Goal: Task Accomplishment & Management: Complete application form

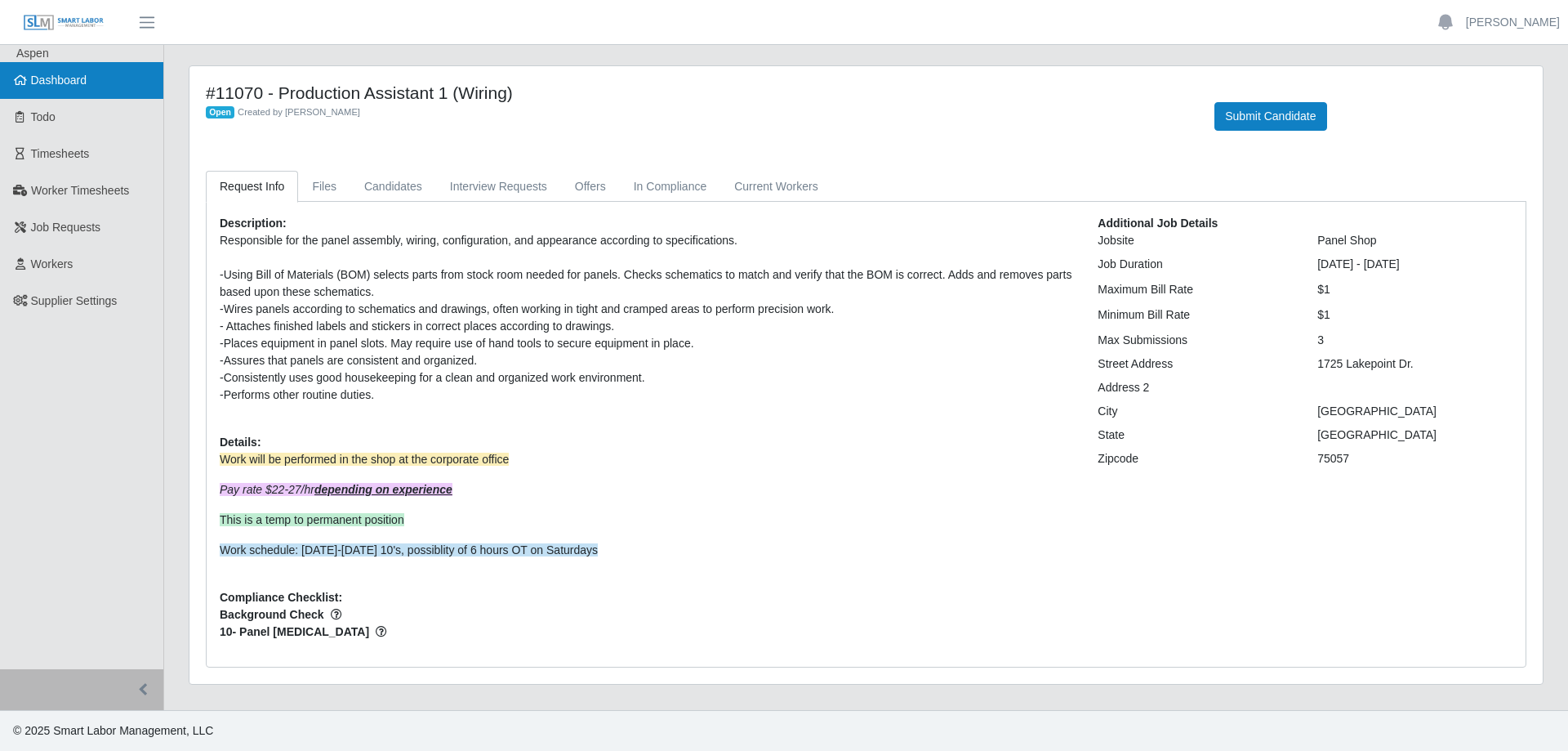
click at [91, 81] on link "Dashboard" at bounding box center [82, 80] width 163 height 36
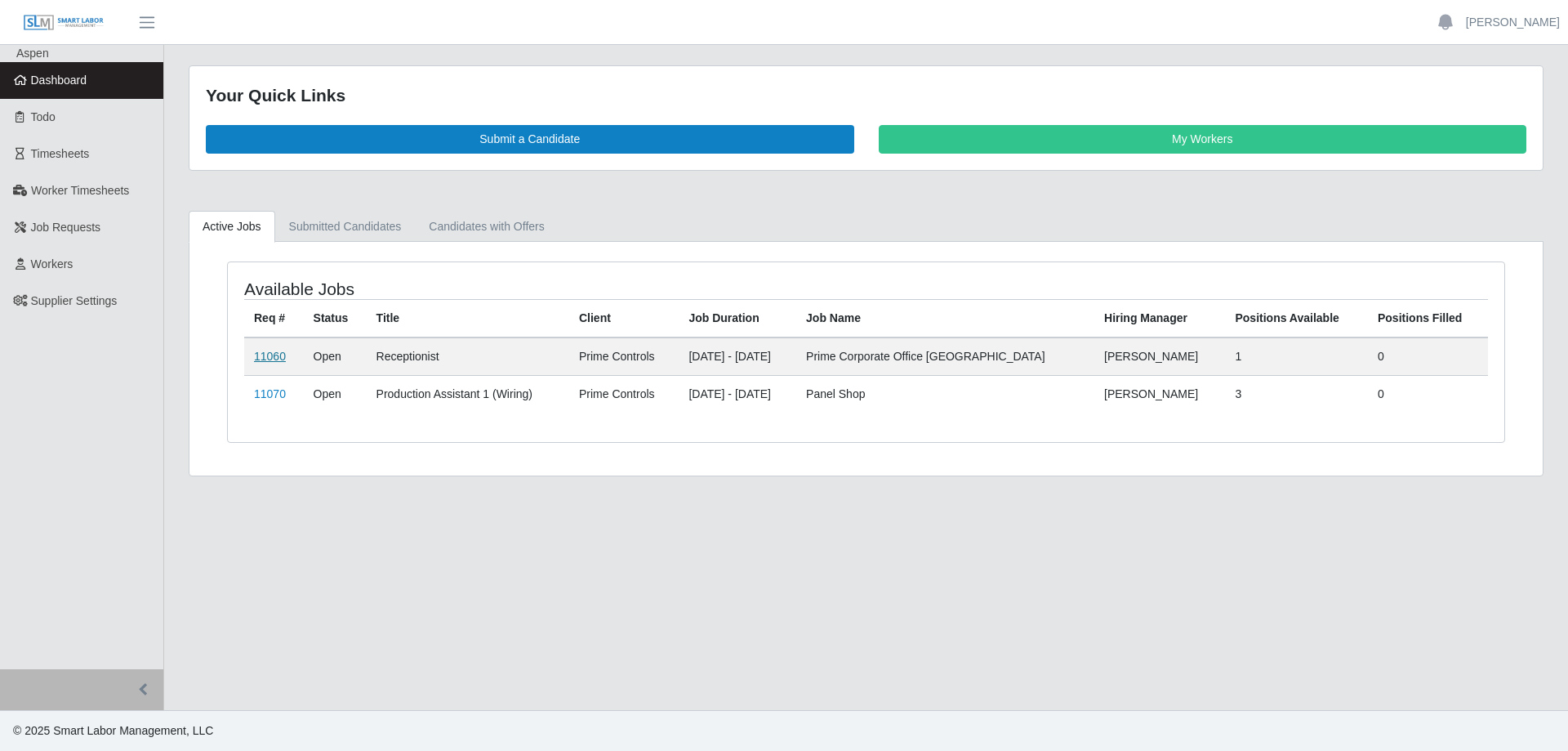
click at [269, 359] on link "11060" at bounding box center [270, 356] width 32 height 13
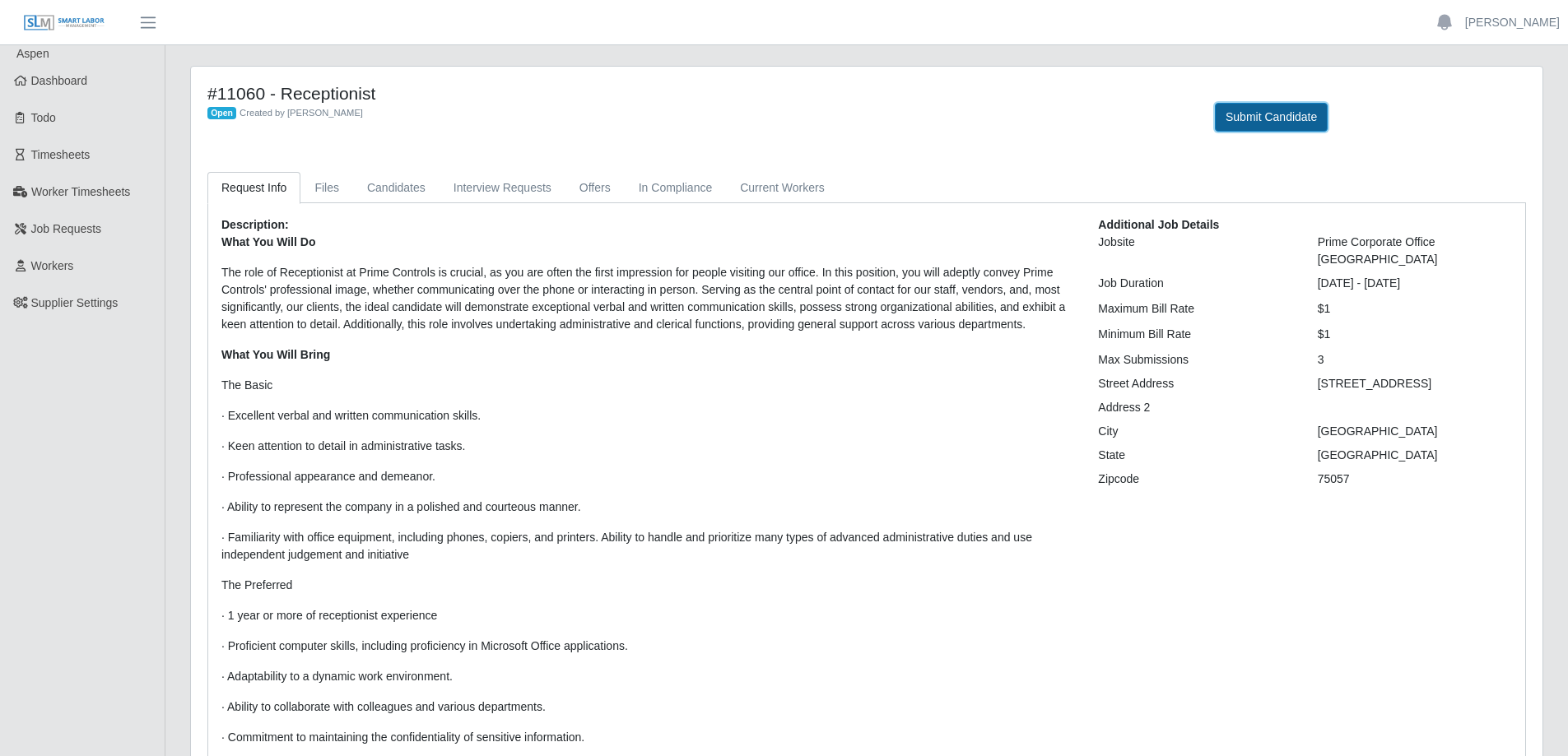
click at [1243, 118] on button "Submit Candidate" at bounding box center [1271, 117] width 113 height 29
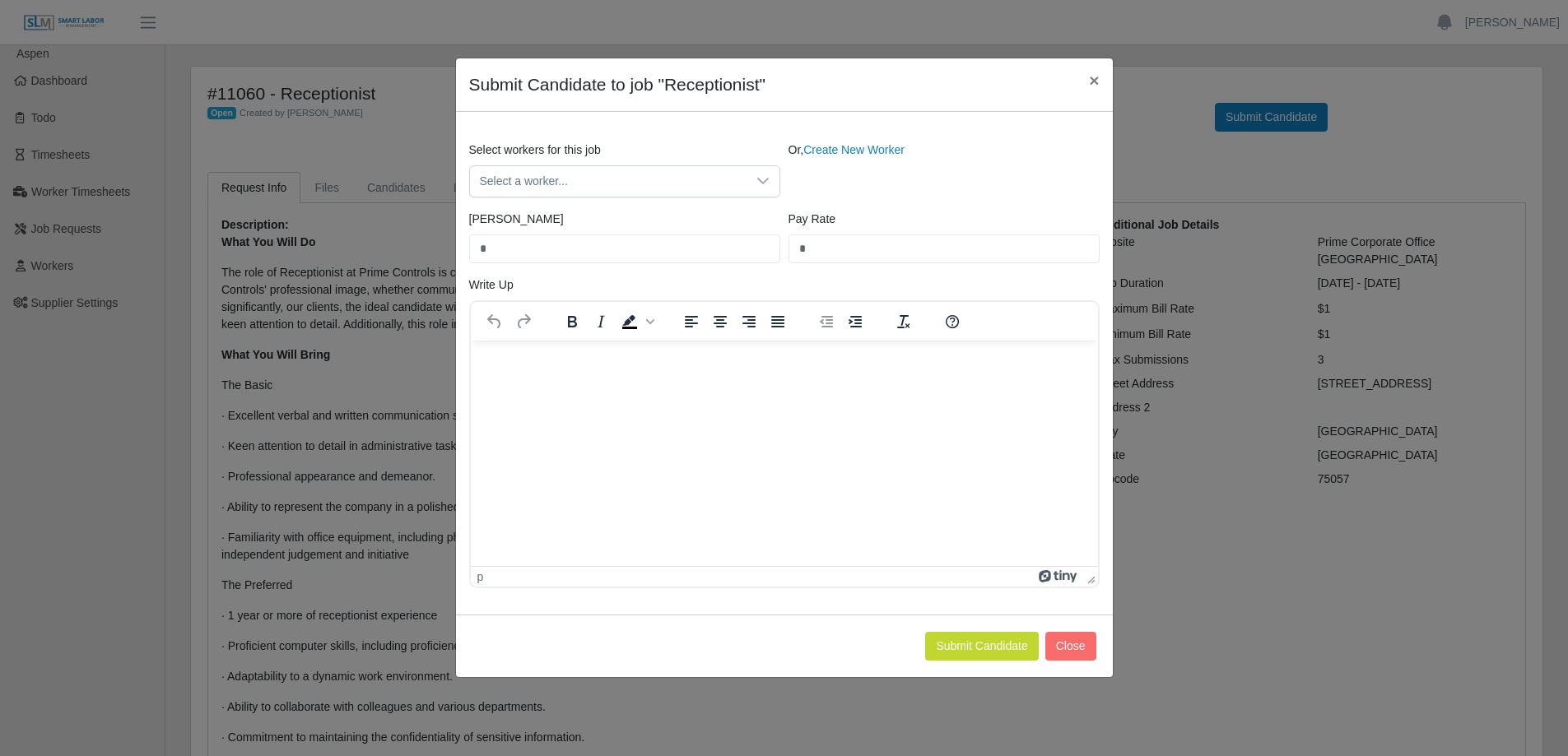
click at [845, 139] on div "Select workers for this job Select a worker... Or, Create New Worker Bill Rate …" at bounding box center [784, 363] width 657 height 502
click at [837, 155] on link "Create New Worker" at bounding box center [853, 149] width 101 height 13
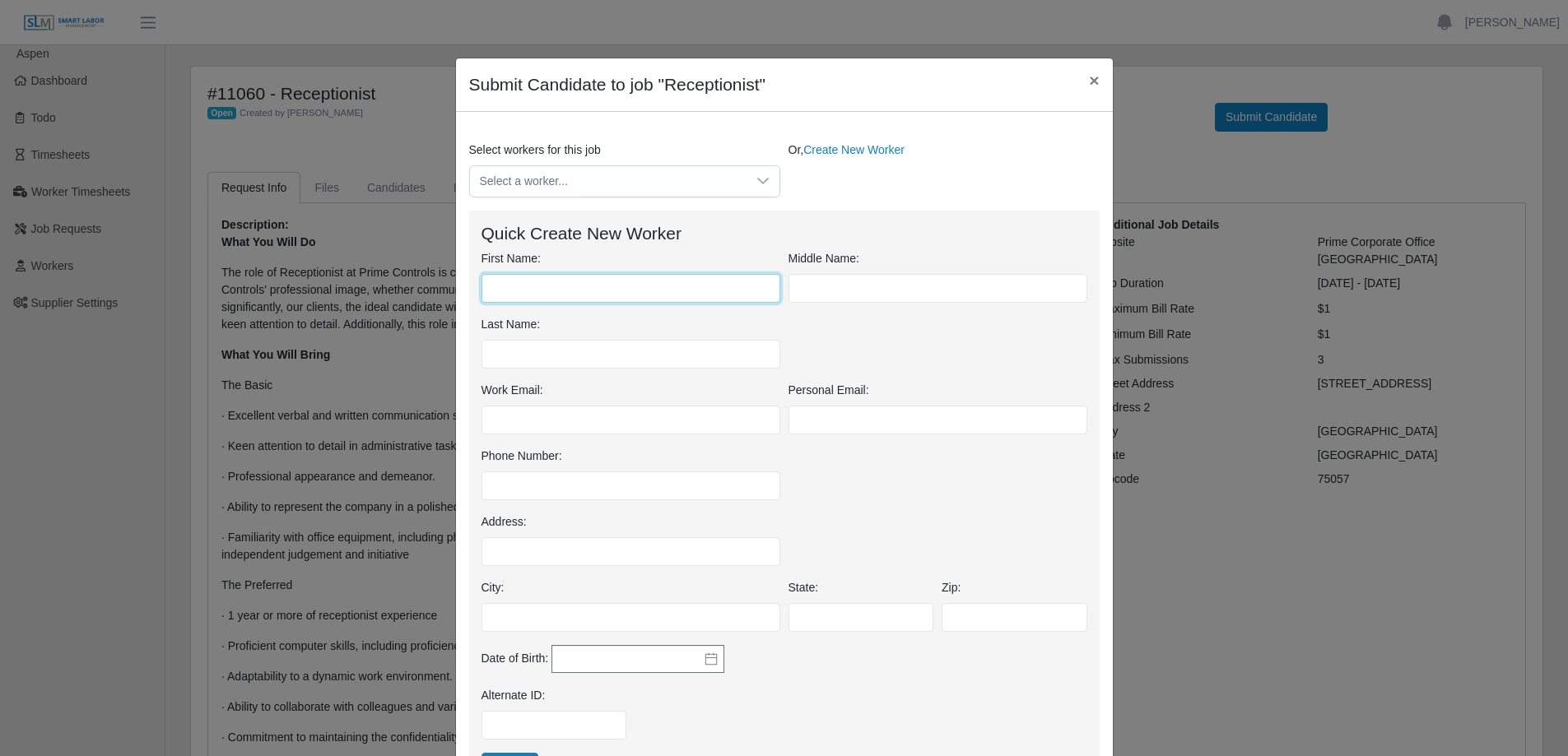
click at [568, 290] on input "First Name:" at bounding box center [630, 289] width 299 height 29
type input "********"
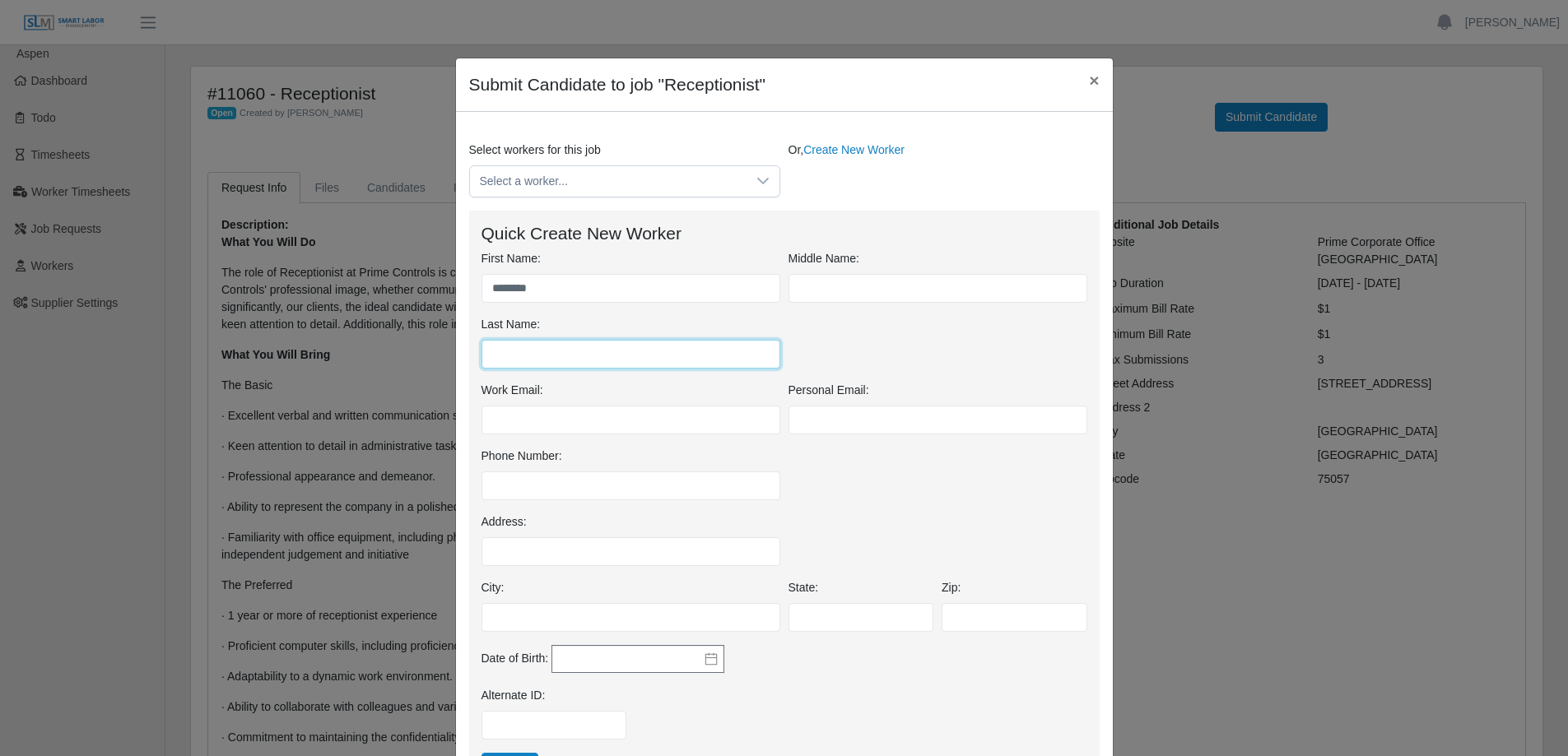
click at [544, 360] on input "Last Name:" at bounding box center [630, 354] width 299 height 29
type input "**********"
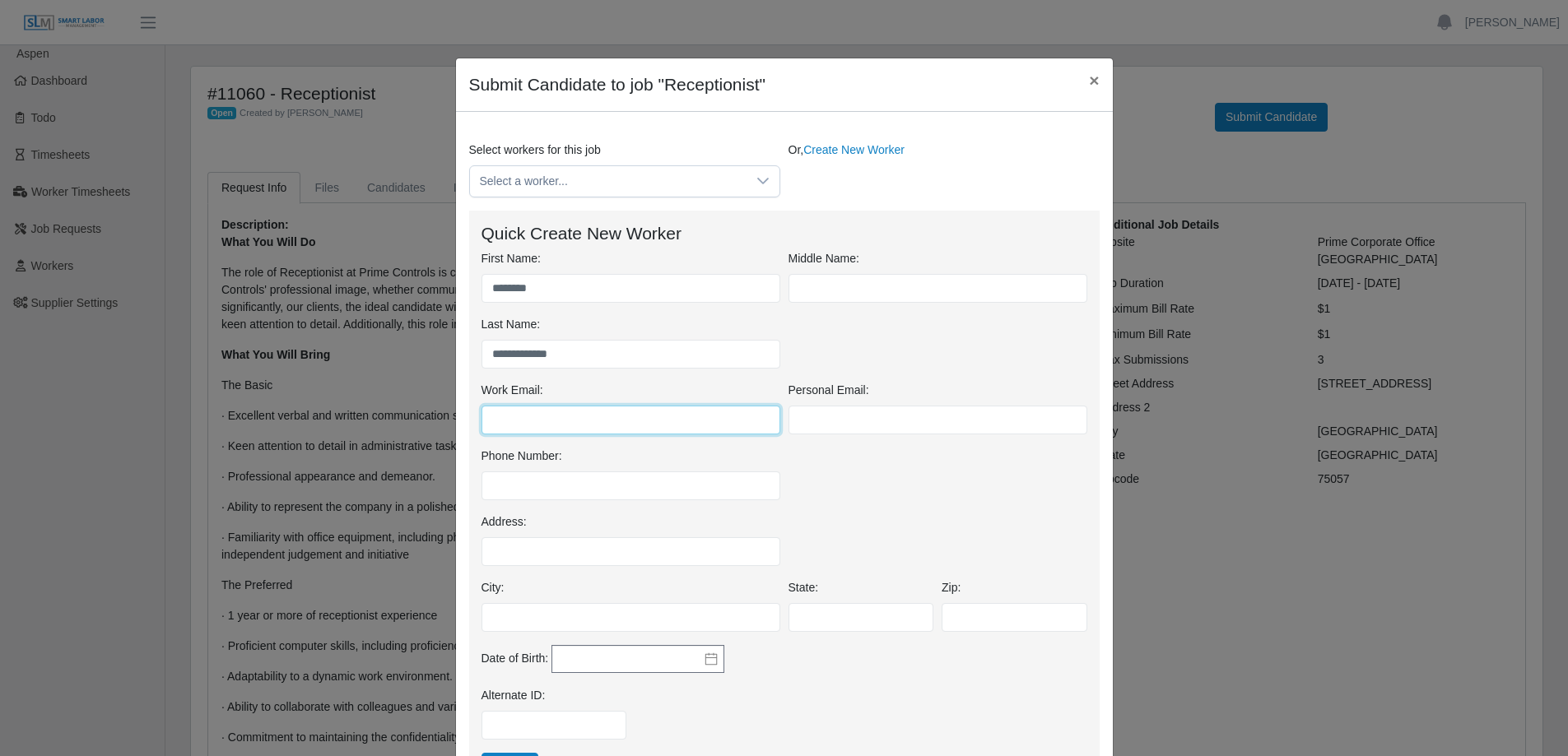
click at [512, 415] on input "Work Email:" at bounding box center [630, 420] width 299 height 29
click at [512, 424] on input "Work Email:" at bounding box center [630, 420] width 299 height 29
paste input "**********"
type input "**********"
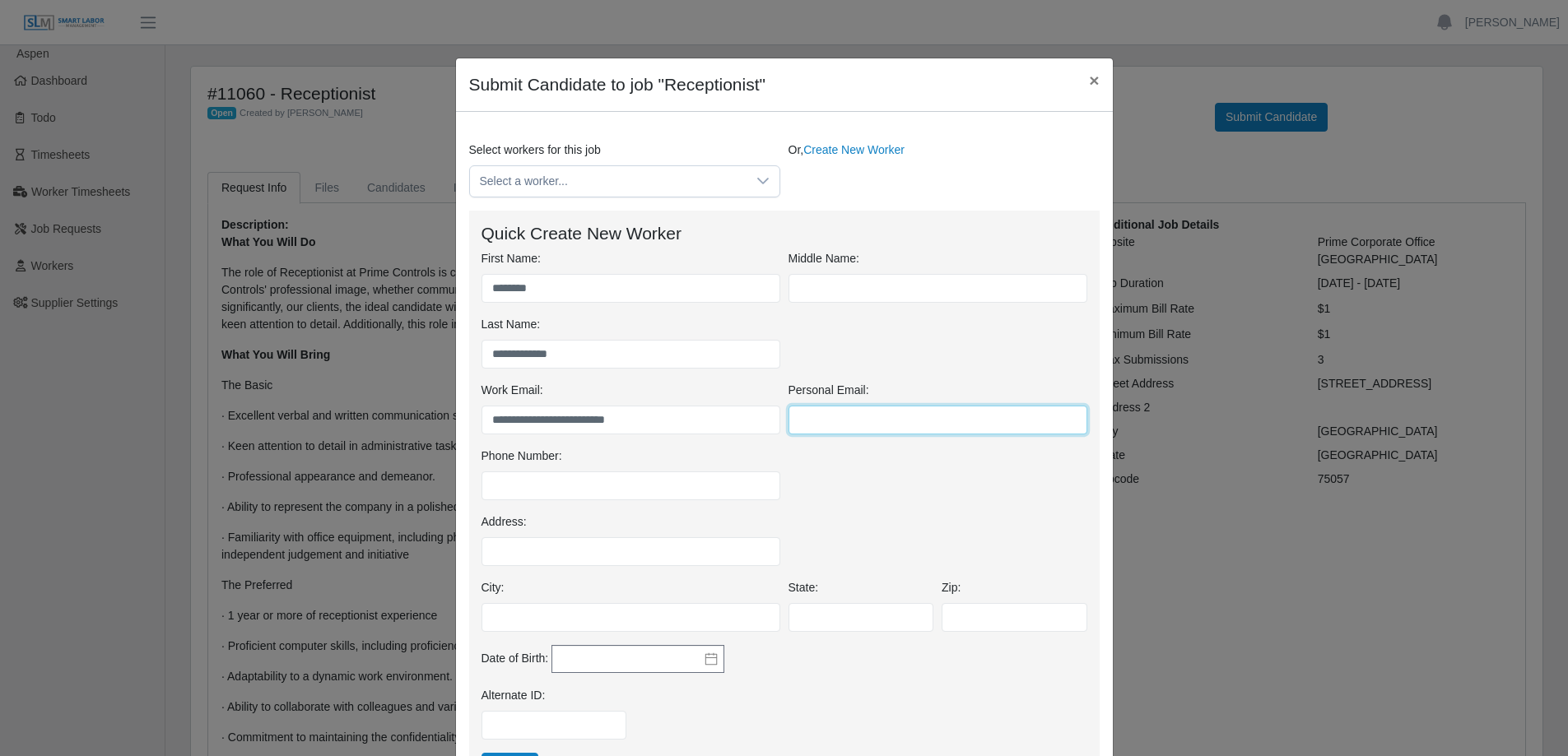
click at [822, 418] on input "Personal Email:" at bounding box center [938, 420] width 299 height 29
paste input "**********"
type input "**********"
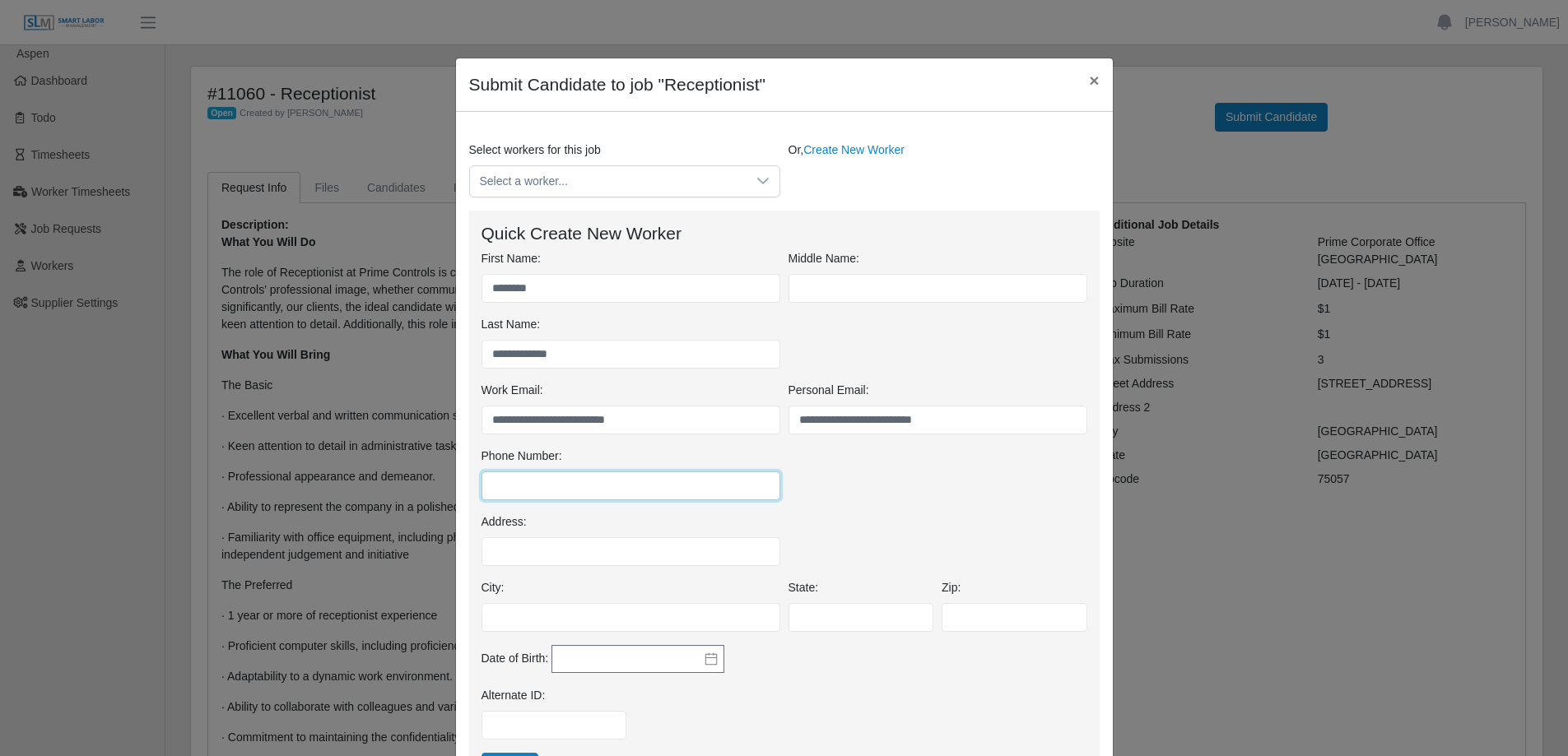
drag, startPoint x: 554, startPoint y: 489, endPoint x: 1246, endPoint y: 476, distance: 692.1
click at [555, 487] on input "Phone Number:" at bounding box center [630, 485] width 299 height 29
click at [490, 483] on input "Phone Number:" at bounding box center [630, 485] width 299 height 29
paste input "**********"
type input "**********"
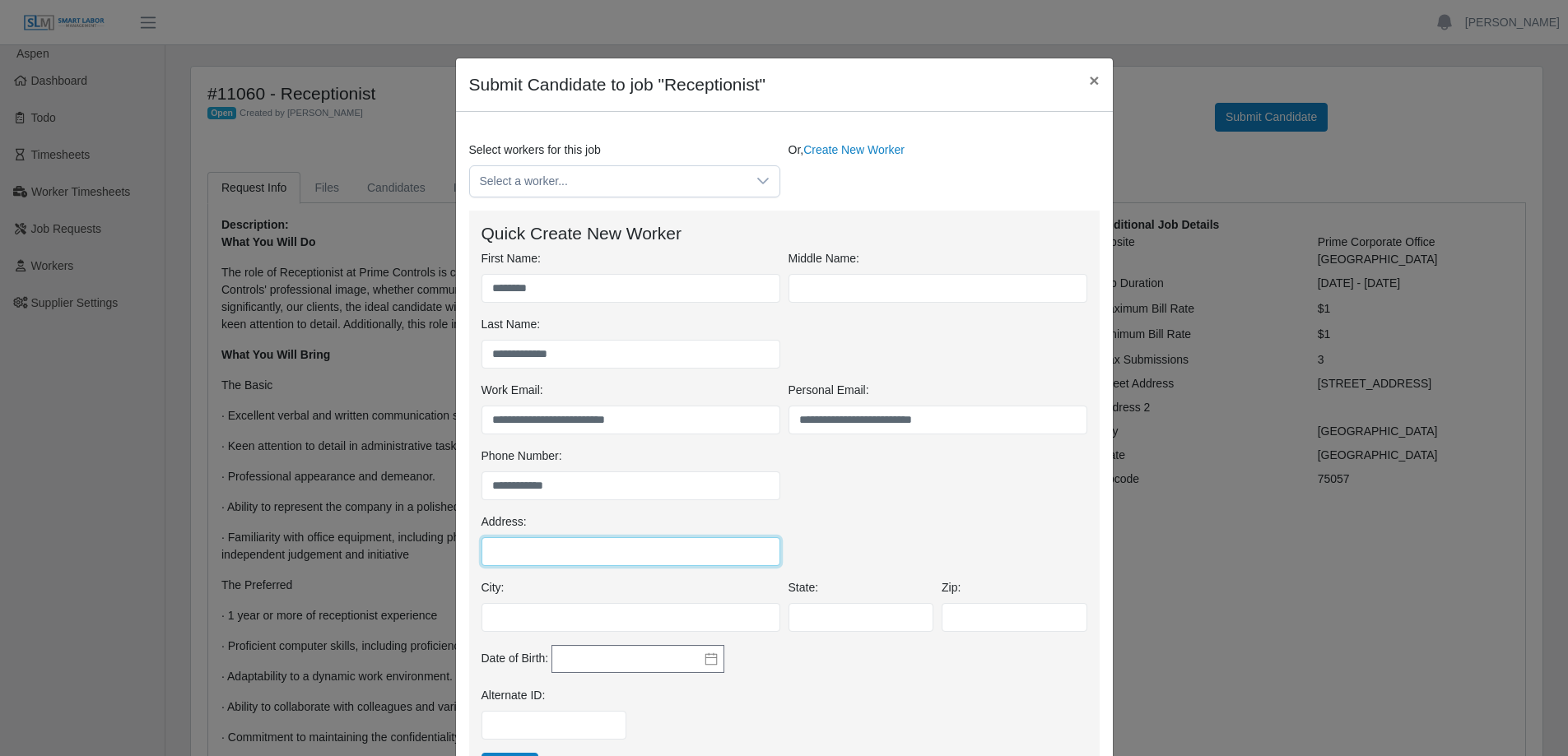
click at [572, 554] on input "Address:" at bounding box center [630, 551] width 299 height 29
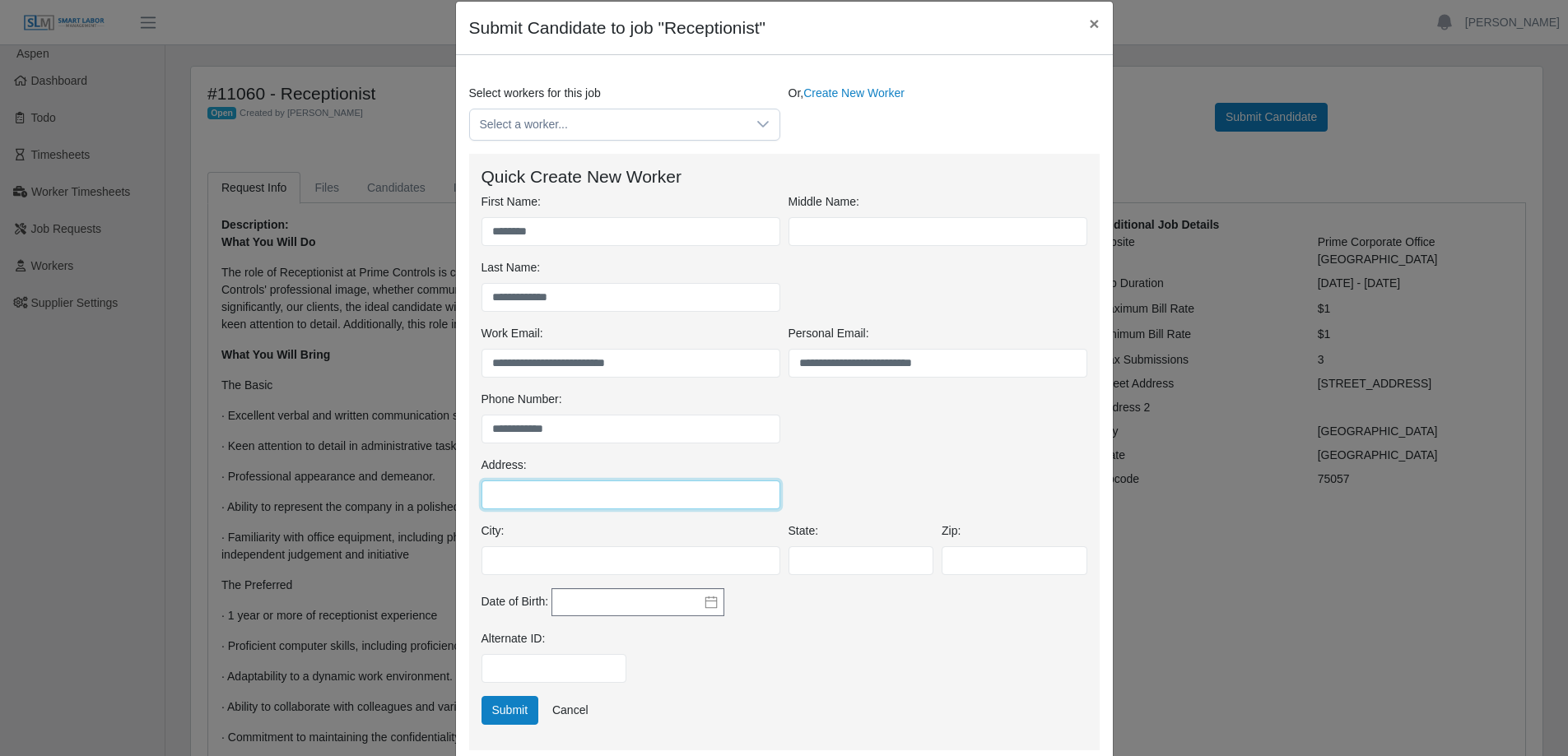
scroll to position [82, 0]
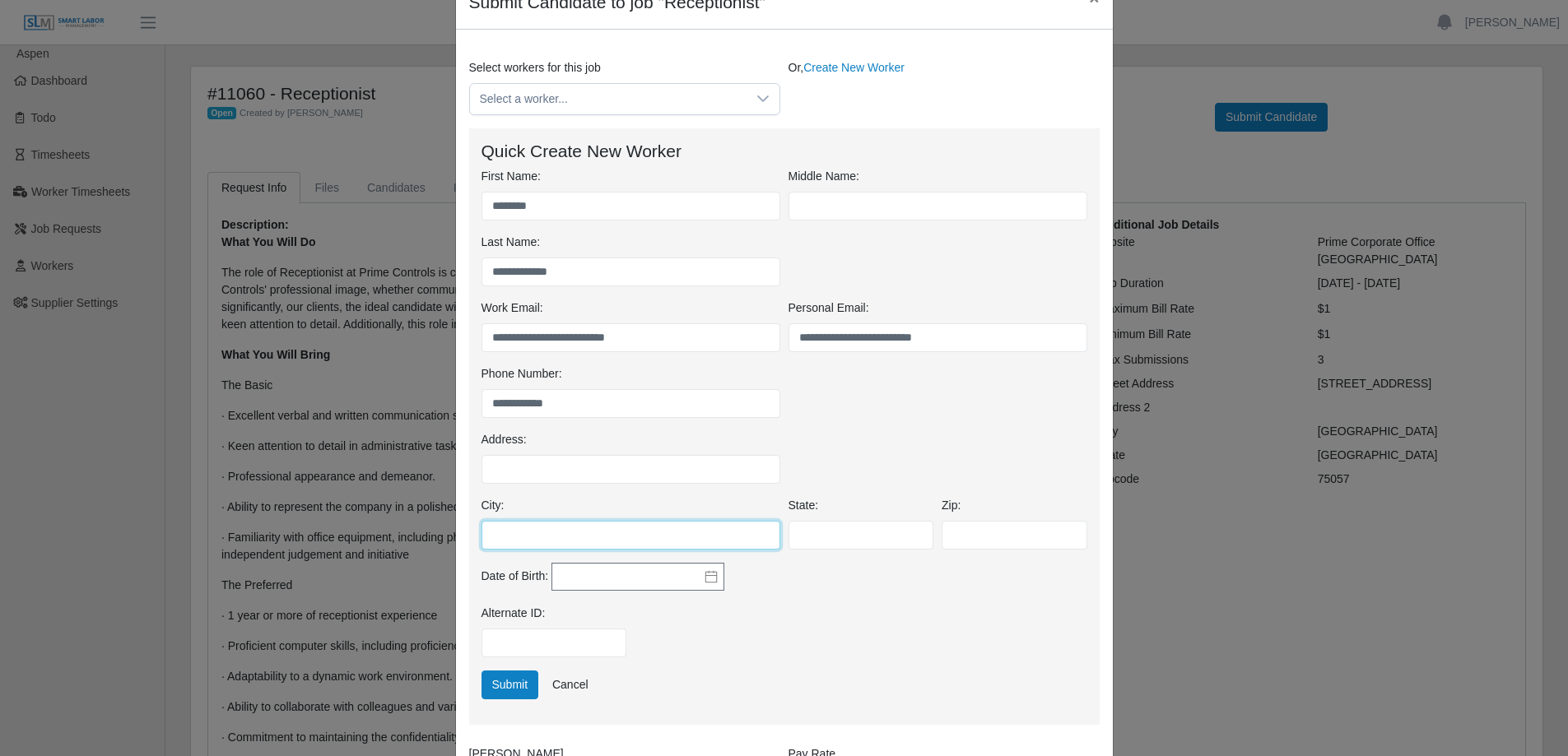
click at [539, 540] on input "City:" at bounding box center [630, 535] width 299 height 29
type input "******"
click at [813, 531] on input "State:" at bounding box center [861, 535] width 146 height 29
type input "**"
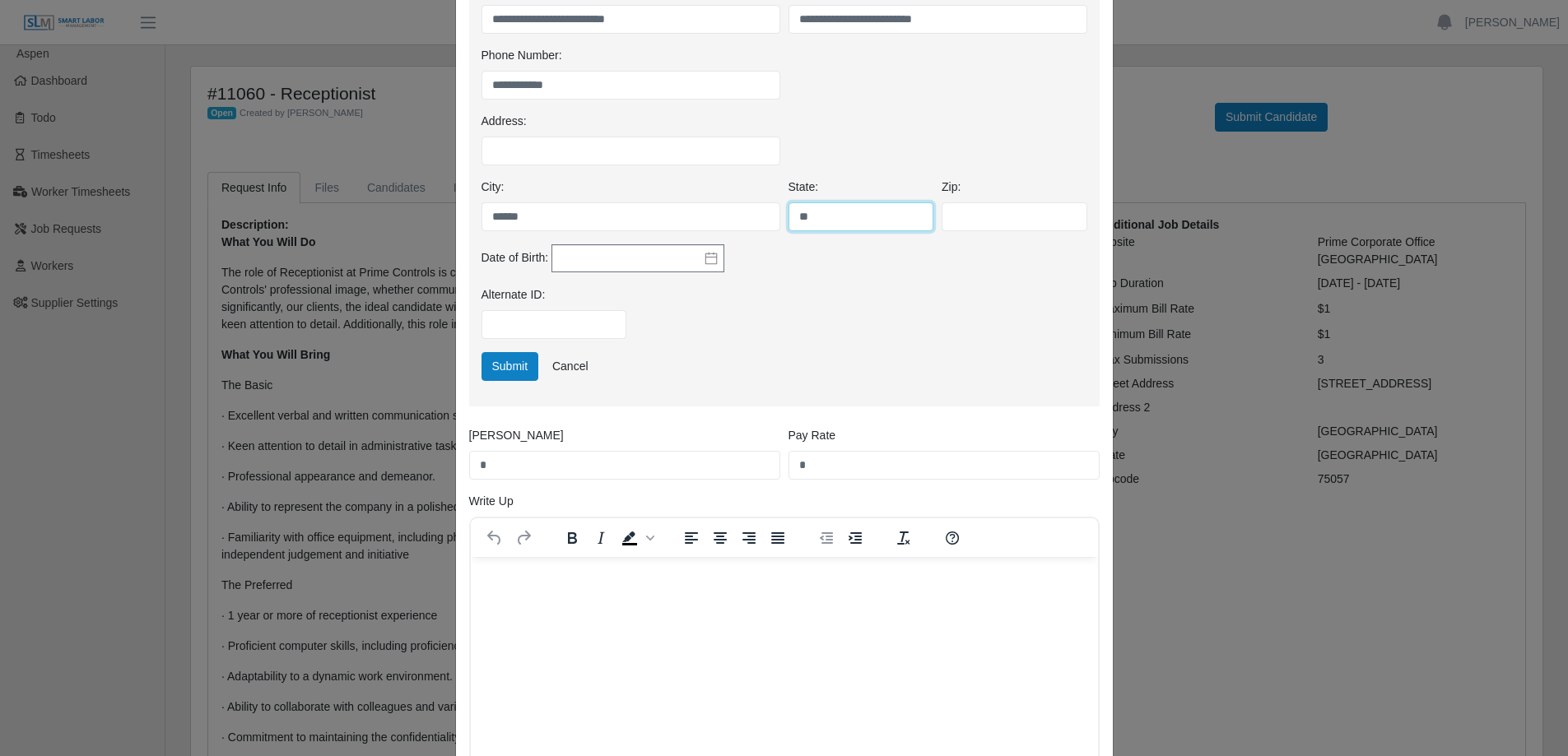
scroll to position [493, 0]
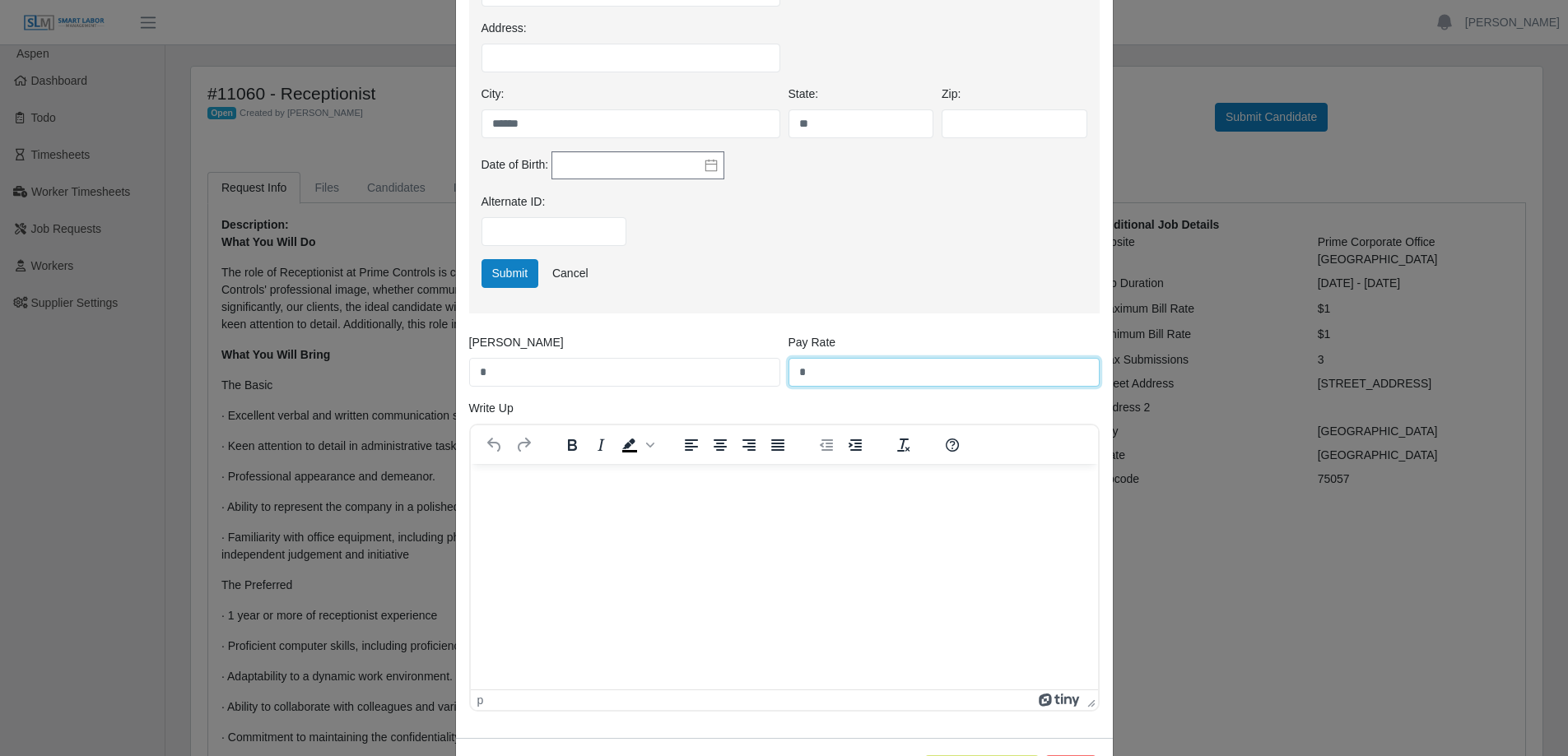
drag, startPoint x: 810, startPoint y: 369, endPoint x: 775, endPoint y: 371, distance: 35.1
click at [775, 371] on div "Bill Rate * Pay Rate *" at bounding box center [784, 367] width 638 height 66
type input "*****"
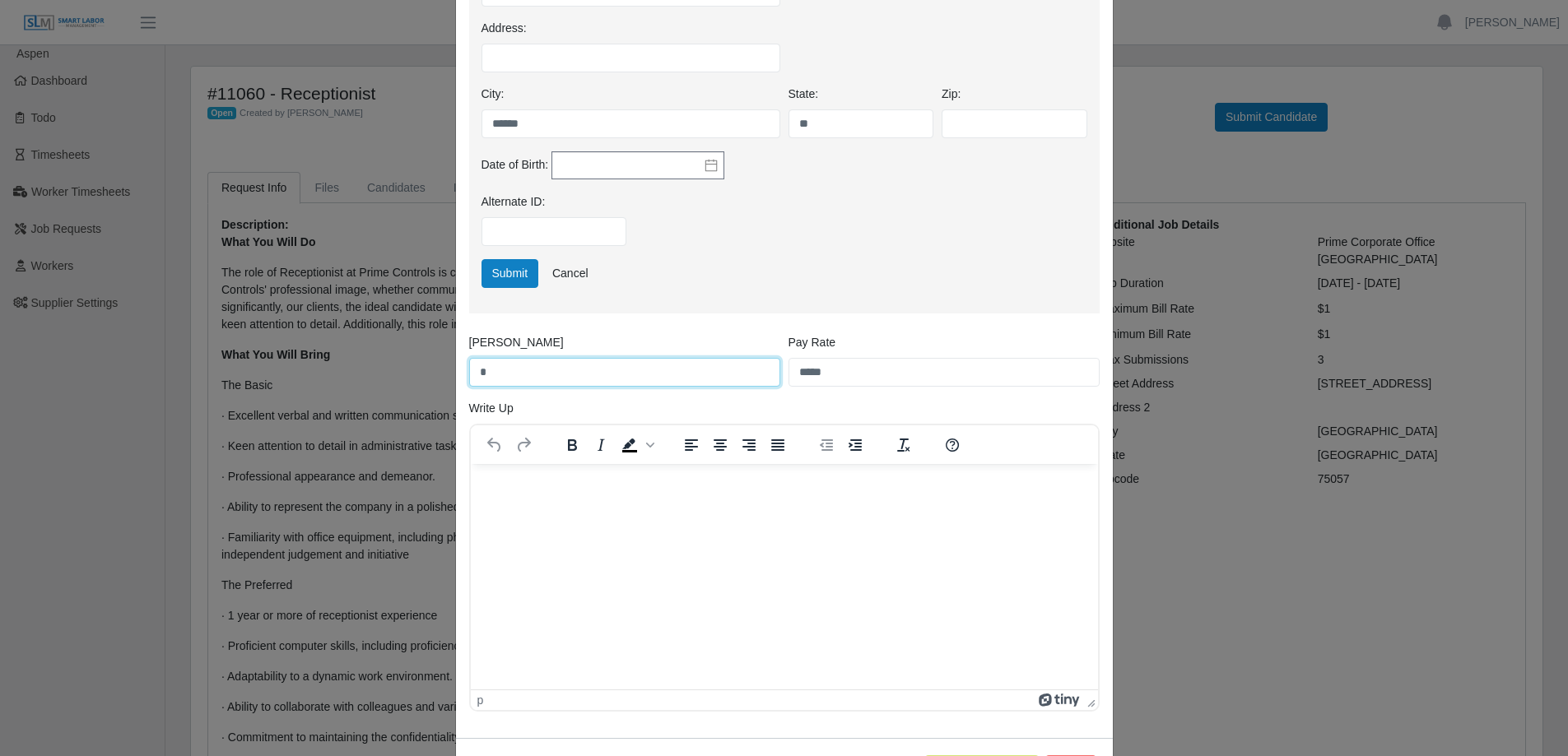
drag, startPoint x: 483, startPoint y: 376, endPoint x: 450, endPoint y: 375, distance: 33.0
click at [456, 375] on div "**********" at bounding box center [784, 179] width 657 height 1121
type input "*****"
click at [516, 477] on p "Rich Text Area. Press ALT-0 for help." at bounding box center [783, 486] width 601 height 18
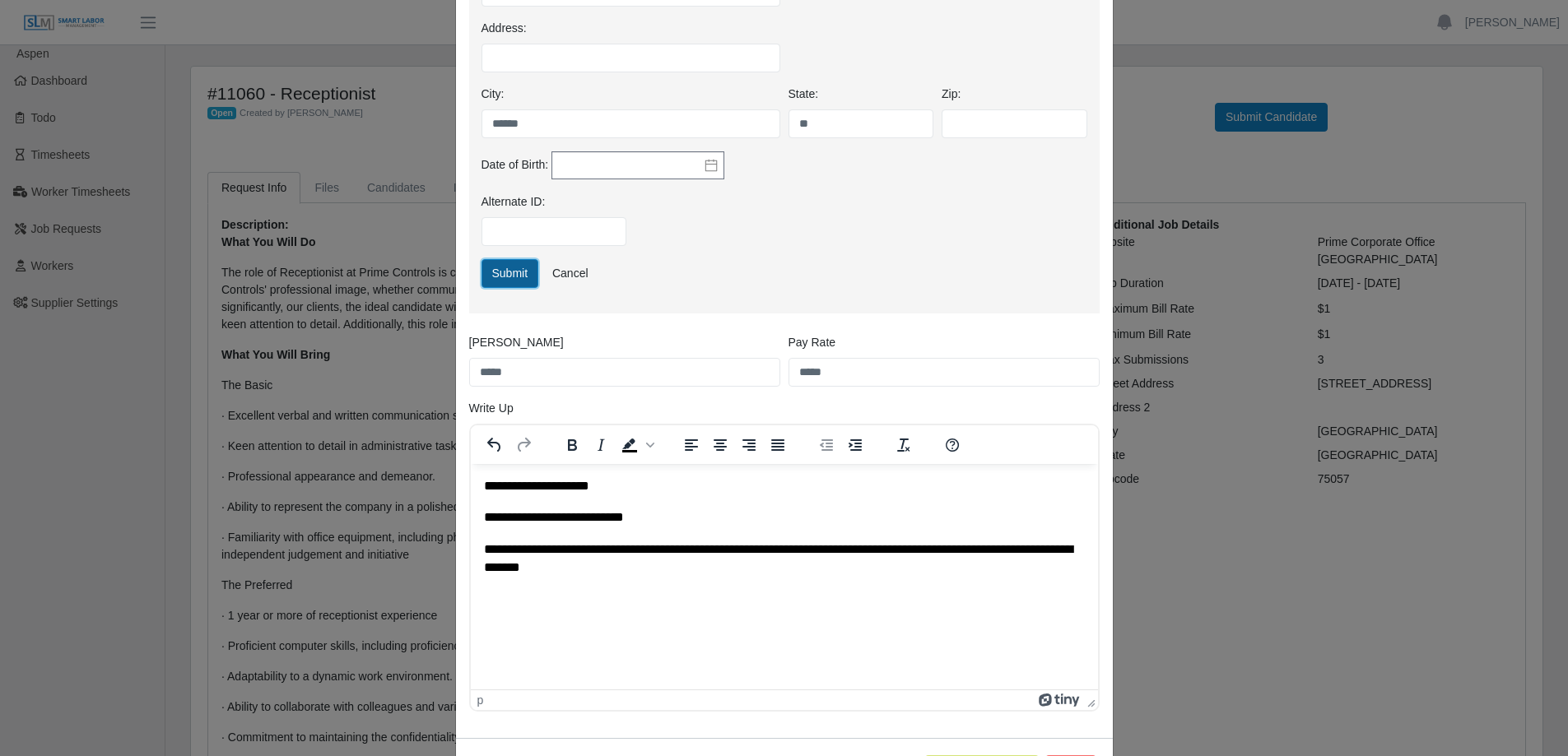
click at [501, 281] on button "Submit" at bounding box center [510, 273] width 57 height 29
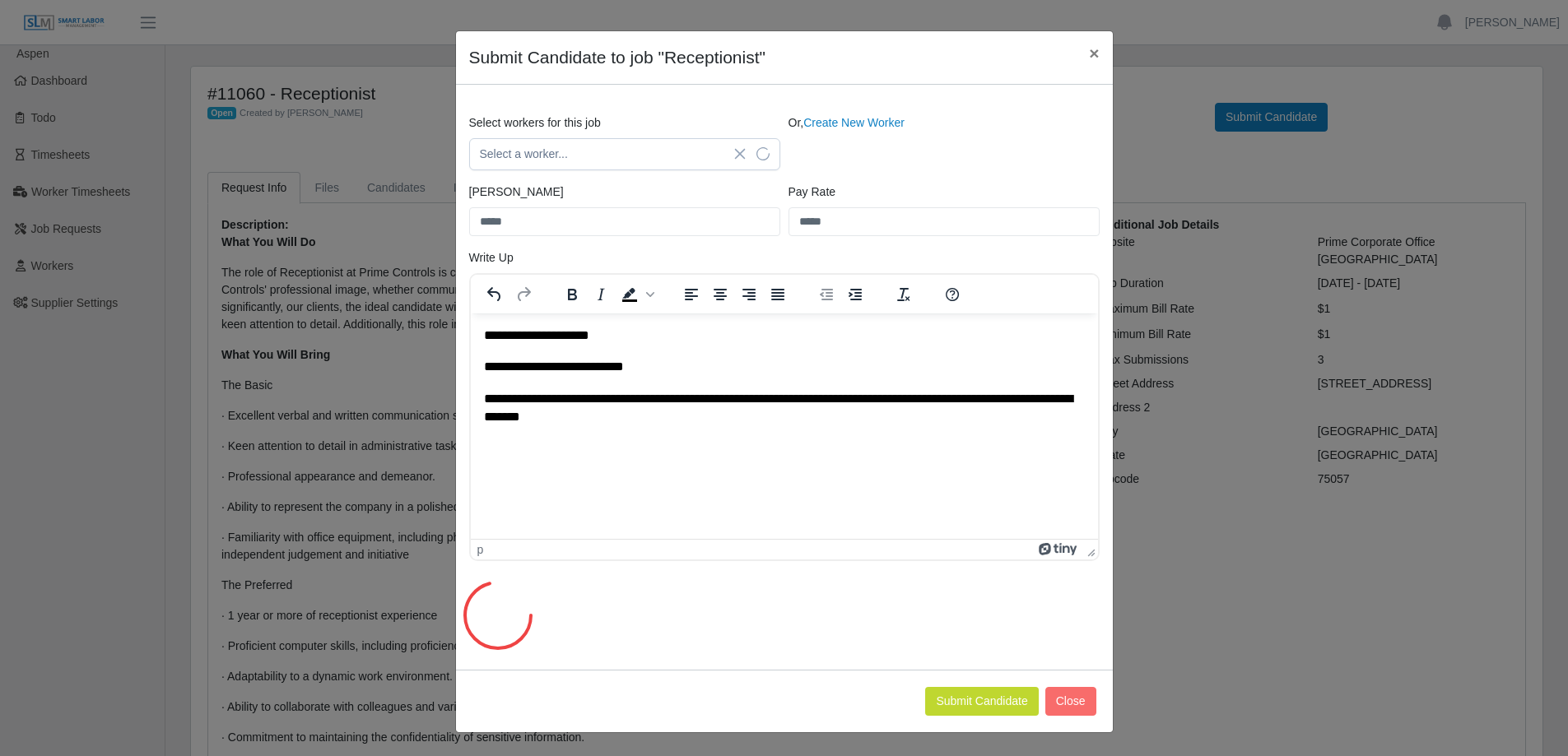
scroll to position [0, 0]
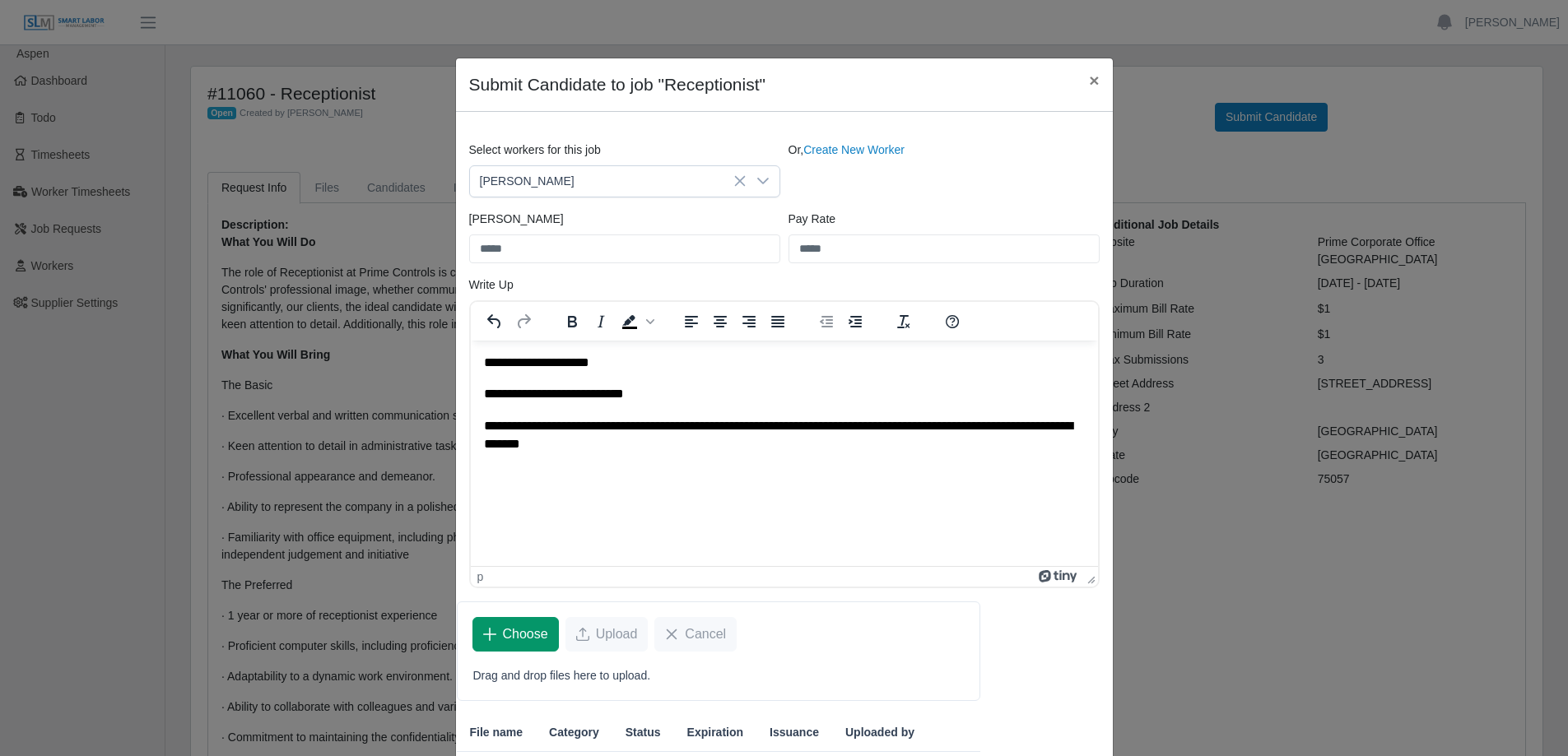
click at [510, 637] on span "Choose" at bounding box center [525, 634] width 46 height 20
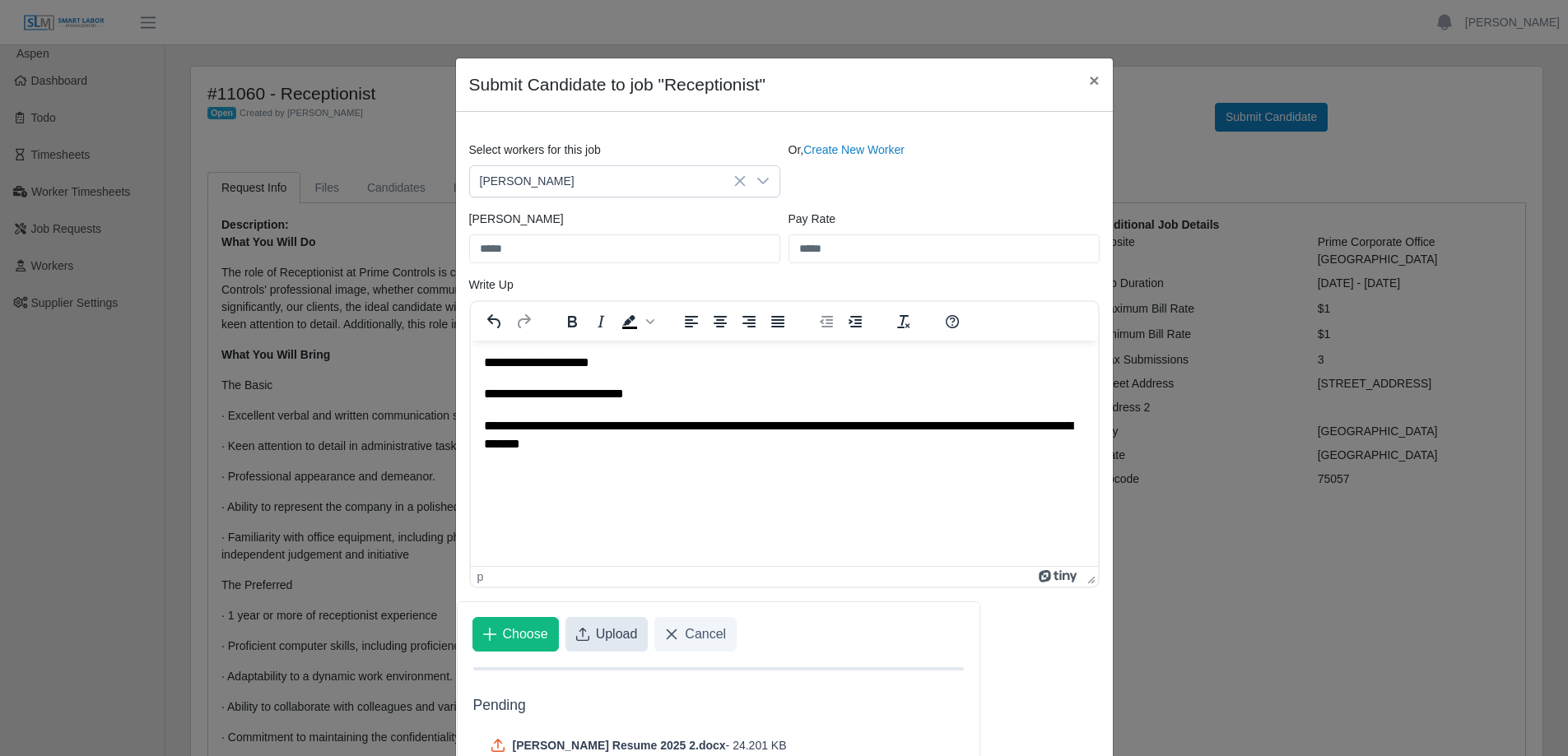
click at [606, 632] on span "Upload" at bounding box center [616, 634] width 42 height 20
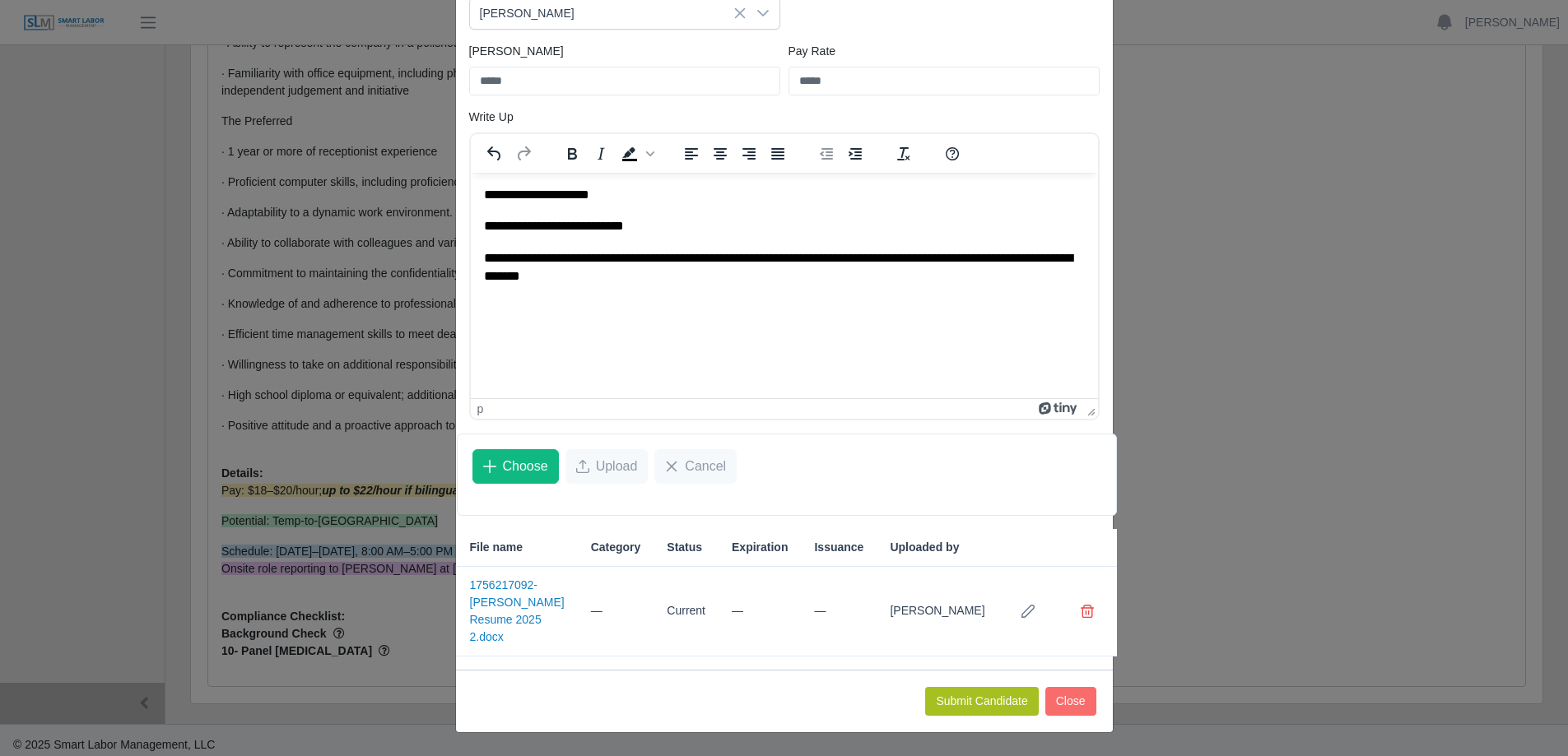
scroll to position [473, 0]
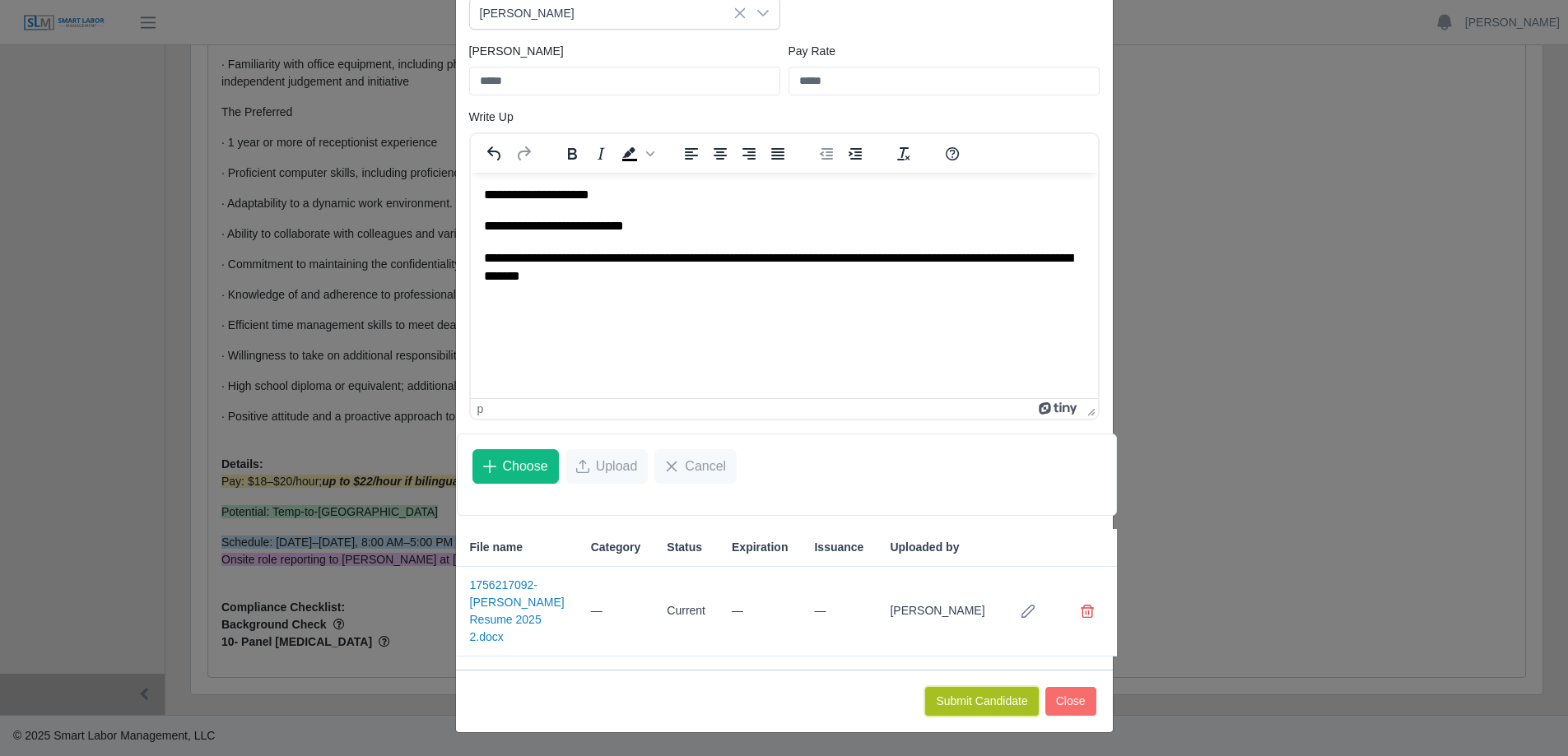
click at [991, 702] on button "Submit Candidate" at bounding box center [982, 701] width 113 height 29
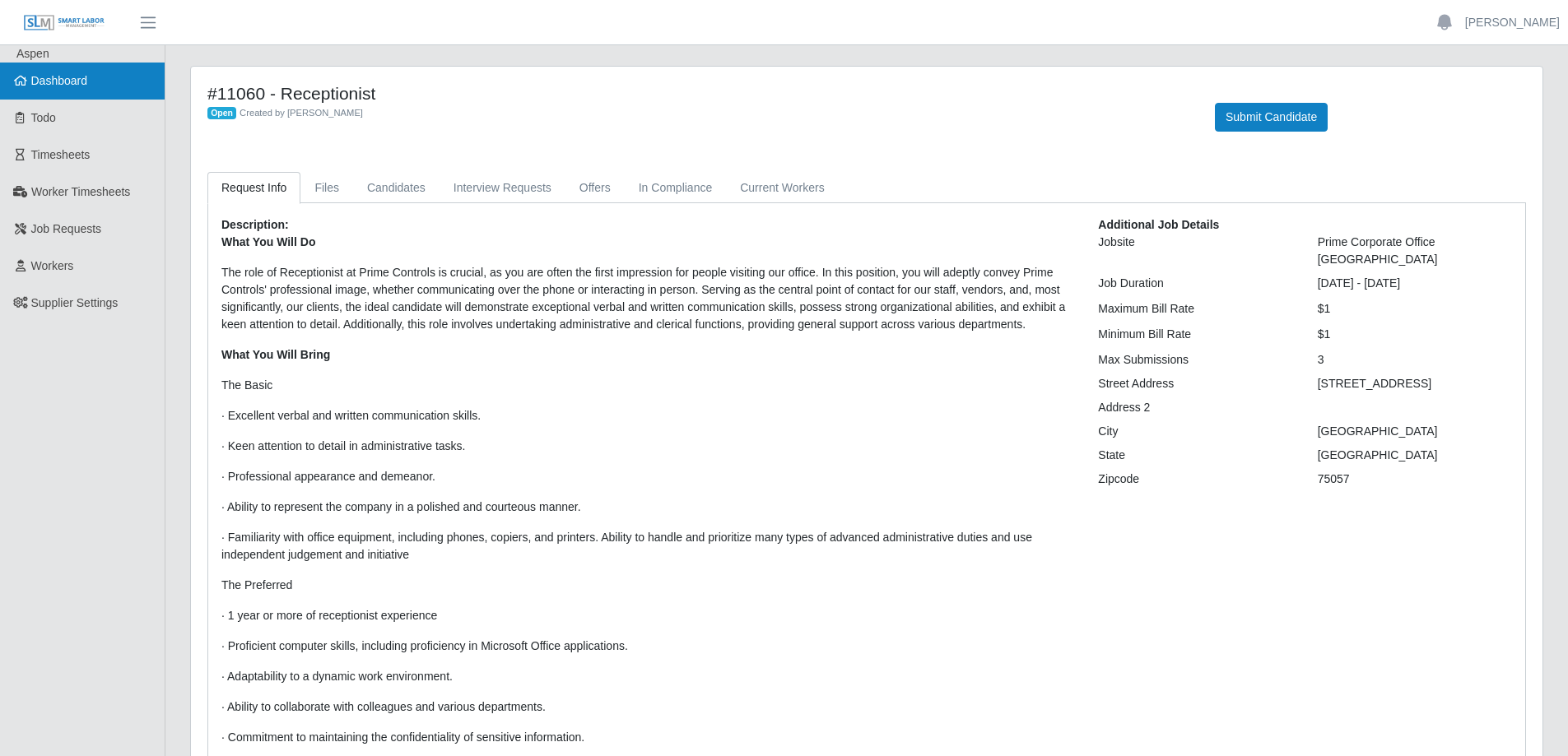
click at [50, 91] on link "Dashboard" at bounding box center [82, 80] width 164 height 37
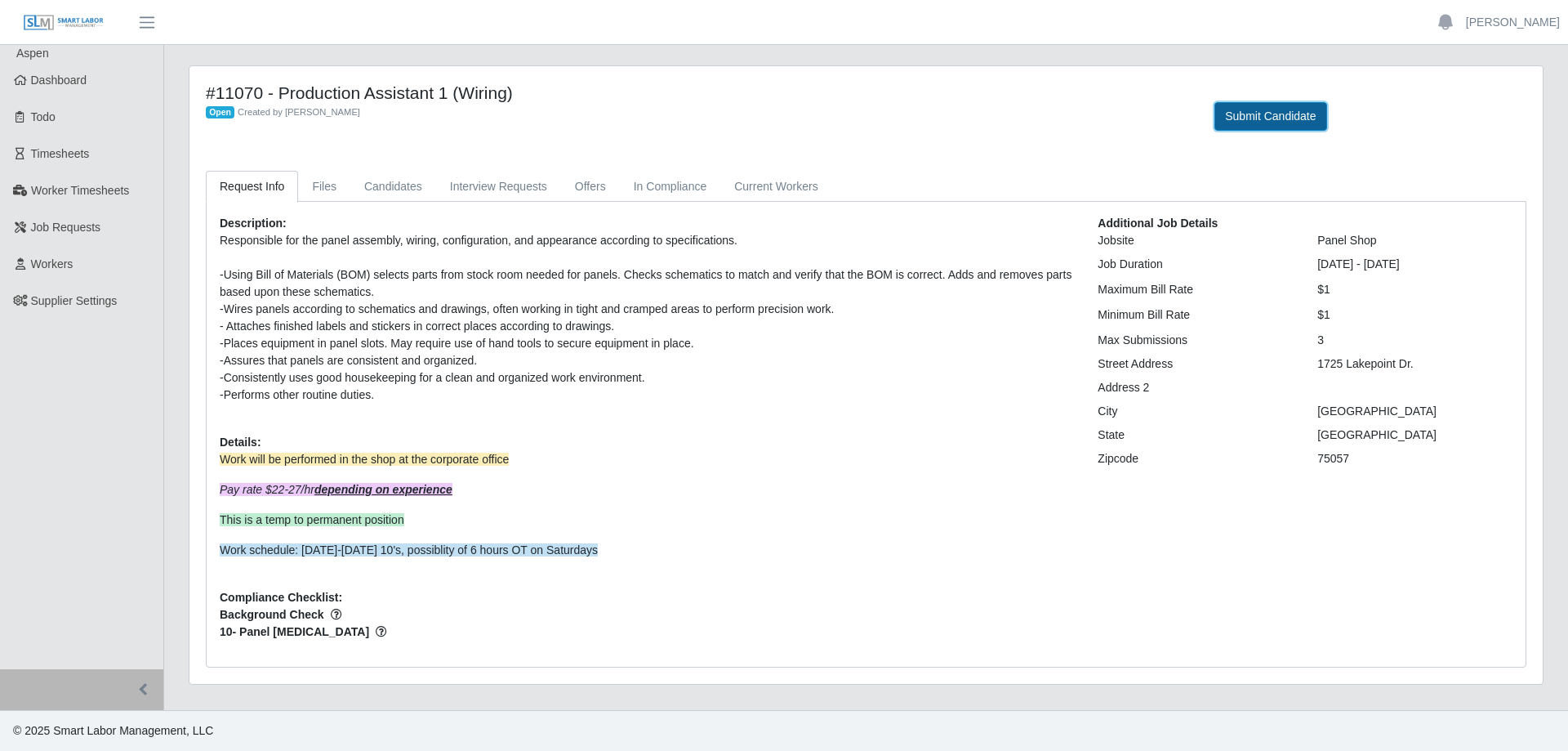
click at [1237, 118] on button "Submit Candidate" at bounding box center [1271, 116] width 112 height 28
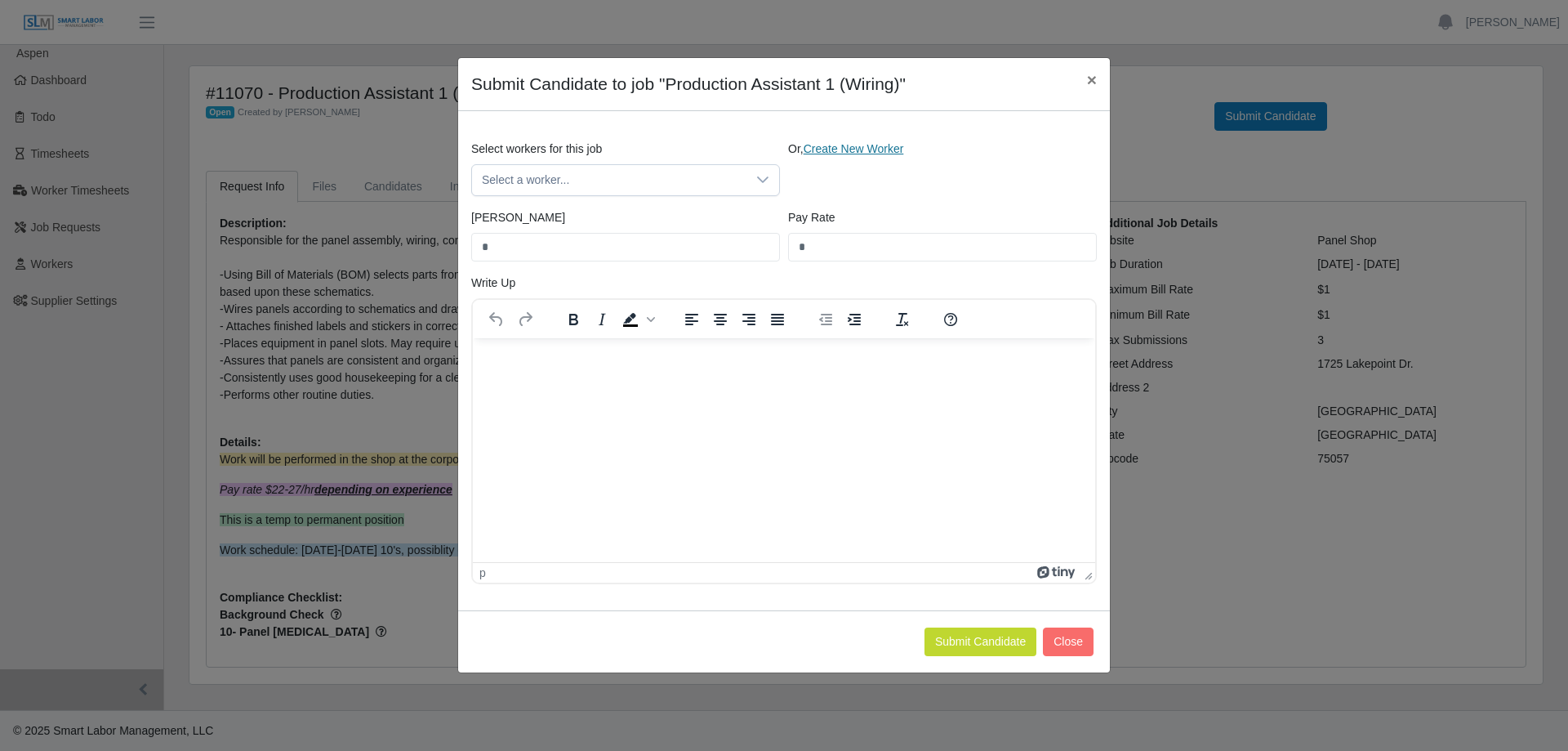
drag, startPoint x: 859, startPoint y: 145, endPoint x: 856, endPoint y: 154, distance: 9.5
click at [859, 146] on link "Create New Worker" at bounding box center [854, 148] width 100 height 13
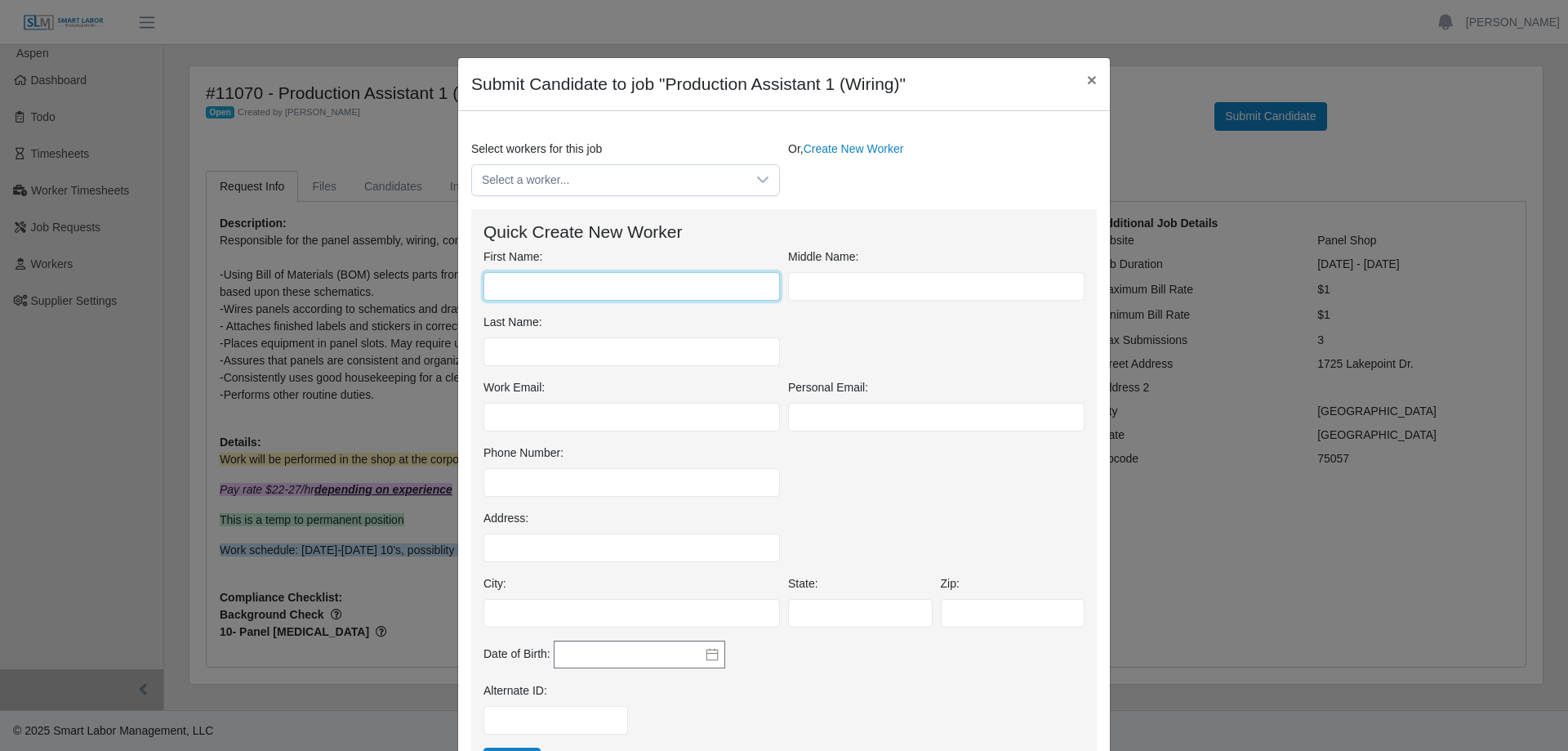
click at [521, 291] on input "First Name:" at bounding box center [632, 287] width 296 height 28
type input "*****"
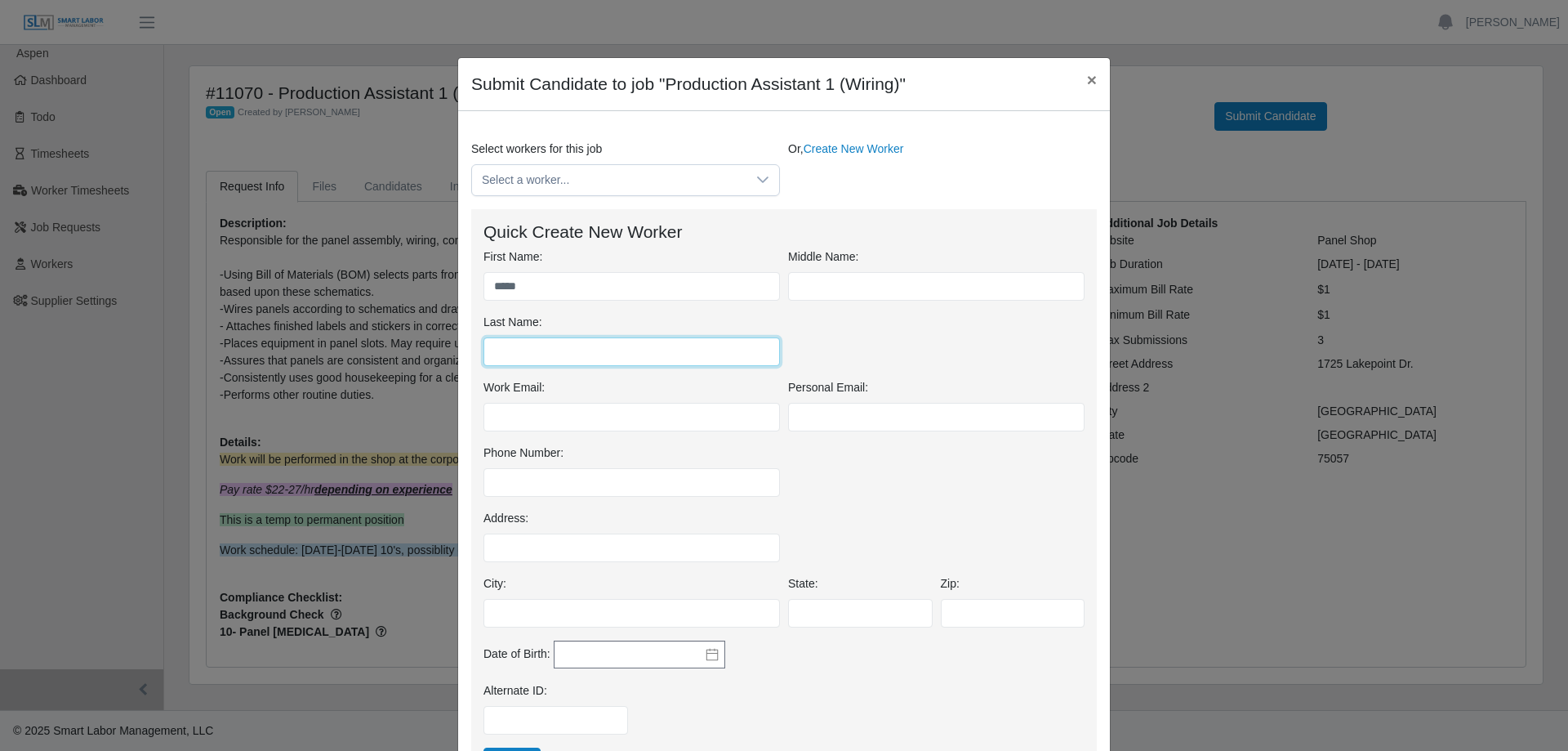
click at [508, 355] on input "Last Name:" at bounding box center [632, 352] width 296 height 28
type input "****"
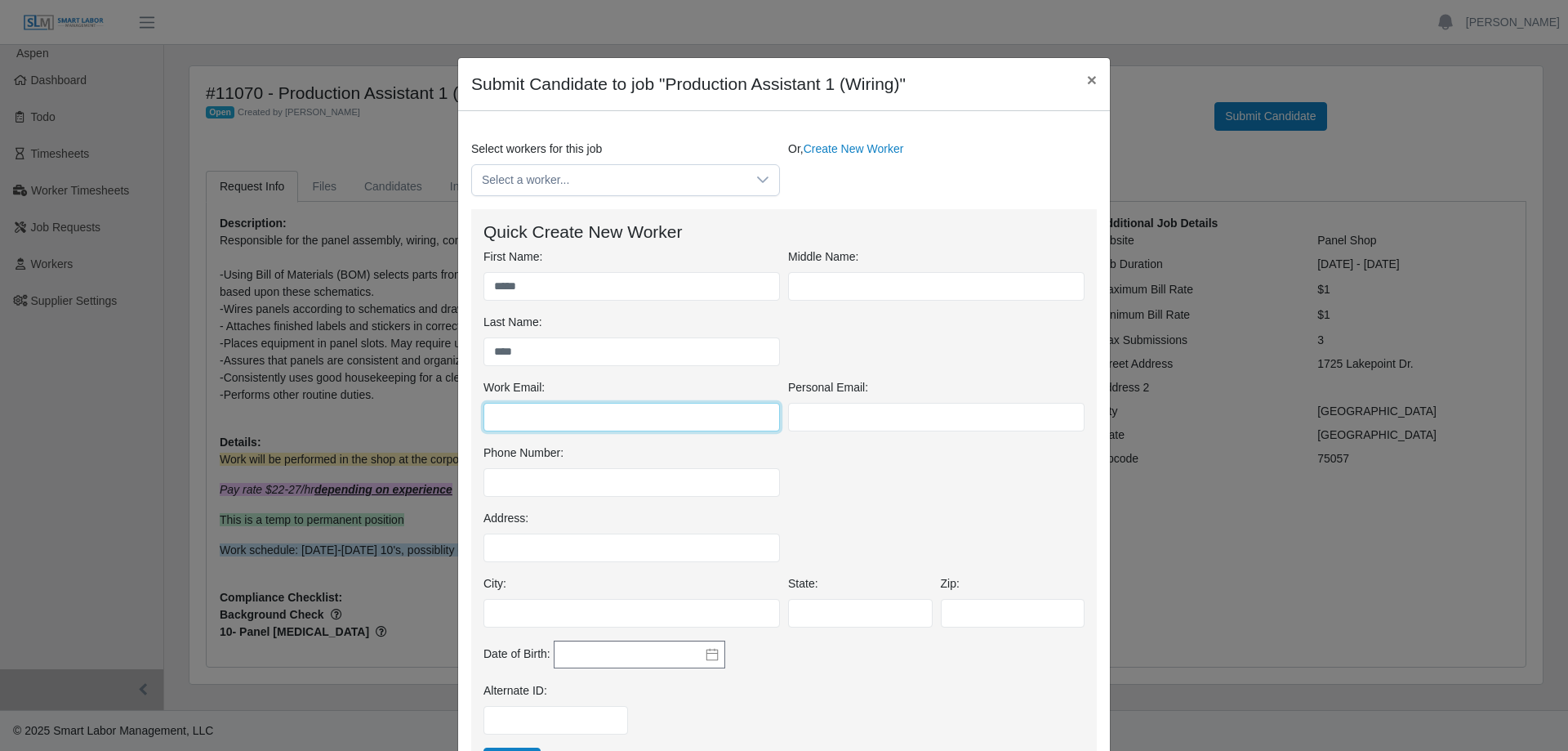
click at [499, 416] on input "Work Email:" at bounding box center [632, 417] width 296 height 28
paste input "**********"
type input "**********"
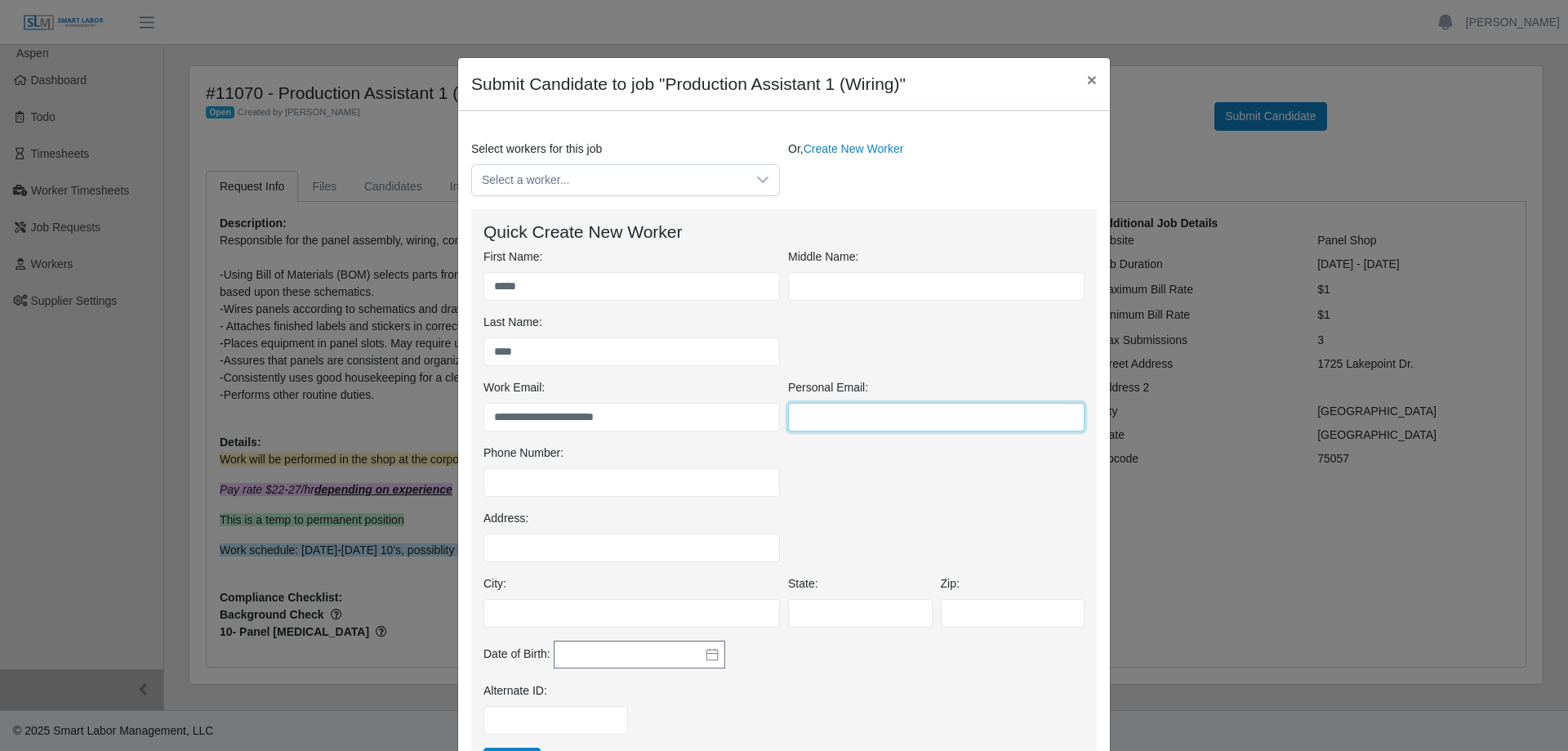
click at [799, 413] on input "Personal Email:" at bounding box center [936, 417] width 296 height 28
paste input "**********"
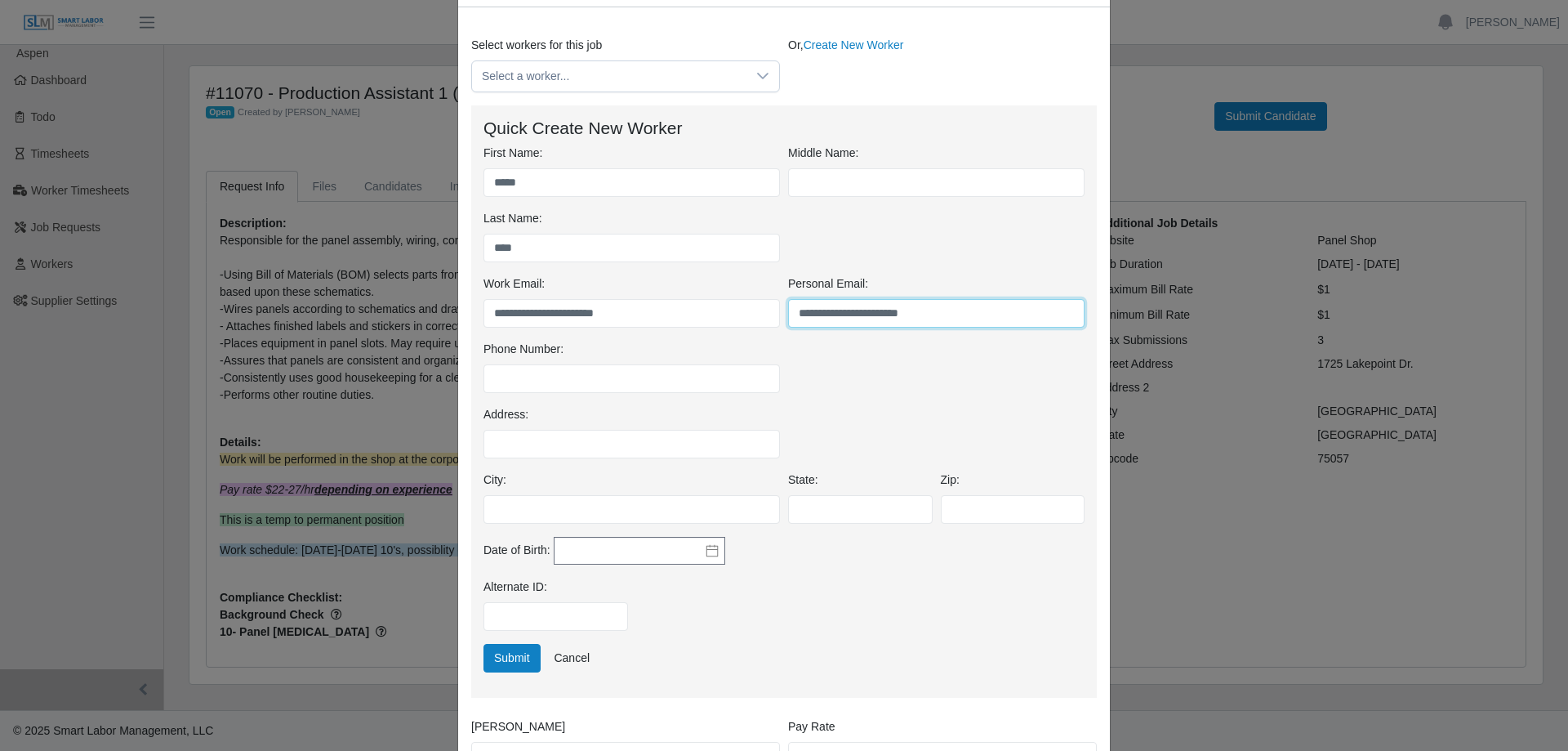
scroll to position [245, 0]
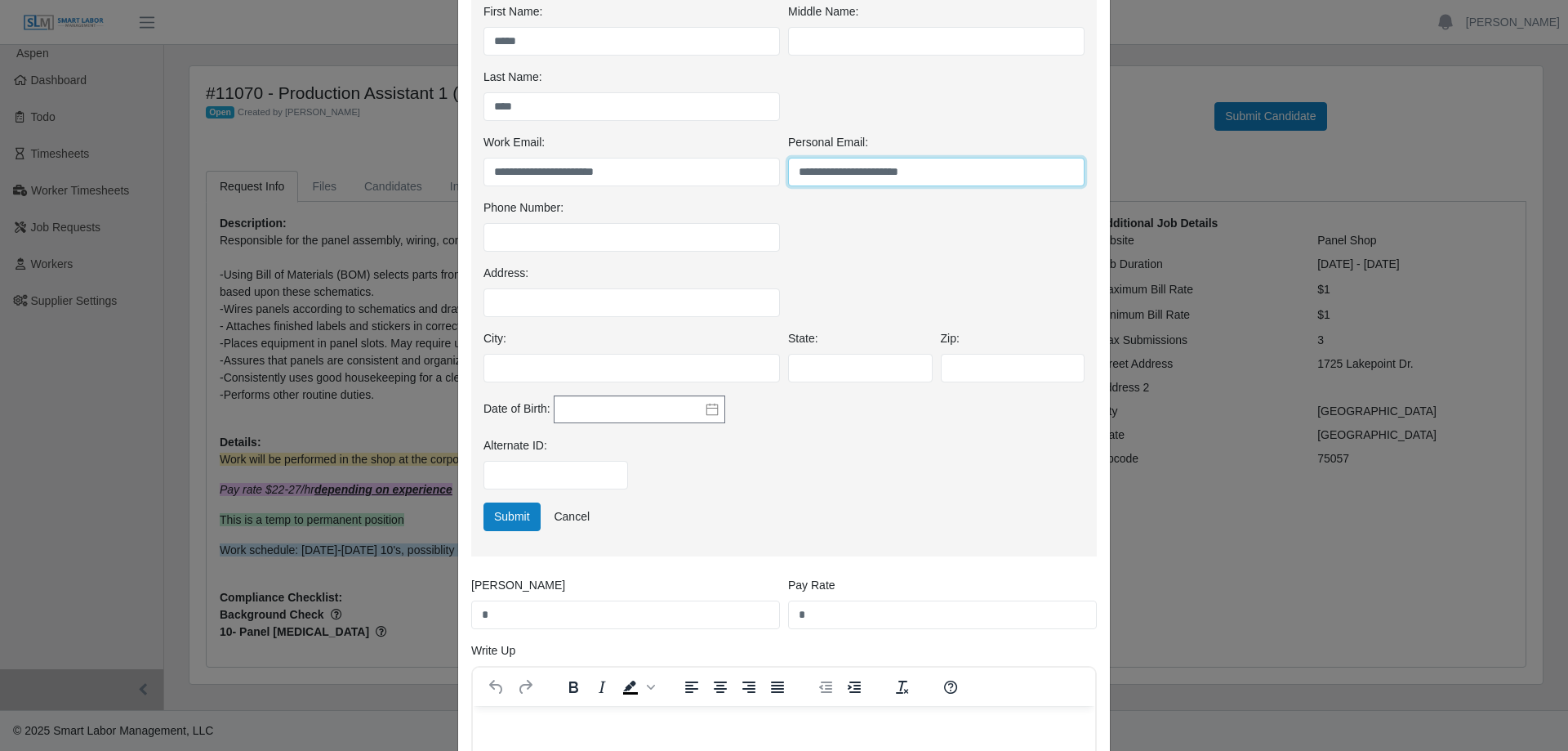
type input "**********"
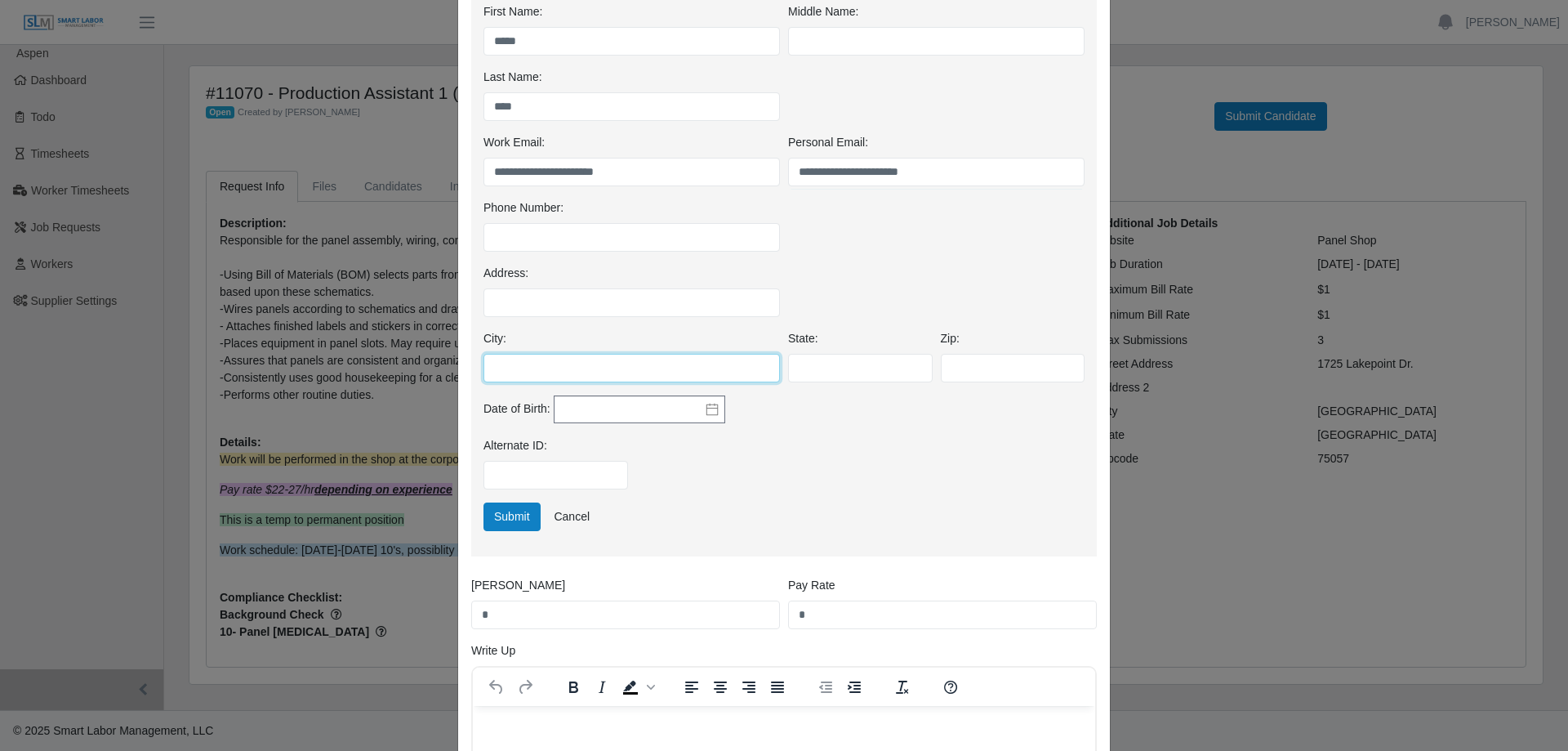
click at [557, 361] on input "City:" at bounding box center [632, 368] width 296 height 28
type input "********"
click at [875, 374] on input "State:" at bounding box center [860, 368] width 145 height 28
type input "**"
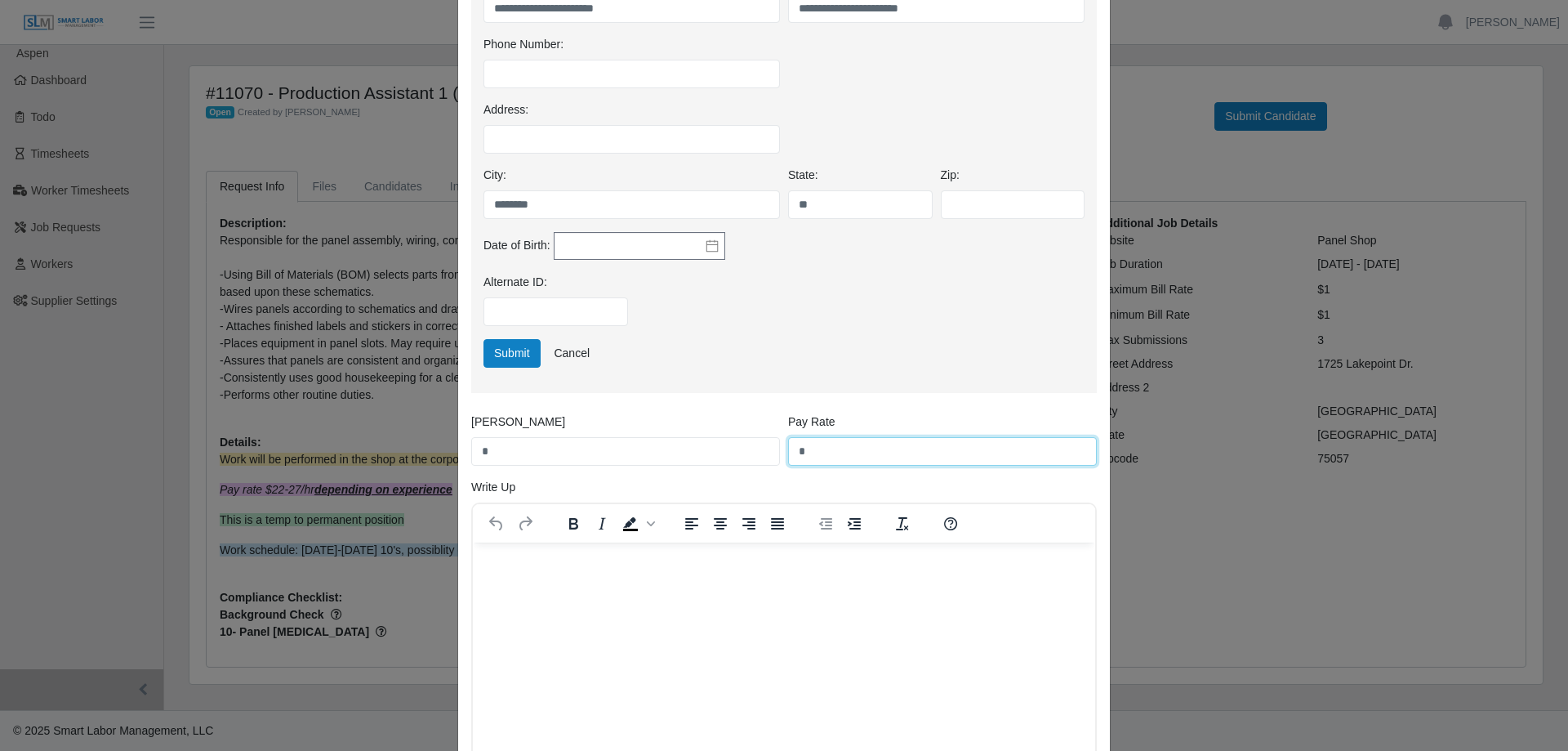
drag, startPoint x: 792, startPoint y: 451, endPoint x: 778, endPoint y: 451, distance: 14.0
click at [784, 451] on div "Pay Rate *" at bounding box center [942, 439] width 317 height 52
type input "*****"
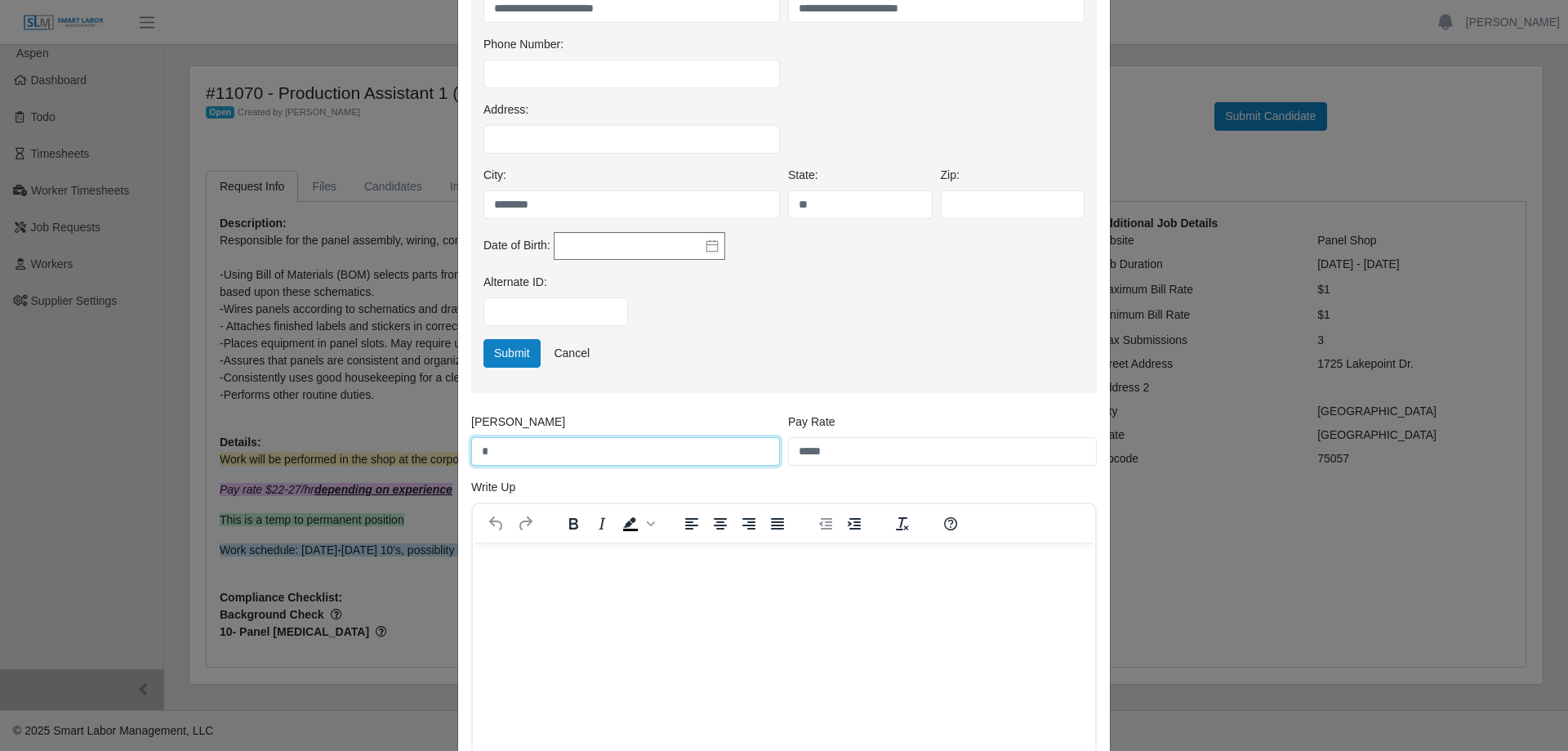
drag, startPoint x: 498, startPoint y: 455, endPoint x: 466, endPoint y: 447, distance: 33.0
click at [471, 447] on input "*" at bounding box center [626, 451] width 309 height 28
type input "*****"
click at [601, 569] on p "Rich Text Area. Press ALT-0 for help." at bounding box center [784, 565] width 596 height 18
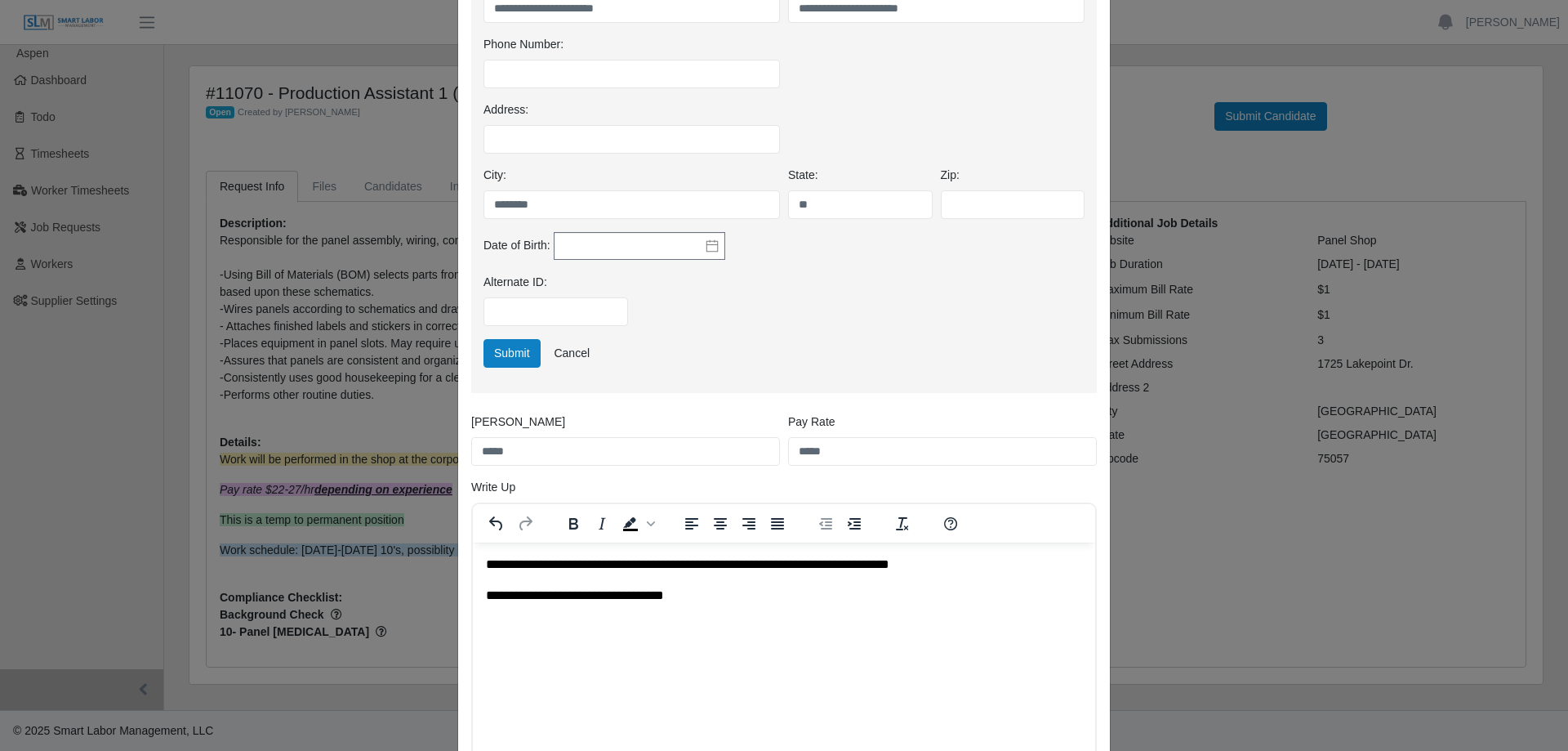
click at [631, 593] on p "**********" at bounding box center [784, 596] width 596 height 18
click at [788, 603] on p "**********" at bounding box center [784, 596] width 596 height 18
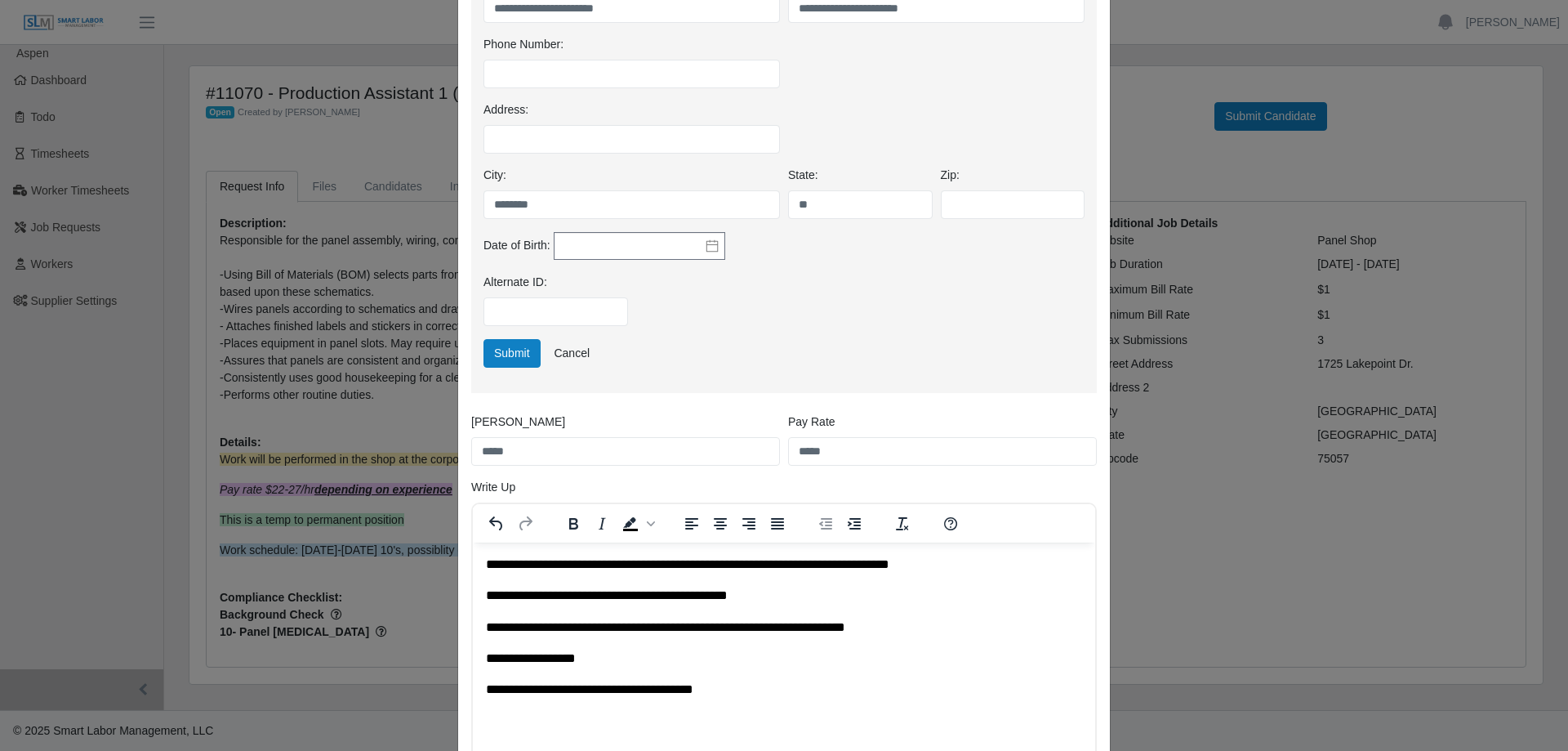
click at [657, 691] on p "**********" at bounding box center [784, 690] width 596 height 18
click at [774, 668] on body "**********" at bounding box center [784, 627] width 596 height 143
click at [553, 694] on p "**********" at bounding box center [784, 690] width 596 height 18
click at [932, 668] on body "**********" at bounding box center [784, 627] width 596 height 143
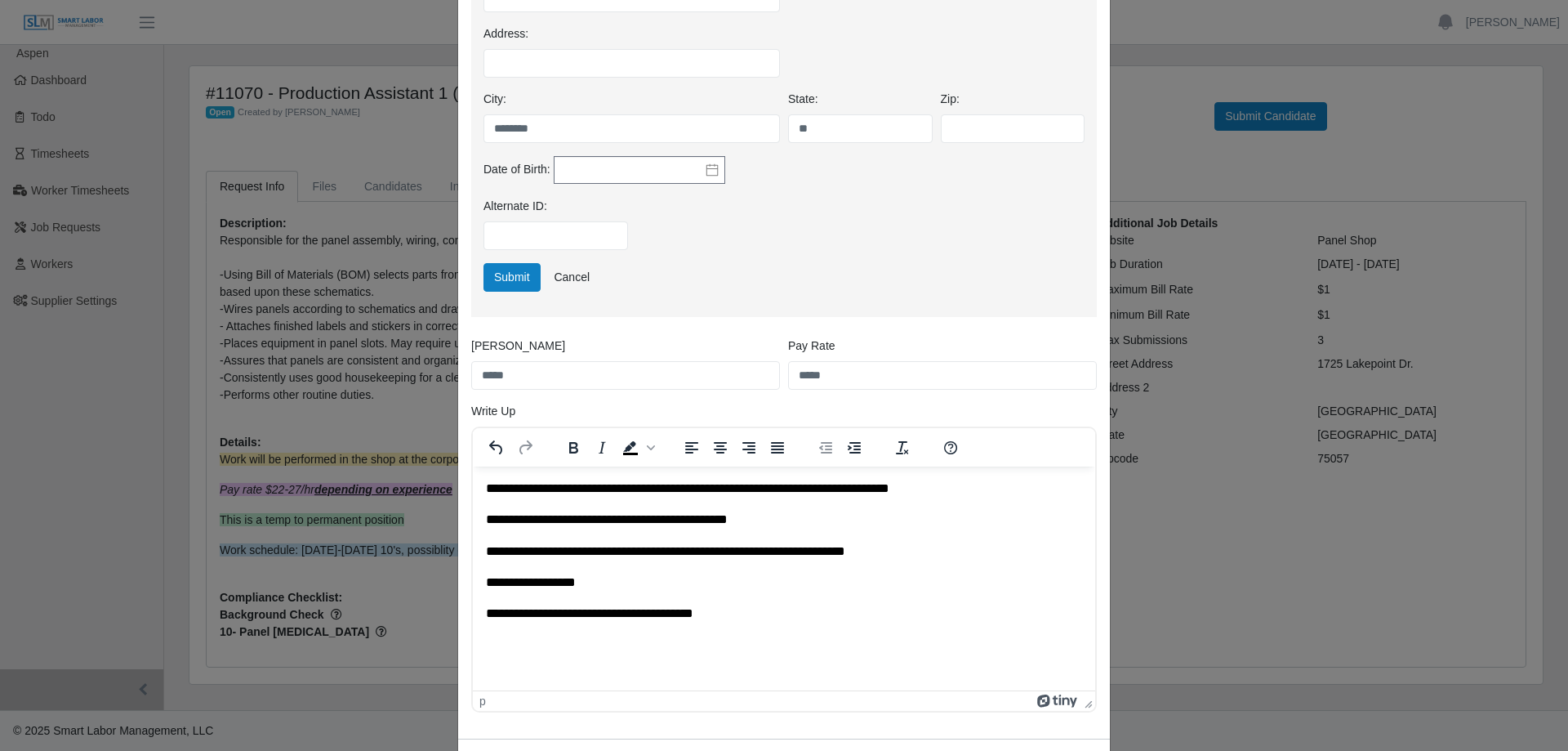
scroll to position [559, 0]
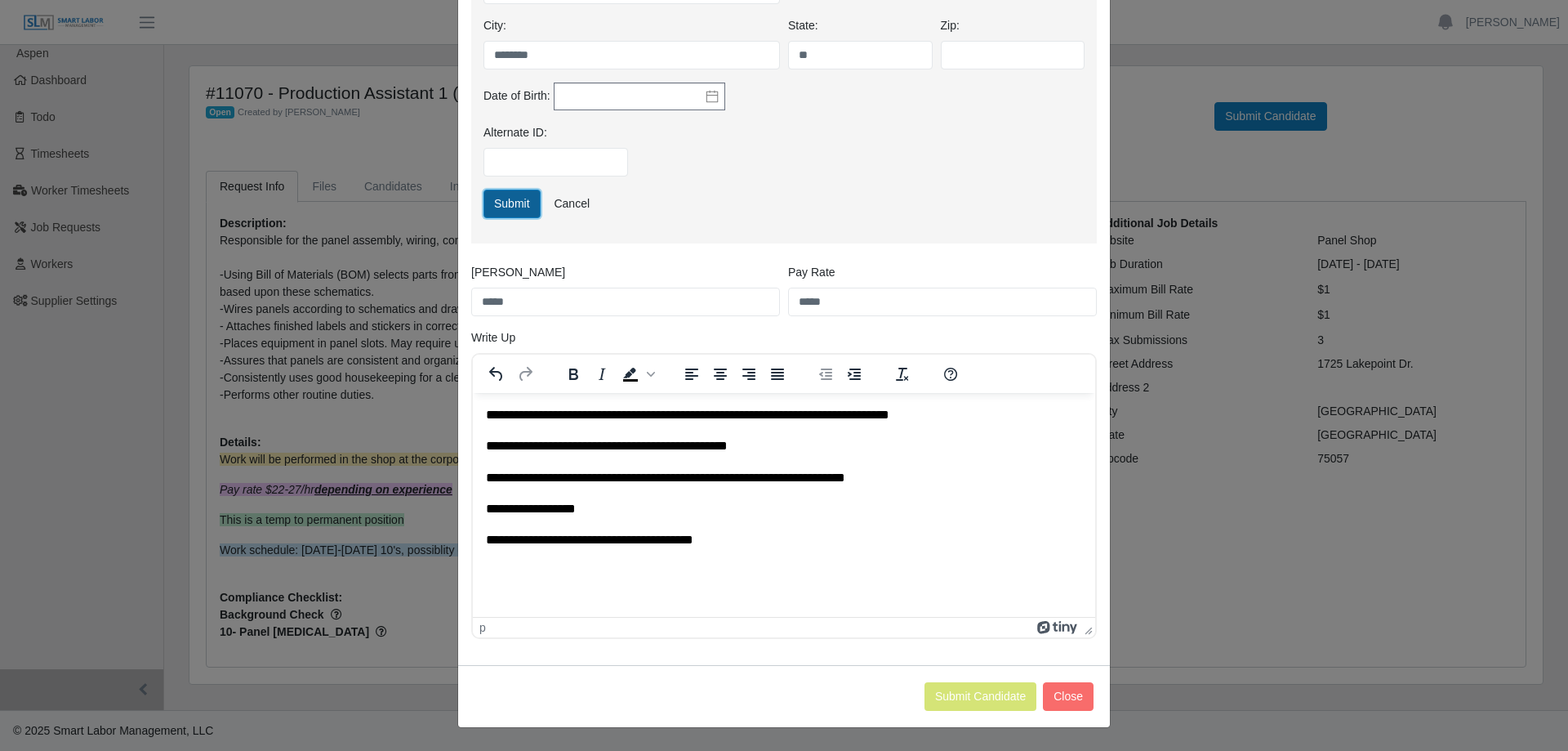
click at [516, 205] on button "Submit" at bounding box center [512, 204] width 57 height 28
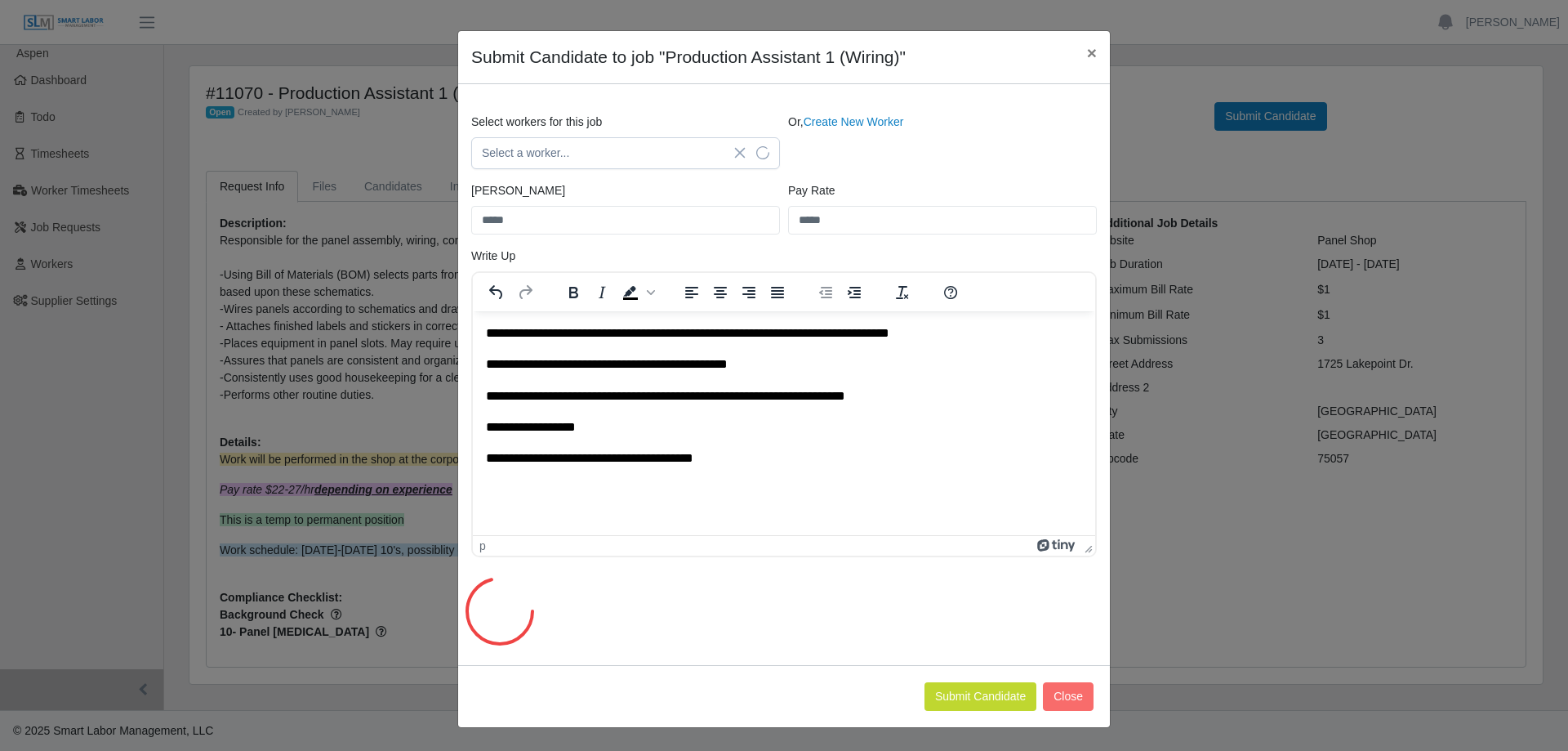
scroll to position [0, 0]
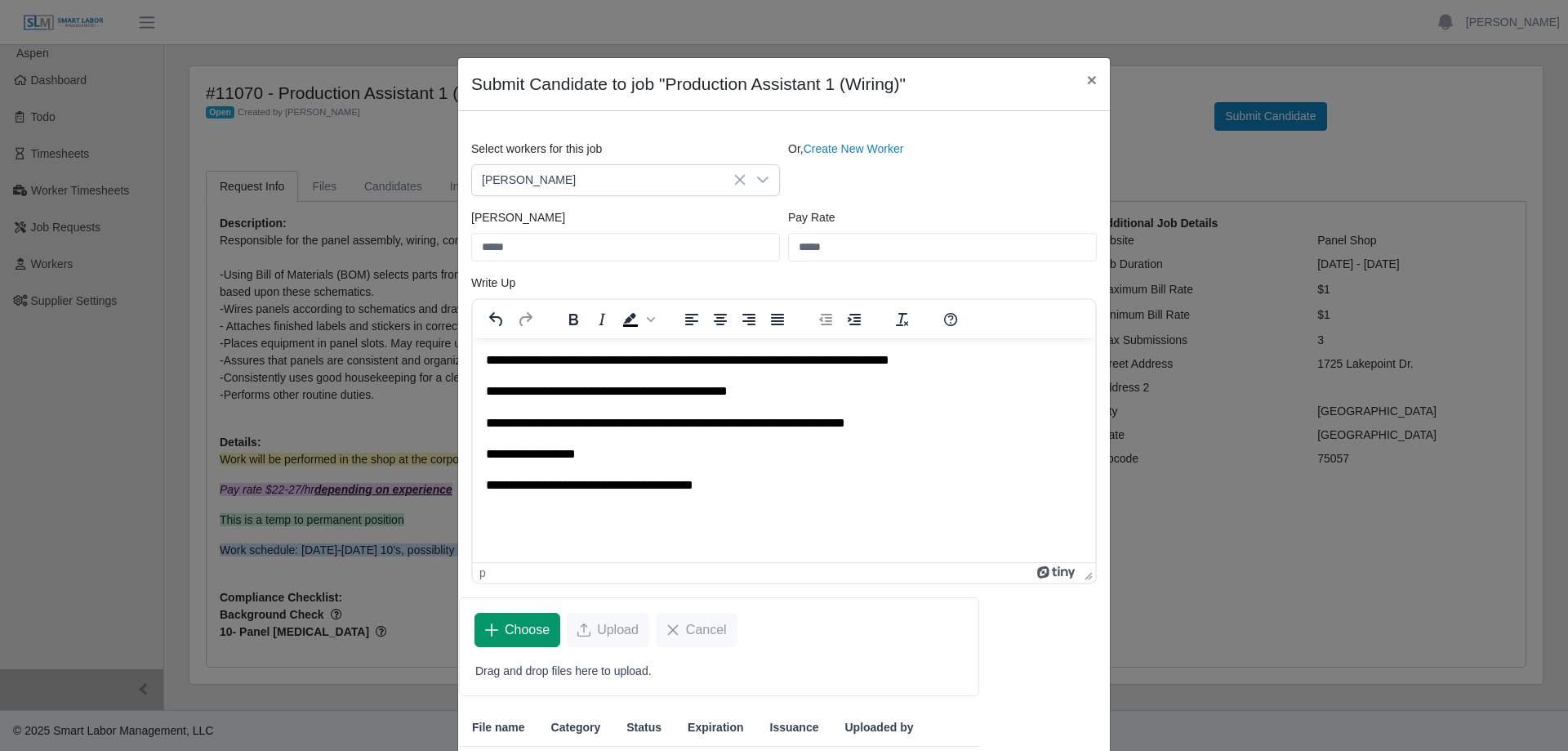
click at [517, 629] on span "Choose" at bounding box center [527, 630] width 45 height 20
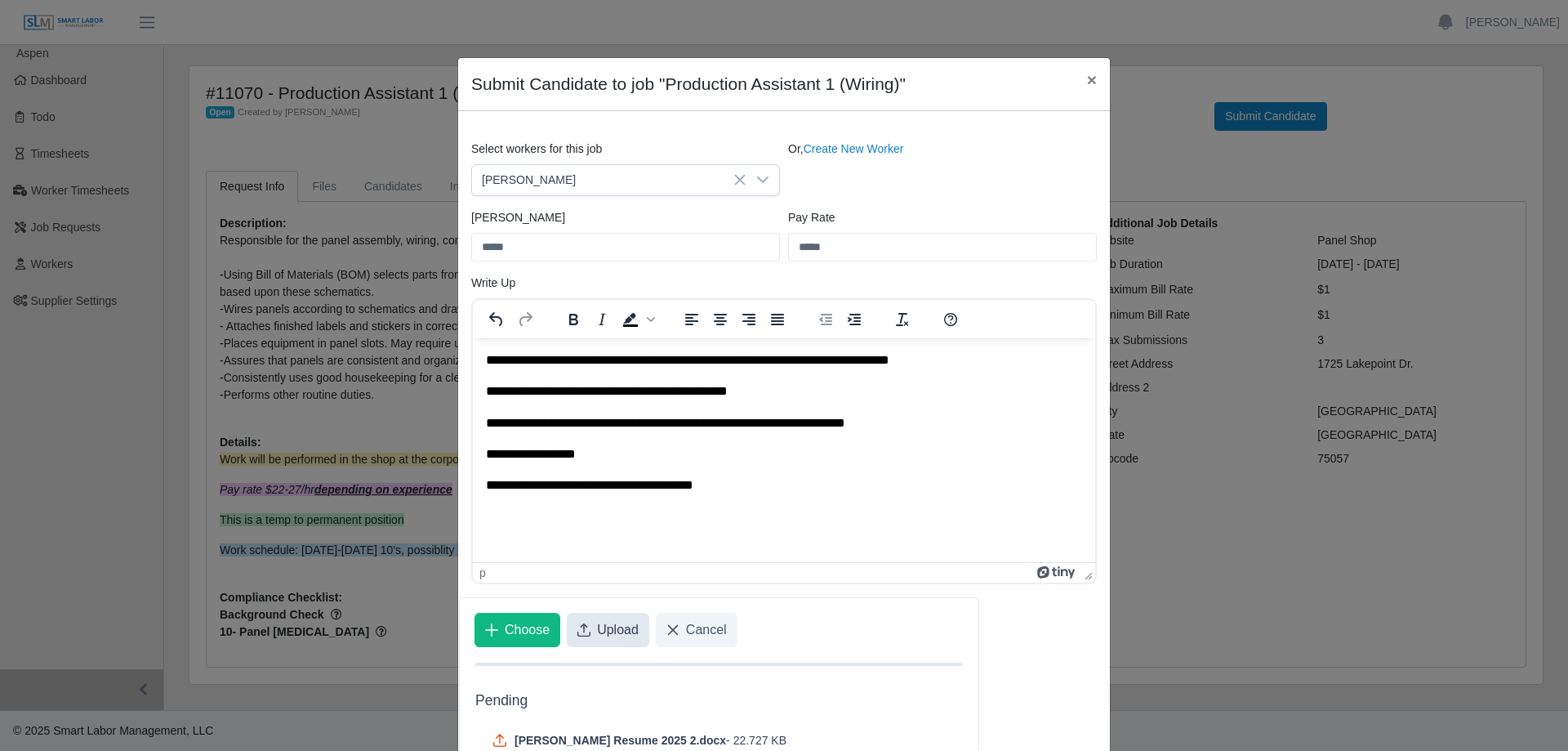
click at [597, 633] on span "Upload" at bounding box center [618, 630] width 42 height 20
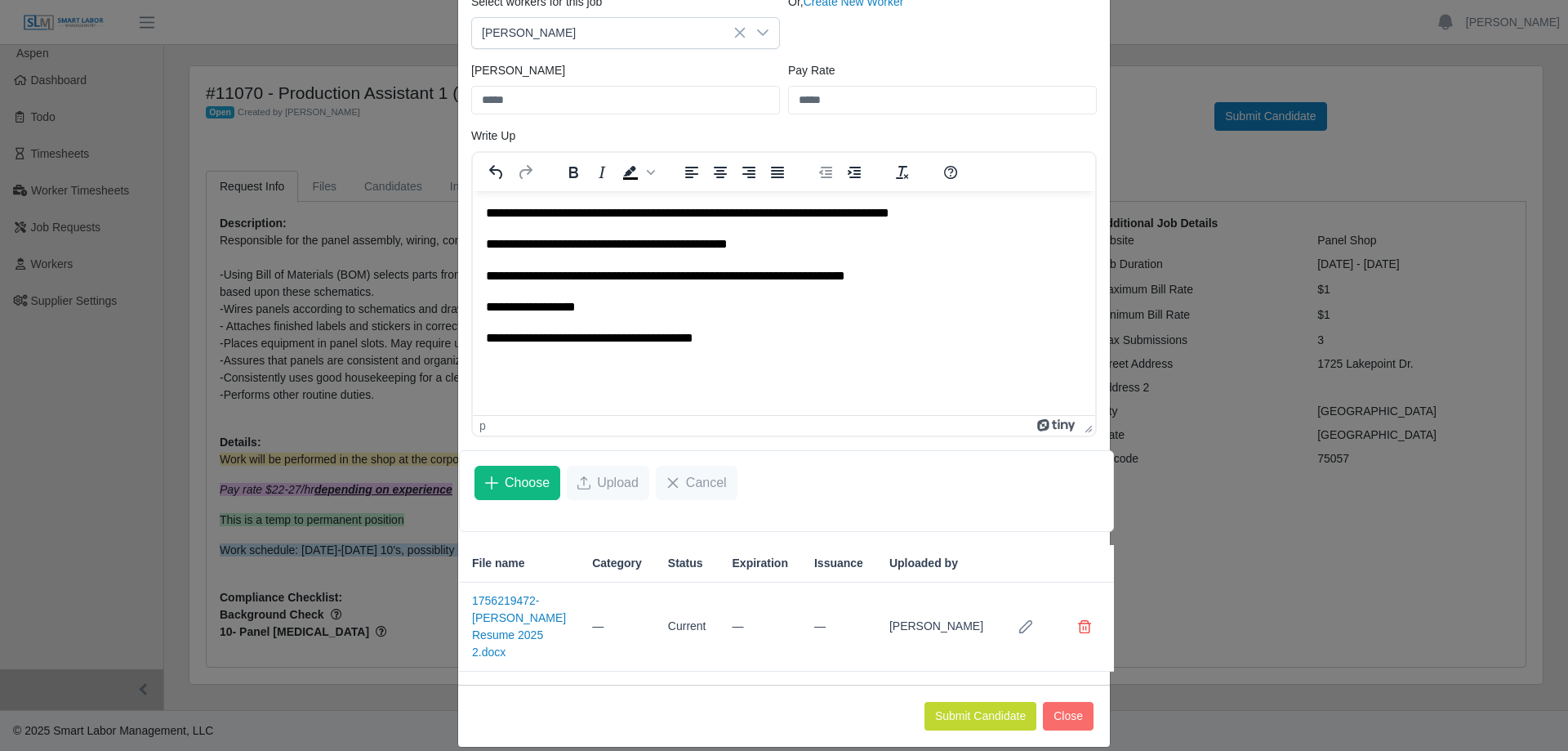
scroll to position [149, 0]
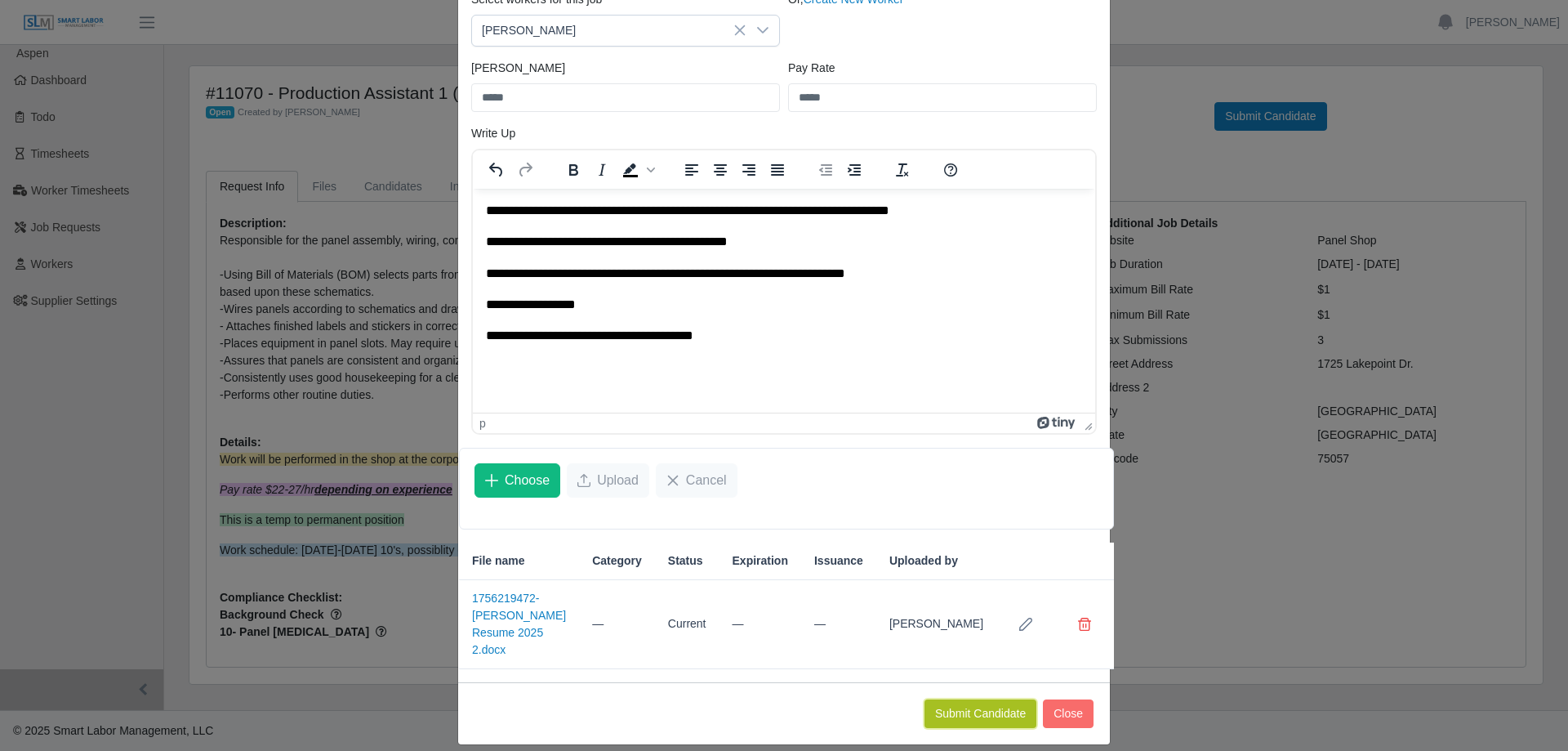
click at [980, 703] on button "Submit Candidate" at bounding box center [981, 714] width 112 height 28
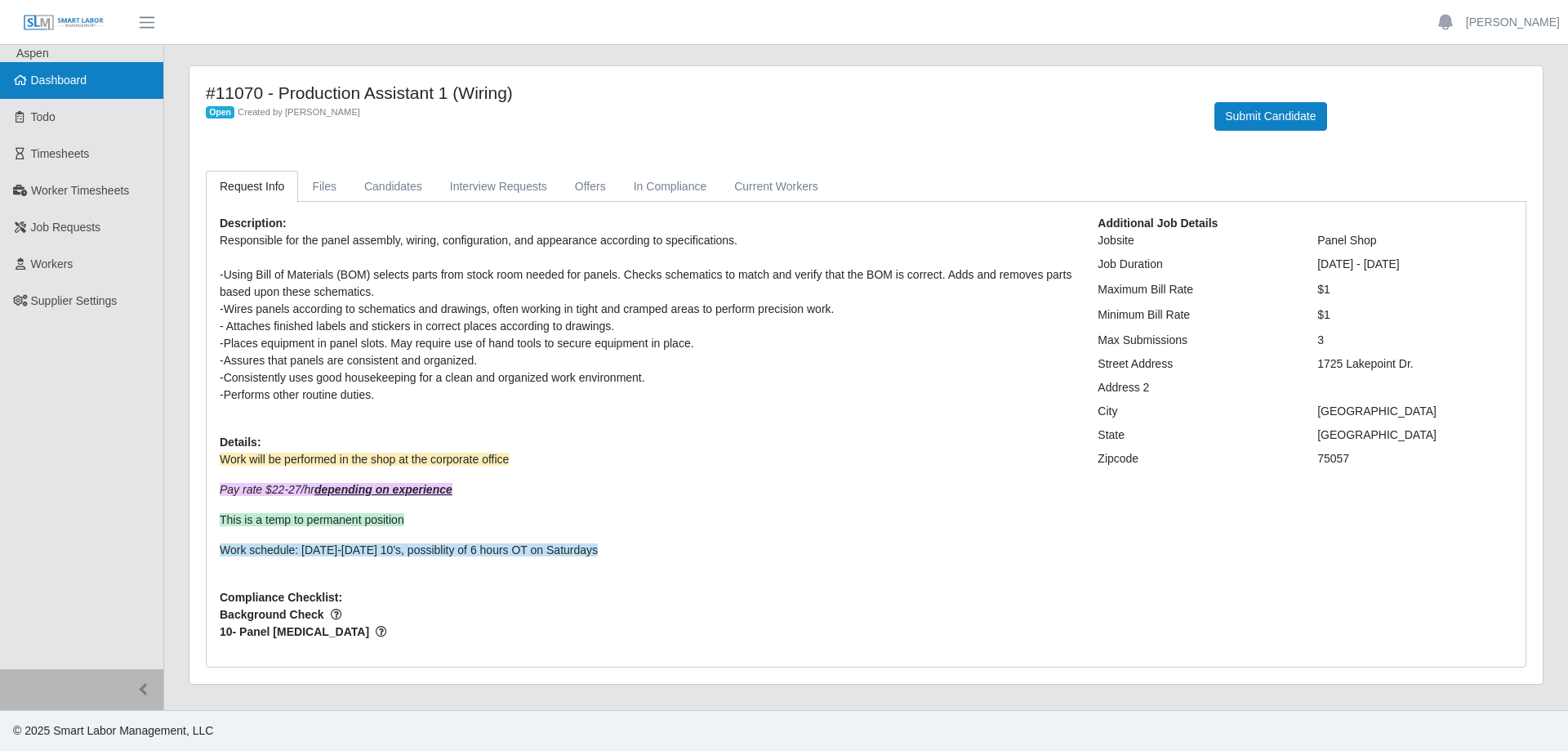
click at [45, 80] on span "Dashboard" at bounding box center [59, 80] width 57 height 13
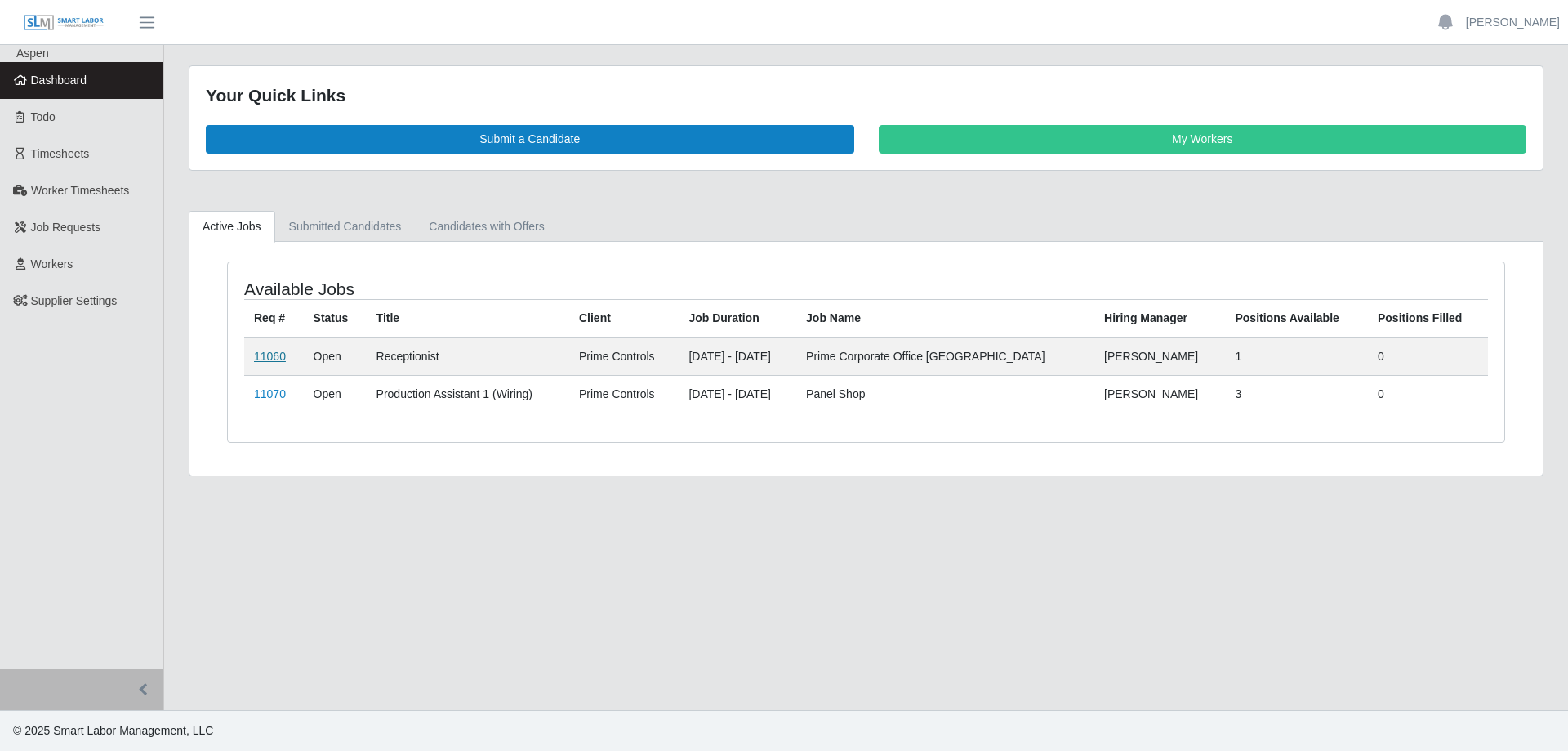
click at [272, 360] on link "11060" at bounding box center [270, 356] width 32 height 13
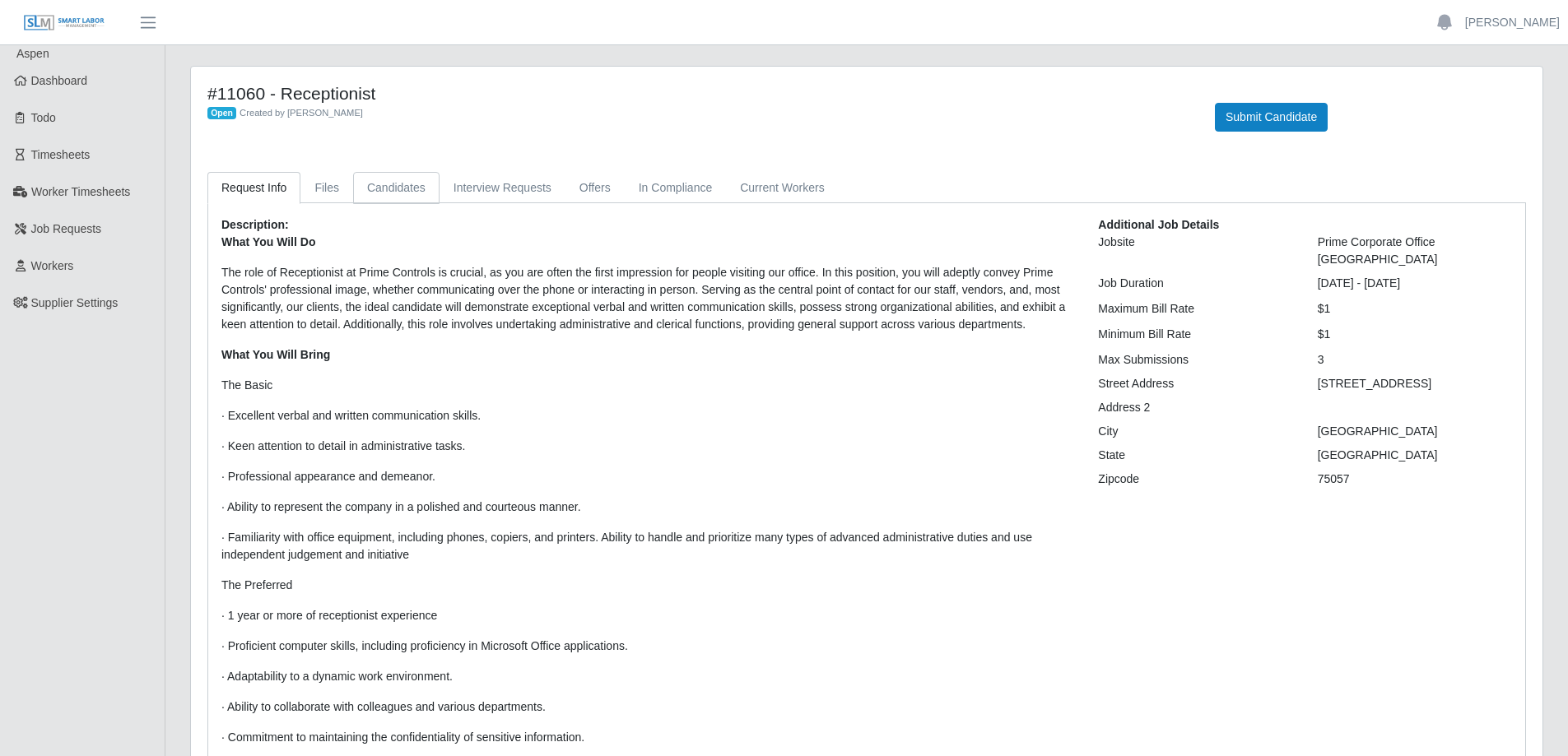
click at [378, 191] on link "Candidates" at bounding box center [396, 188] width 87 height 32
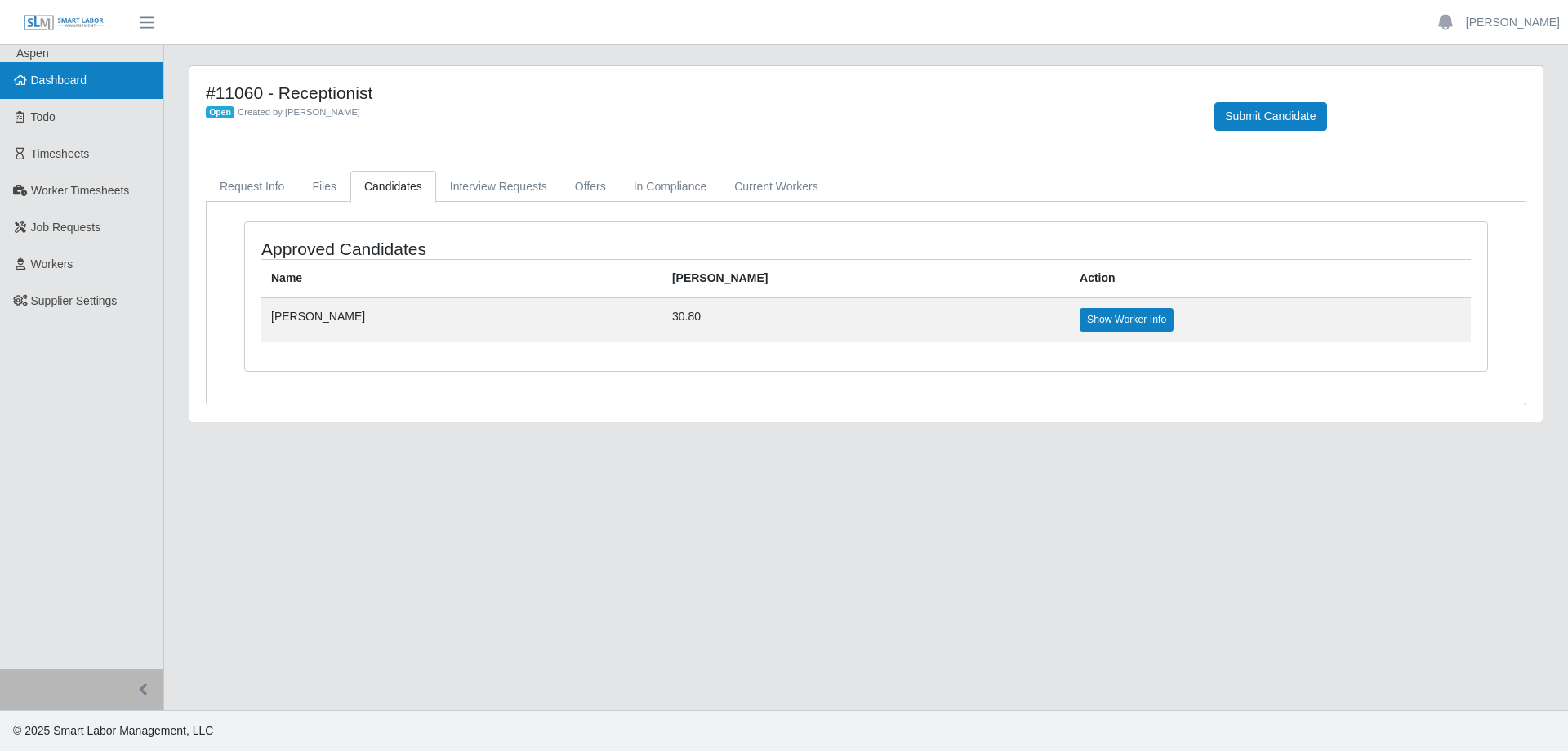
click at [75, 72] on link "Dashboard" at bounding box center [82, 80] width 163 height 36
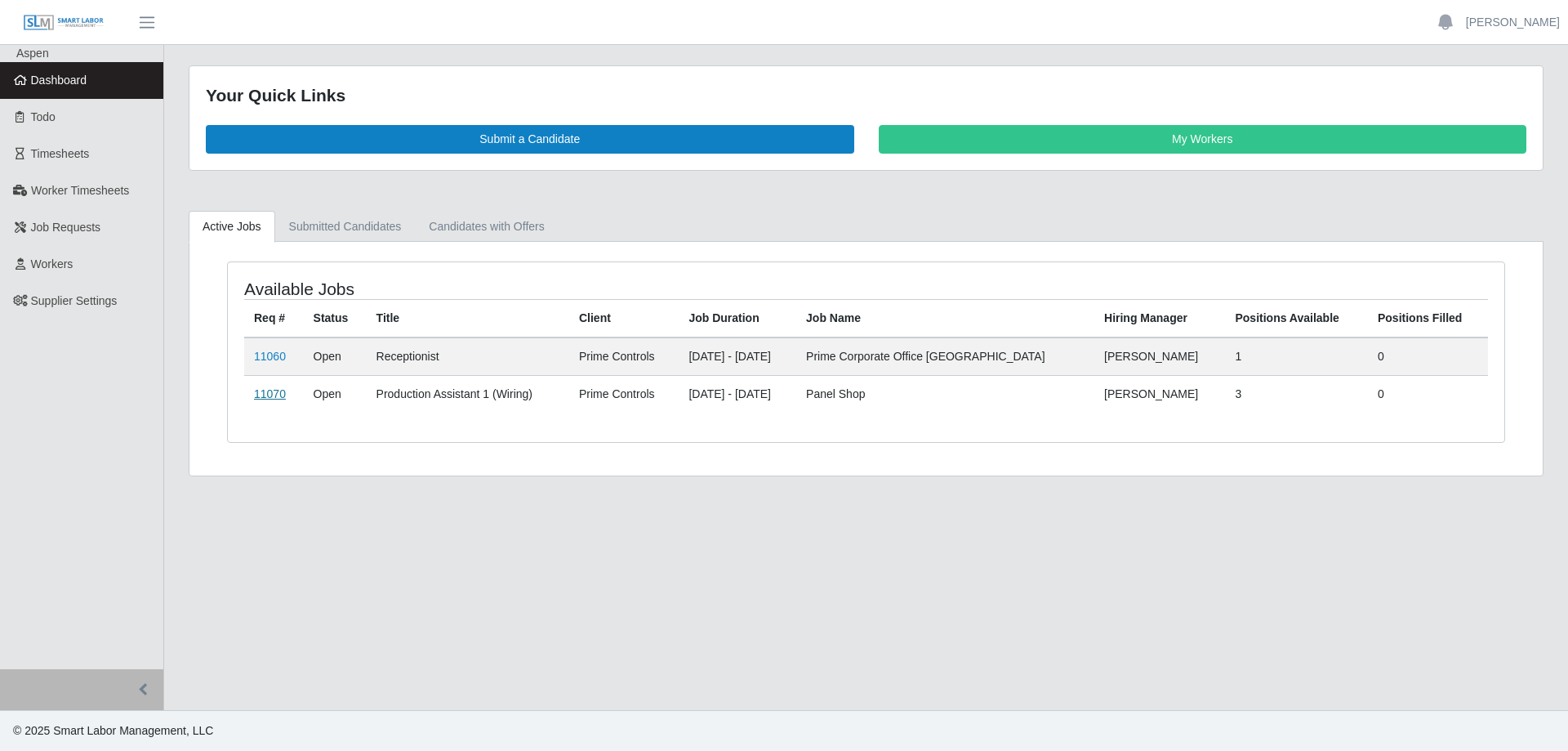
click at [265, 396] on link "11070" at bounding box center [270, 393] width 32 height 13
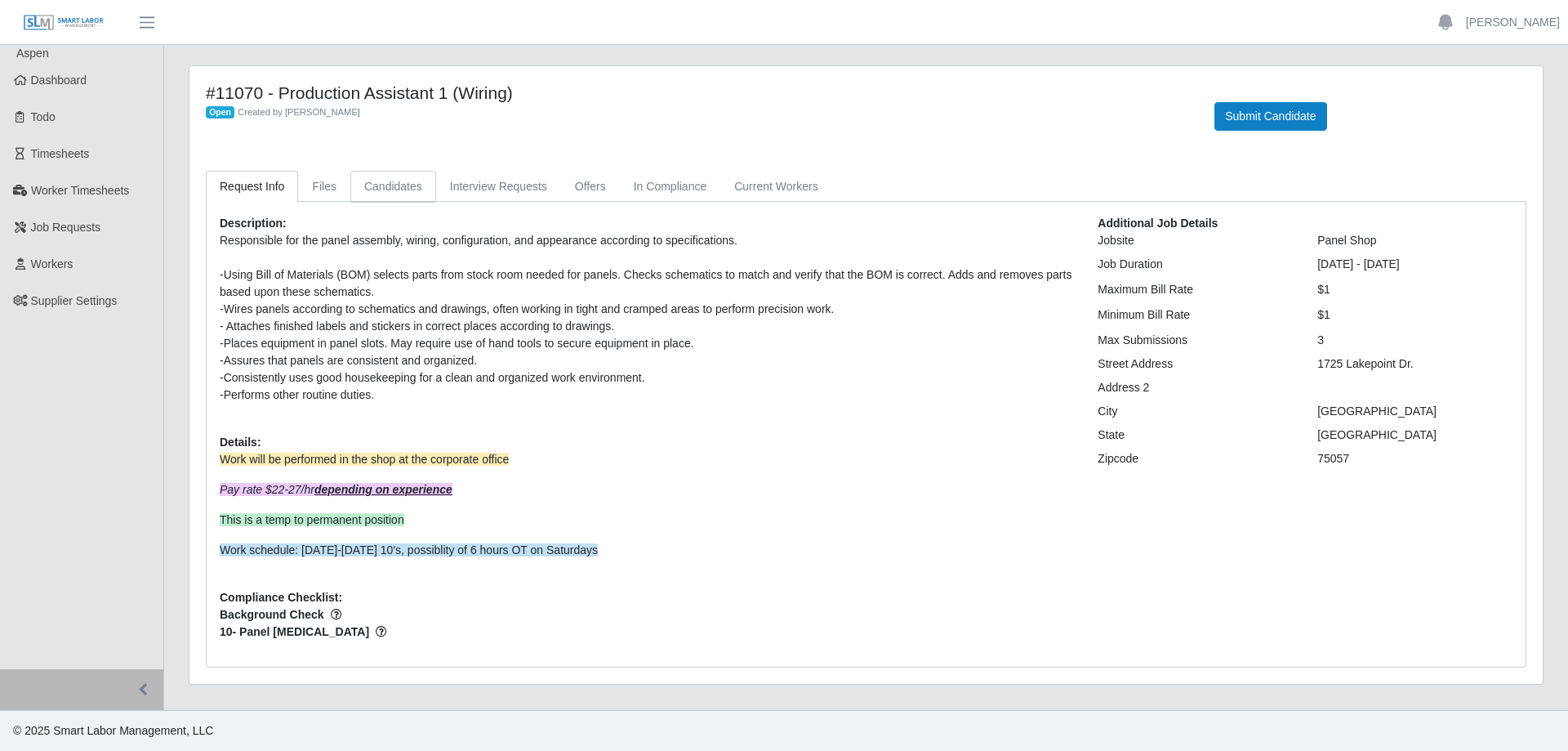
click at [396, 190] on link "Candidates" at bounding box center [393, 186] width 86 height 32
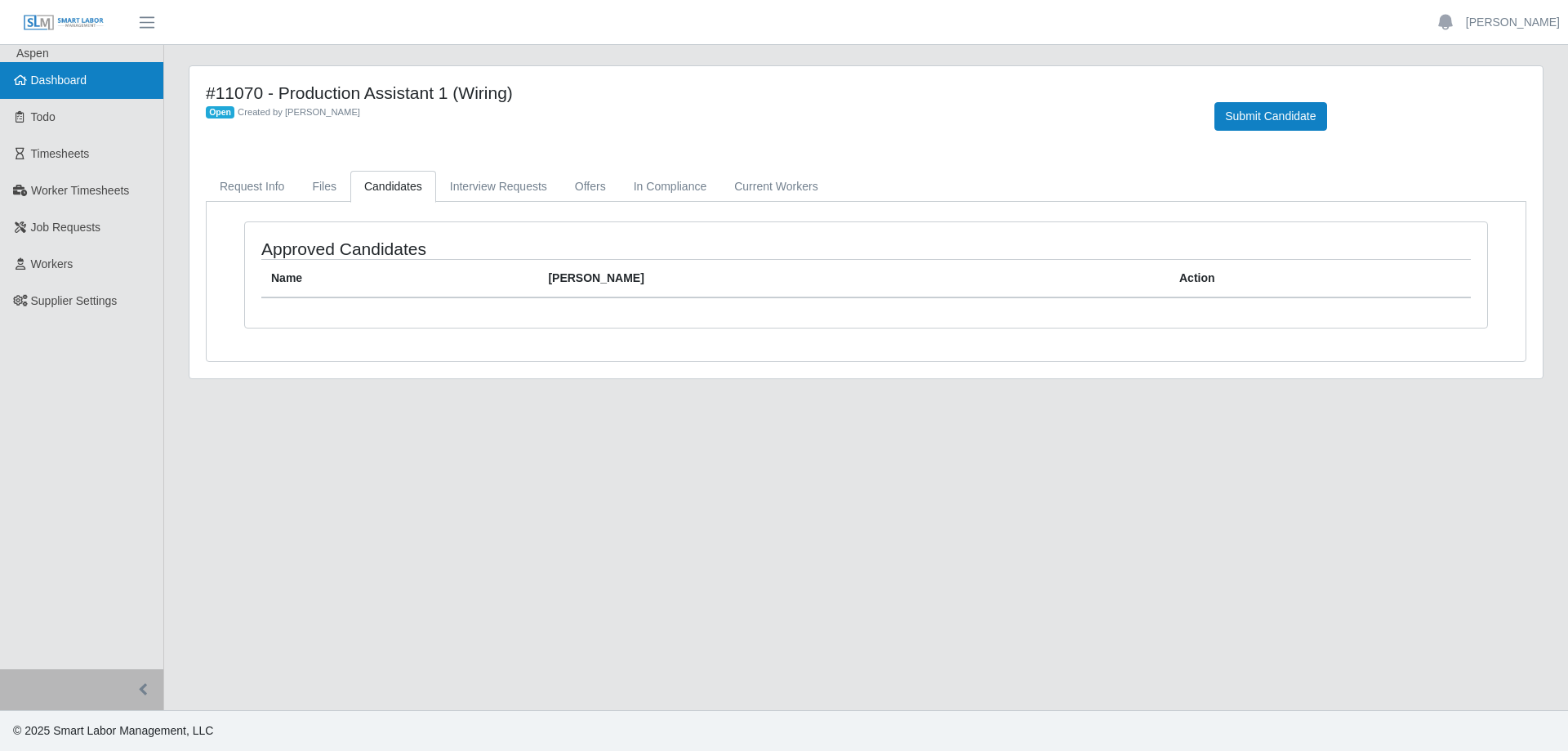
click at [80, 87] on span "Dashboard" at bounding box center [59, 80] width 57 height 13
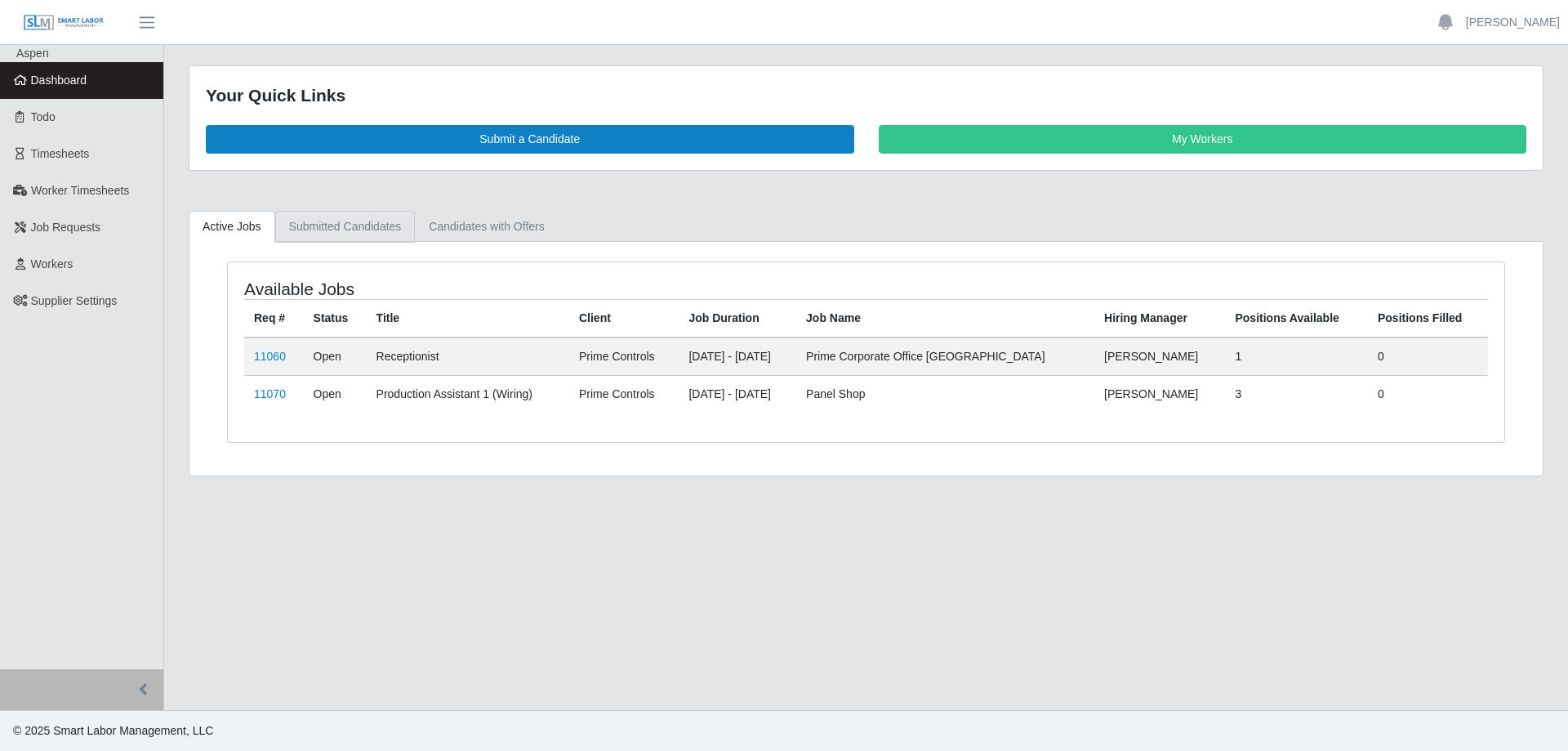
click at [326, 221] on link "Submitted Candidates" at bounding box center [345, 226] width 140 height 32
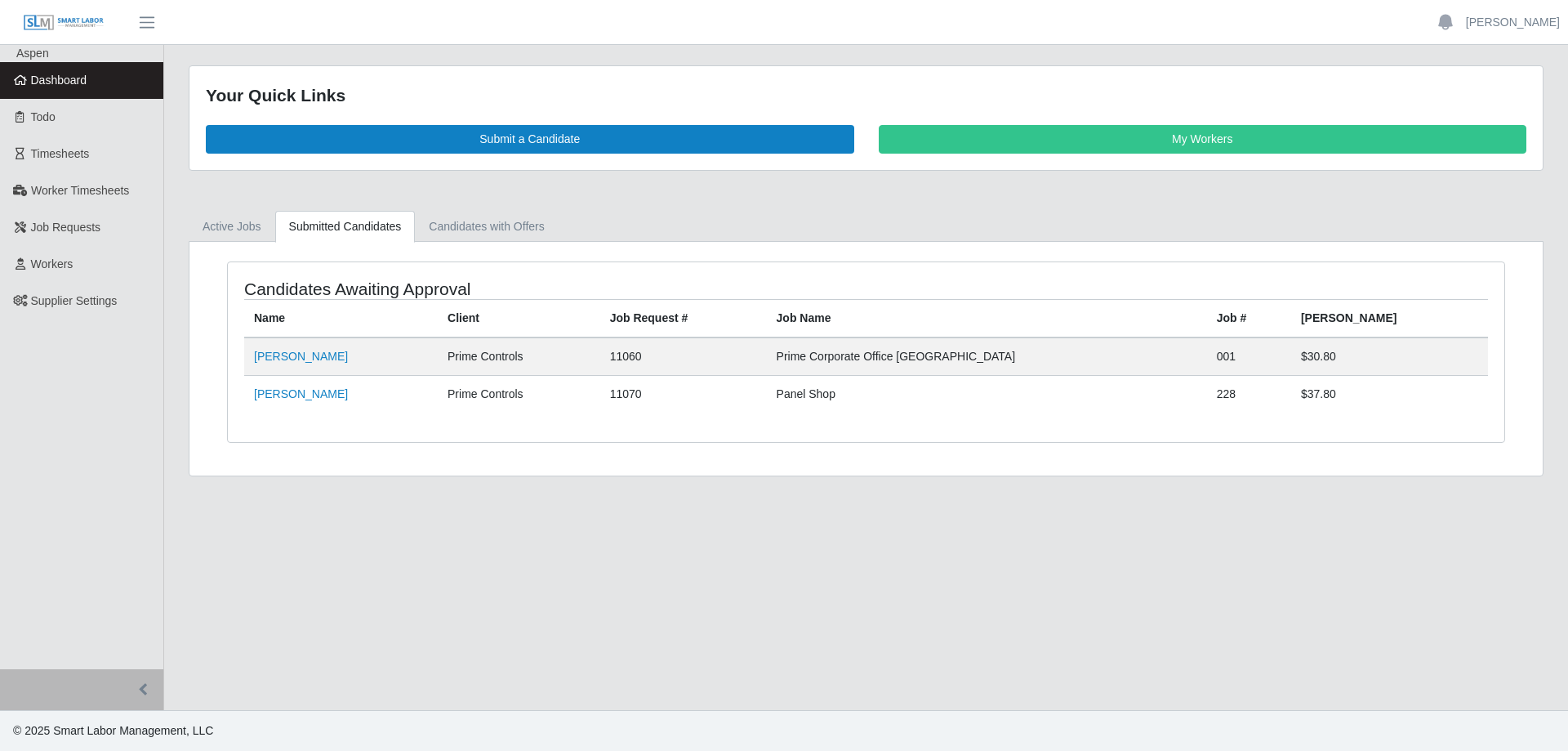
click at [73, 80] on span "Dashboard" at bounding box center [59, 80] width 57 height 13
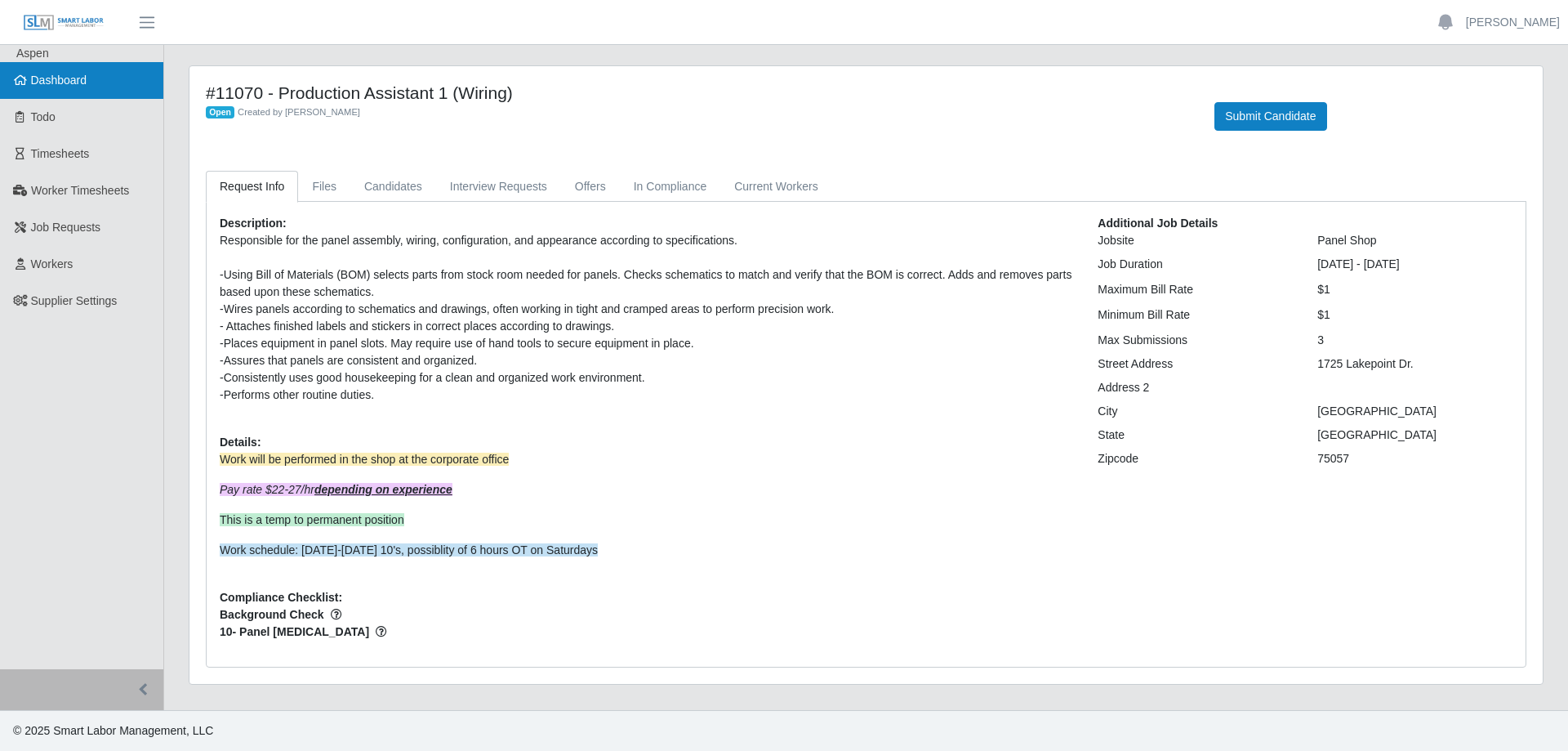
click at [110, 87] on link "Dashboard" at bounding box center [82, 80] width 163 height 36
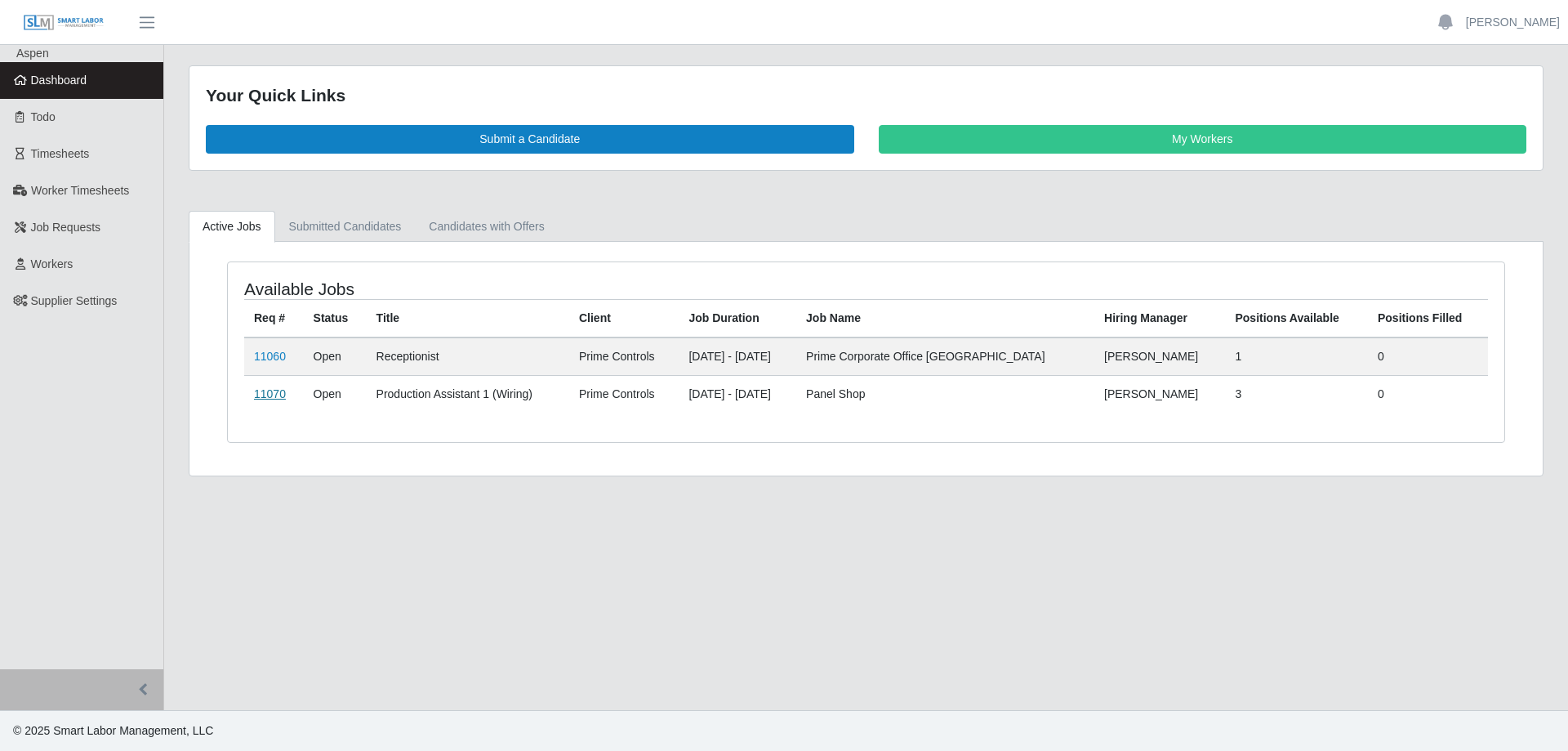
click at [272, 392] on link "11070" at bounding box center [270, 393] width 32 height 13
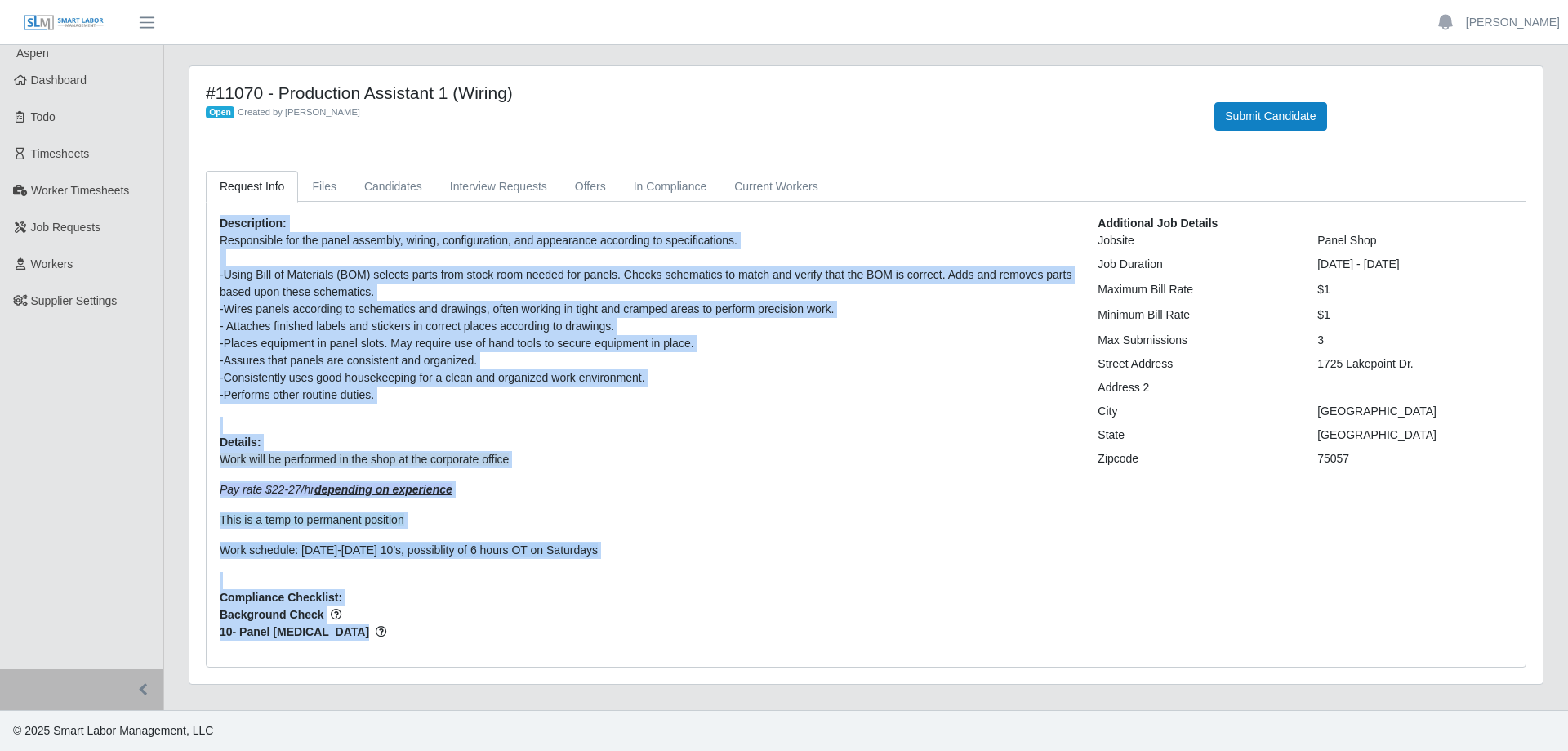
drag, startPoint x: 218, startPoint y: 224, endPoint x: 581, endPoint y: 573, distance: 503.6
click at [607, 623] on div "Description: Responsible for the panel assembly, wiring, configuration, and app…" at bounding box center [647, 434] width 879 height 439
copy div "Description: Responsible for the panel assembly, wiring, configuration, and app…"
click at [76, 78] on span "Dashboard" at bounding box center [59, 80] width 57 height 13
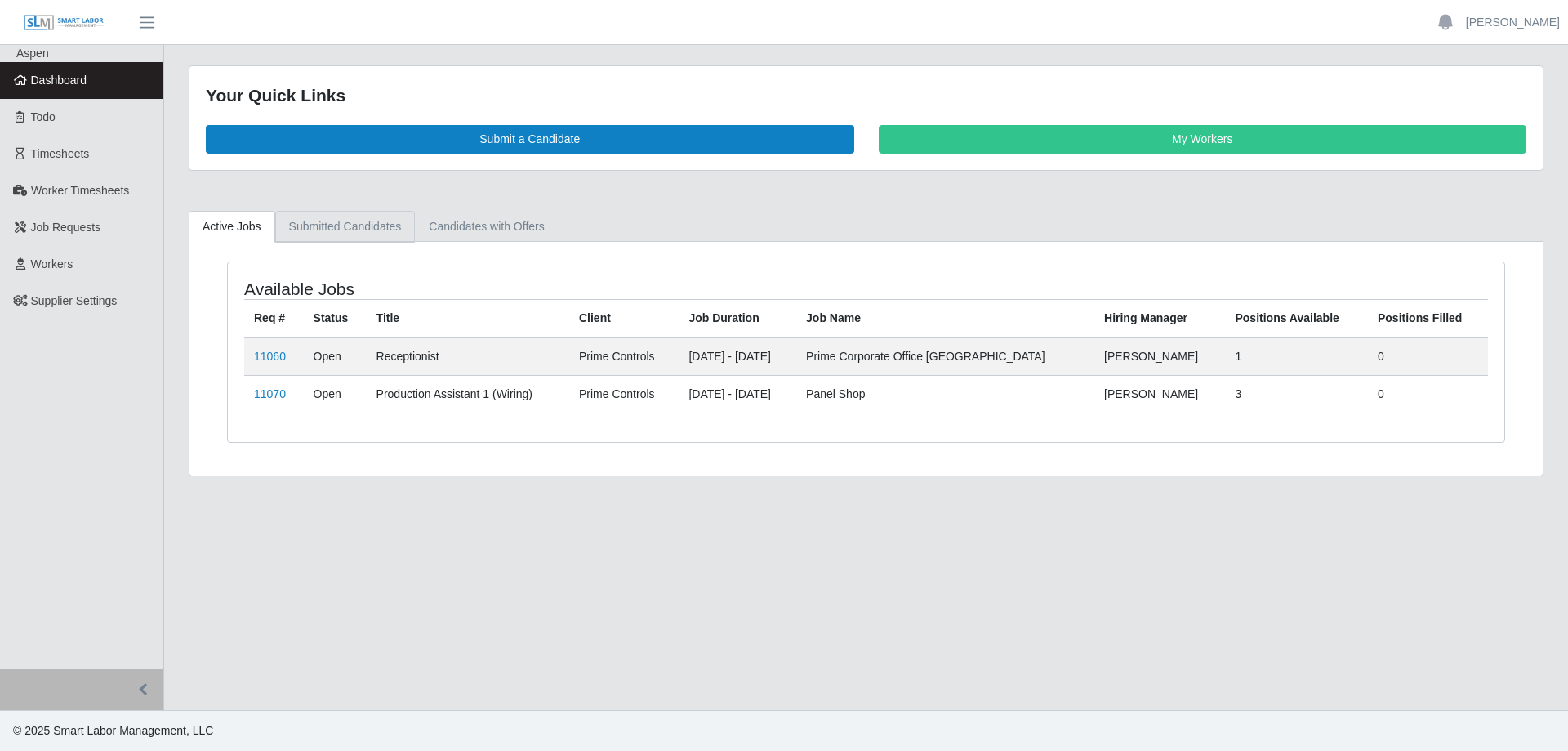
click at [334, 229] on link "Submitted Candidates" at bounding box center [345, 226] width 140 height 32
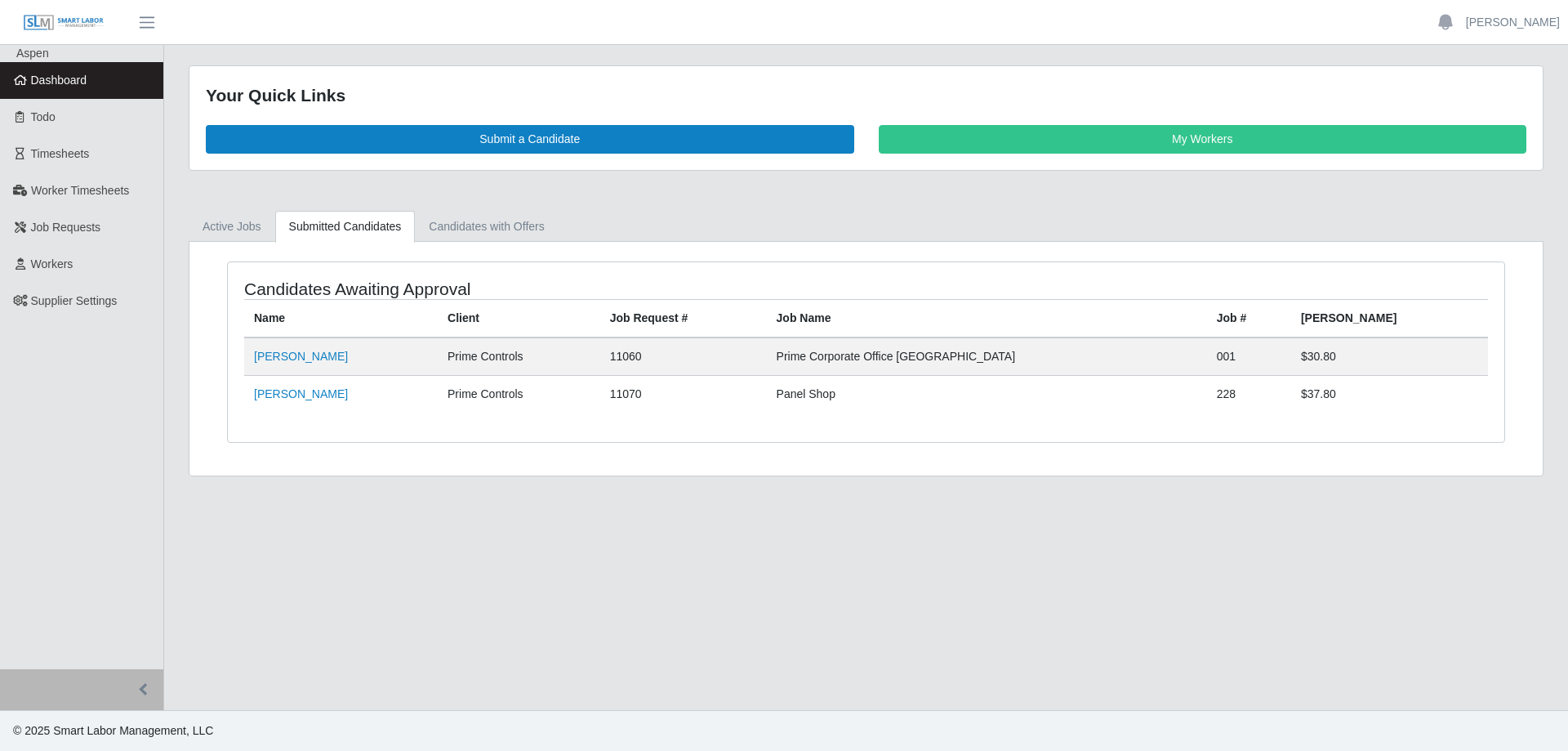
click at [80, 75] on span "Dashboard" at bounding box center [59, 80] width 57 height 13
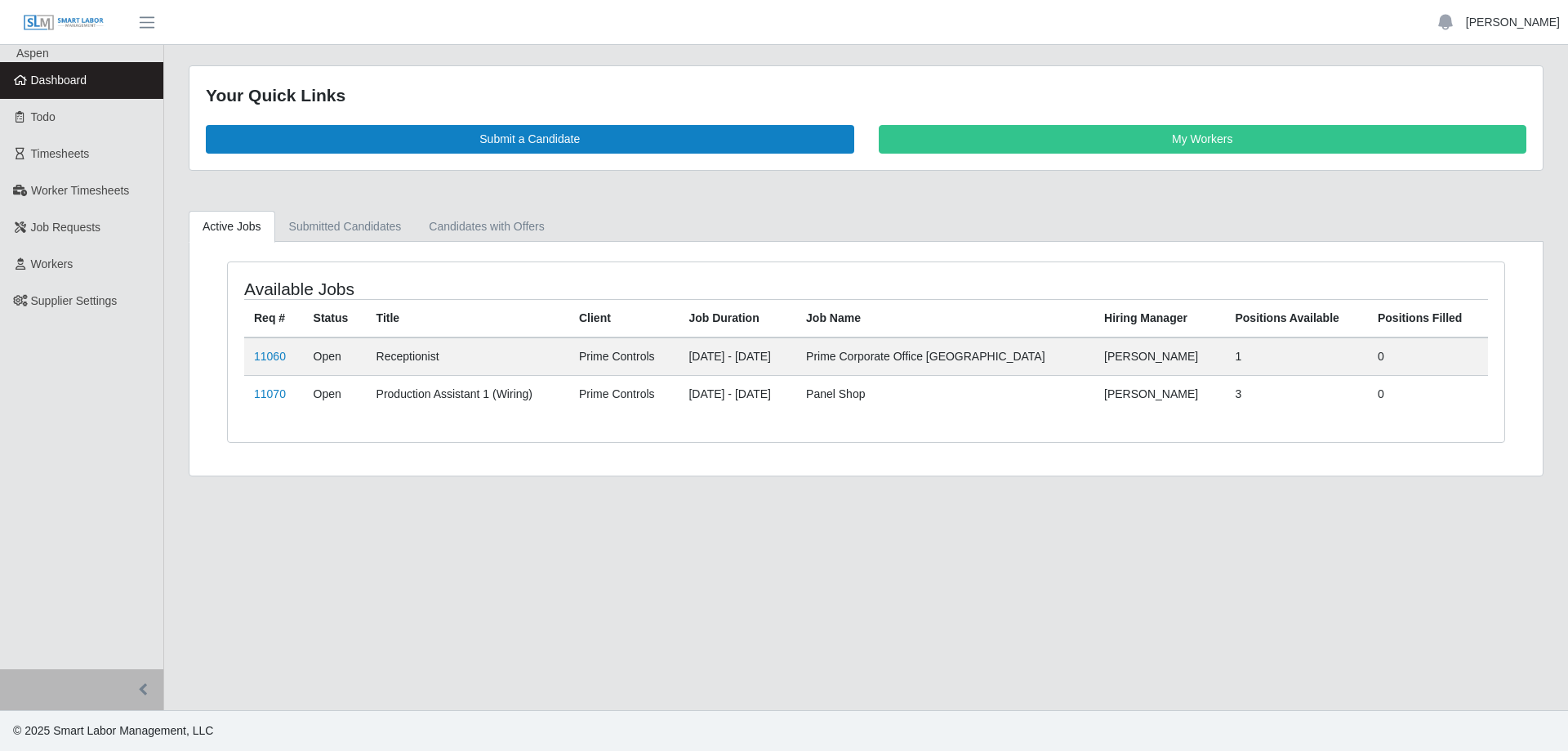
click at [1516, 26] on link "[PERSON_NAME]" at bounding box center [1513, 22] width 94 height 17
click at [1496, 107] on link "Logout" at bounding box center [1494, 114] width 147 height 35
click at [362, 233] on link "Submitted Candidates" at bounding box center [345, 226] width 140 height 32
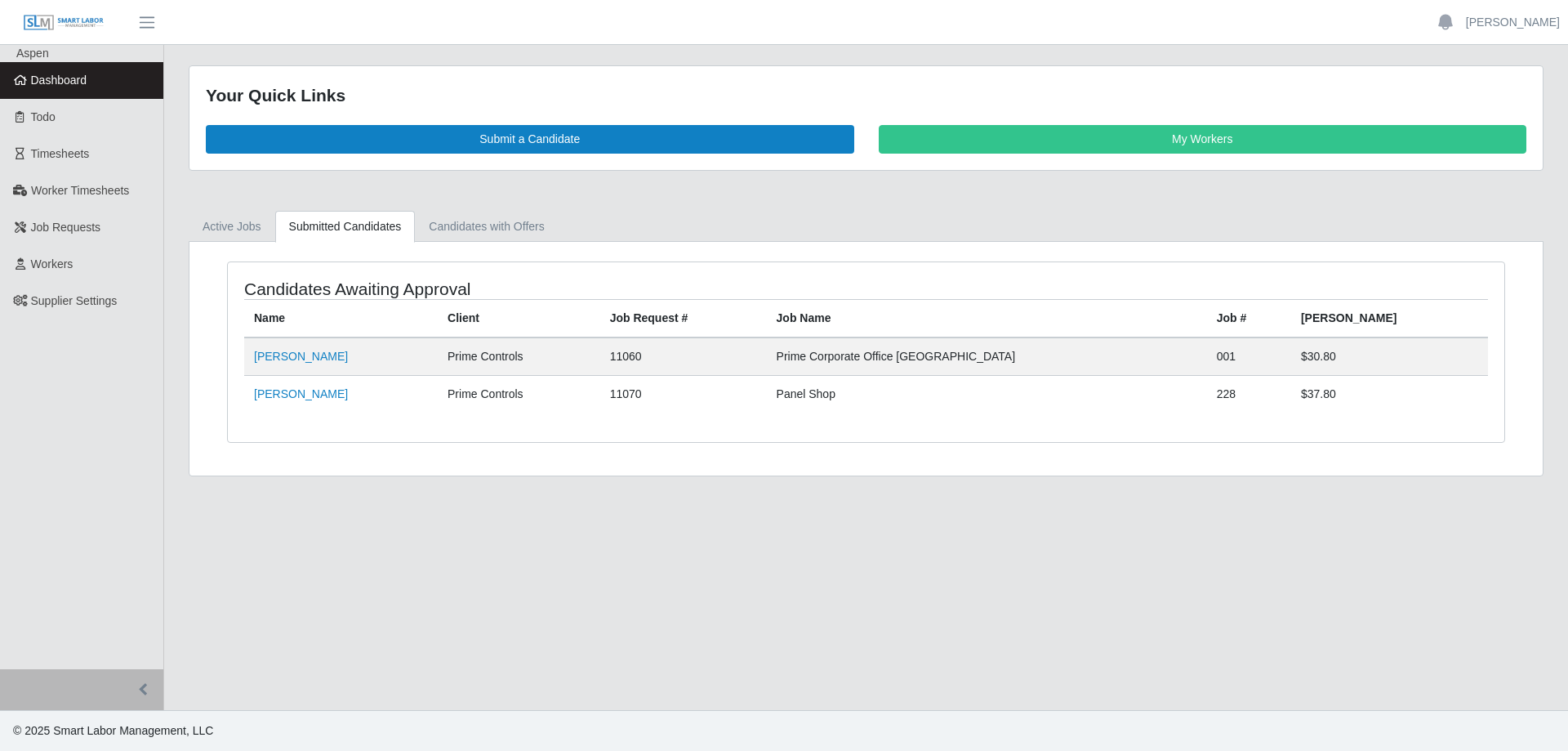
click at [88, 80] on link "Dashboard" at bounding box center [82, 80] width 163 height 36
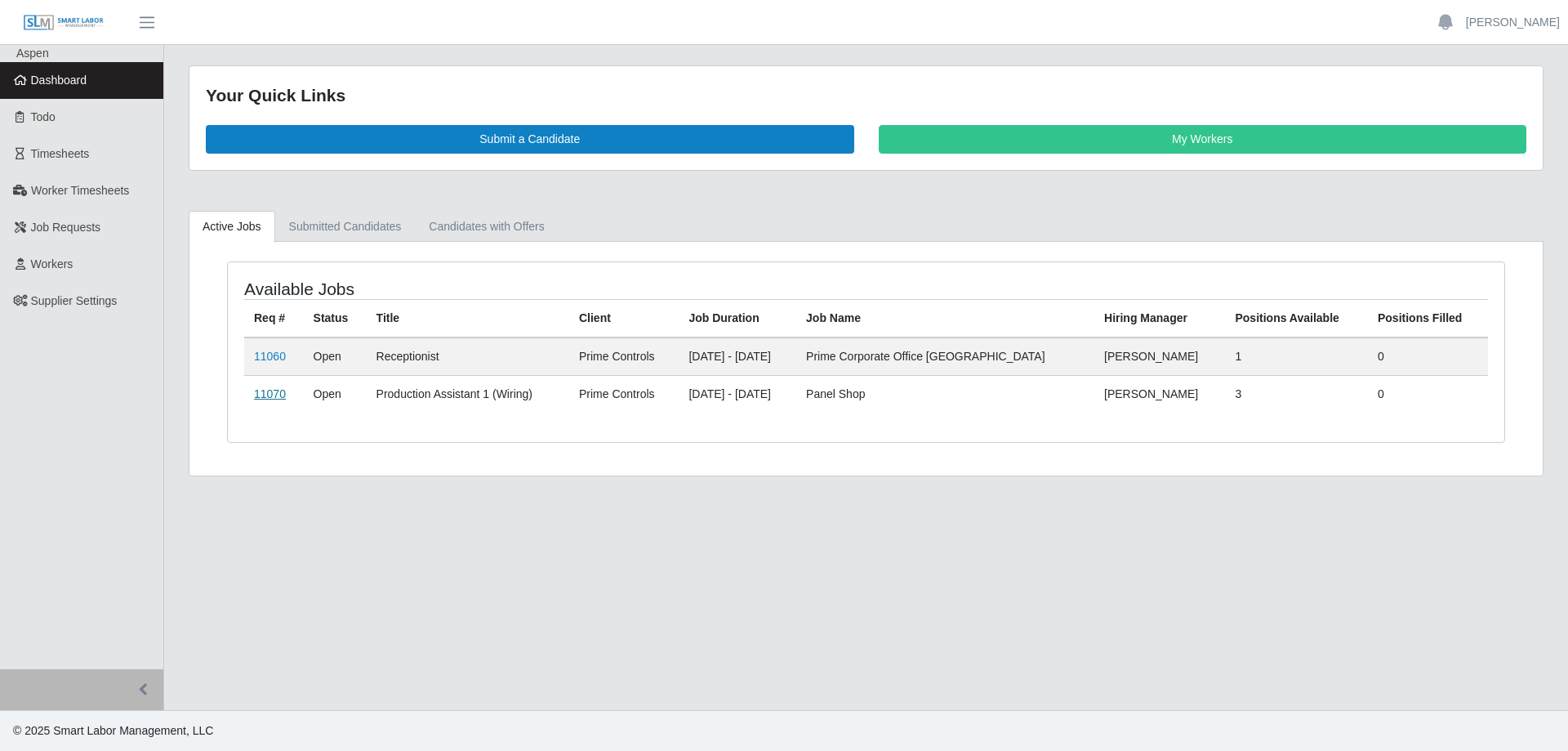
click at [272, 393] on link "11070" at bounding box center [270, 393] width 32 height 13
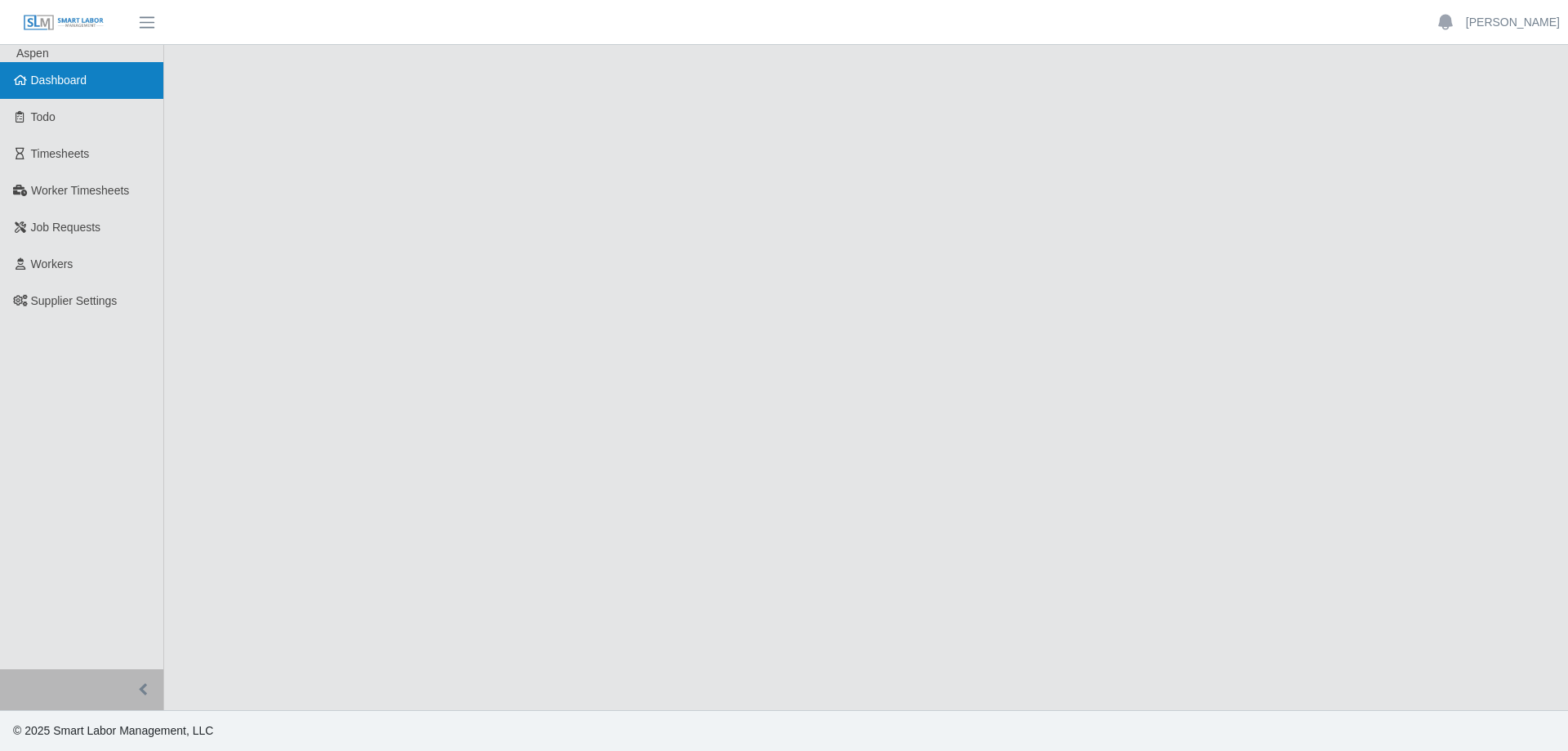
click at [41, 91] on link "Dashboard" at bounding box center [82, 80] width 163 height 36
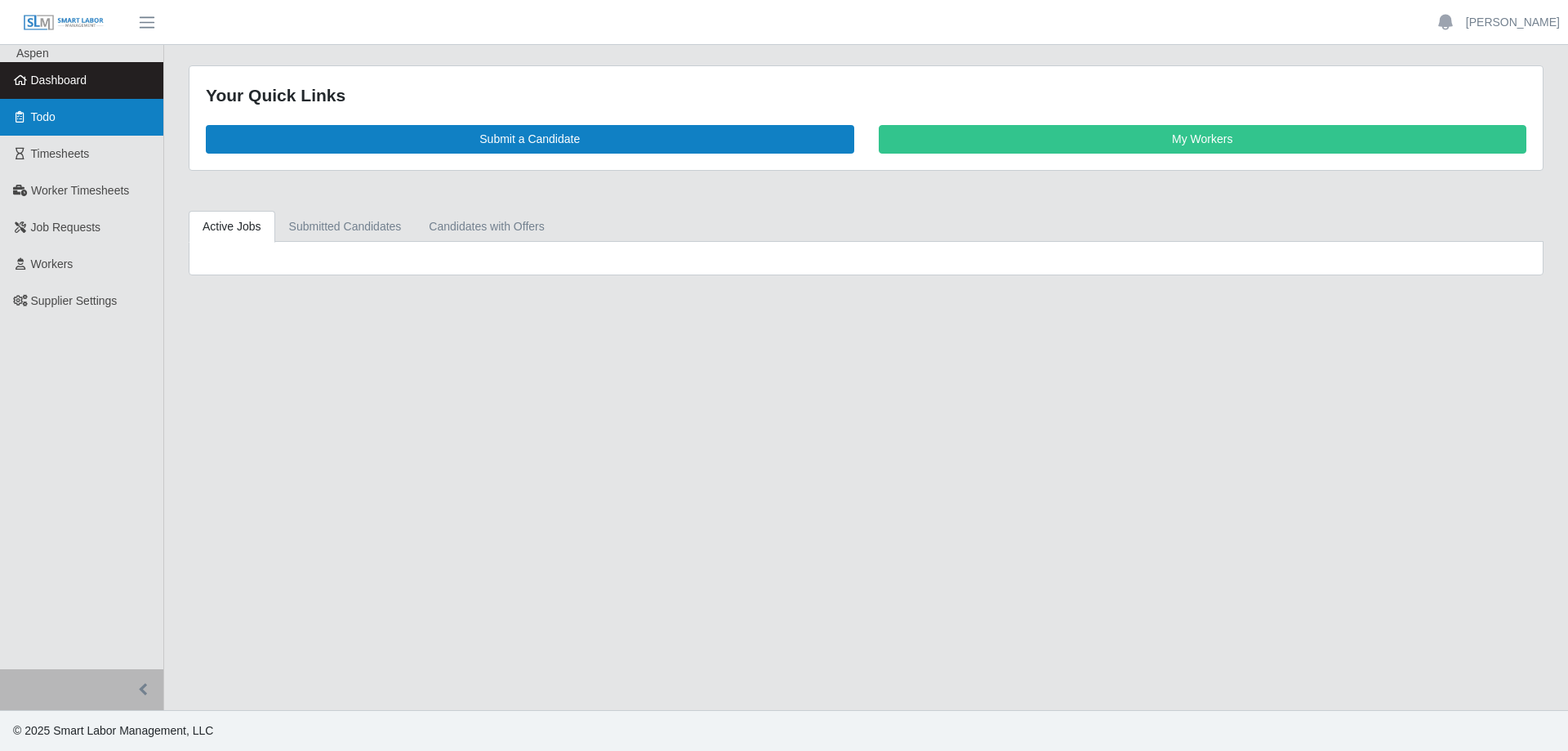
click at [47, 123] on span "Todo" at bounding box center [43, 116] width 25 height 13
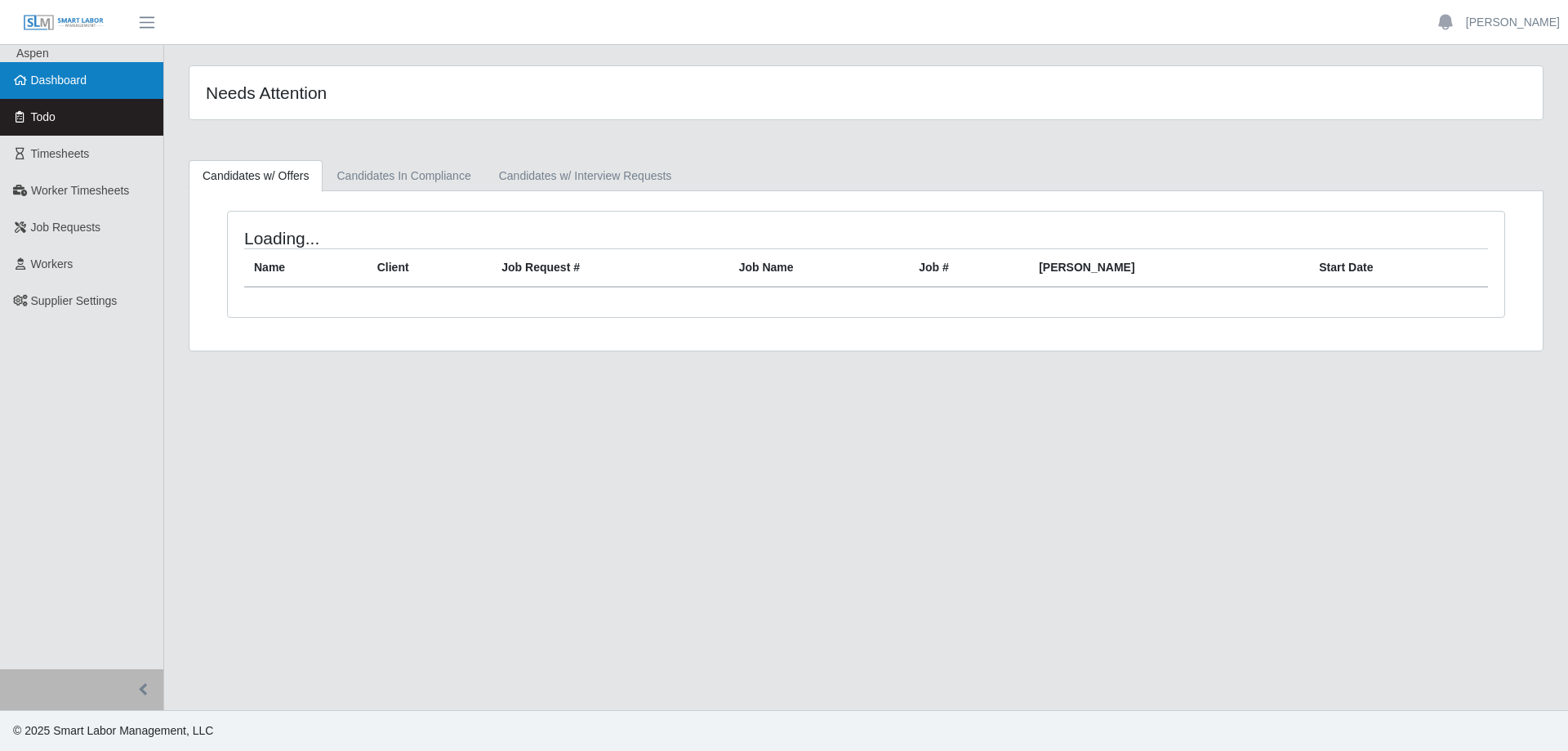
click at [78, 83] on span "Dashboard" at bounding box center [59, 80] width 57 height 13
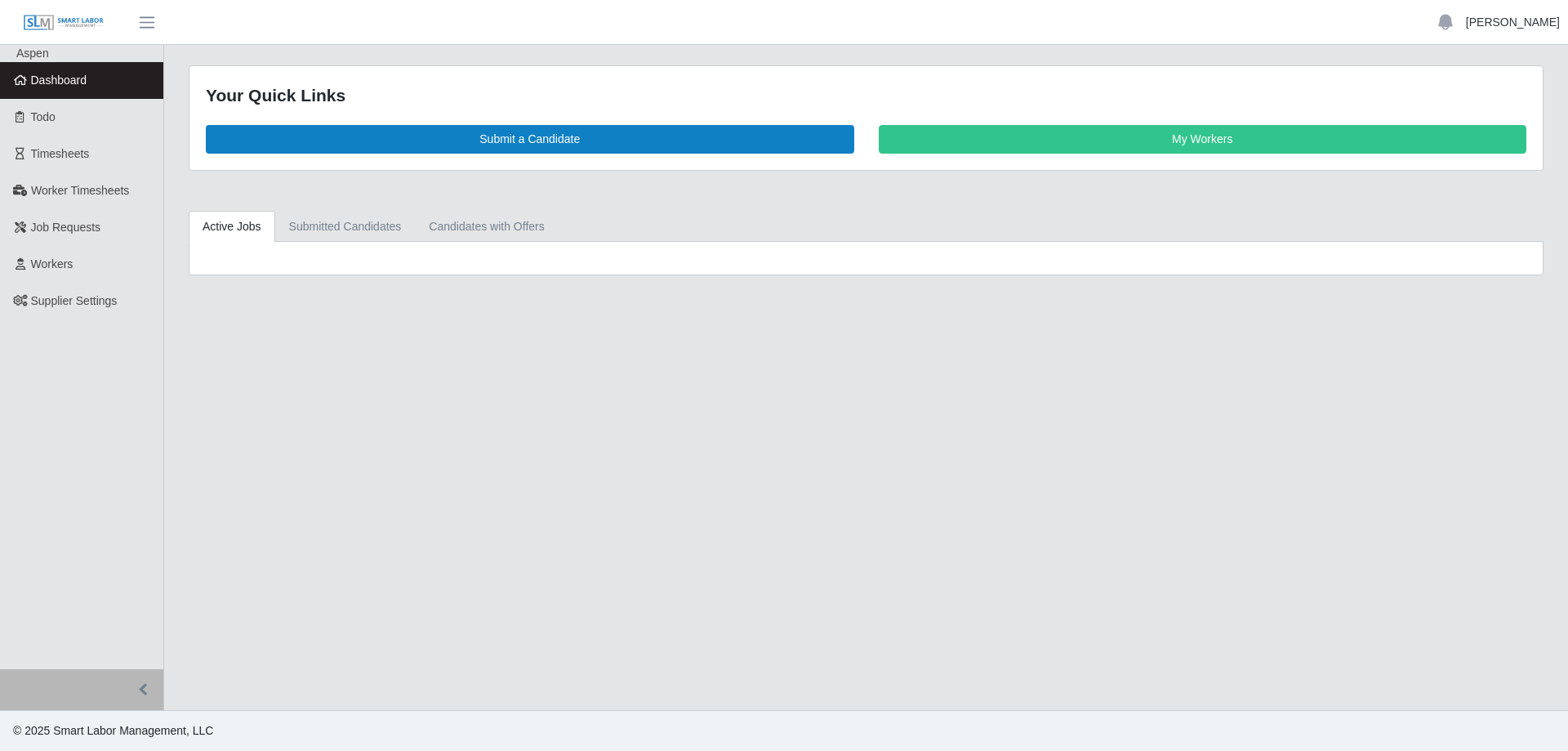
click at [1522, 19] on link "[PERSON_NAME]" at bounding box center [1513, 22] width 94 height 17
click at [1456, 115] on link "Logout" at bounding box center [1494, 114] width 147 height 35
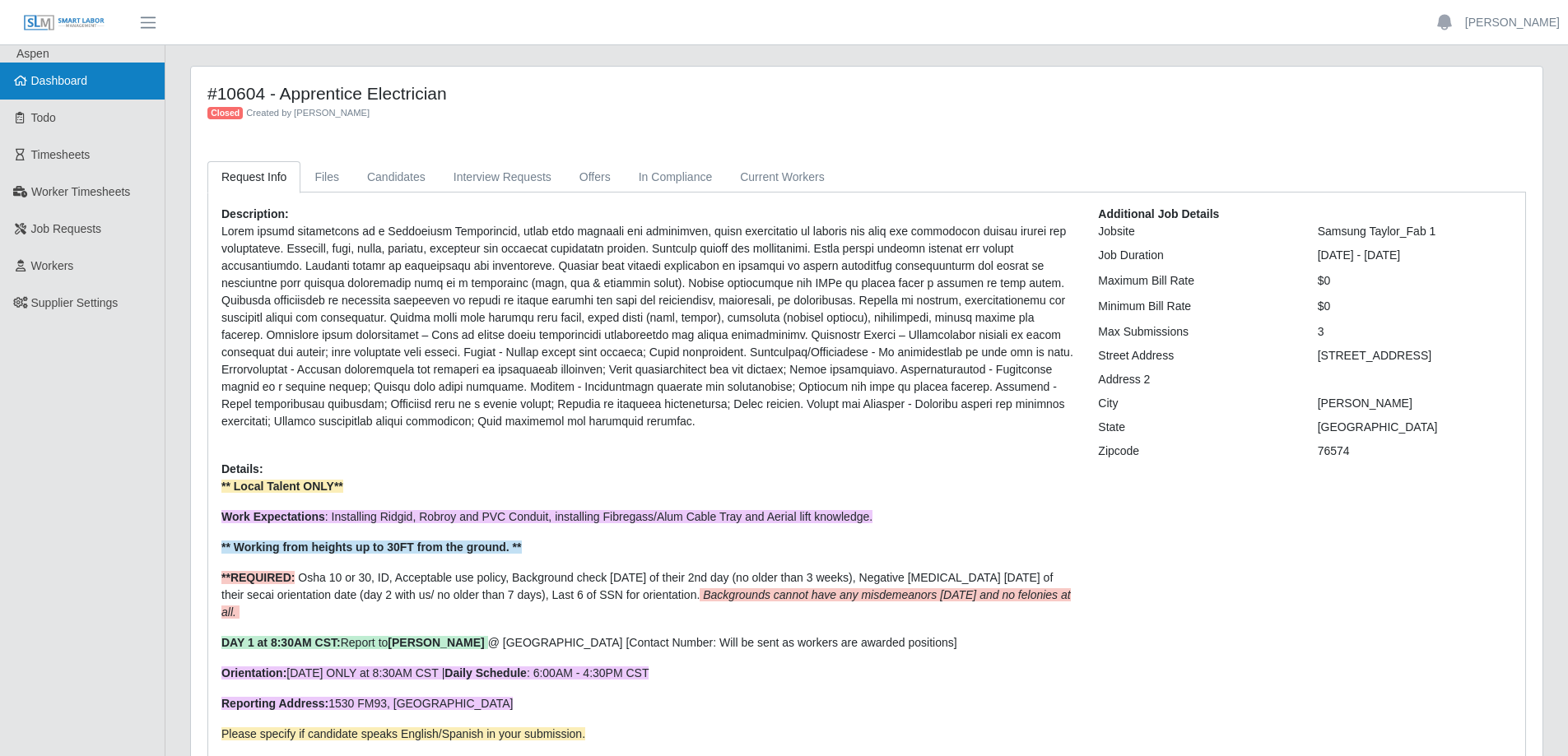
click at [33, 79] on span "Dashboard" at bounding box center [60, 80] width 57 height 13
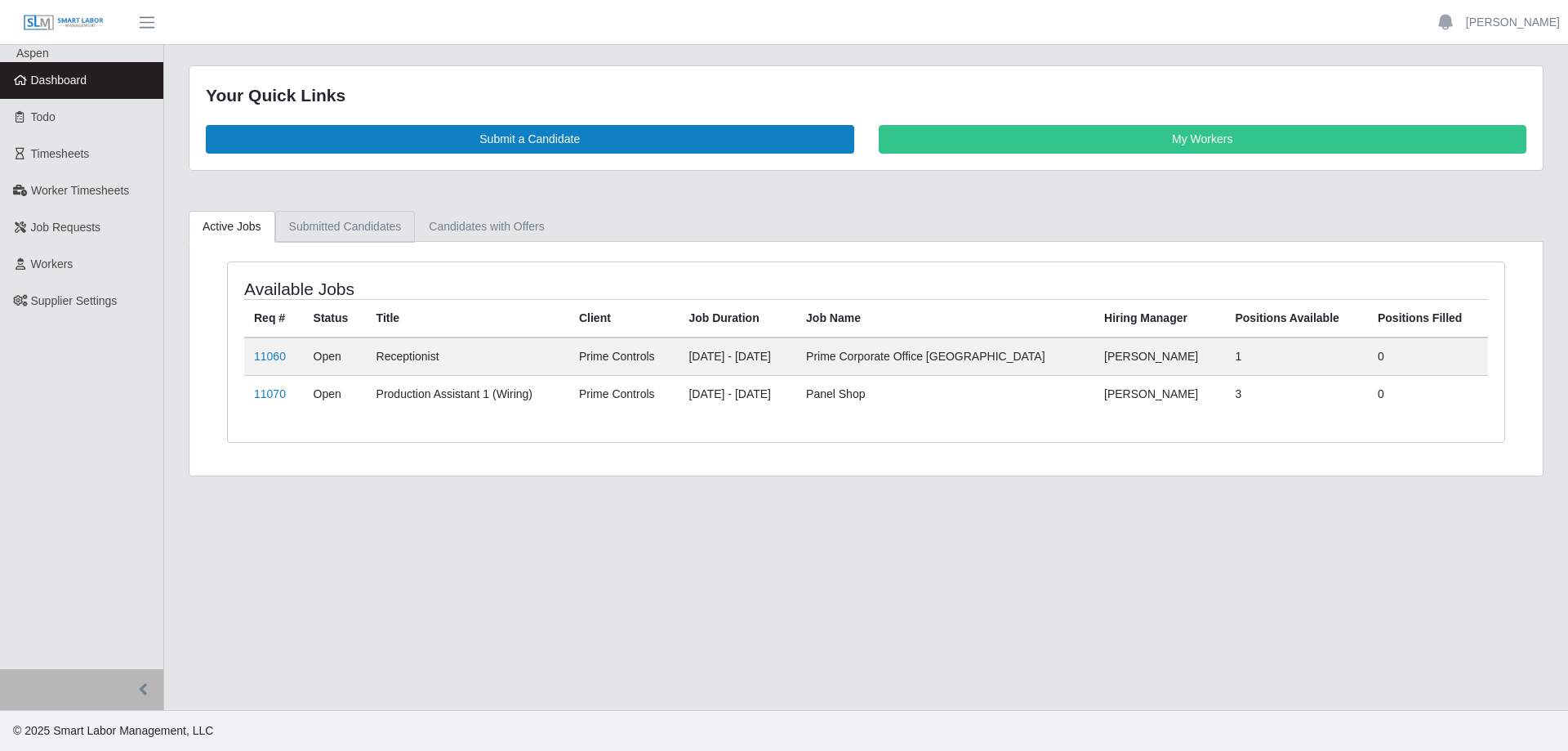
click at [336, 237] on link "Submitted Candidates" at bounding box center [345, 226] width 140 height 32
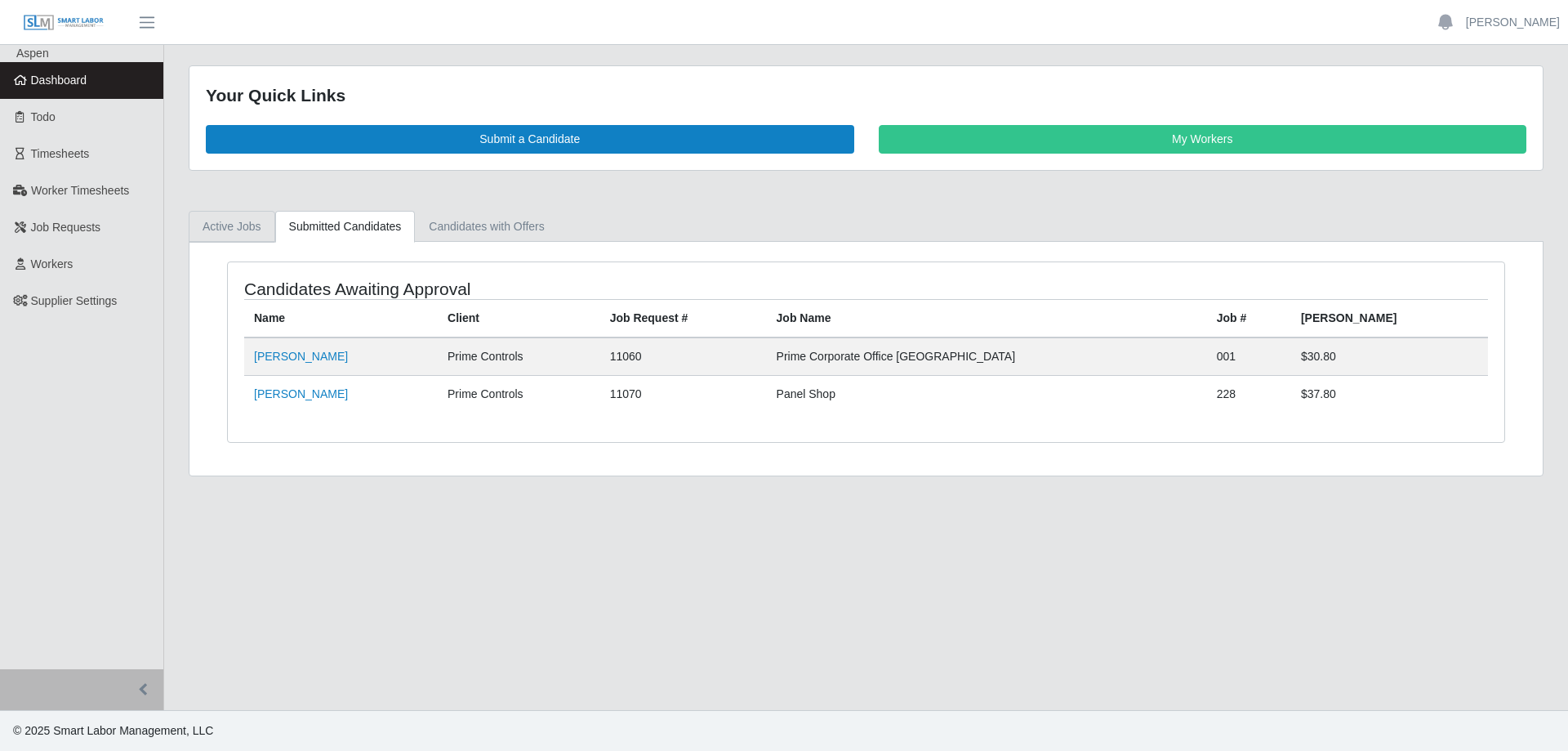
click at [232, 227] on link "Active Jobs" at bounding box center [232, 226] width 87 height 32
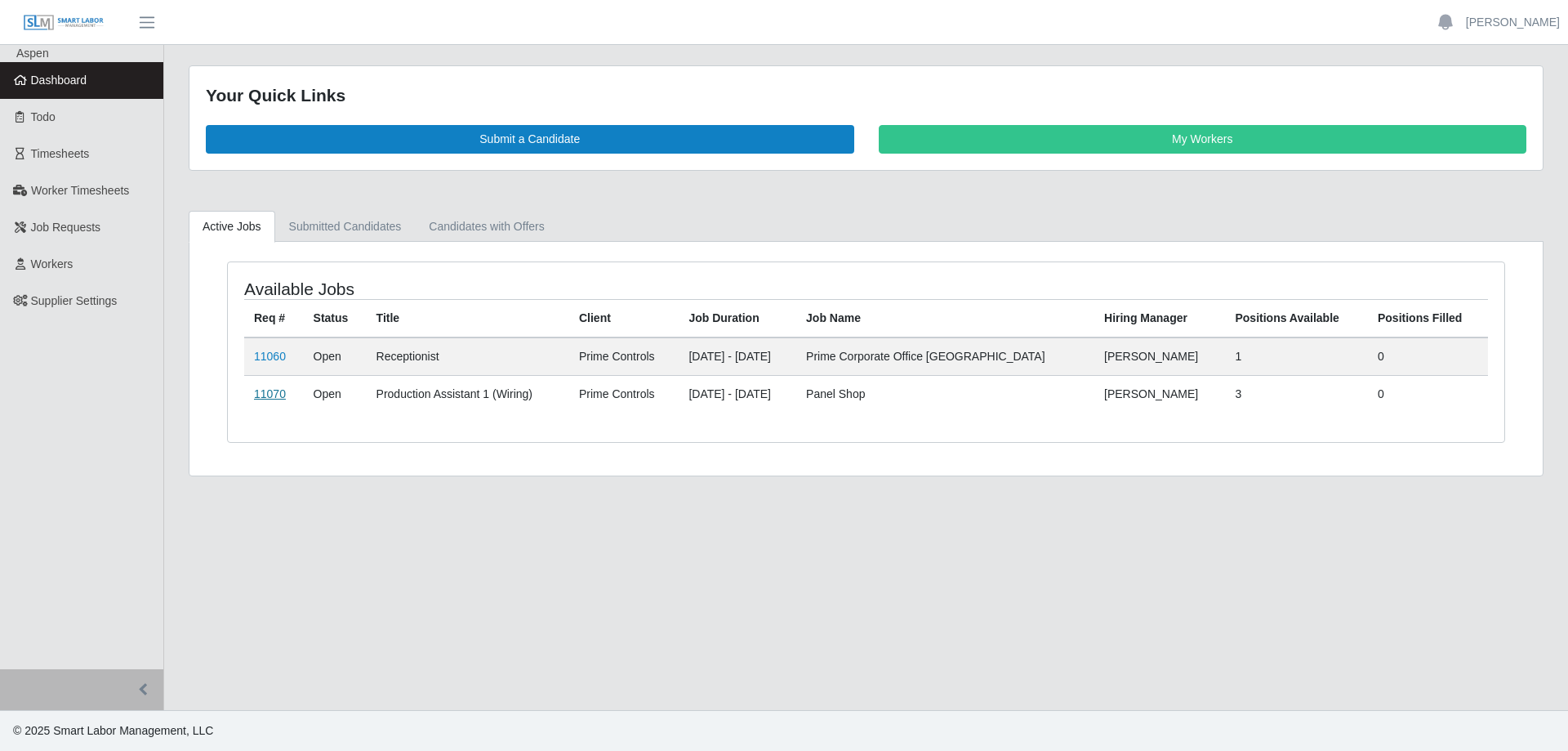
click at [268, 395] on link "11070" at bounding box center [270, 393] width 32 height 13
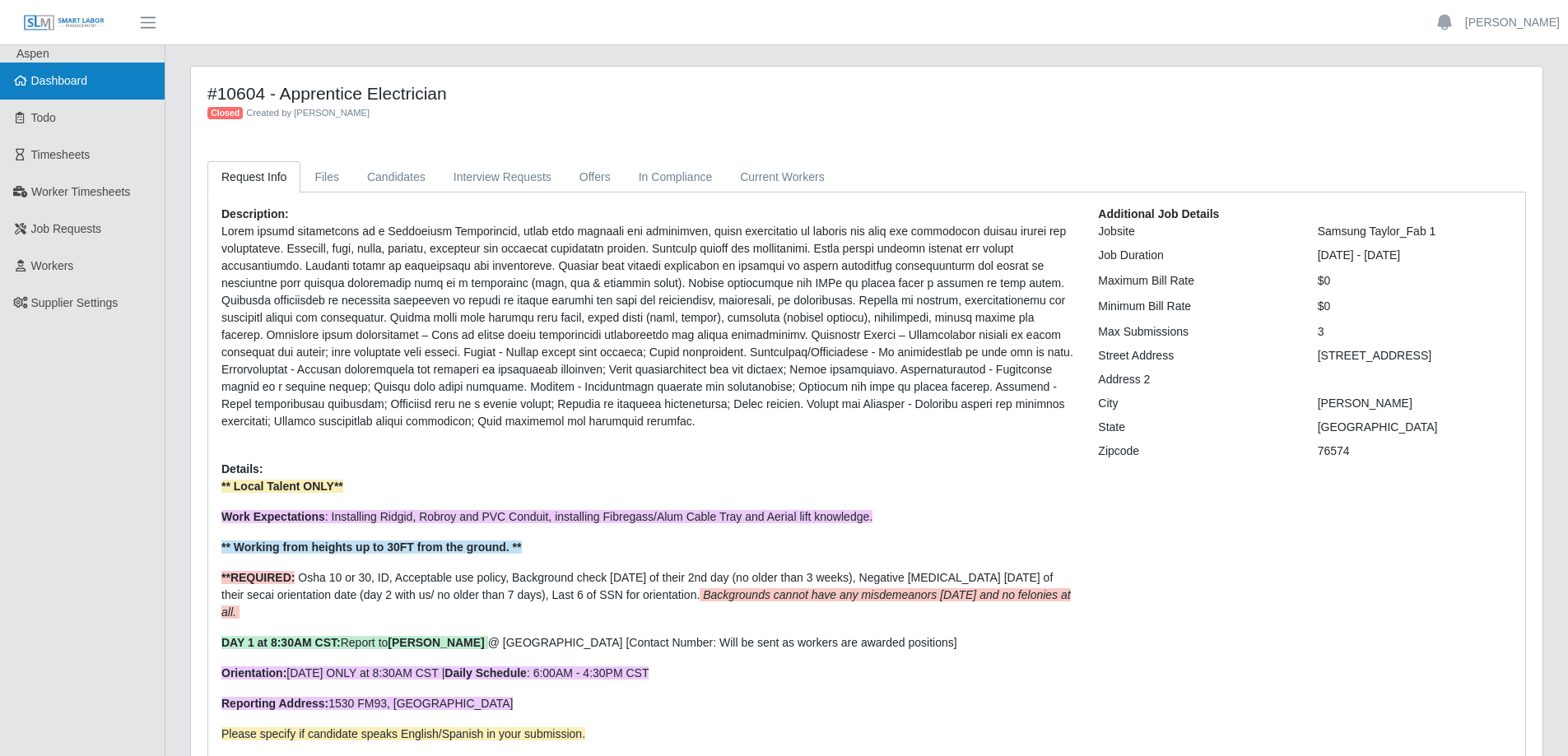
click at [89, 80] on link "Dashboard" at bounding box center [82, 80] width 164 height 37
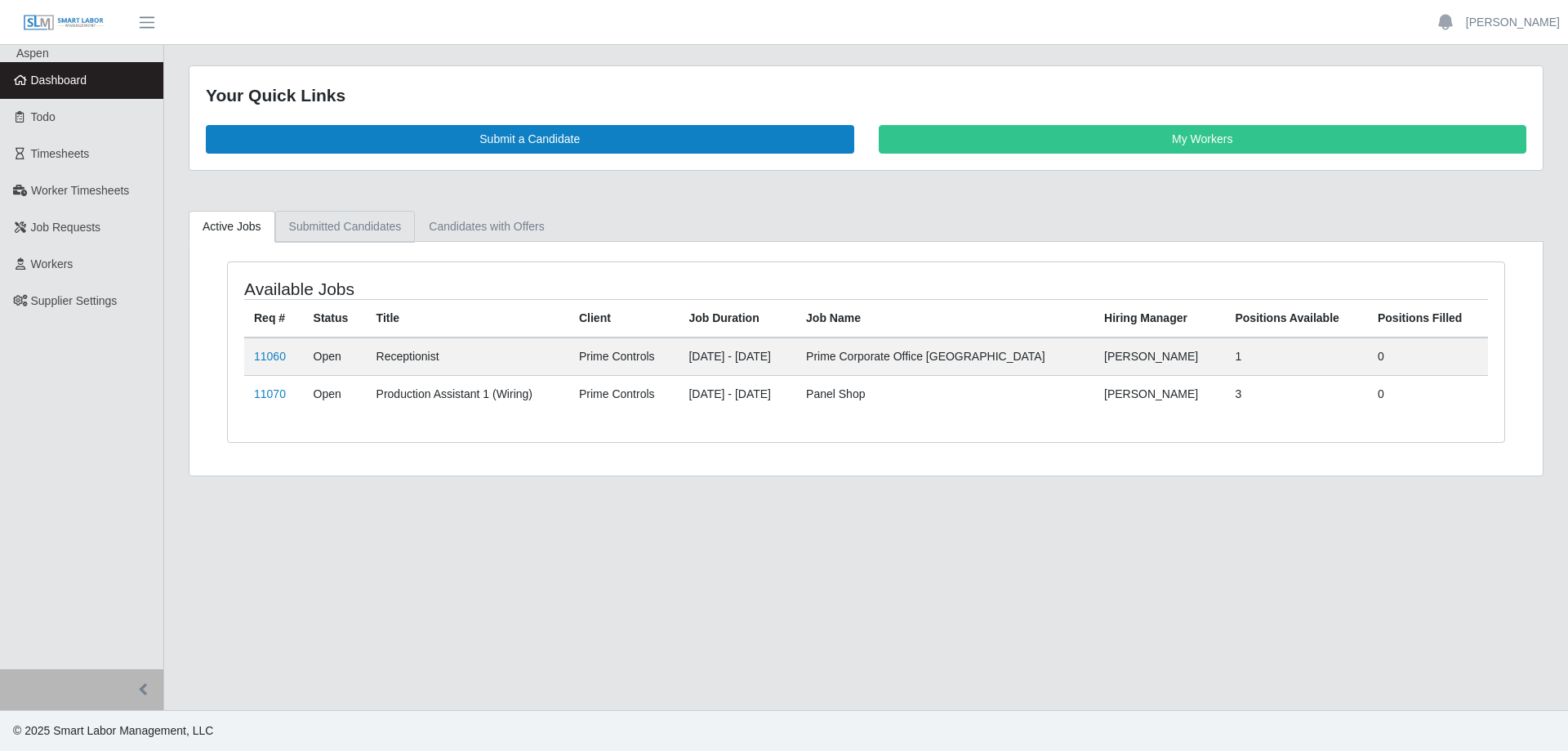
click at [318, 227] on link "Submitted Candidates" at bounding box center [345, 226] width 140 height 32
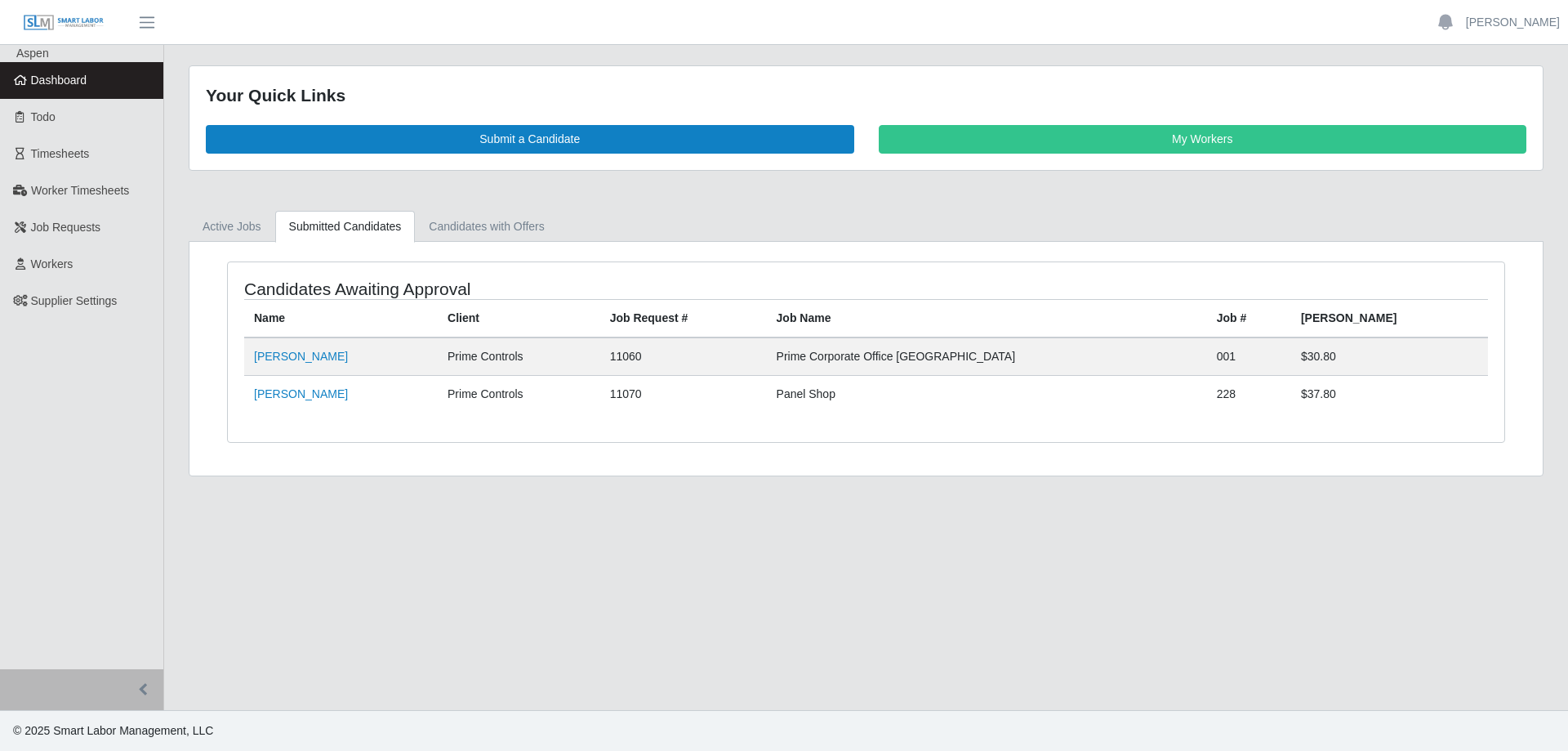
click at [72, 86] on span "Dashboard" at bounding box center [59, 80] width 57 height 13
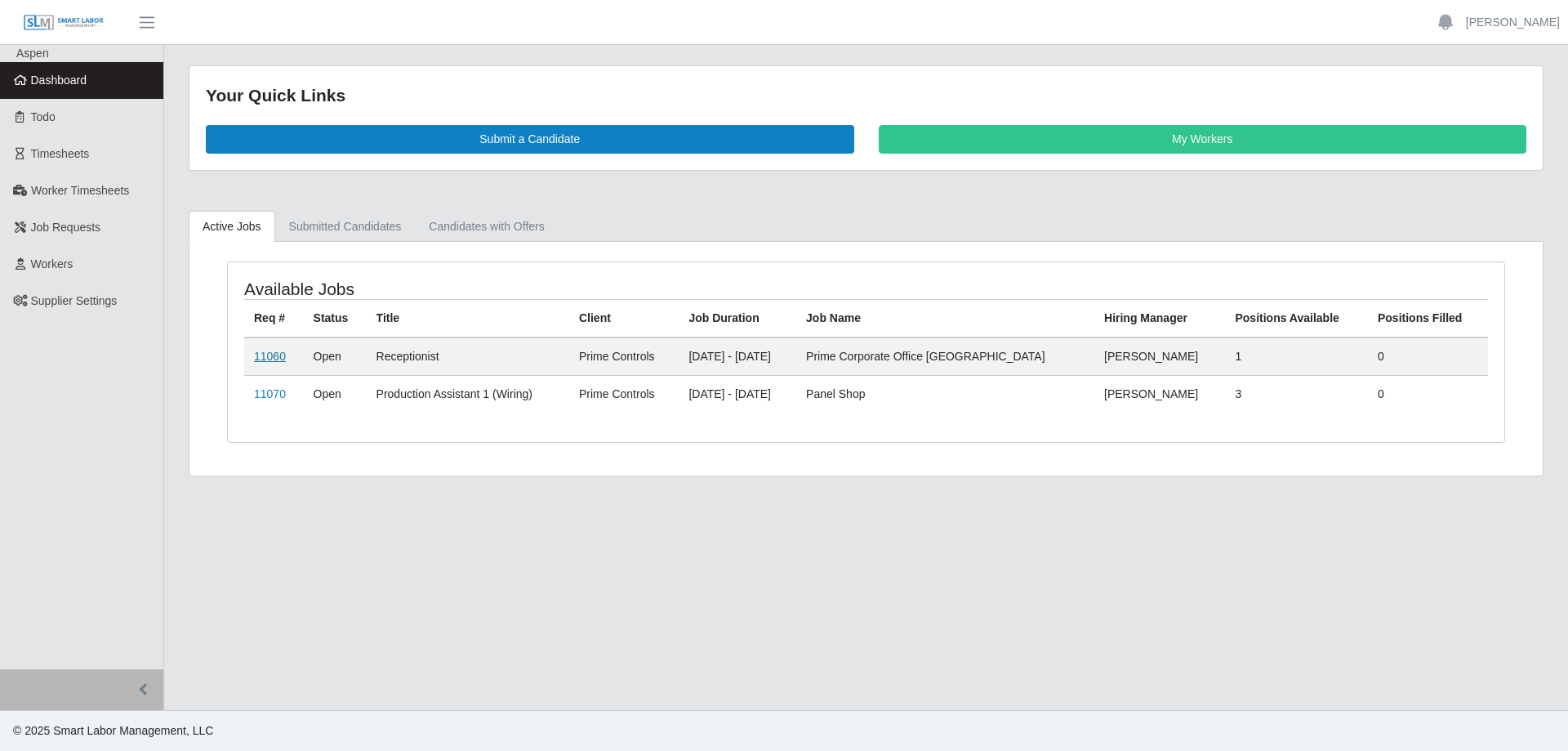
click at [268, 355] on link "11060" at bounding box center [270, 356] width 32 height 13
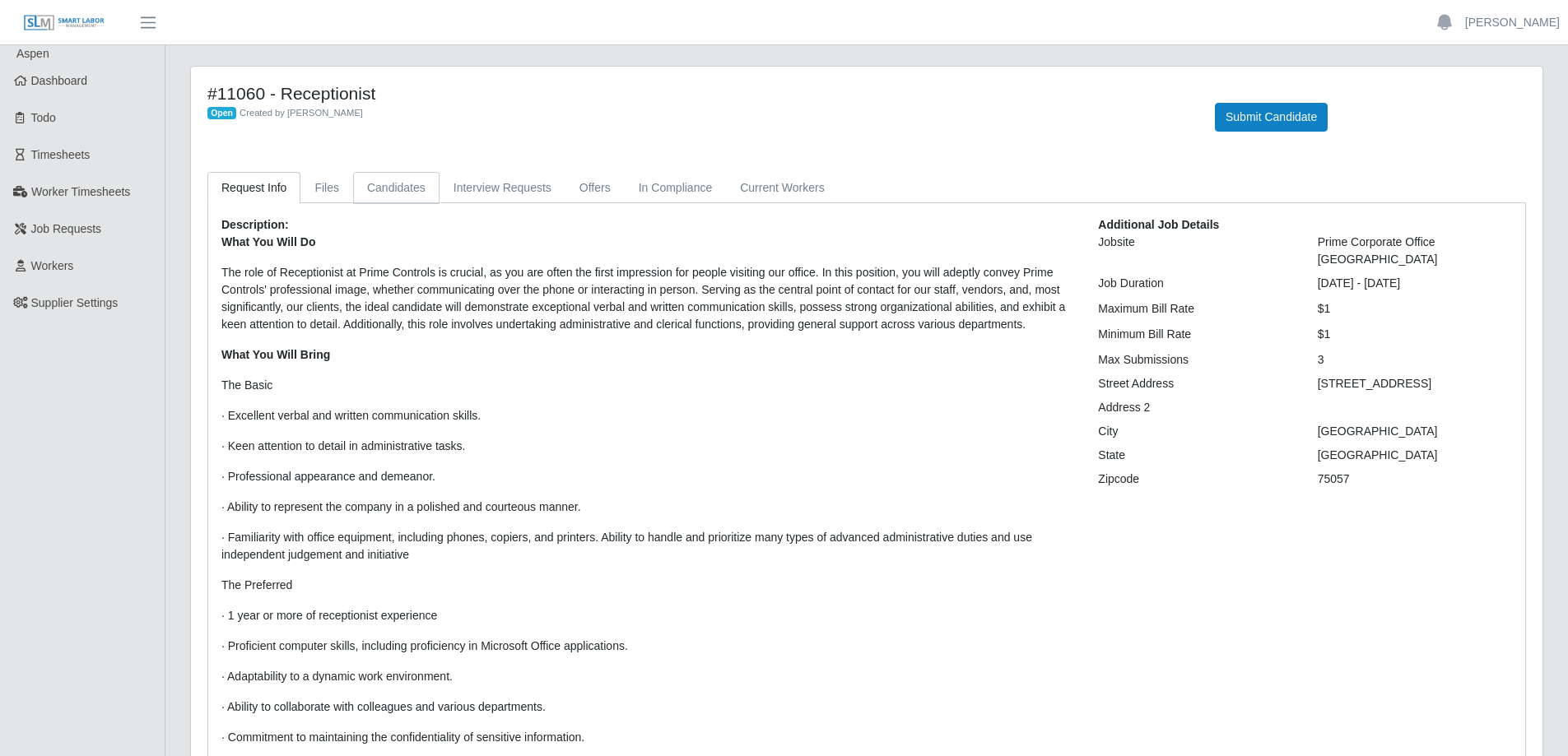
click at [399, 183] on link "Candidates" at bounding box center [396, 188] width 87 height 32
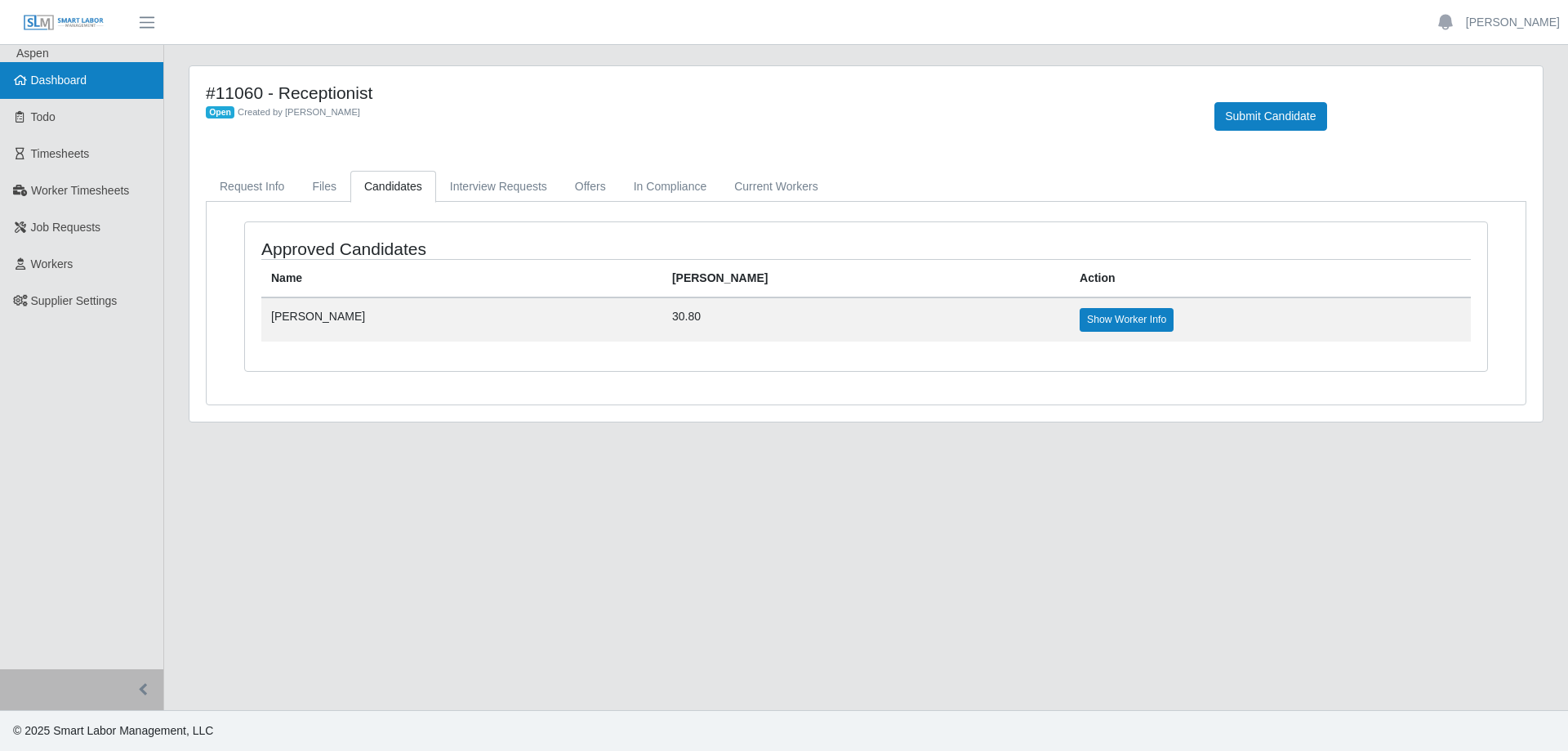
click at [69, 83] on span "Dashboard" at bounding box center [59, 80] width 57 height 13
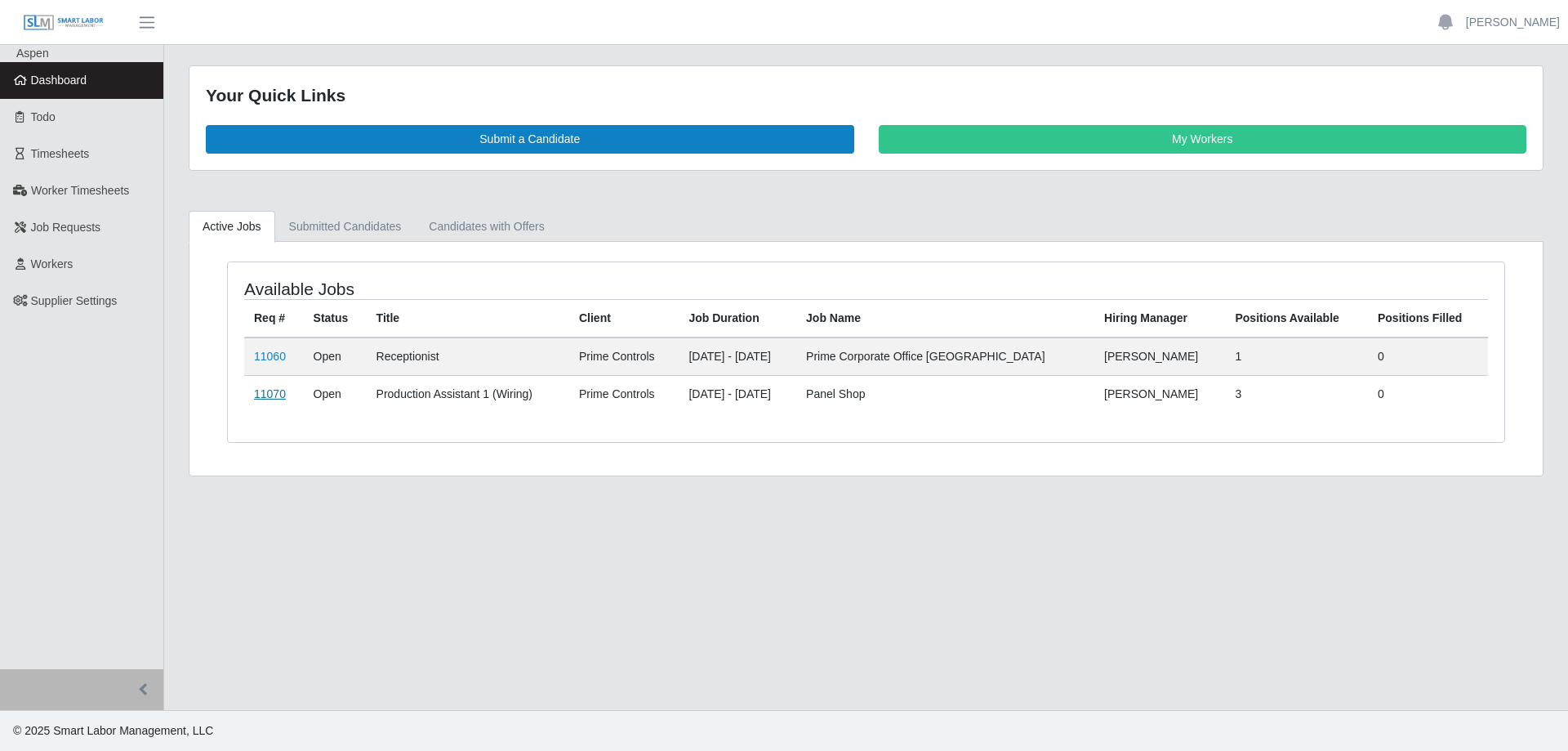
click at [270, 391] on link "11070" at bounding box center [270, 393] width 32 height 13
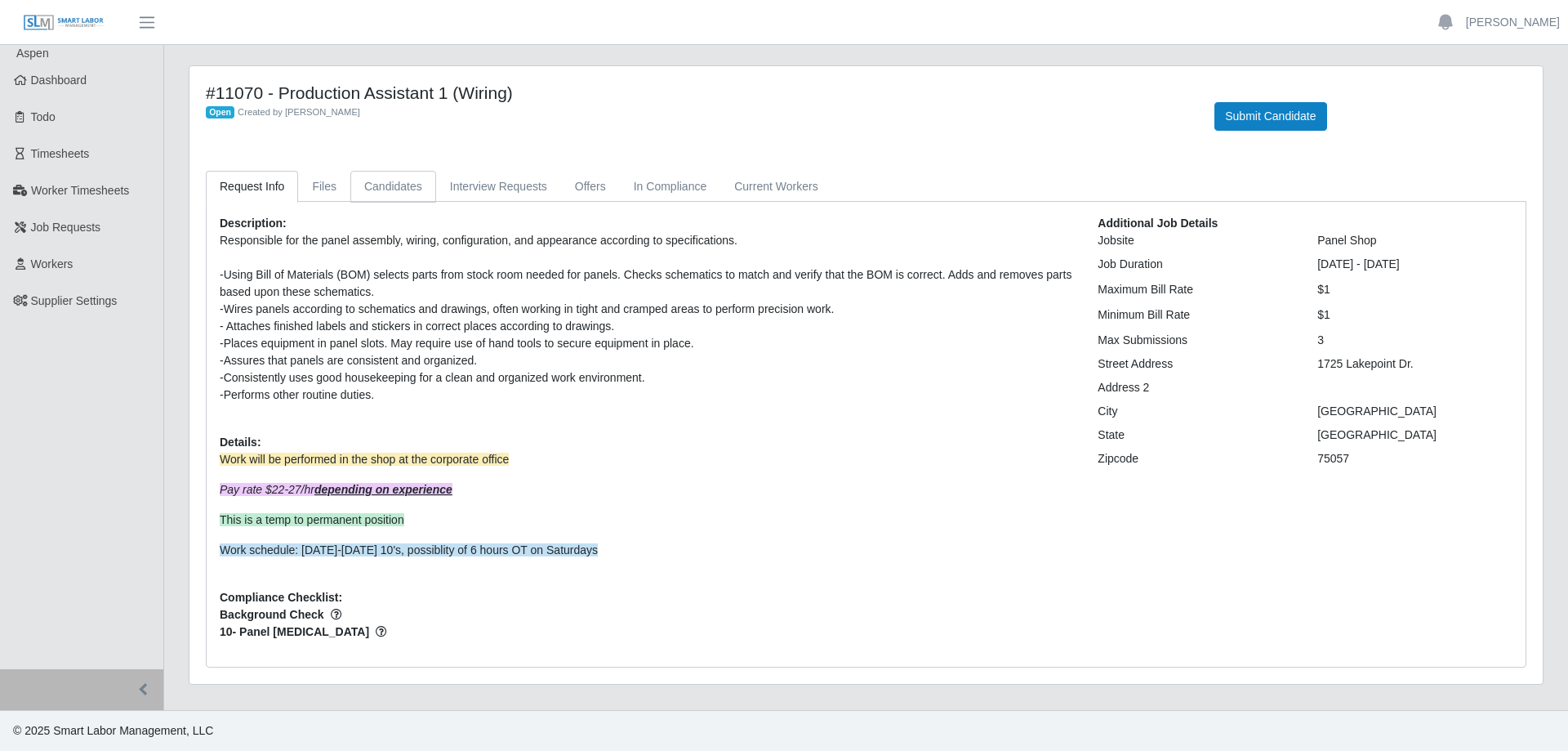
click at [374, 186] on link "Candidates" at bounding box center [393, 186] width 86 height 32
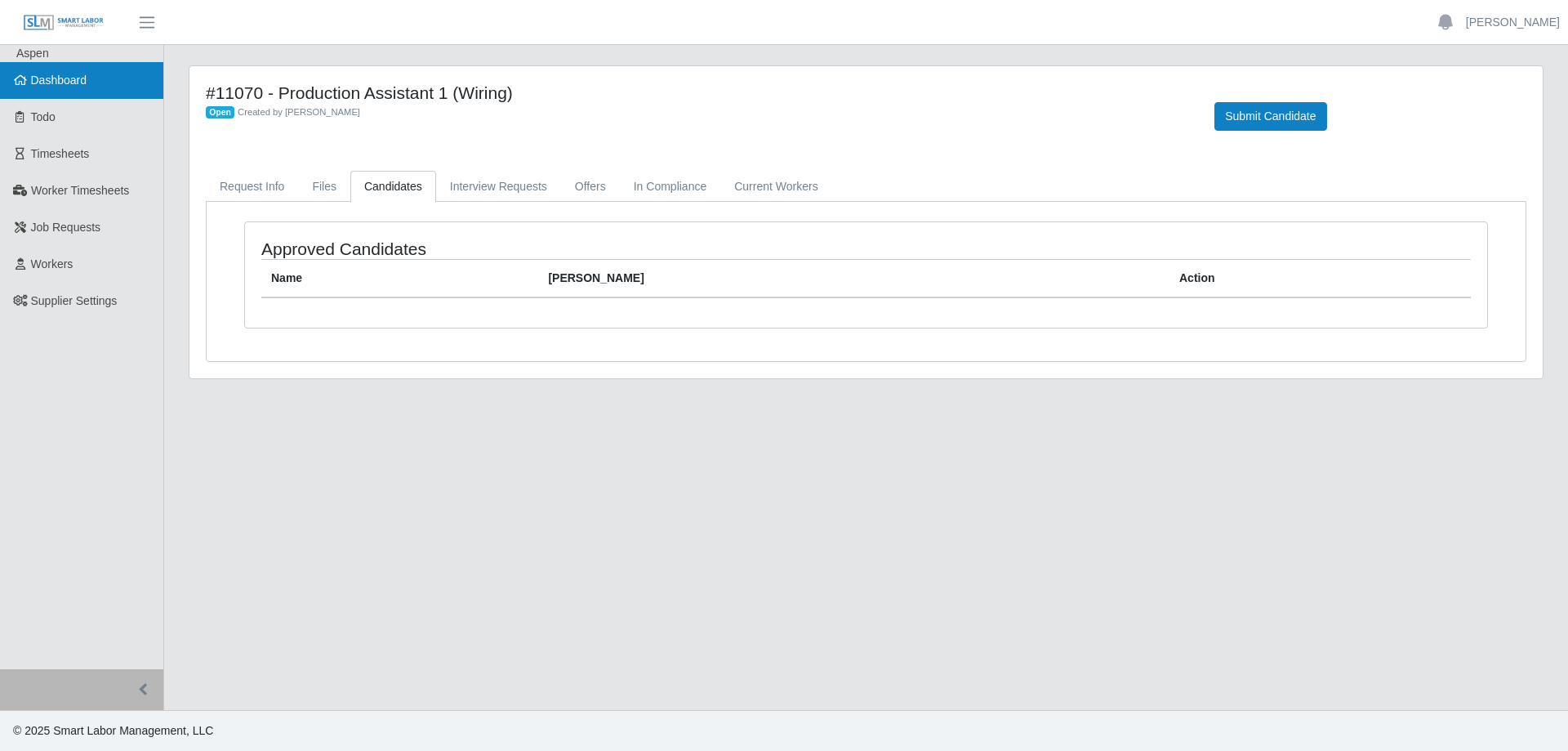
click at [61, 86] on span "Dashboard" at bounding box center [59, 80] width 57 height 13
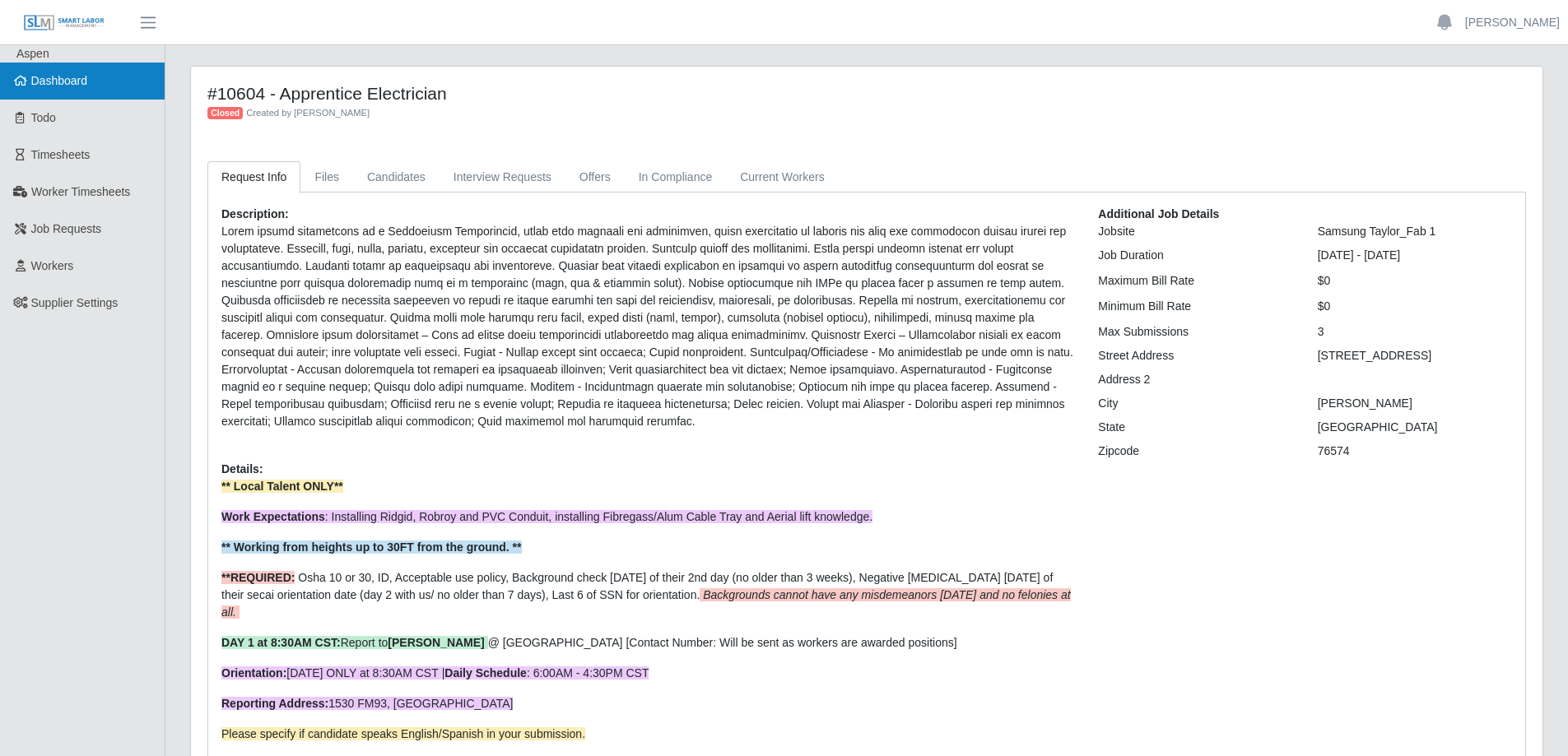
click at [99, 72] on link "Dashboard" at bounding box center [82, 80] width 164 height 37
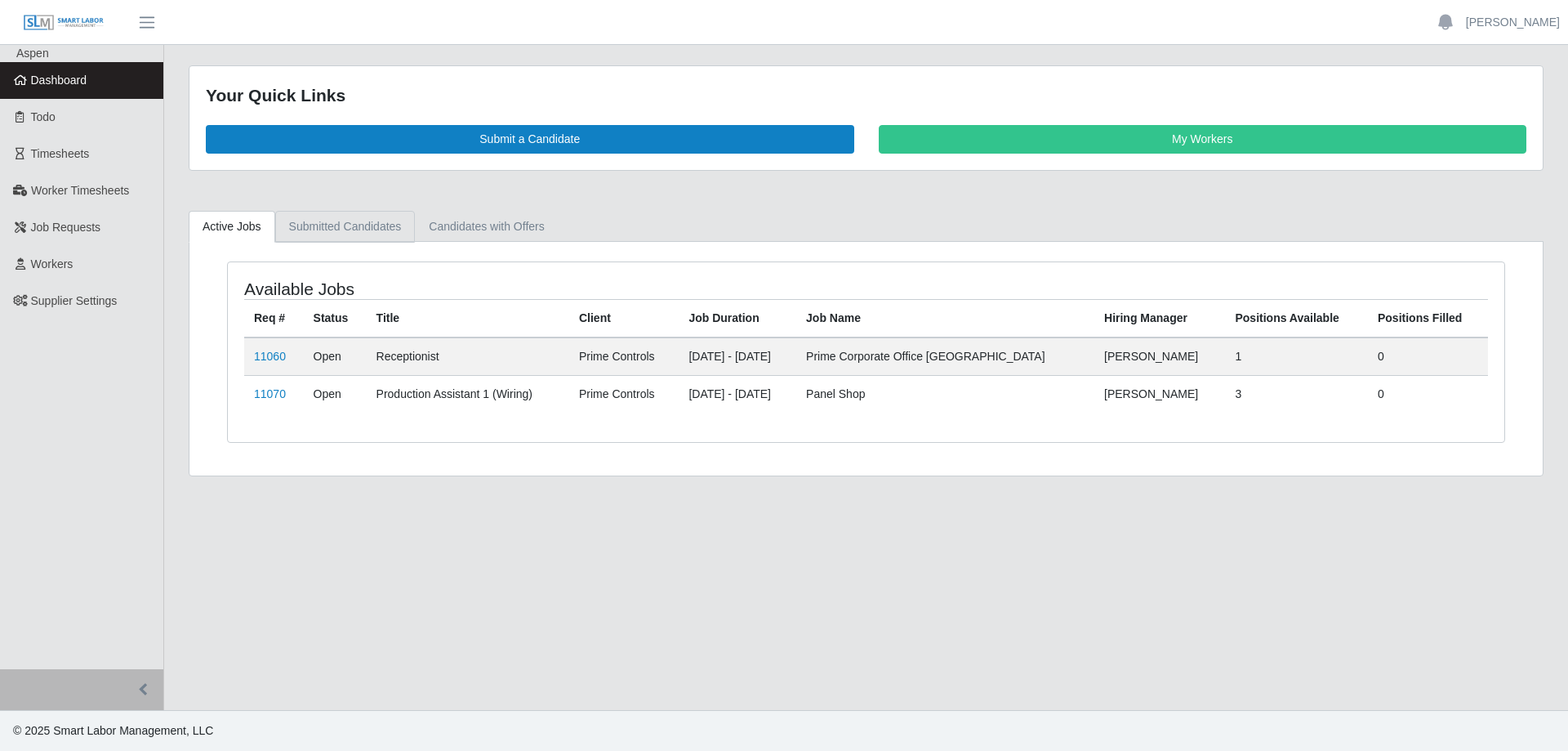
click at [330, 227] on link "Submitted Candidates" at bounding box center [345, 226] width 140 height 32
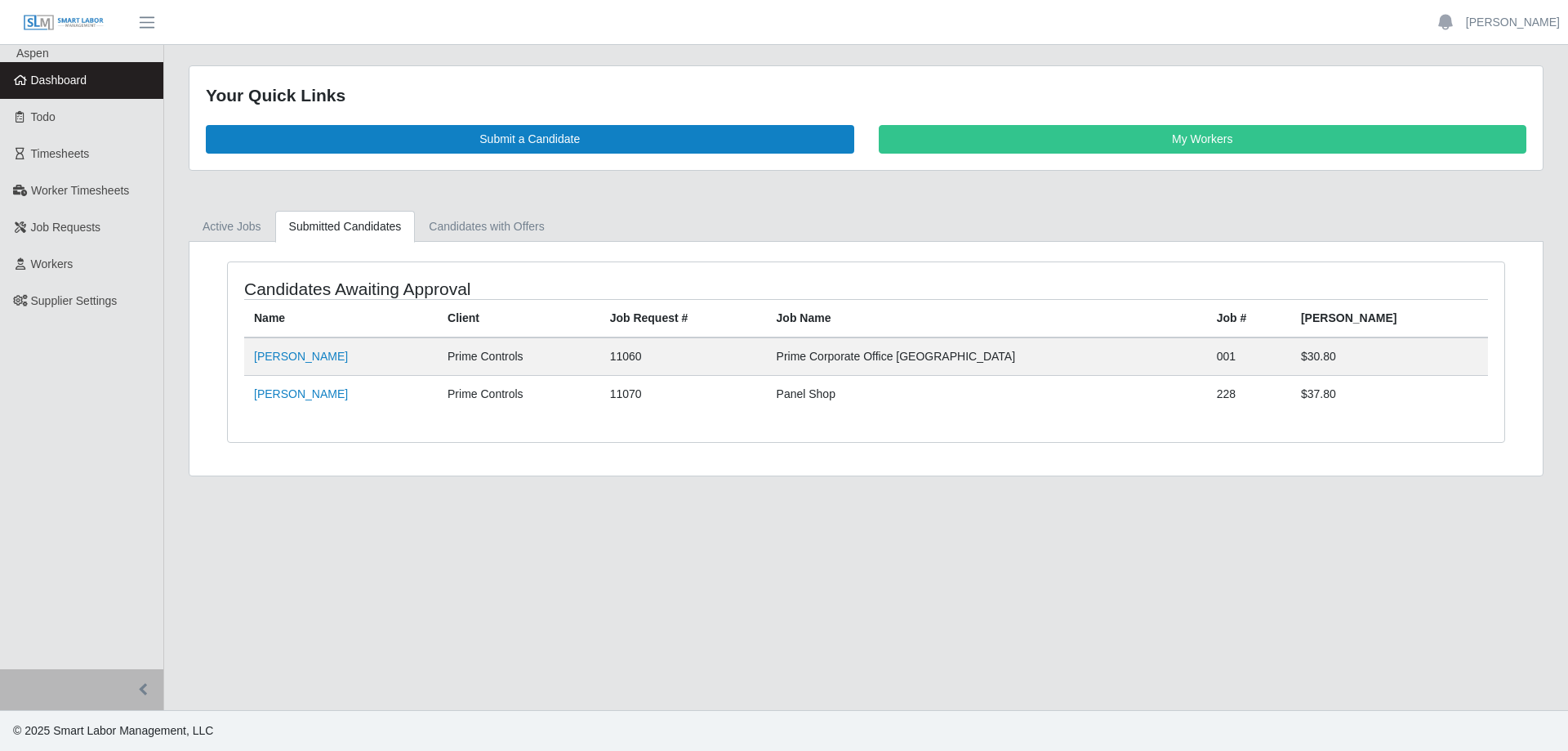
click at [73, 82] on span "Dashboard" at bounding box center [59, 80] width 57 height 13
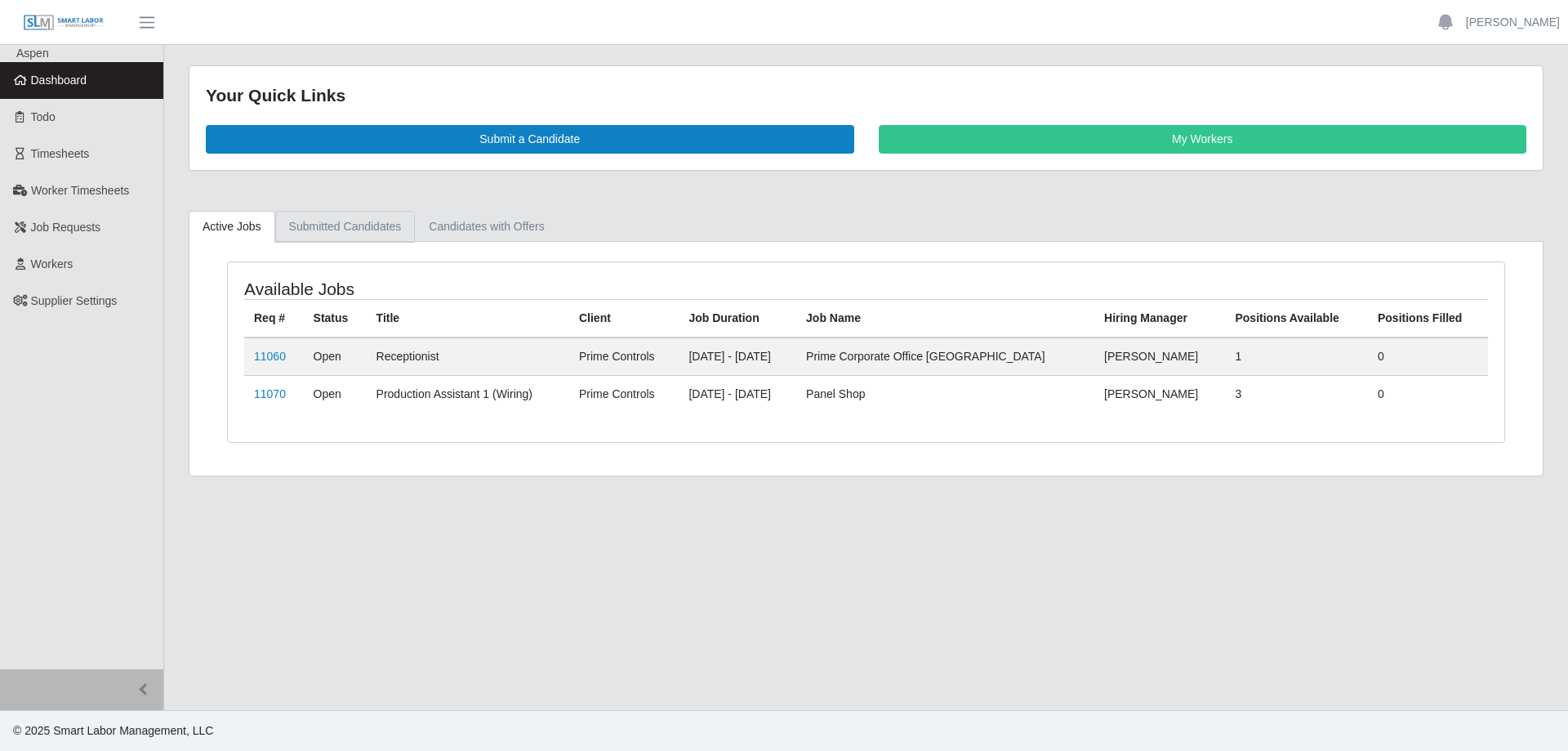
click at [344, 216] on link "Submitted Candidates" at bounding box center [345, 226] width 140 height 32
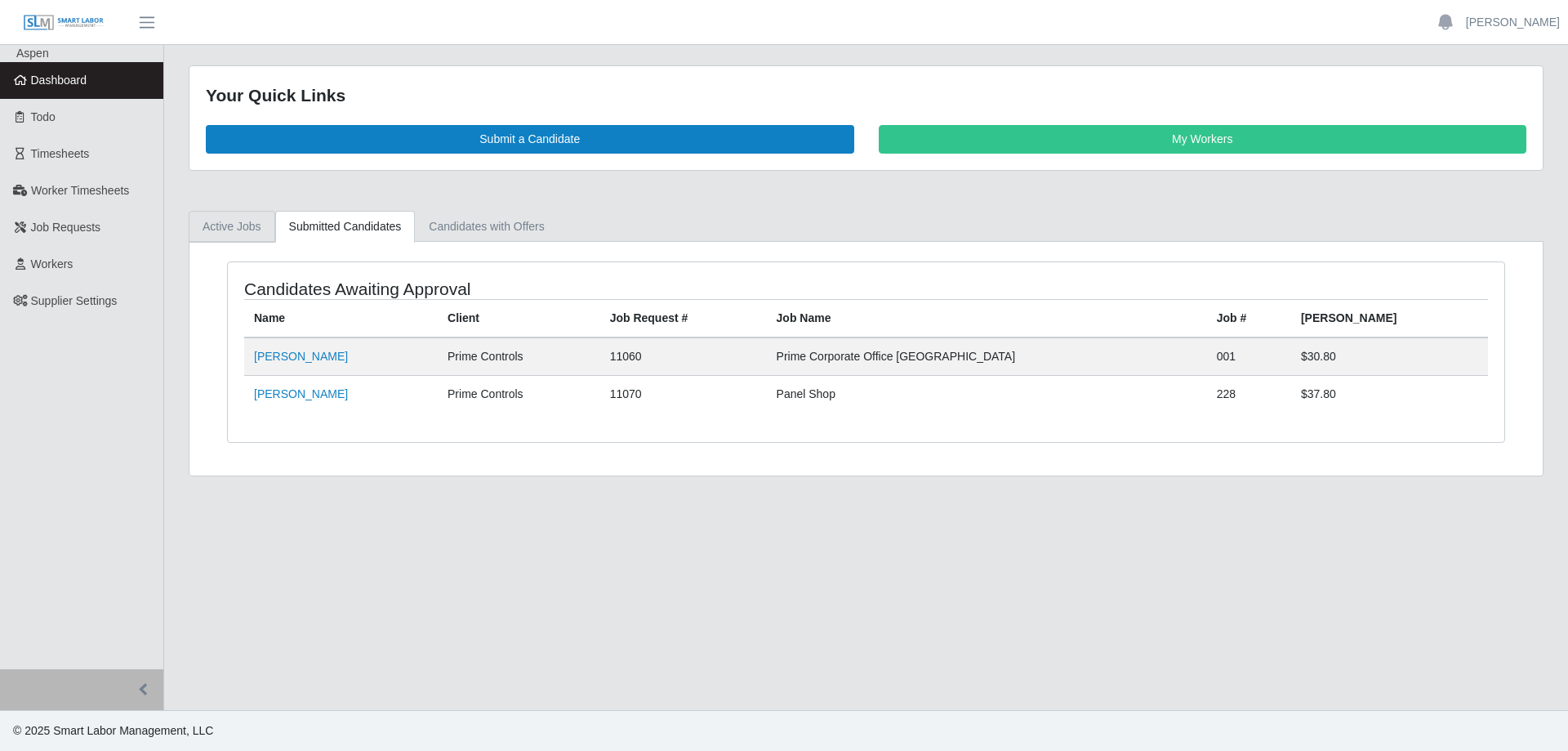
click at [228, 221] on link "Active Jobs" at bounding box center [232, 226] width 87 height 32
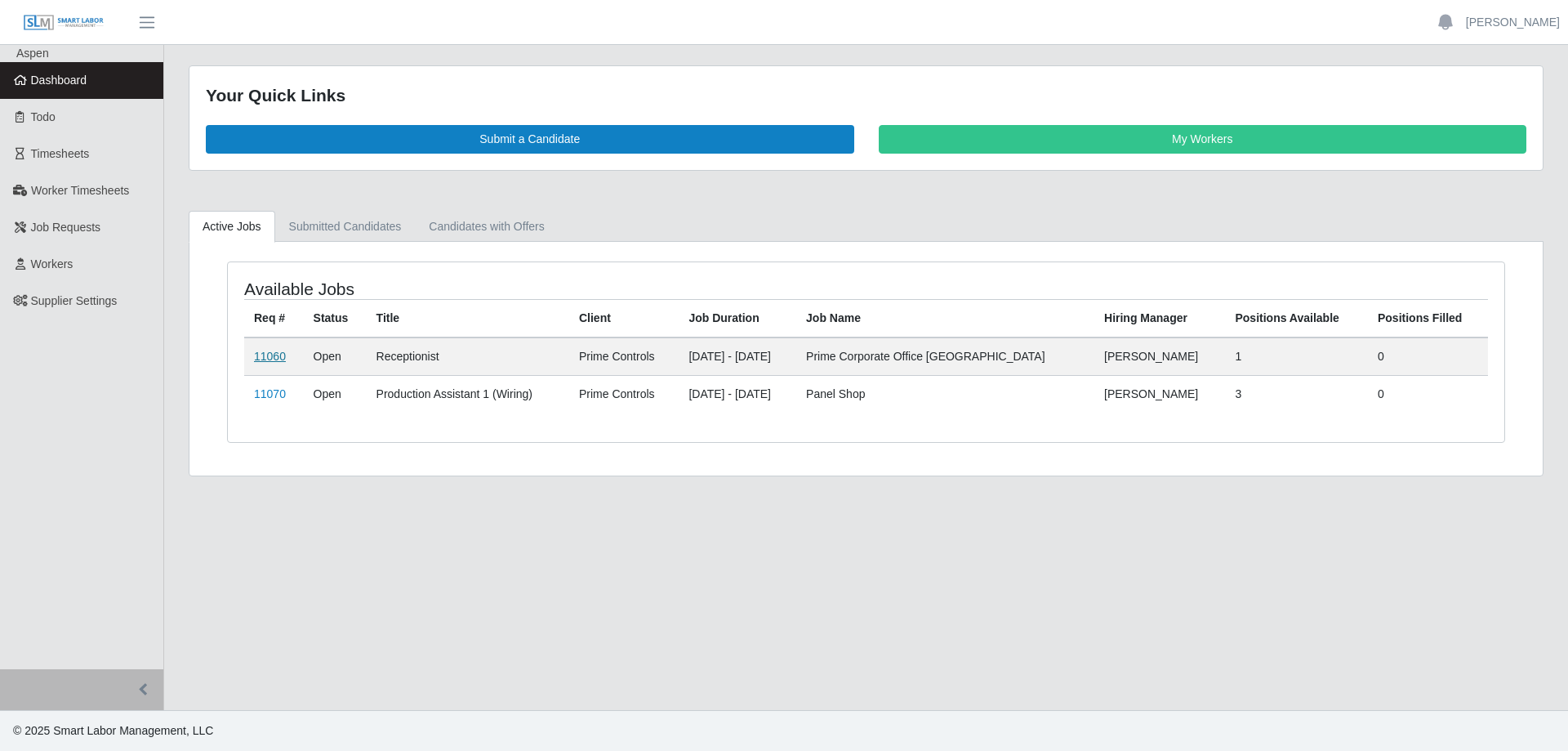
click at [263, 354] on link "11060" at bounding box center [270, 356] width 32 height 13
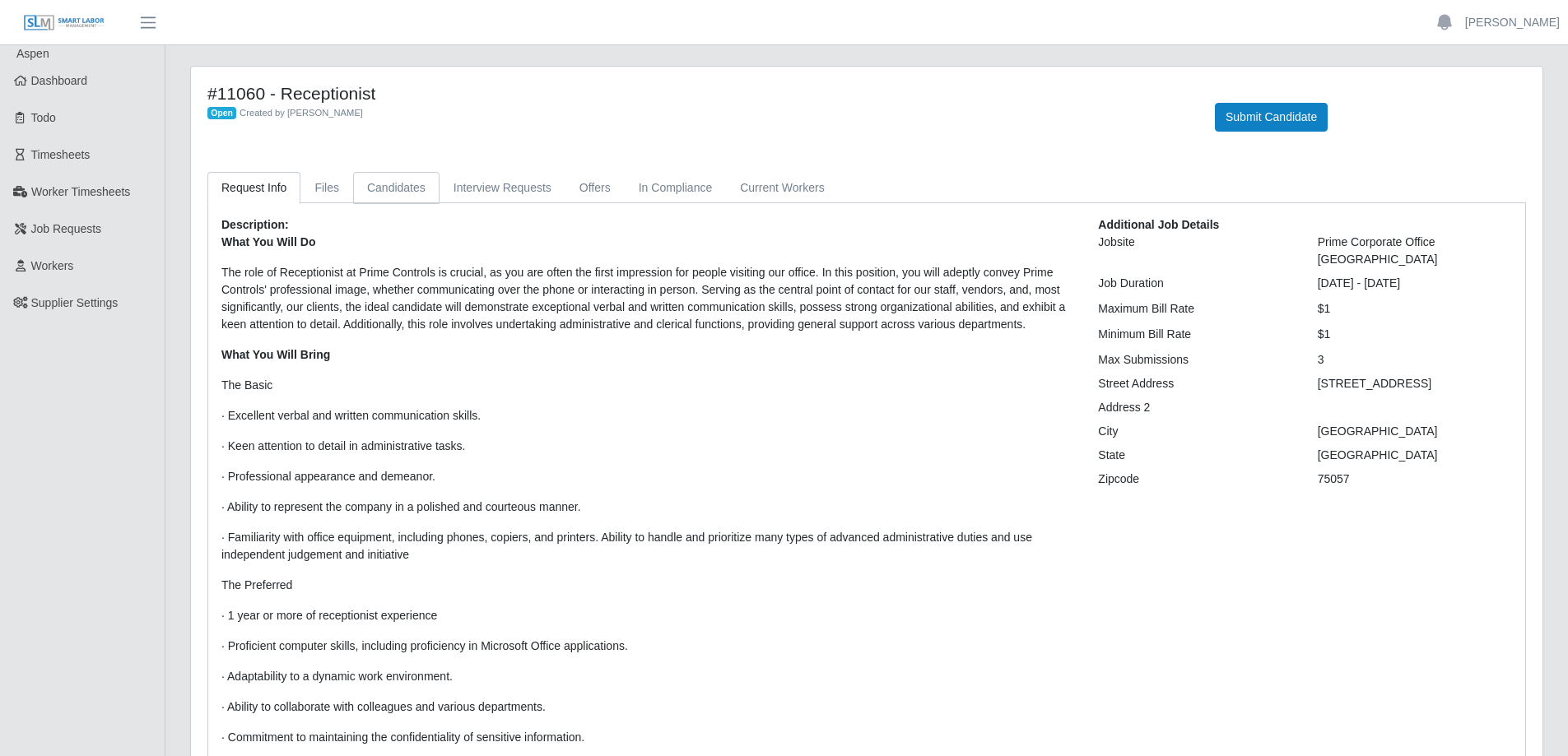
click at [392, 186] on link "Candidates" at bounding box center [396, 188] width 87 height 32
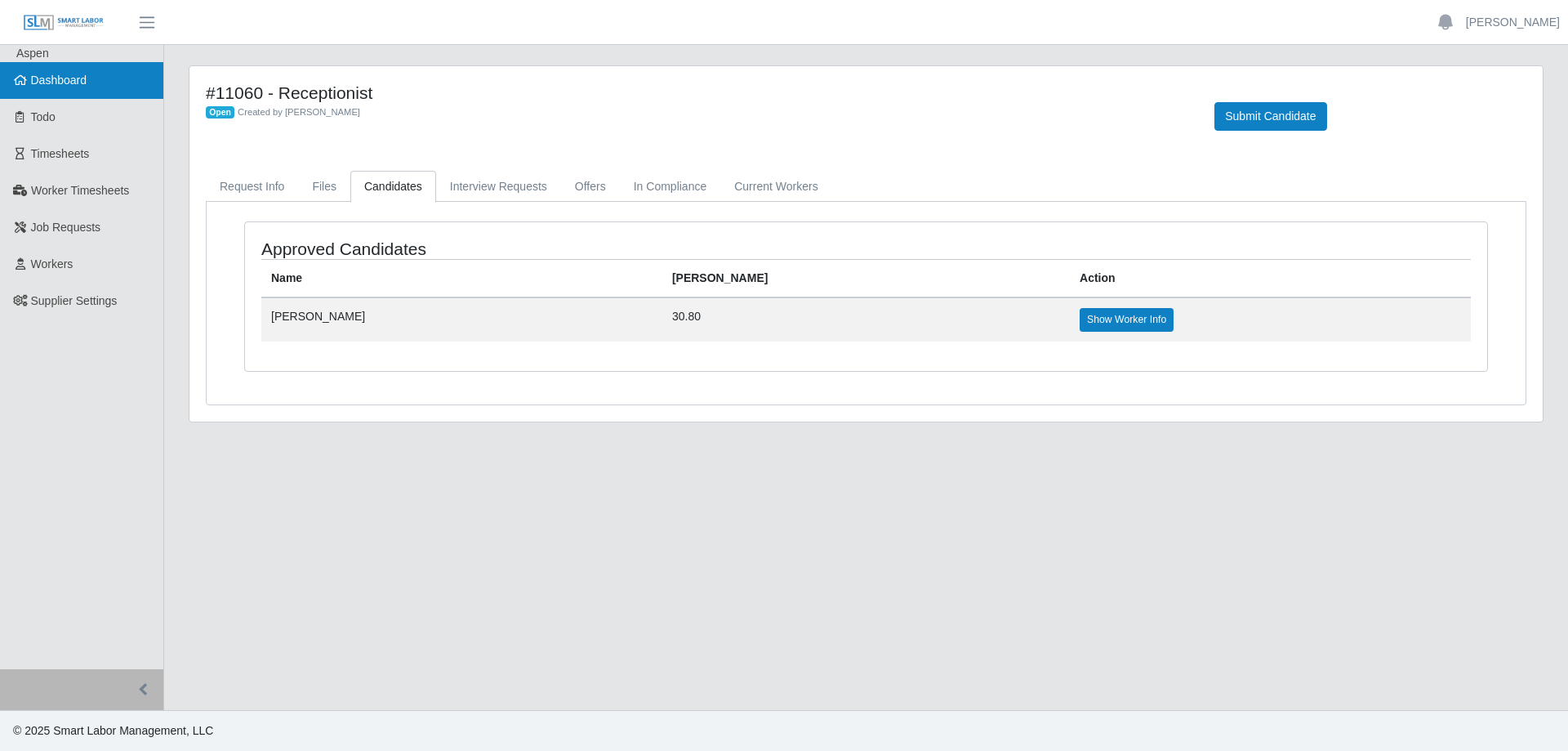
click at [63, 85] on span "Dashboard" at bounding box center [59, 80] width 57 height 13
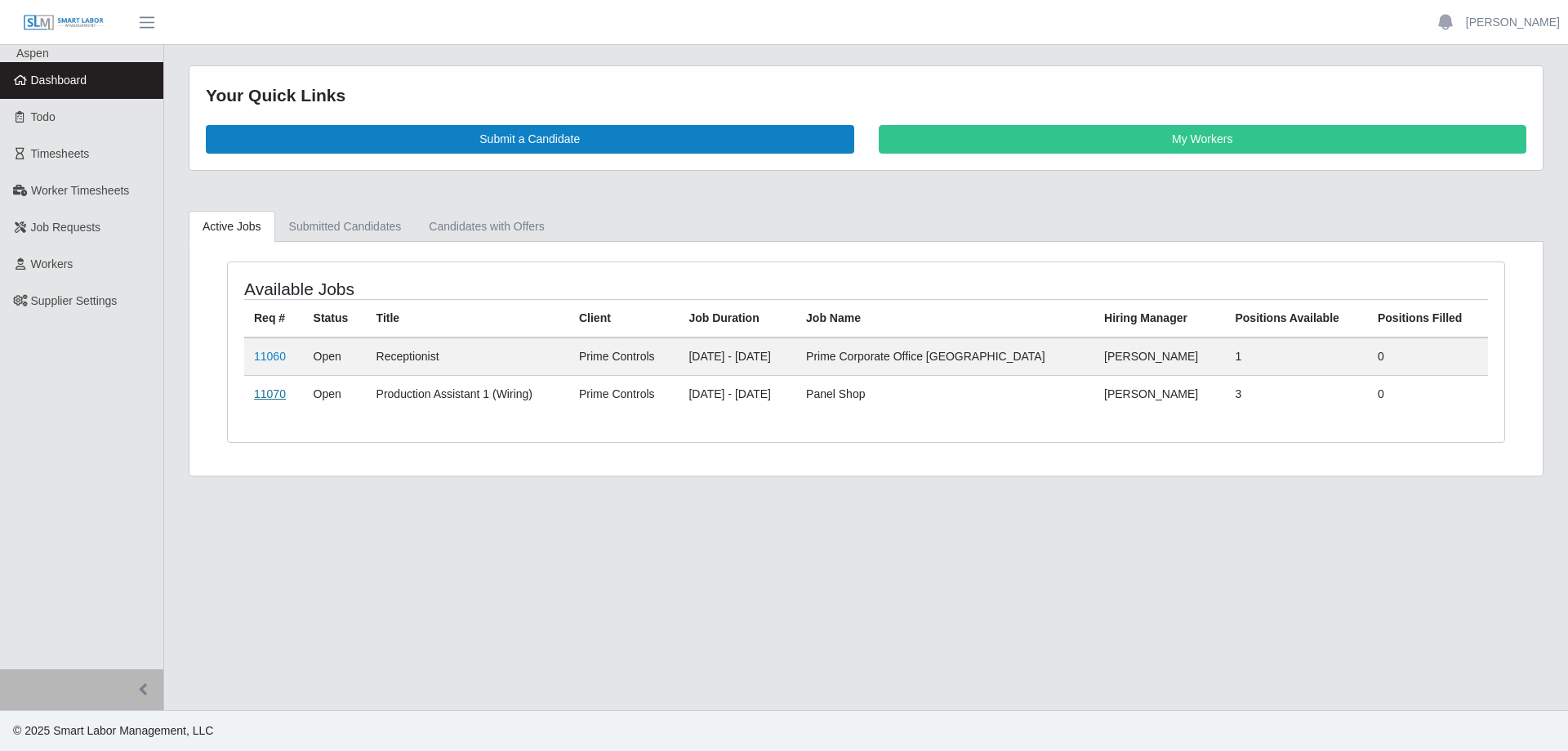
click at [262, 397] on link "11070" at bounding box center [270, 393] width 32 height 13
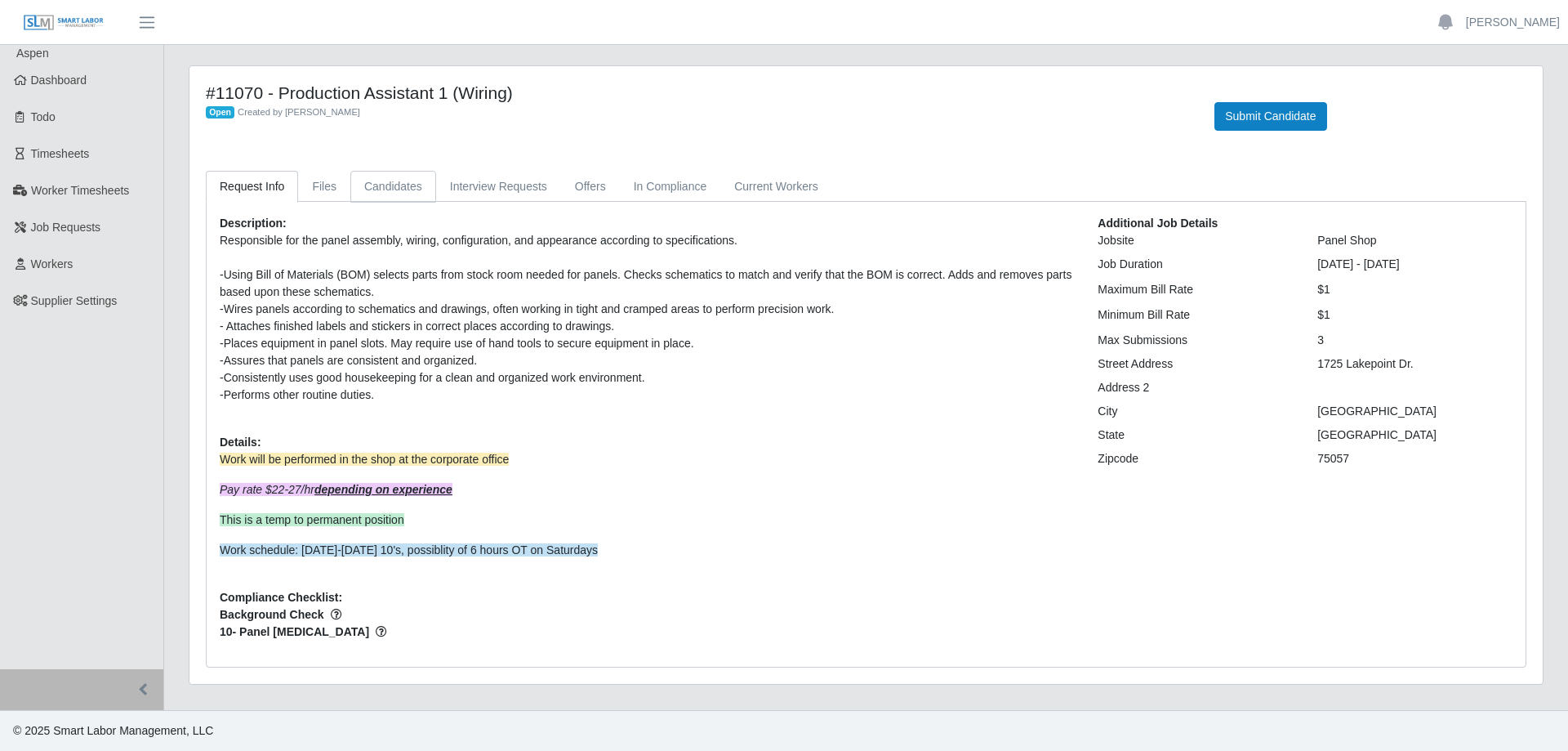
click at [385, 188] on link "Candidates" at bounding box center [393, 186] width 86 height 32
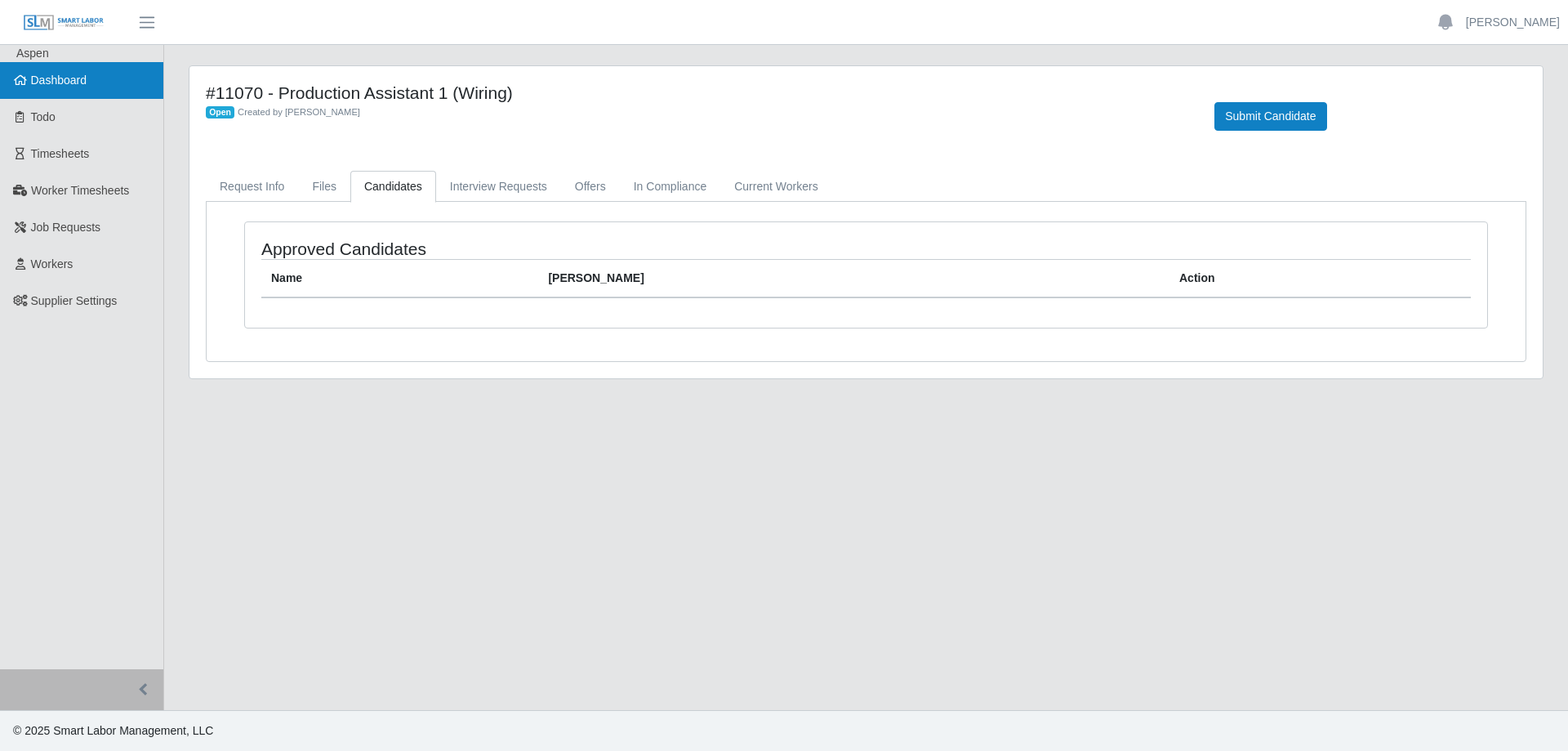
click at [84, 77] on span "Dashboard" at bounding box center [59, 80] width 57 height 13
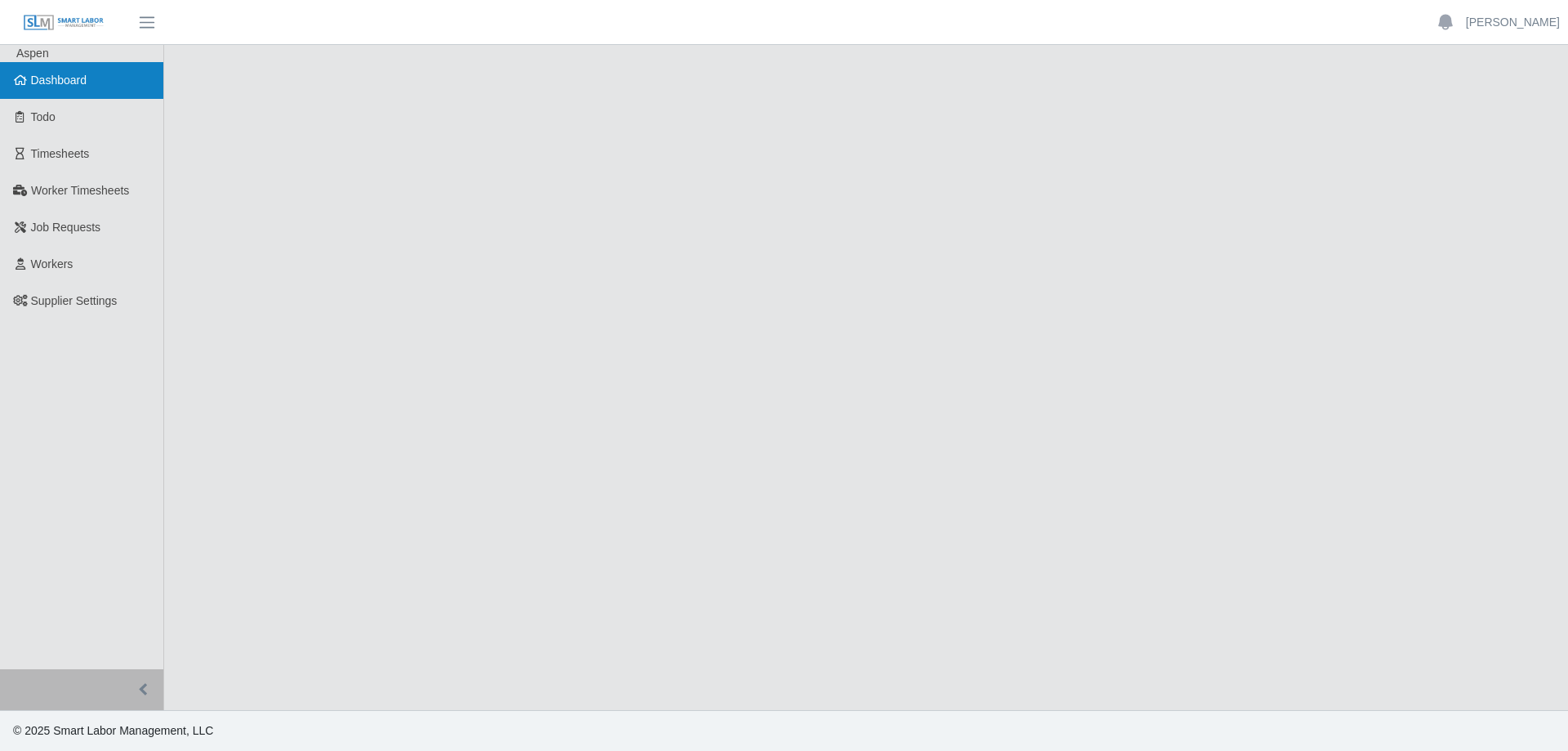
click at [66, 74] on span "Dashboard" at bounding box center [59, 80] width 57 height 13
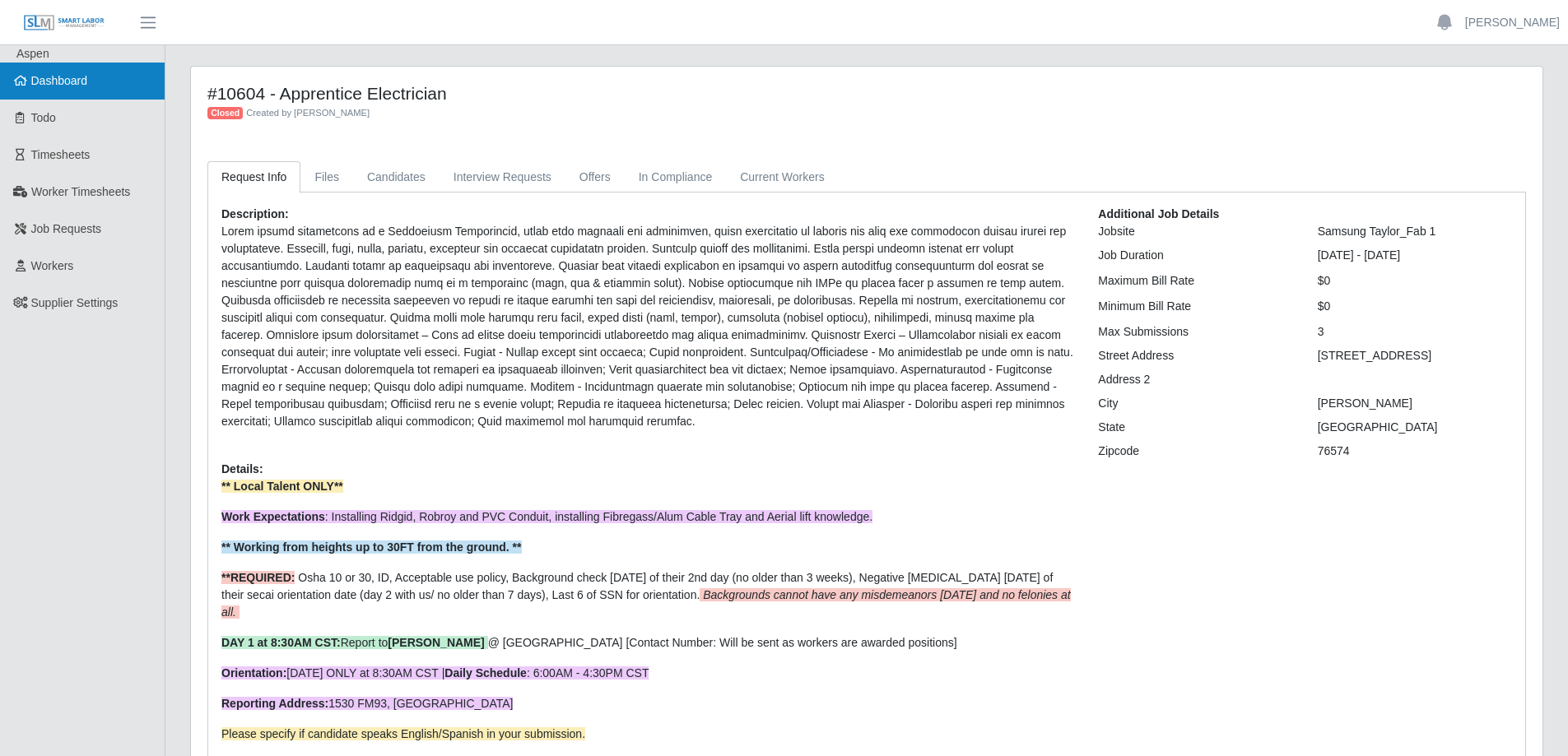
click at [85, 75] on span "Dashboard" at bounding box center [60, 80] width 57 height 13
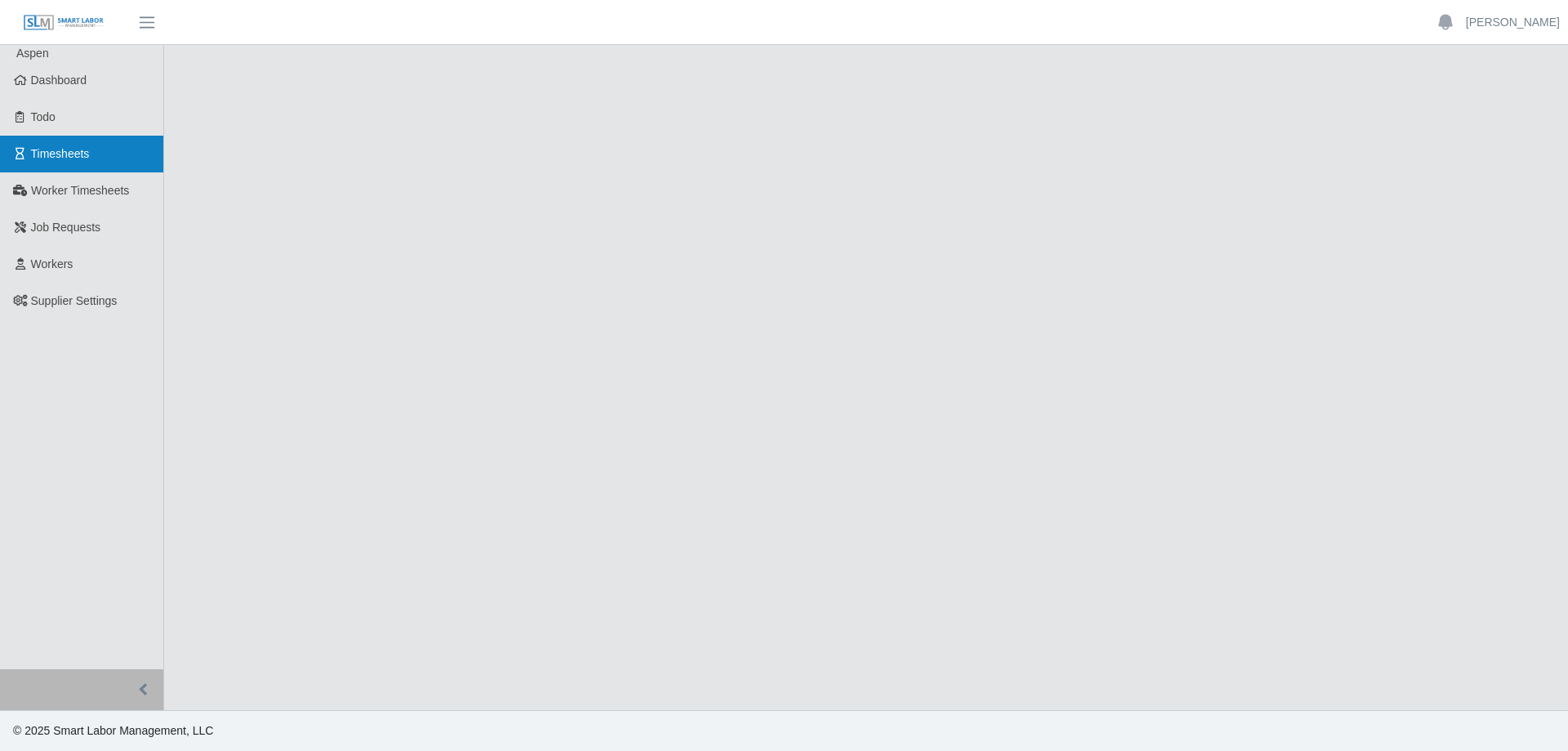
click at [69, 147] on span "Timesheets" at bounding box center [60, 154] width 59 height 13
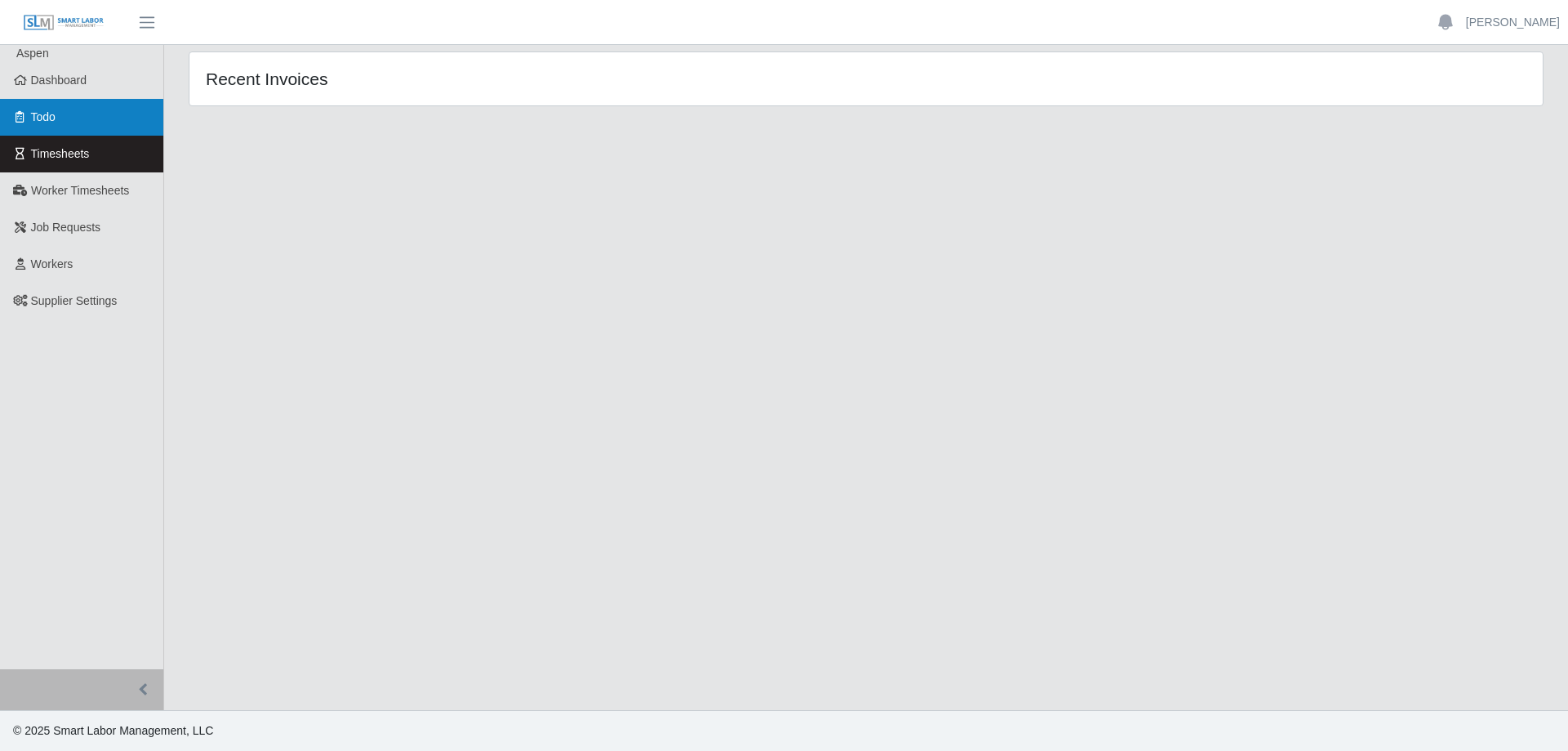
click at [53, 123] on span "Todo" at bounding box center [43, 116] width 25 height 13
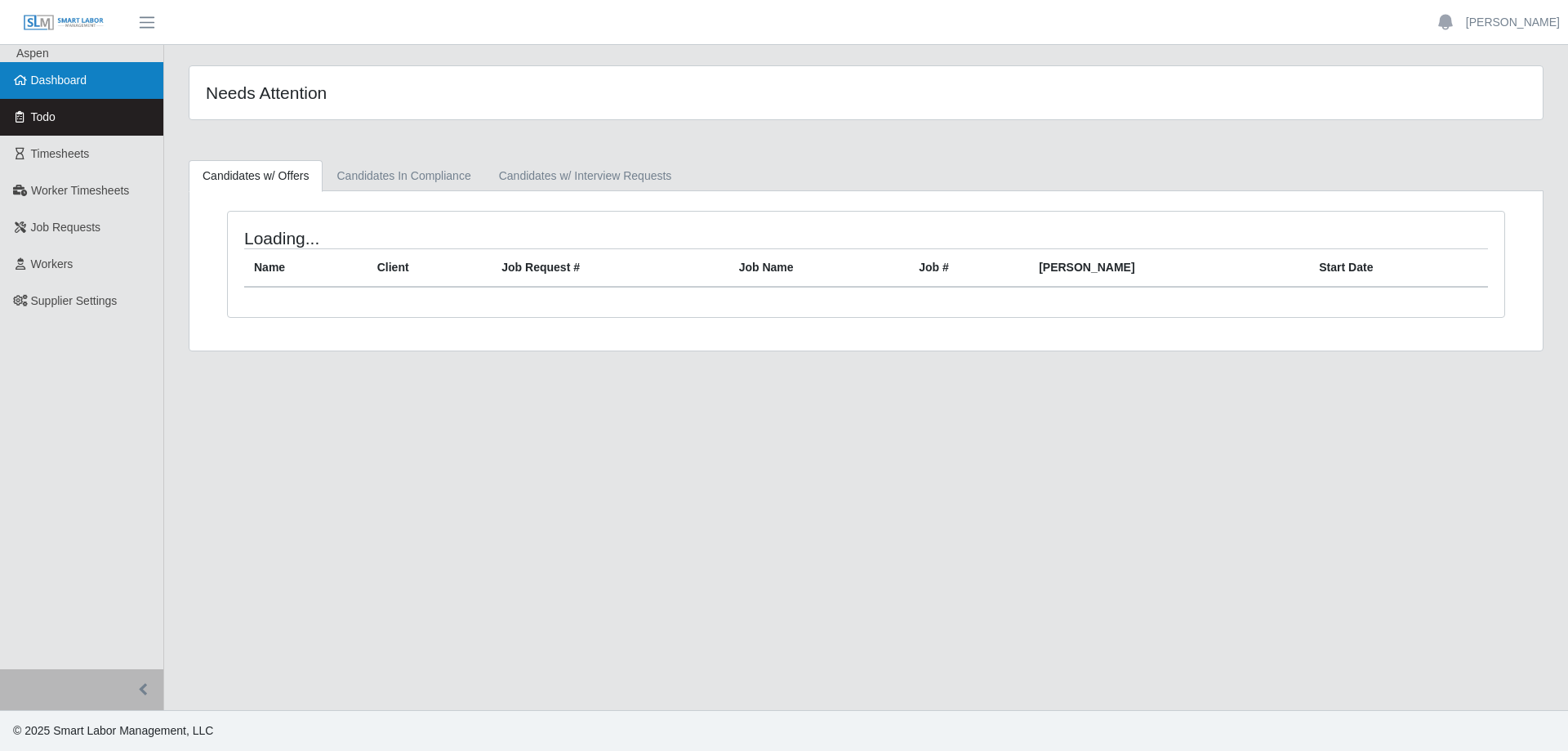
click at [84, 79] on span "Dashboard" at bounding box center [59, 80] width 57 height 13
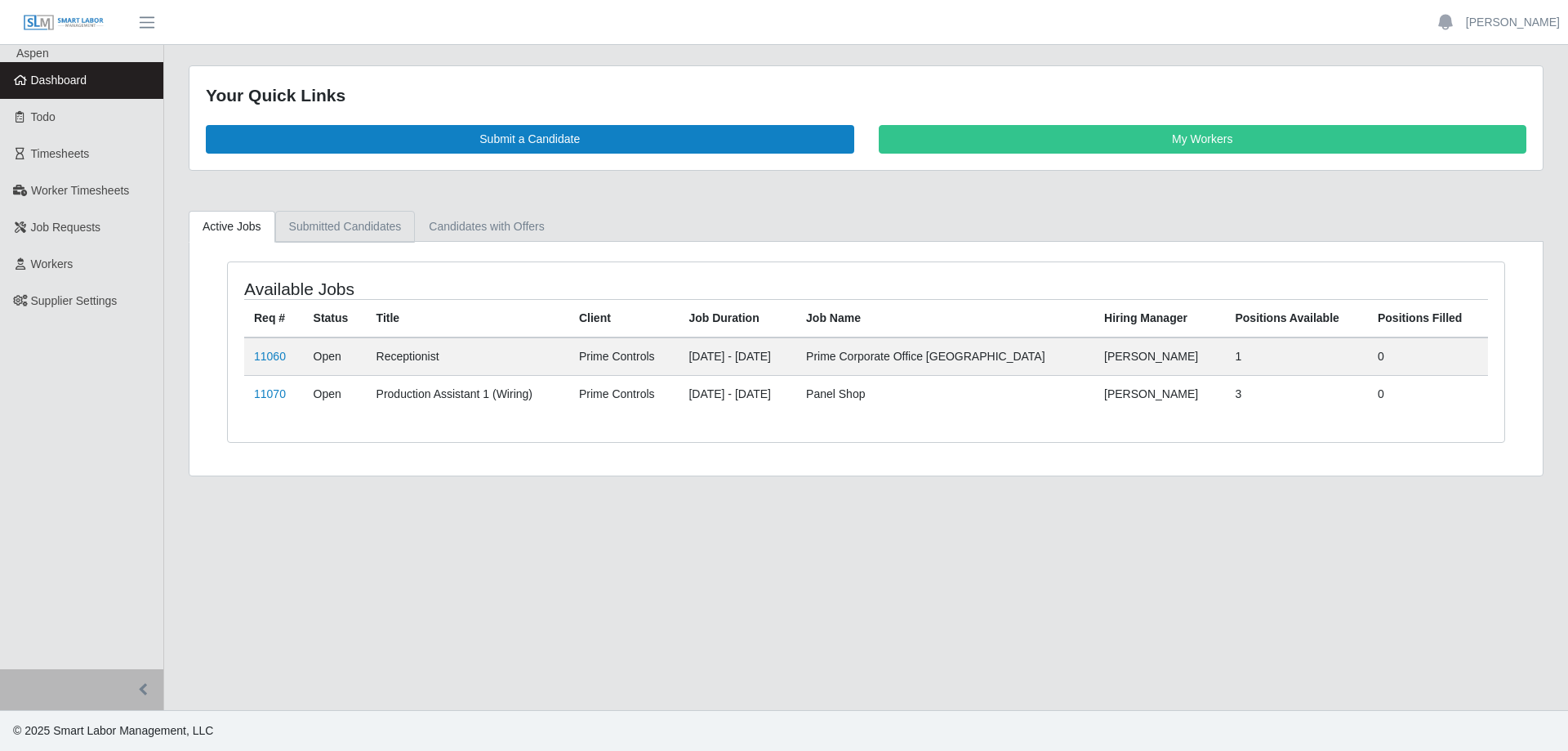
click at [326, 225] on link "Submitted Candidates" at bounding box center [345, 226] width 140 height 32
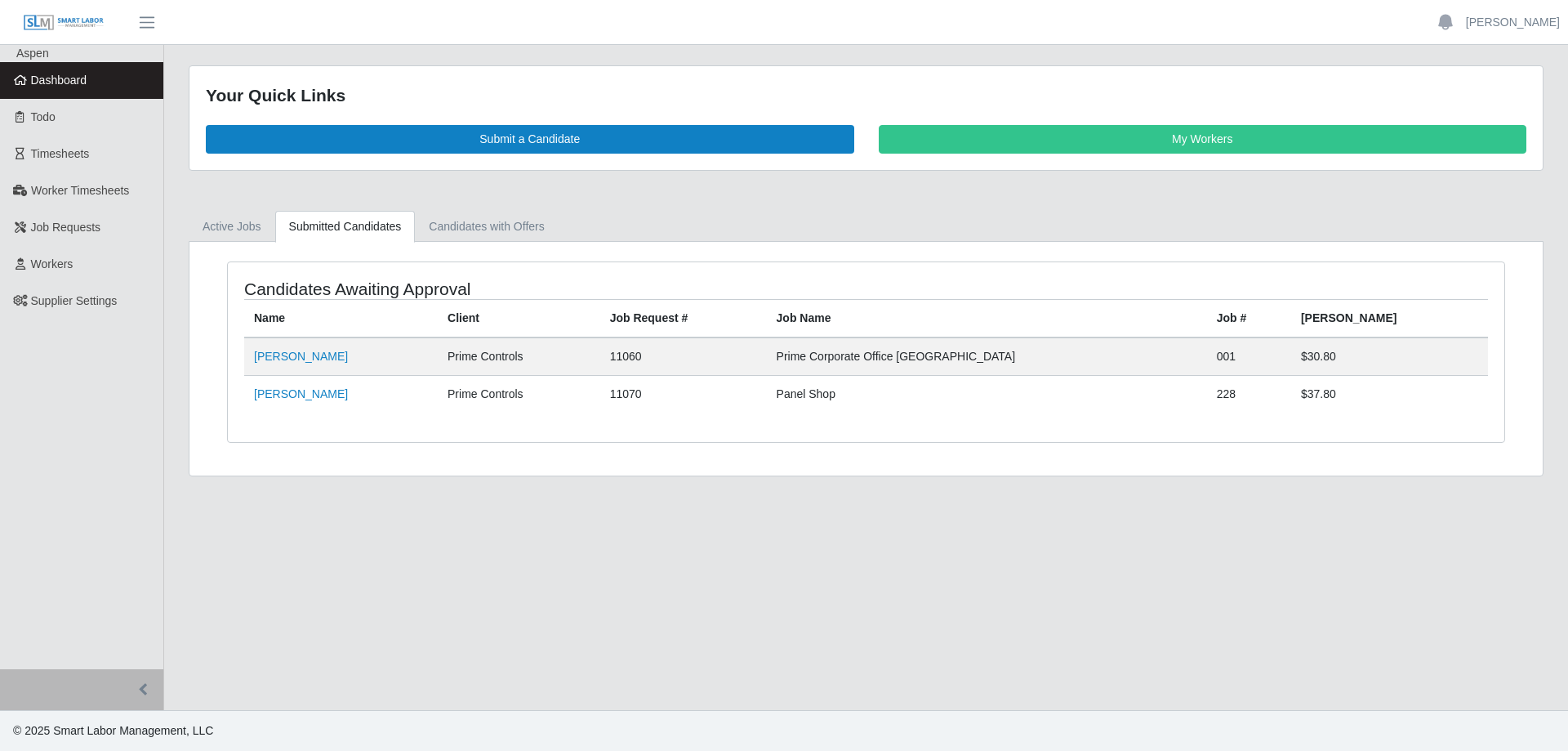
click at [38, 83] on span "Dashboard" at bounding box center [59, 80] width 57 height 13
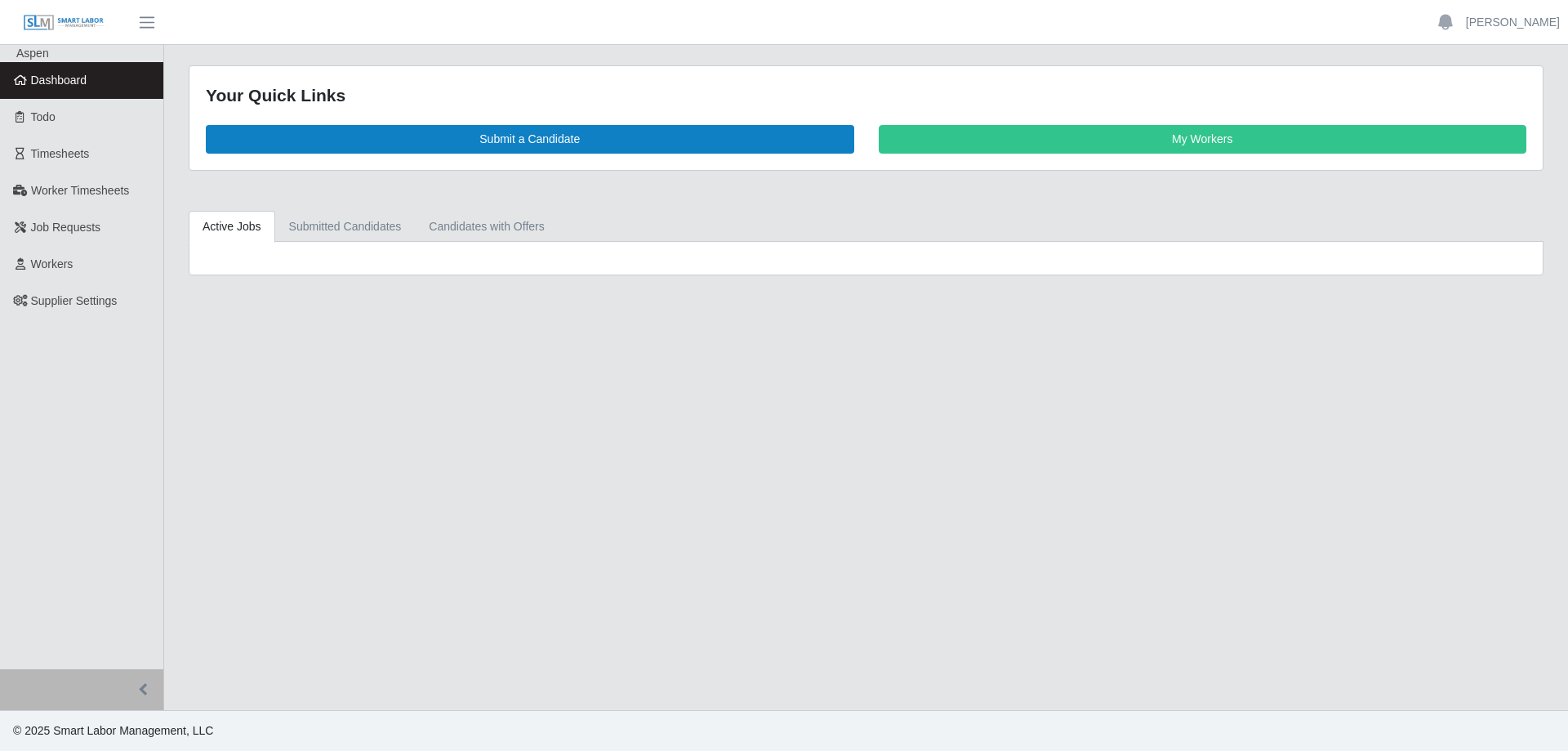
click at [51, 87] on span "Dashboard" at bounding box center [59, 80] width 57 height 13
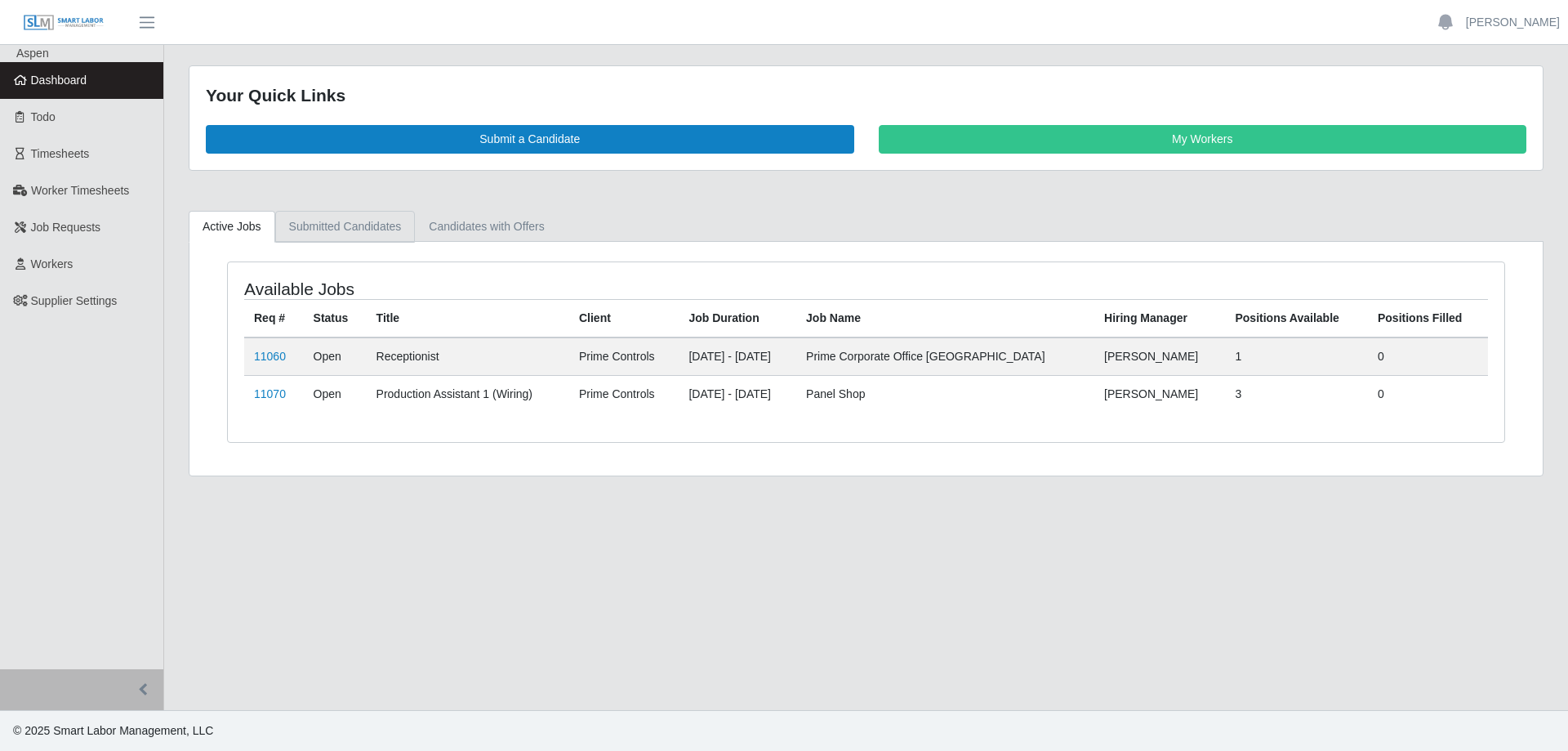
click at [354, 230] on link "Submitted Candidates" at bounding box center [345, 226] width 140 height 32
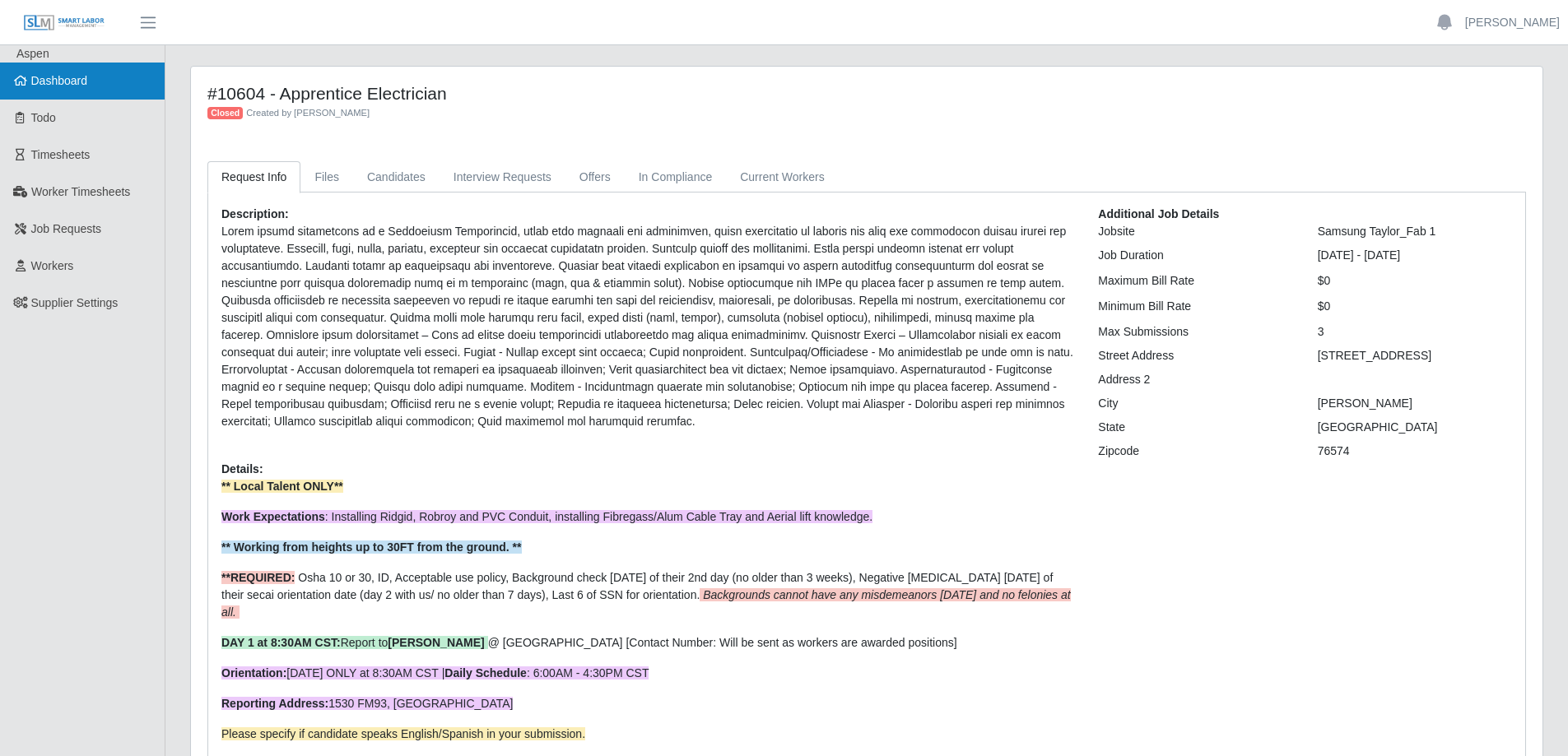
click at [58, 78] on span "Dashboard" at bounding box center [60, 80] width 57 height 13
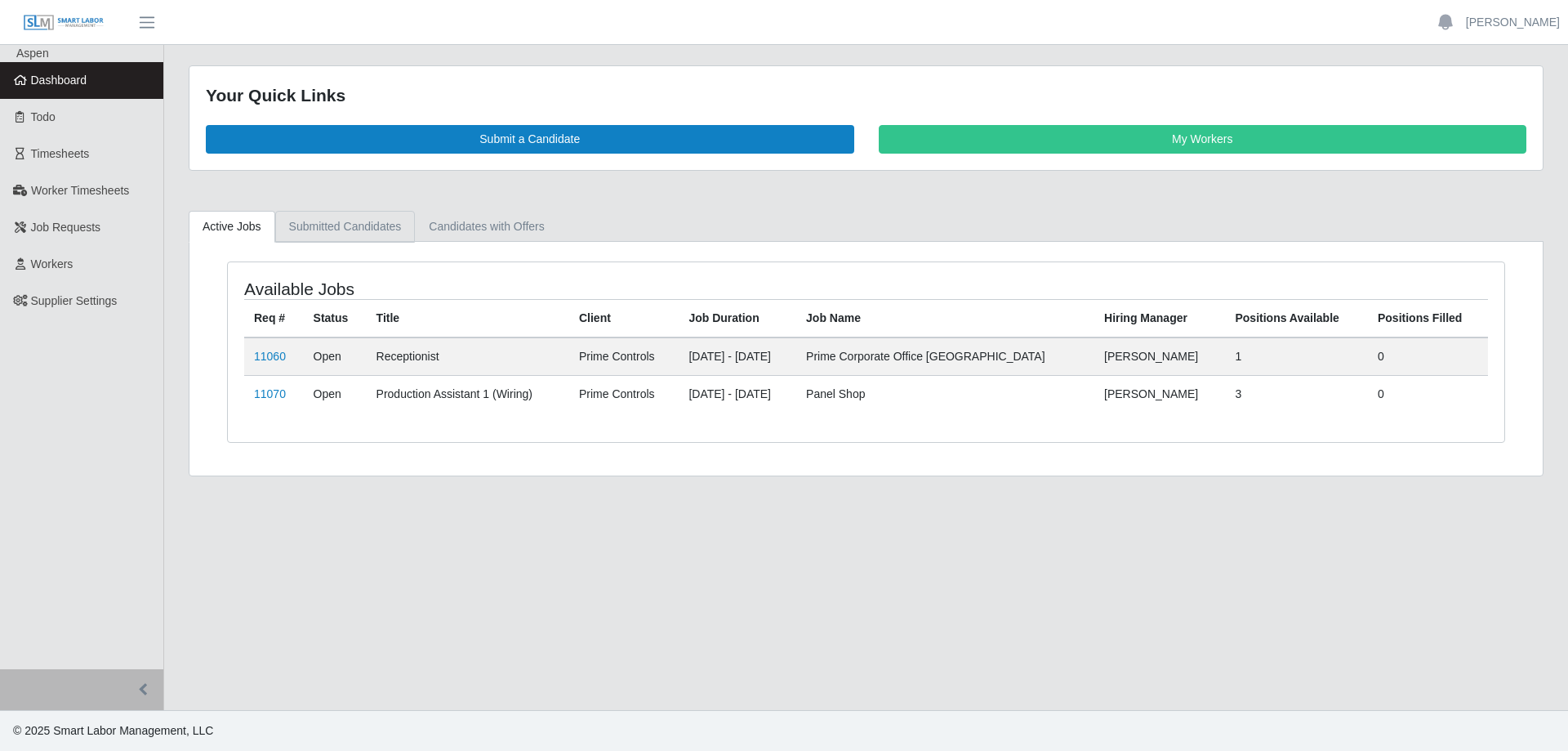
click at [327, 231] on link "Submitted Candidates" at bounding box center [345, 226] width 140 height 32
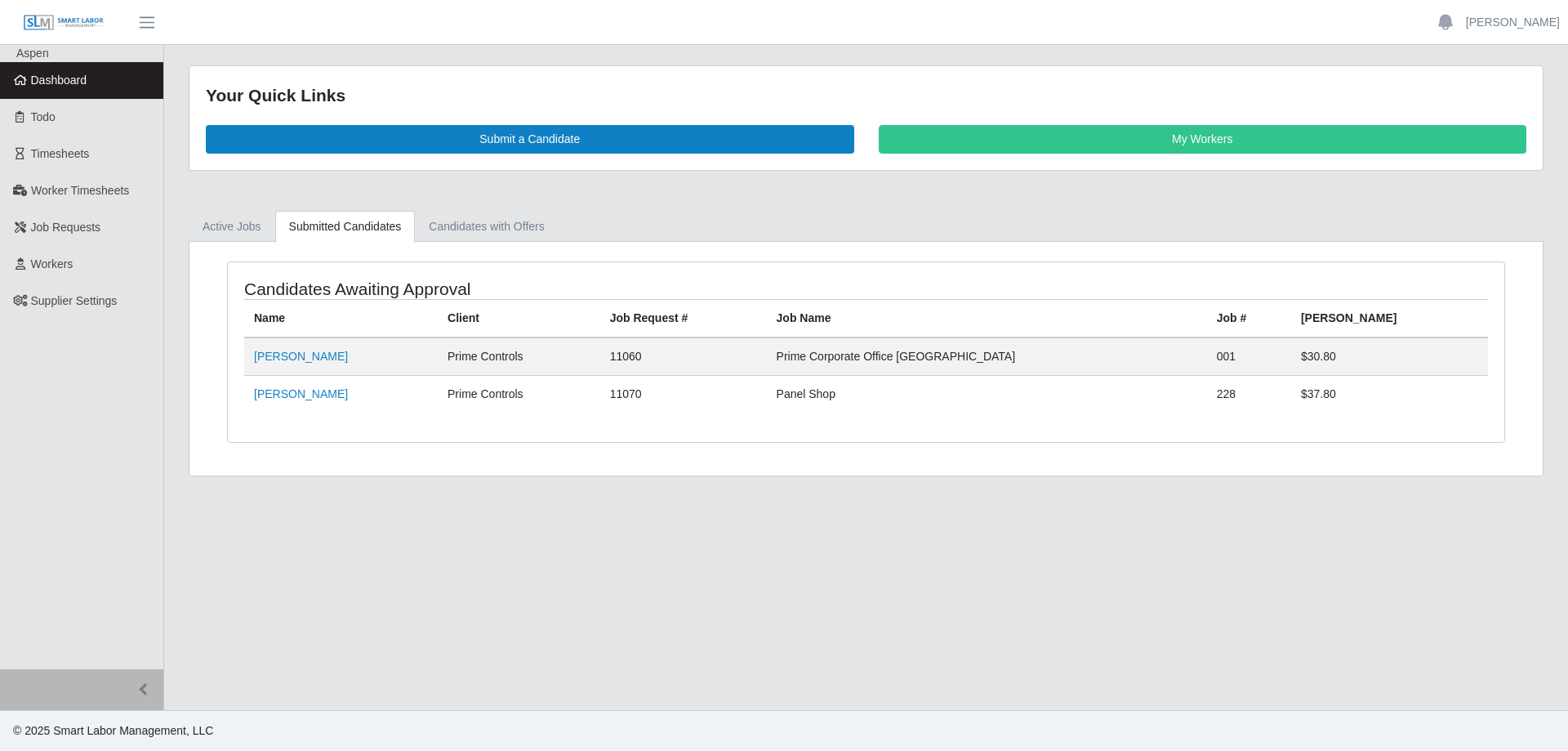
click at [91, 82] on link "Dashboard" at bounding box center [82, 80] width 163 height 36
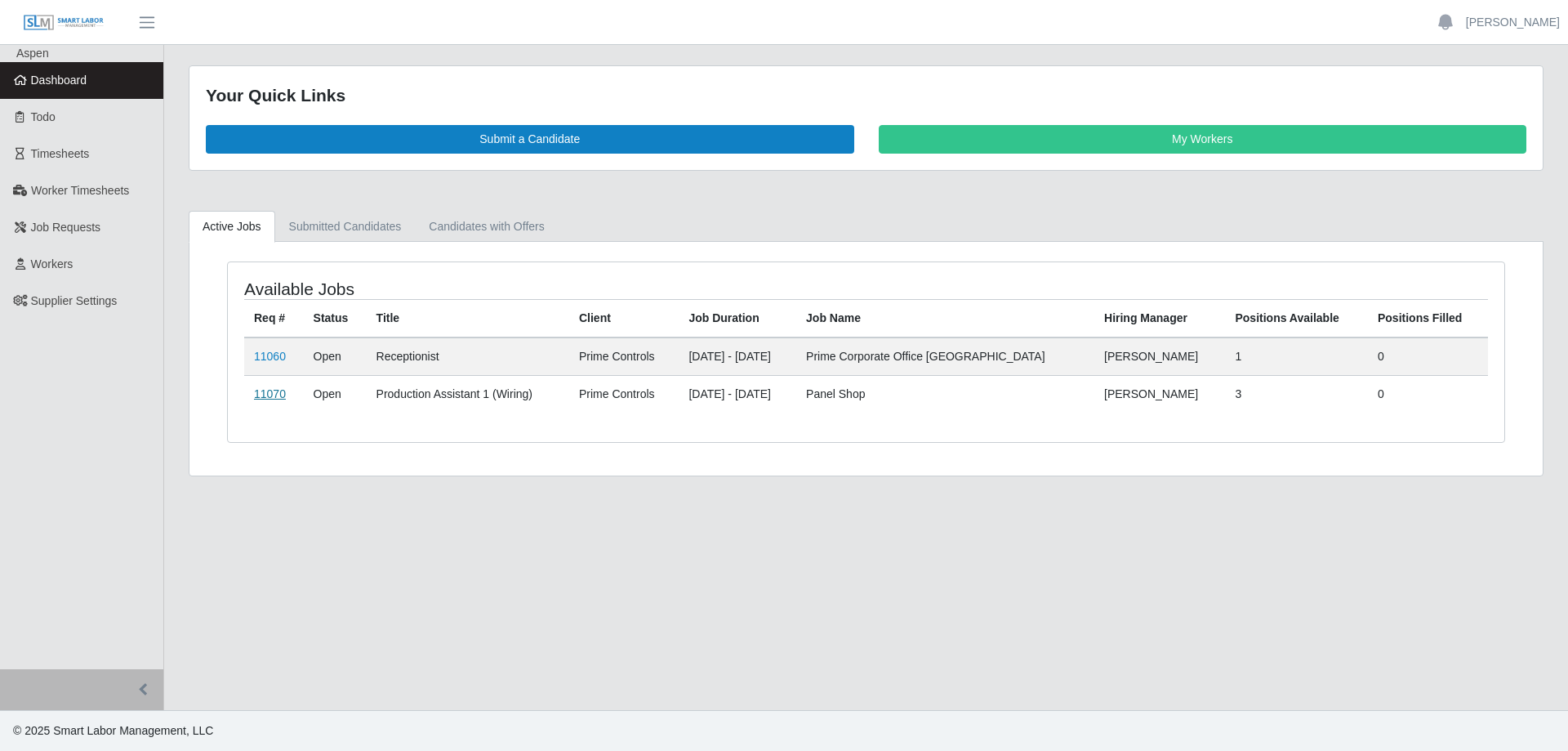
click at [269, 392] on link "11070" at bounding box center [270, 393] width 32 height 13
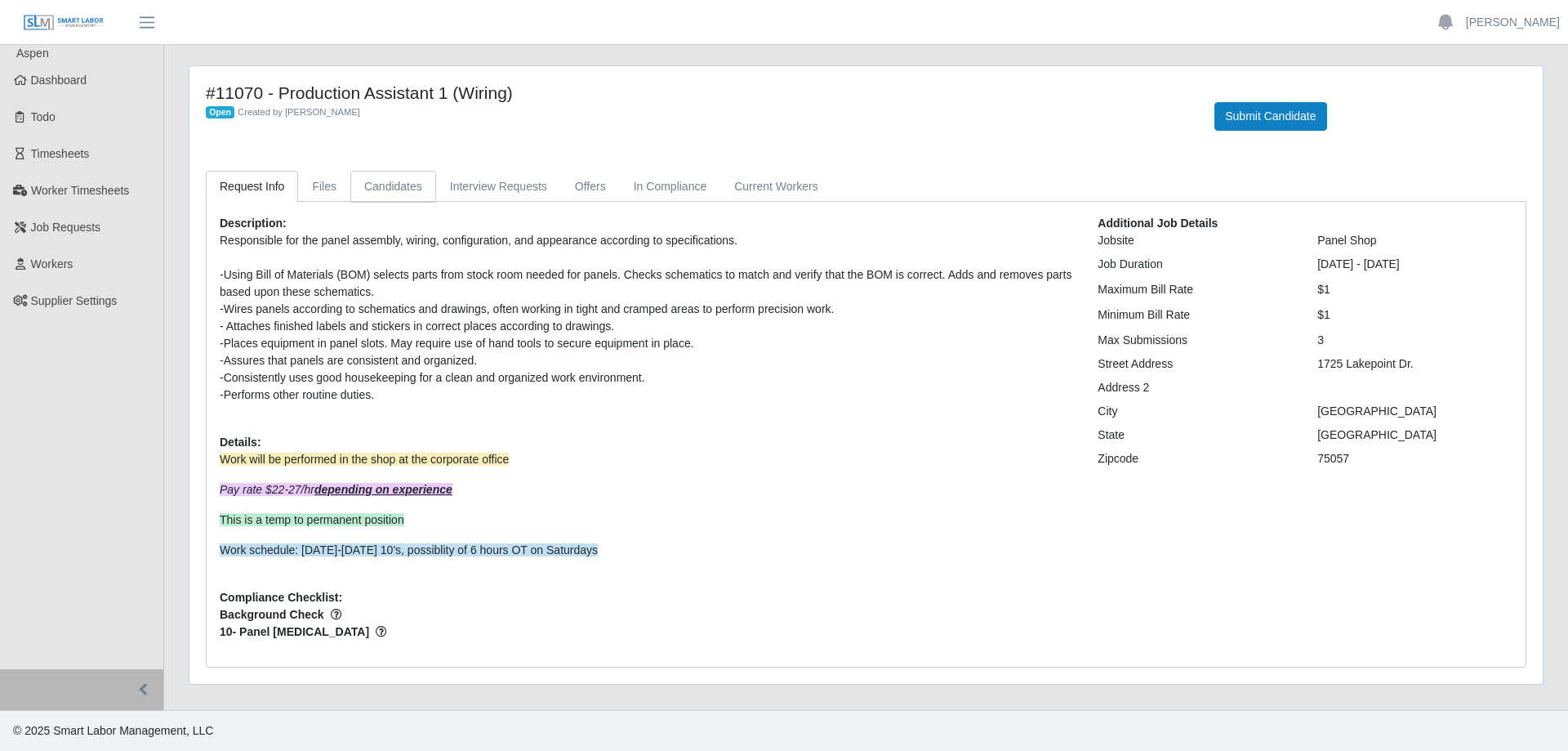
click at [401, 187] on link "Candidates" at bounding box center [393, 186] width 86 height 32
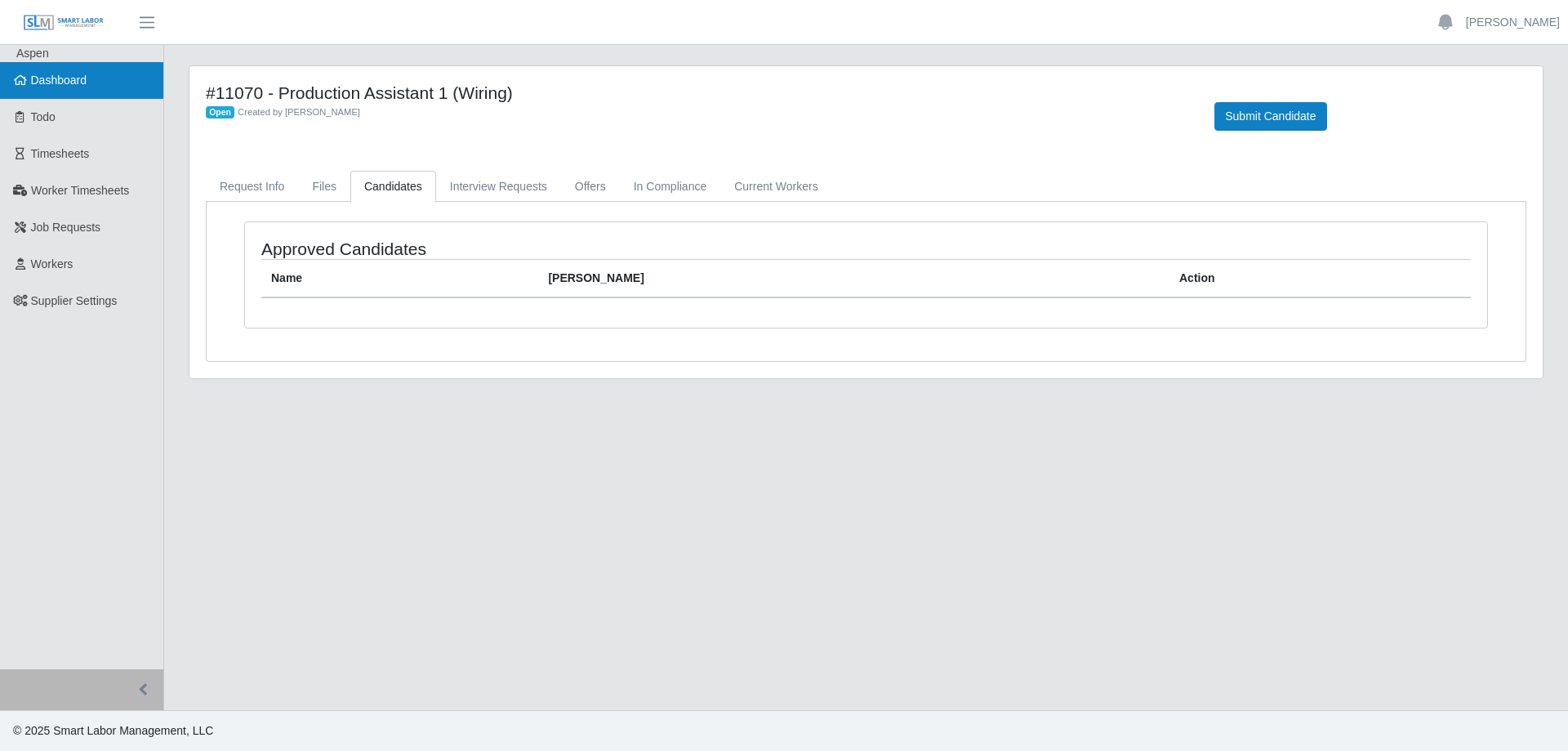
click at [101, 78] on link "Dashboard" at bounding box center [82, 80] width 163 height 36
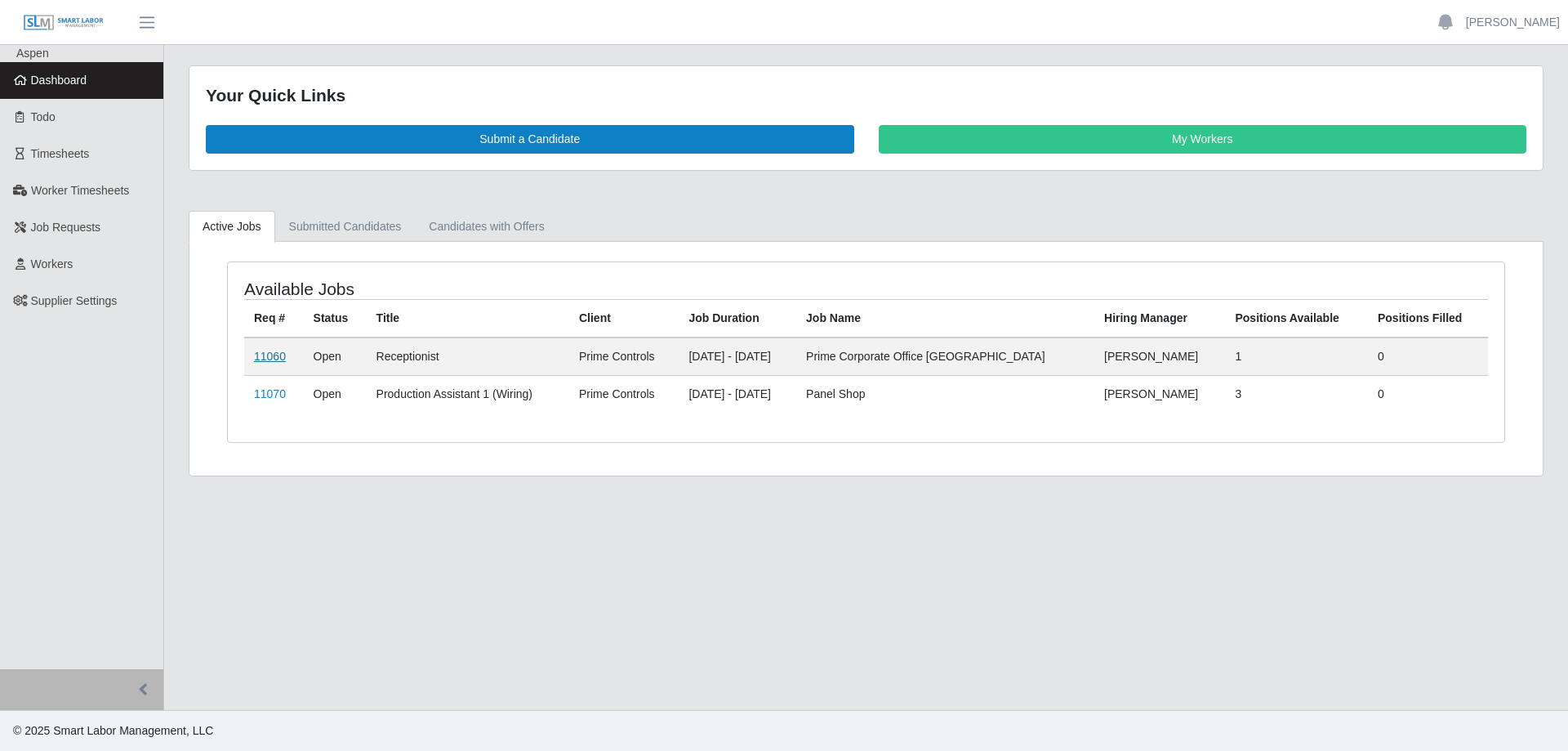
click at [268, 354] on link "11060" at bounding box center [270, 356] width 32 height 13
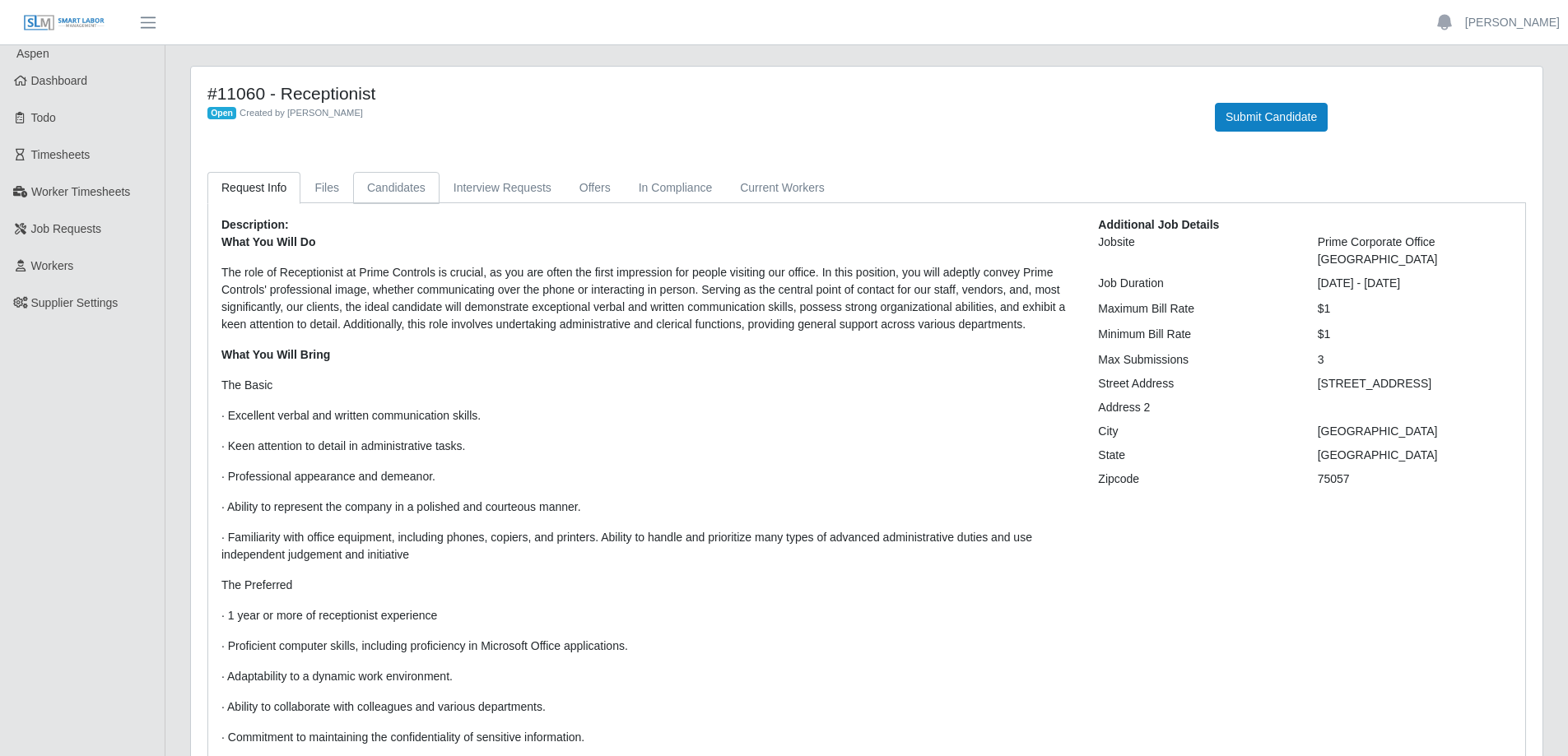
click at [389, 193] on link "Candidates" at bounding box center [396, 188] width 87 height 32
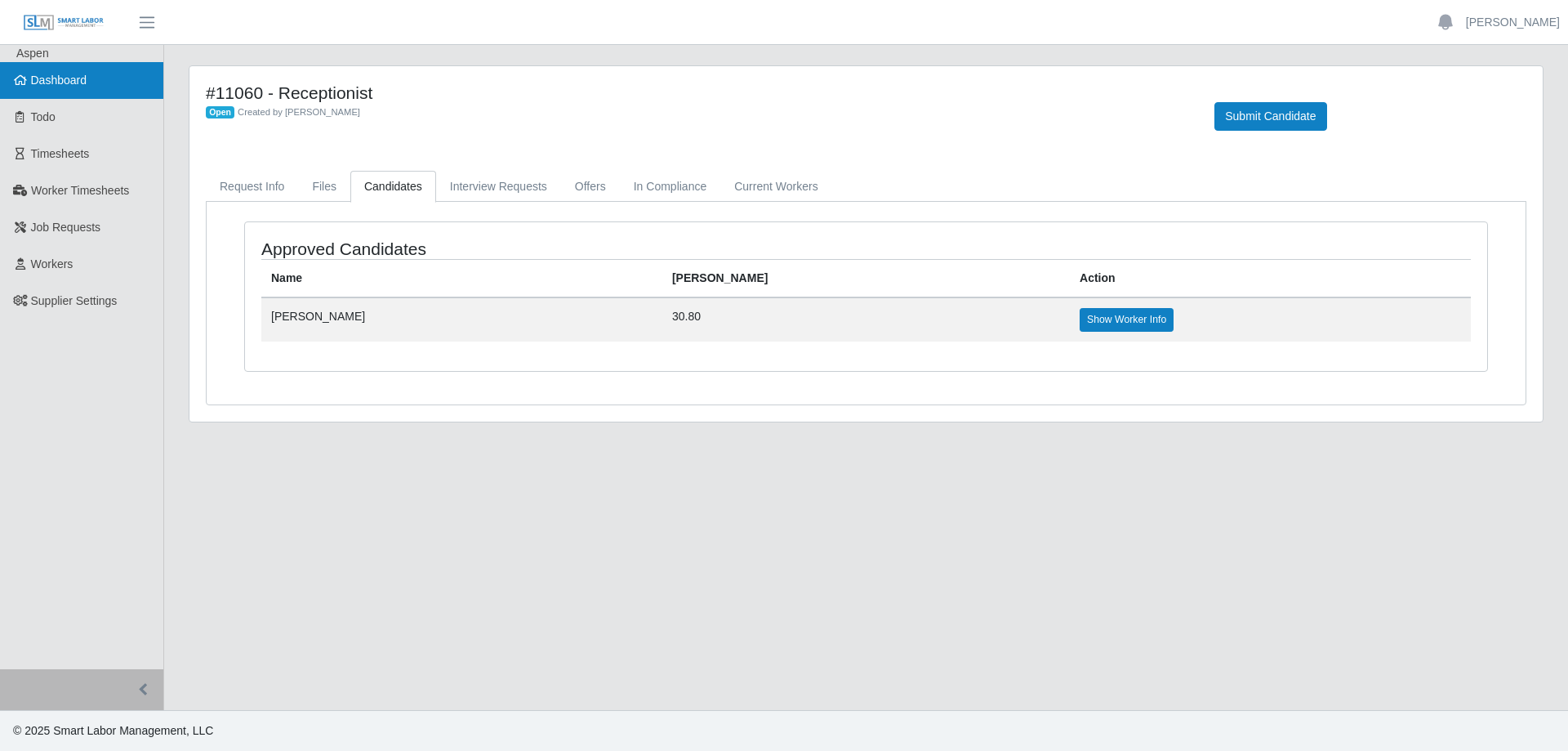
click at [80, 87] on span "Dashboard" at bounding box center [59, 80] width 57 height 13
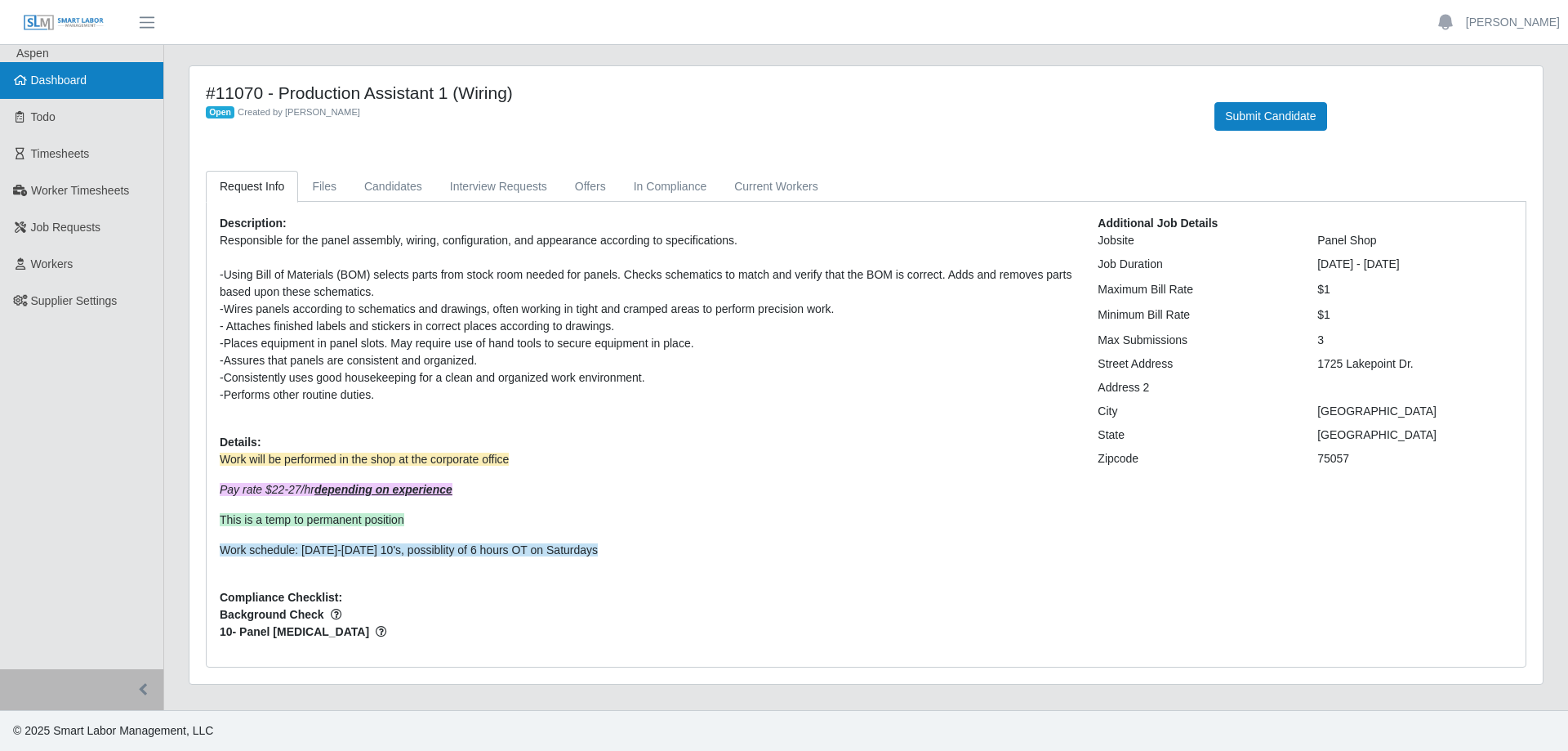
click at [91, 81] on link "Dashboard" at bounding box center [82, 80] width 163 height 36
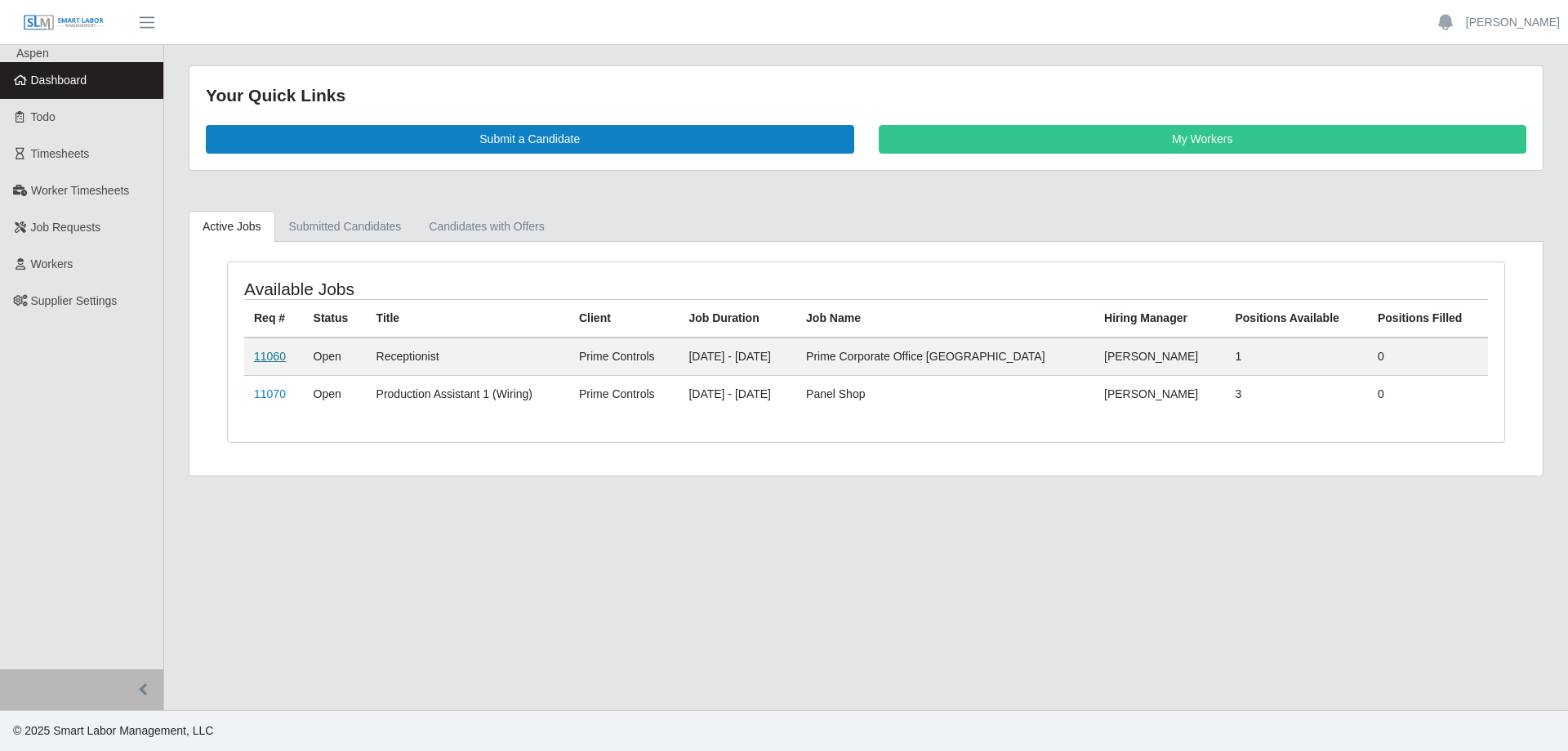
click at [275, 353] on link "11060" at bounding box center [270, 356] width 32 height 13
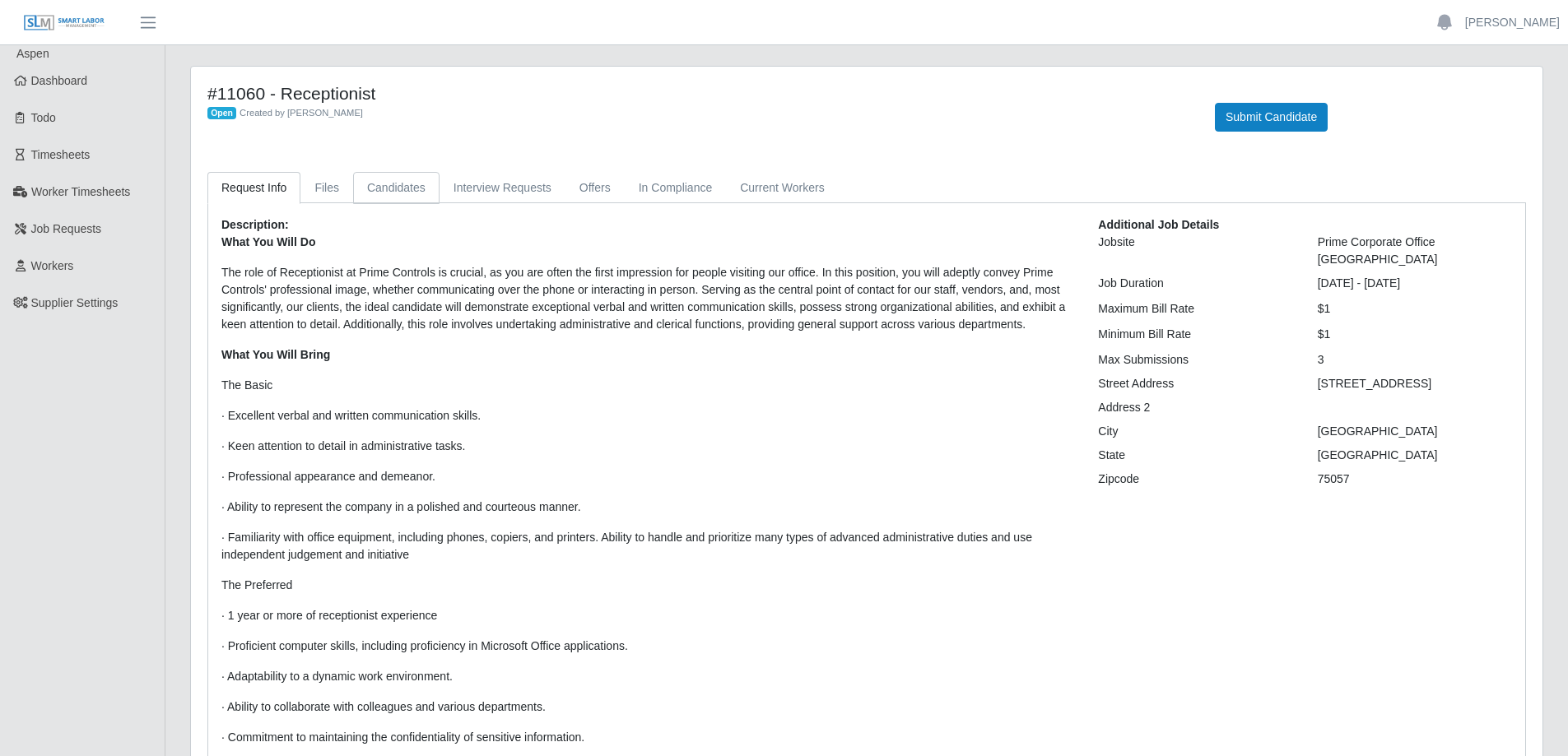
click at [395, 179] on link "Candidates" at bounding box center [396, 188] width 87 height 32
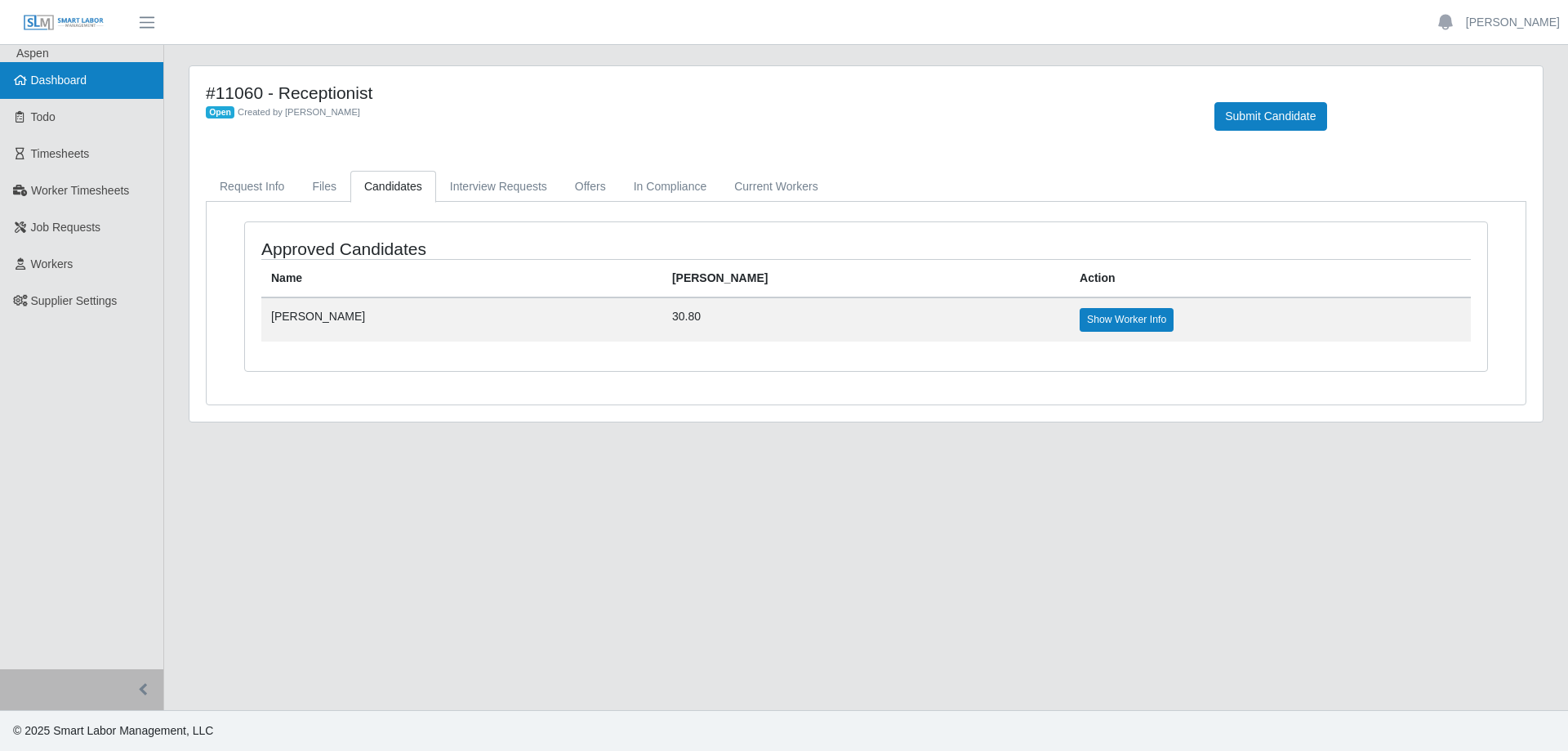
click at [83, 81] on span "Dashboard" at bounding box center [59, 80] width 57 height 13
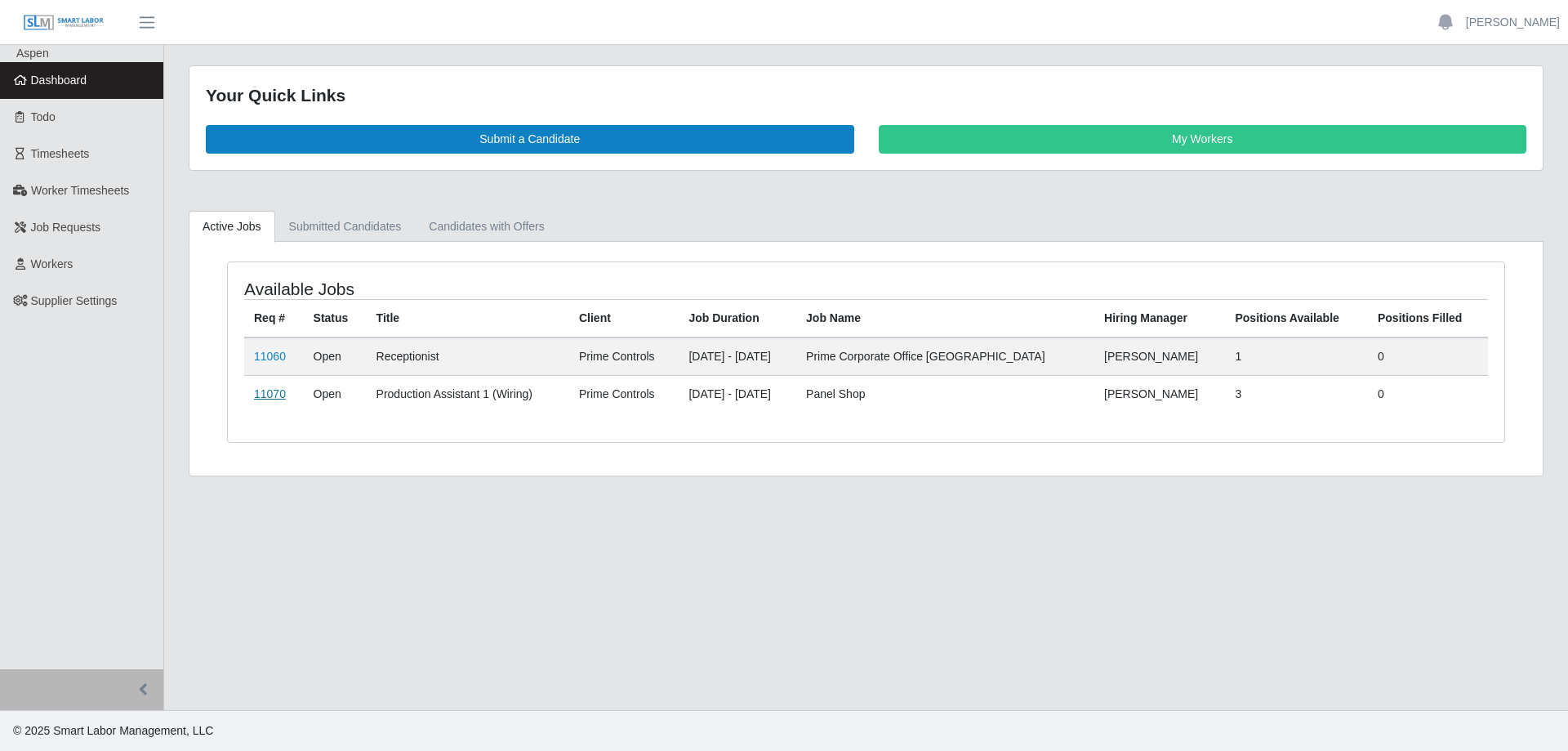
click at [273, 392] on link "11070" at bounding box center [270, 393] width 32 height 13
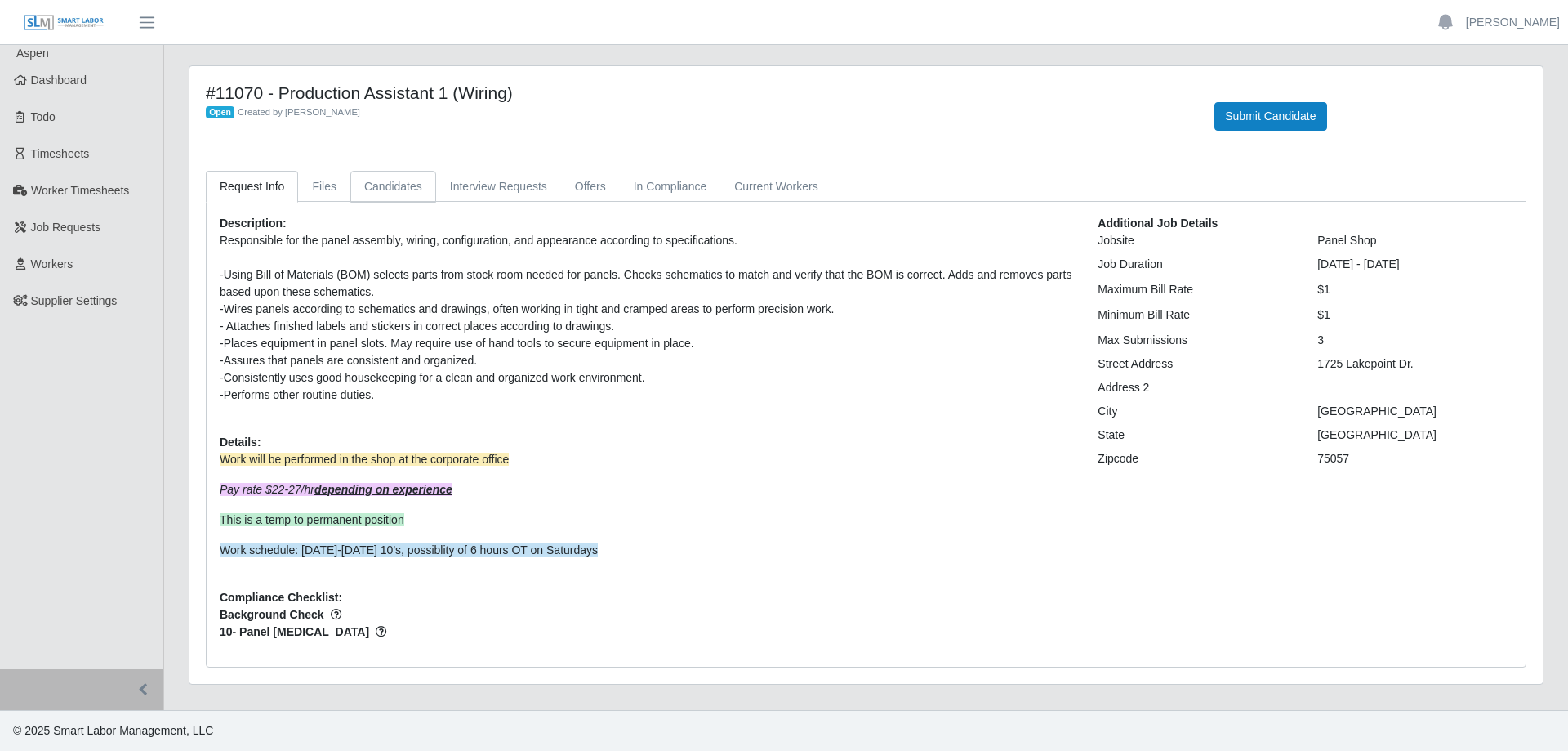
click at [378, 190] on link "Candidates" at bounding box center [393, 186] width 86 height 32
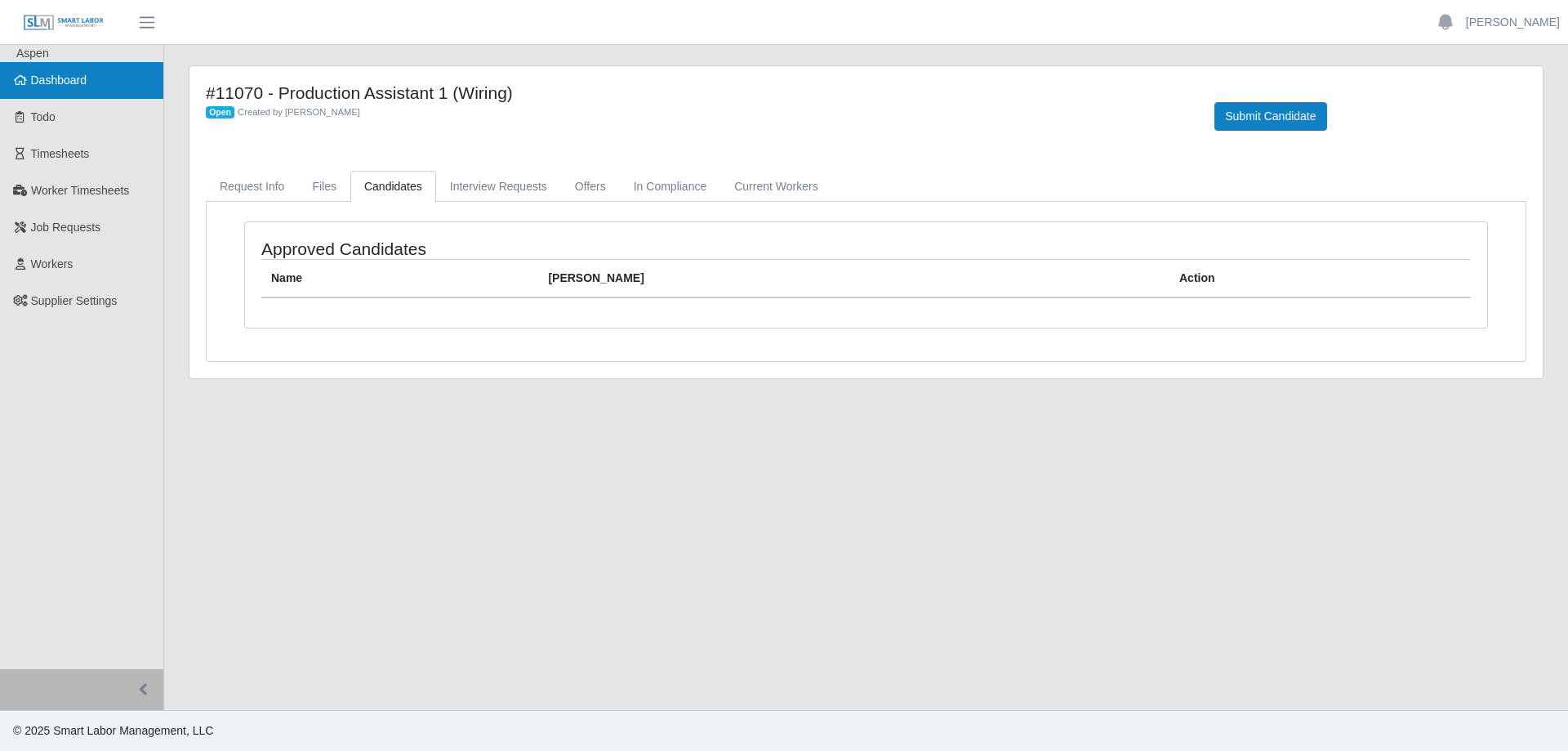
click at [83, 90] on link "Dashboard" at bounding box center [82, 80] width 163 height 36
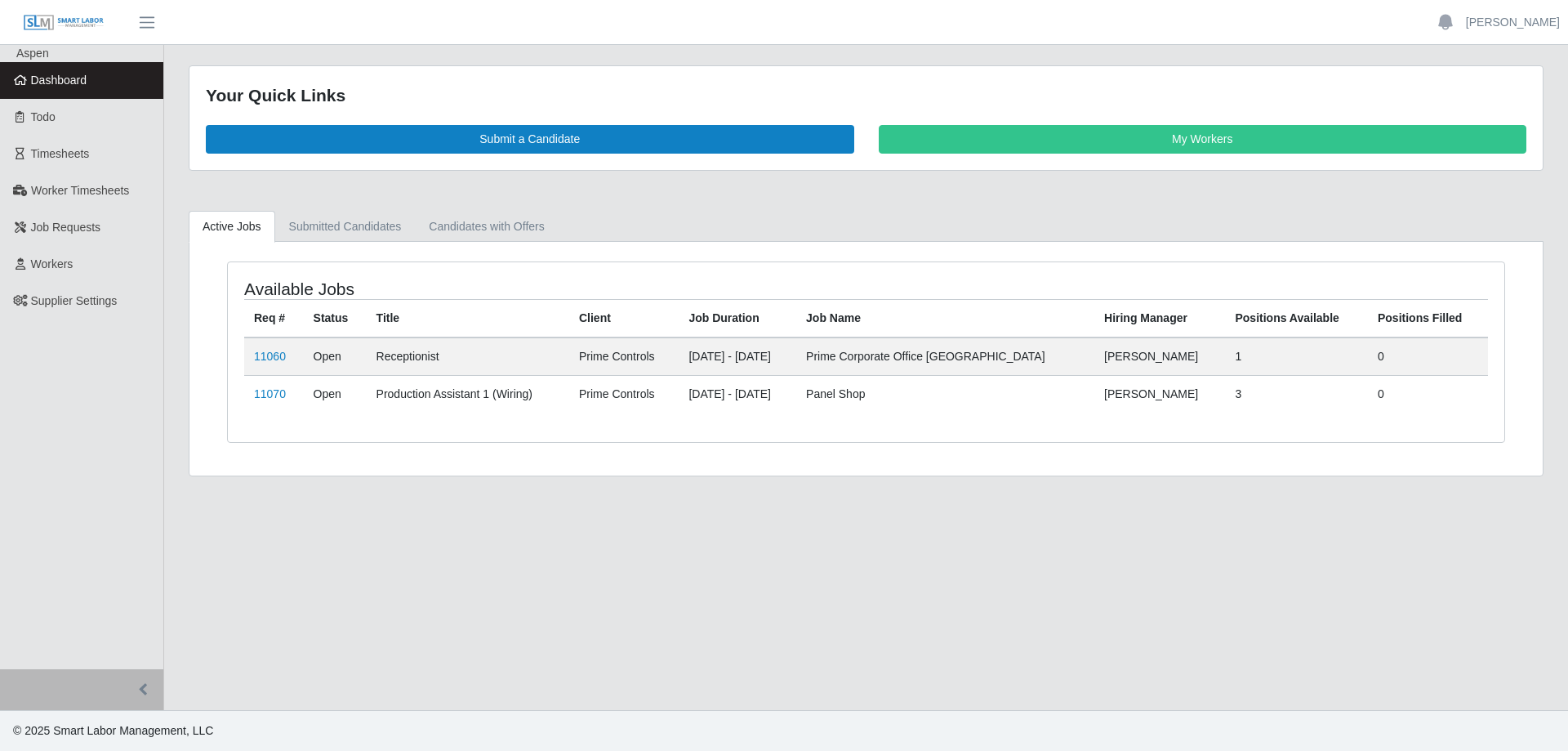
click at [87, 85] on span "Dashboard" at bounding box center [59, 80] width 57 height 13
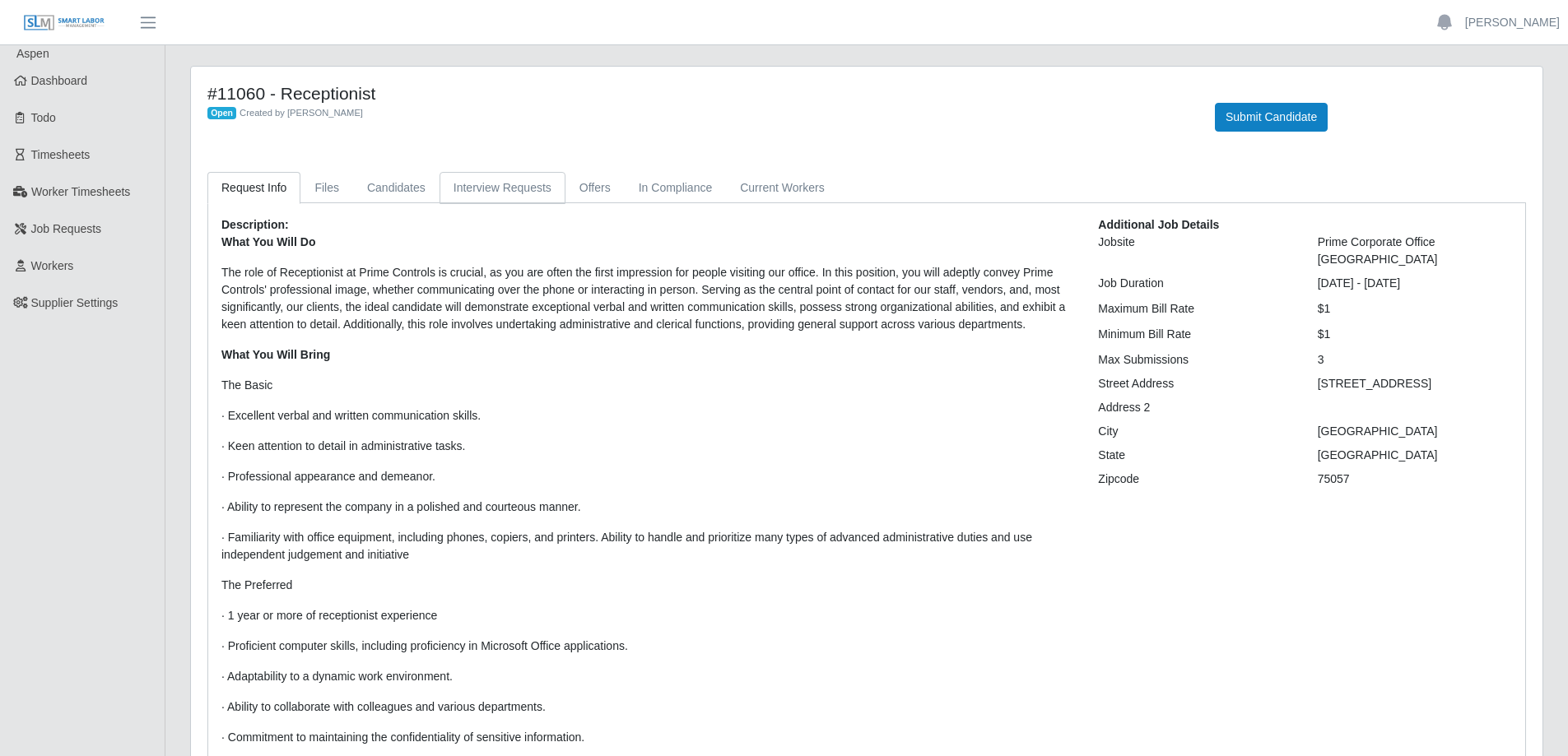
click at [514, 195] on link "Interview Requests" at bounding box center [502, 188] width 126 height 32
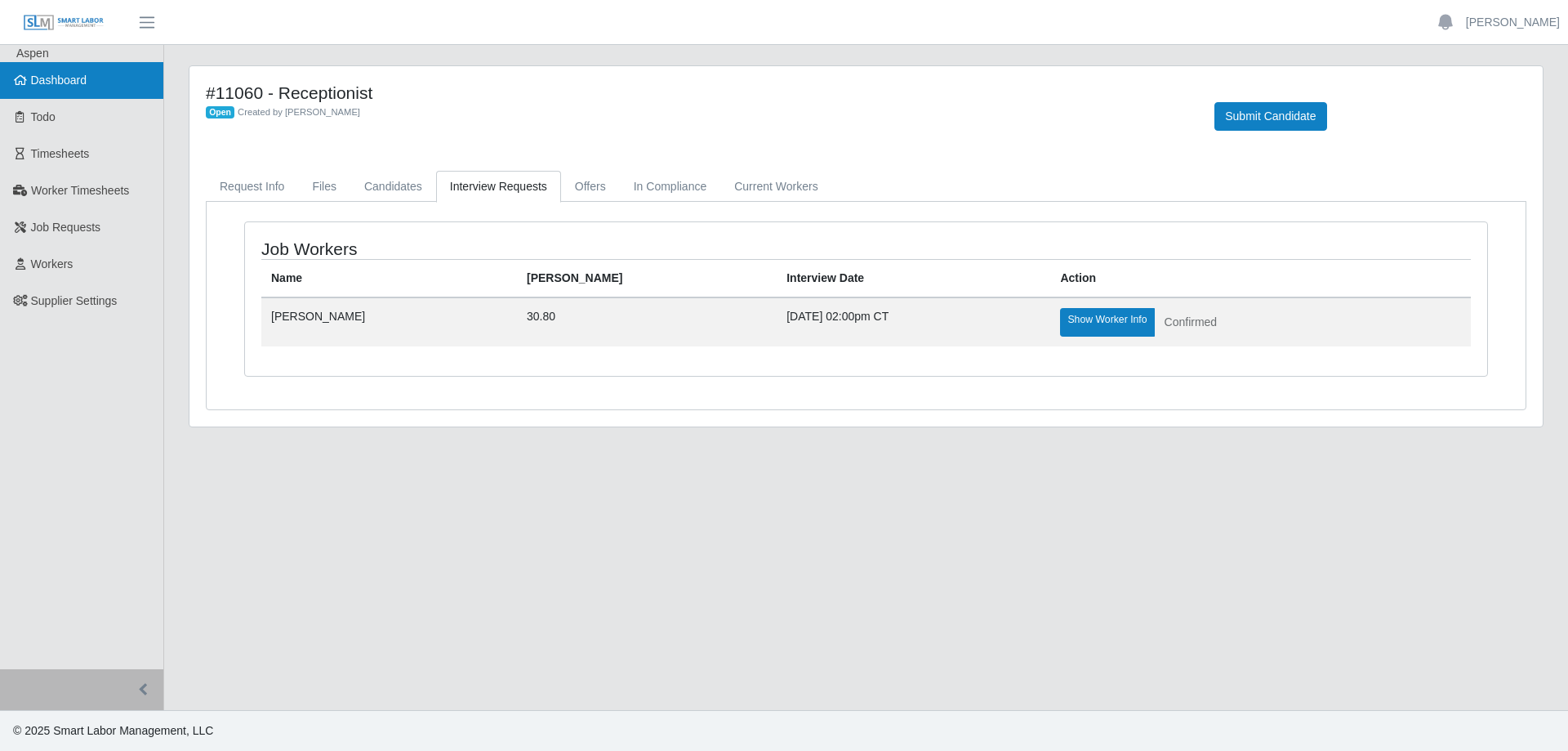
click at [101, 84] on link "Dashboard" at bounding box center [82, 80] width 163 height 36
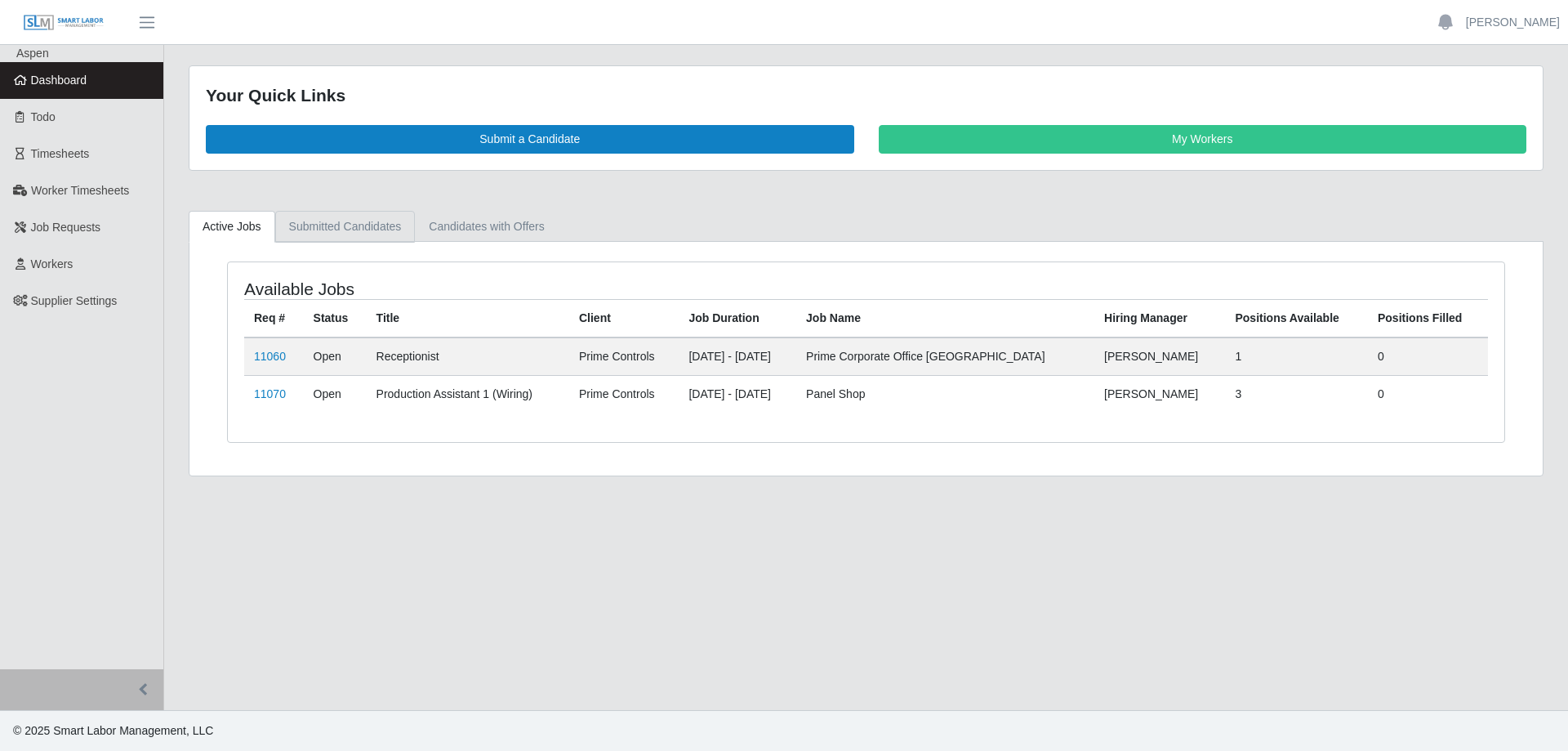
click at [340, 232] on link "Submitted Candidates" at bounding box center [345, 226] width 140 height 32
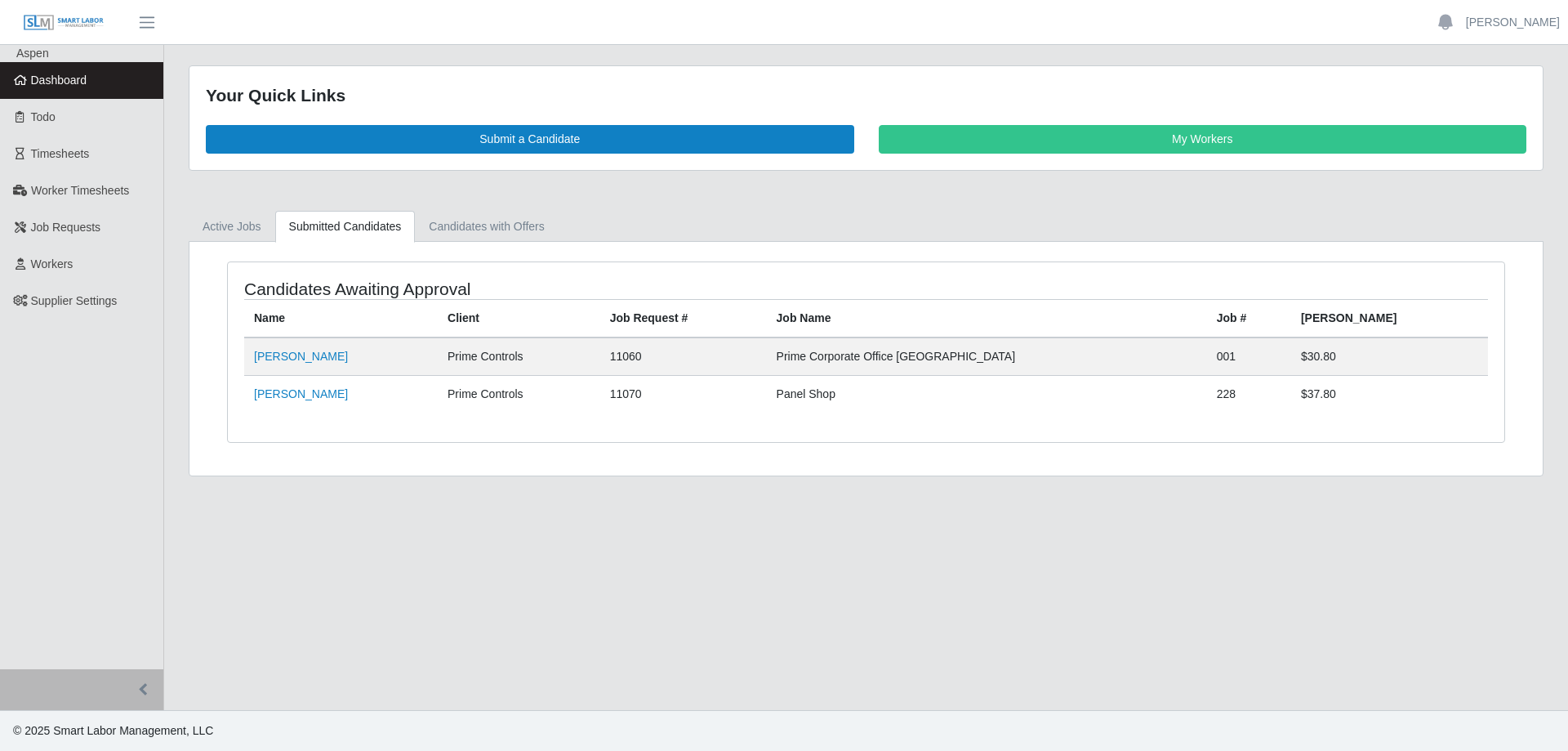
click at [88, 83] on link "Dashboard" at bounding box center [82, 80] width 163 height 36
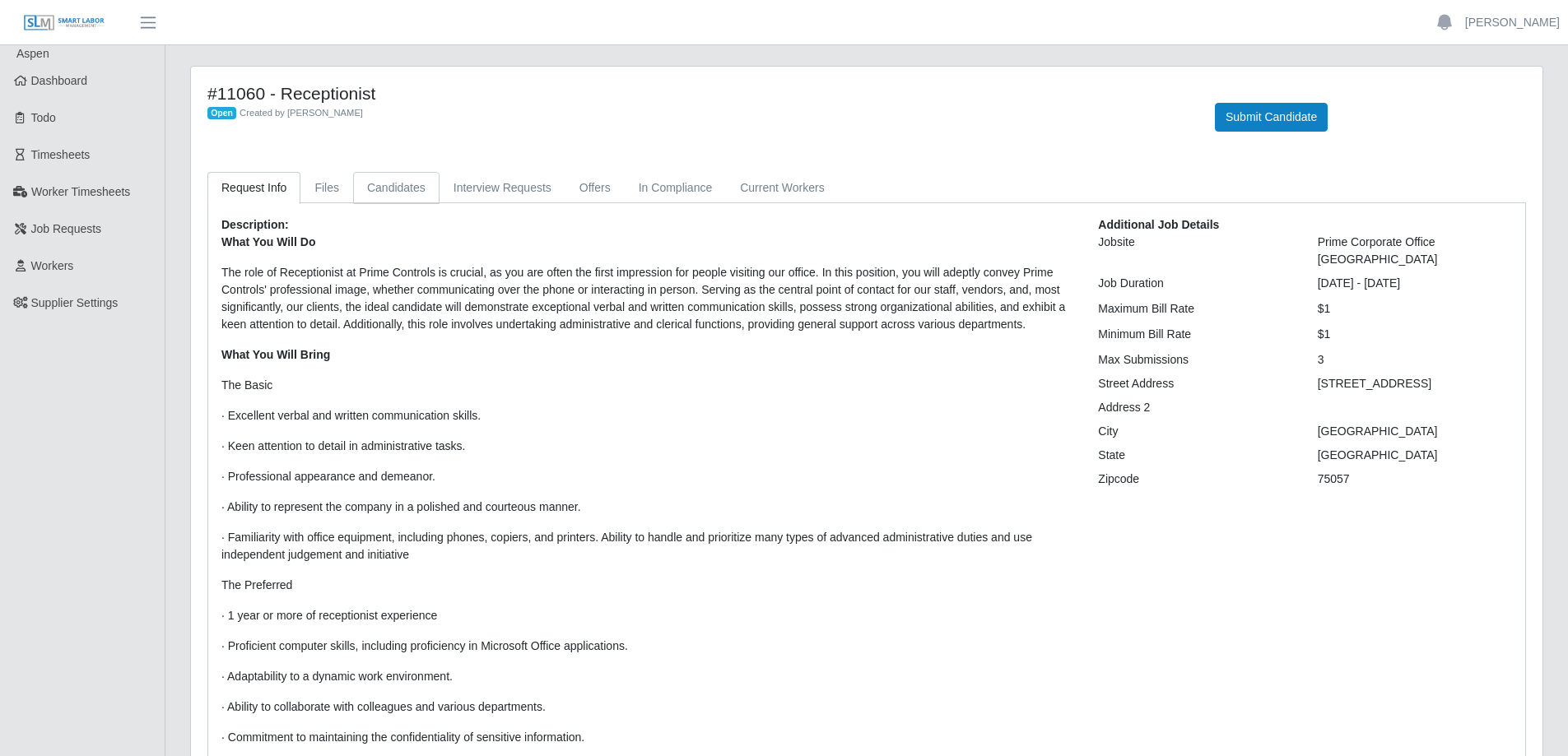
drag, startPoint x: 406, startPoint y: 187, endPoint x: 400, endPoint y: 194, distance: 9.2
click at [406, 187] on link "Candidates" at bounding box center [396, 188] width 87 height 32
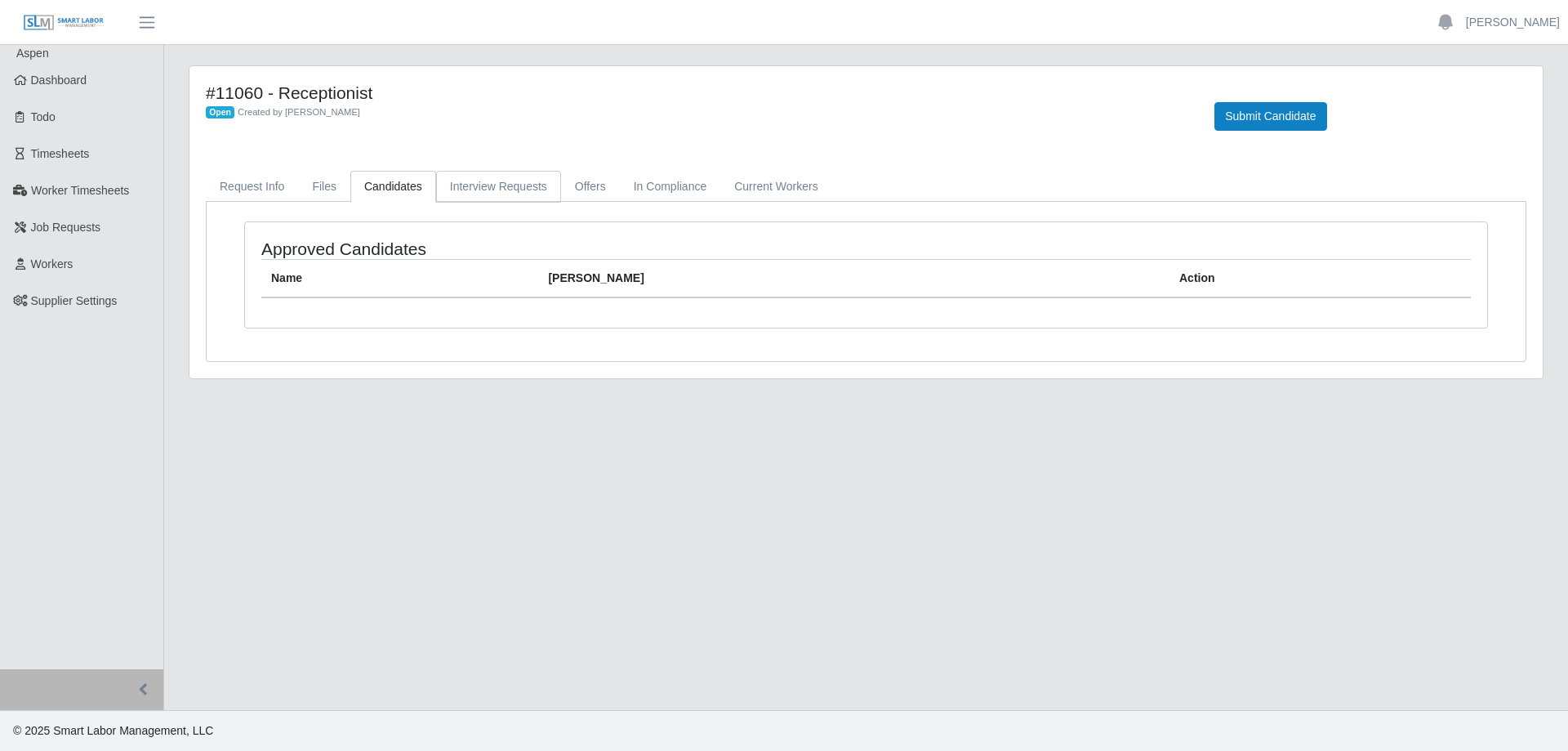
click at [476, 191] on link "Interview Requests" at bounding box center [499, 186] width 125 height 32
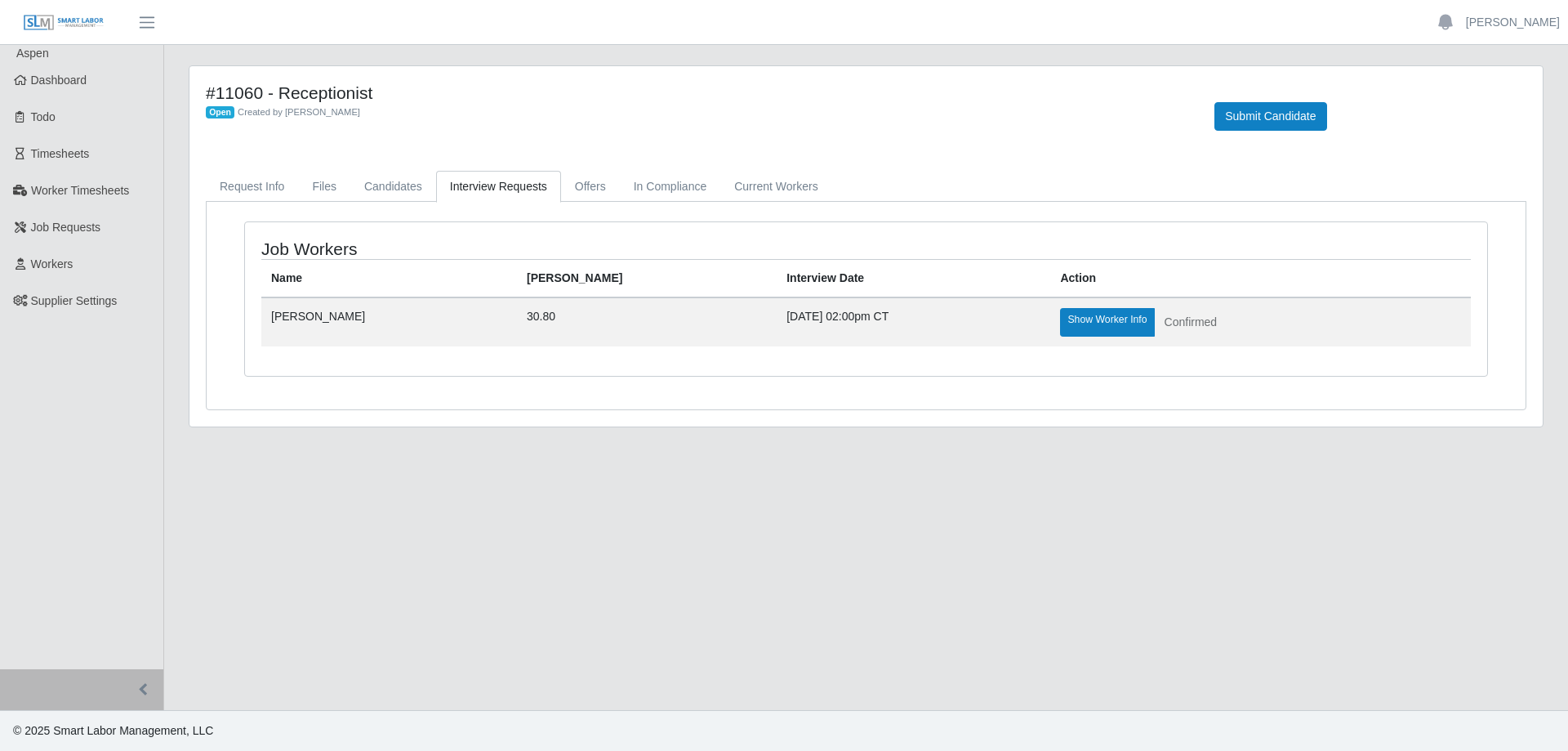
click at [47, 56] on span "Aspen" at bounding box center [32, 52] width 33 height 13
click at [58, 90] on link "Dashboard" at bounding box center [82, 80] width 163 height 36
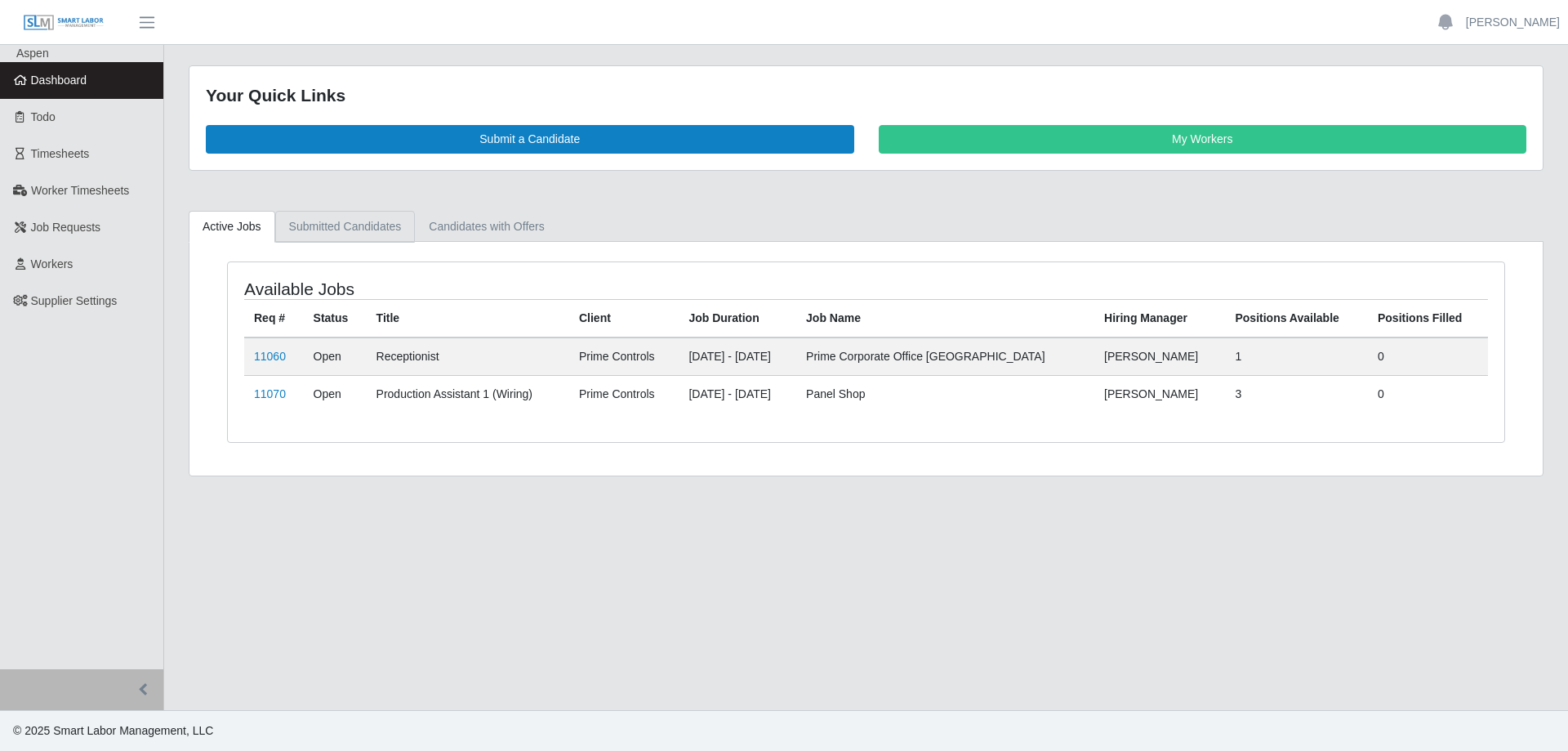
click at [335, 232] on link "Submitted Candidates" at bounding box center [345, 226] width 140 height 32
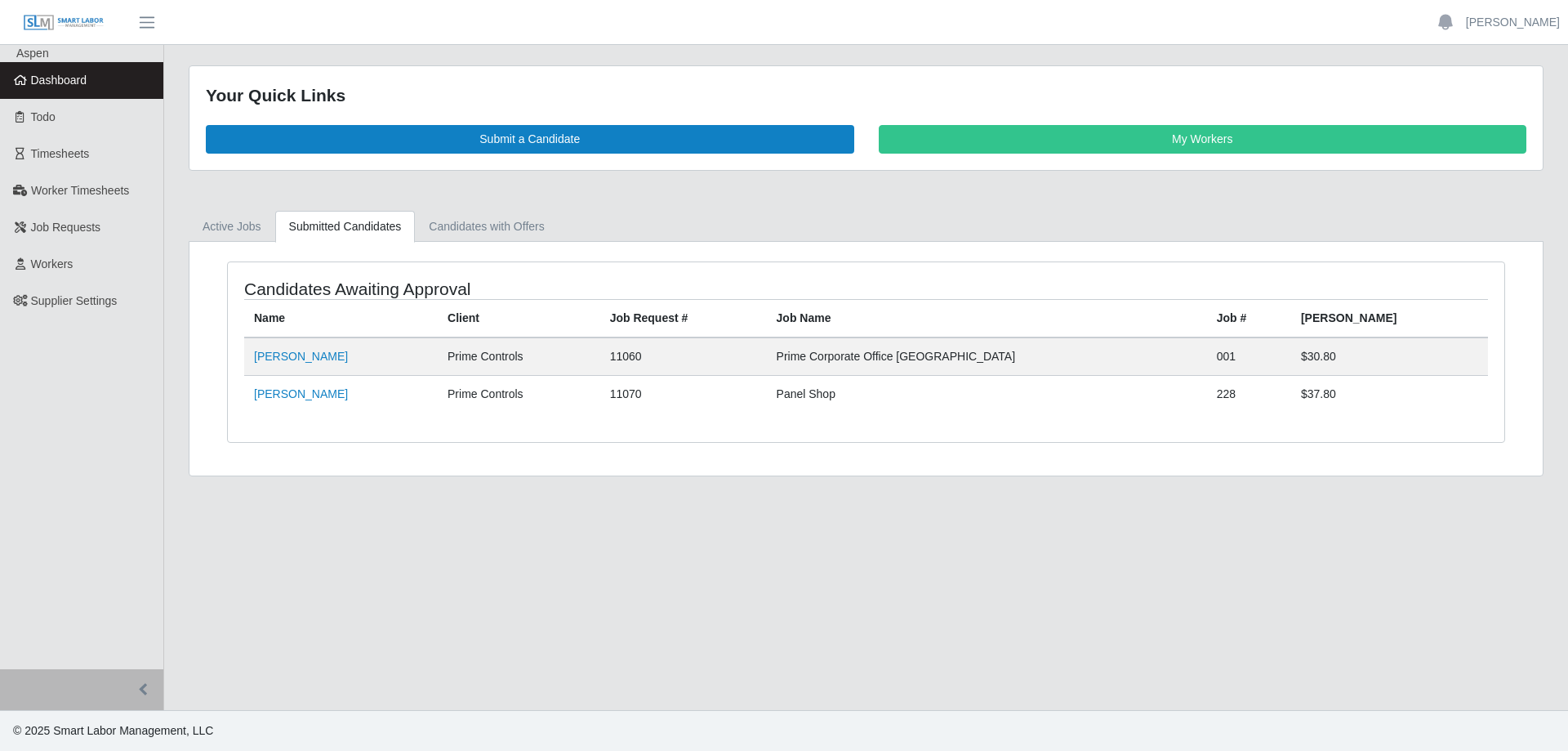
click at [75, 76] on span "Dashboard" at bounding box center [59, 80] width 57 height 13
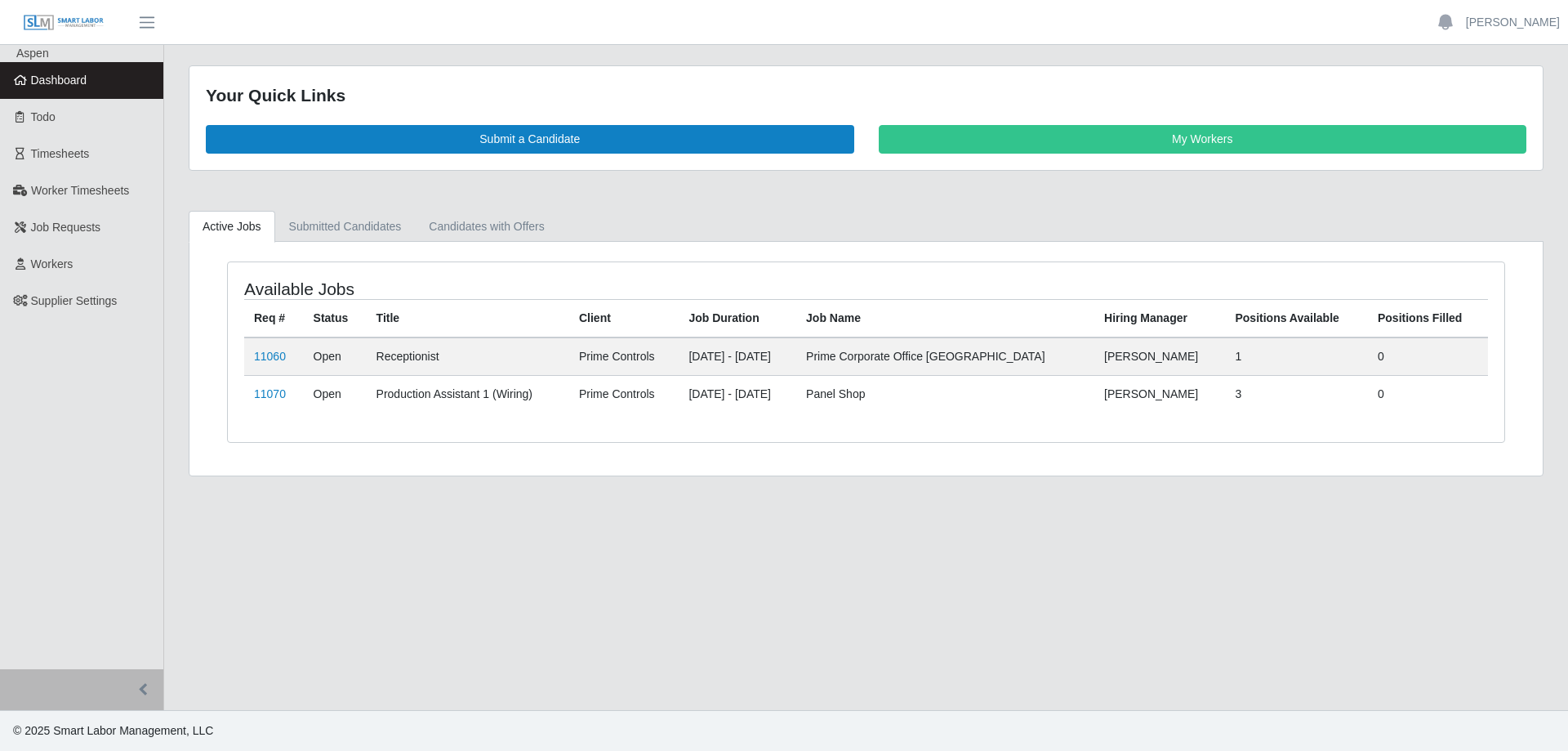
click at [87, 77] on link "Dashboard" at bounding box center [82, 80] width 163 height 36
click at [264, 361] on link "11060" at bounding box center [270, 356] width 32 height 13
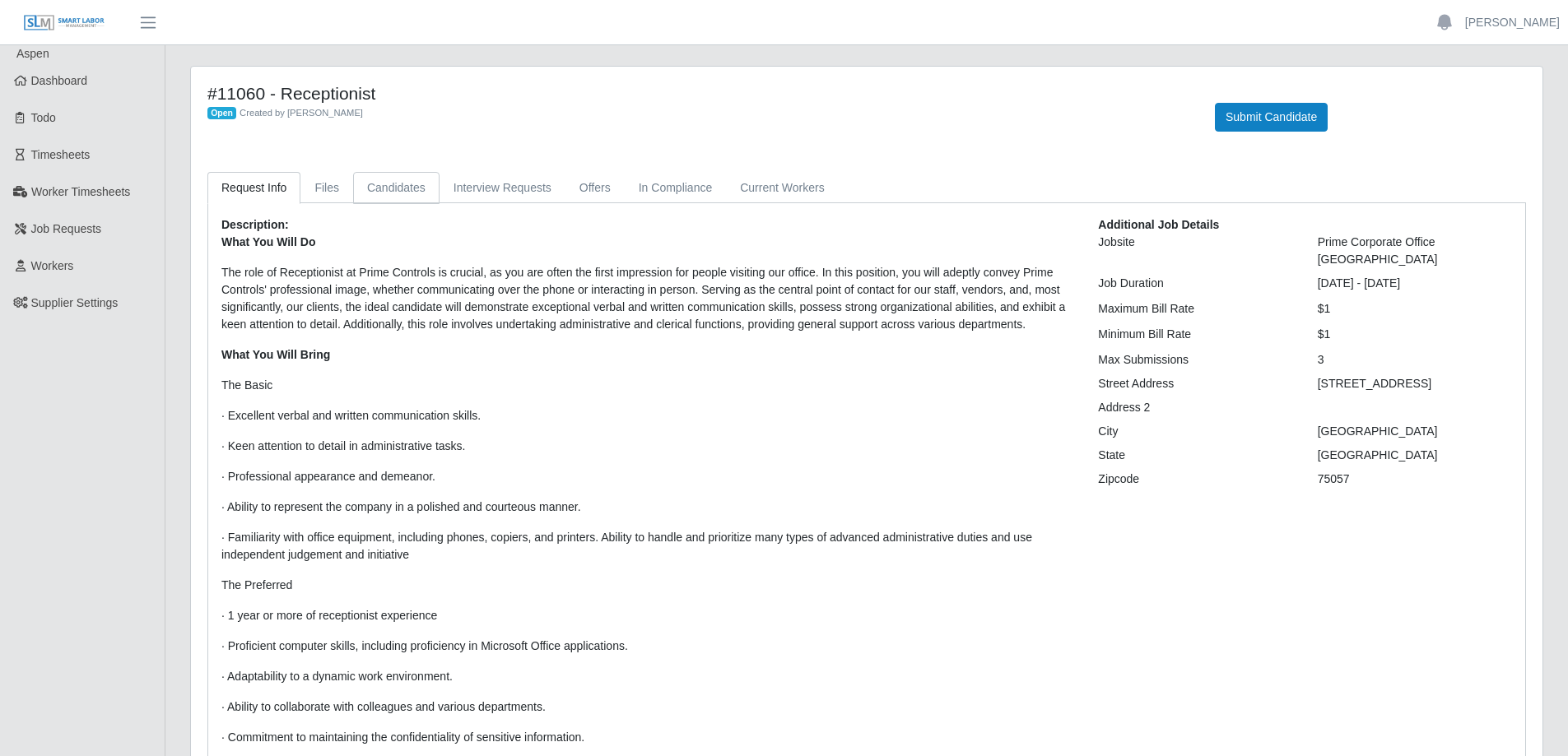
click at [397, 191] on link "Candidates" at bounding box center [396, 188] width 87 height 32
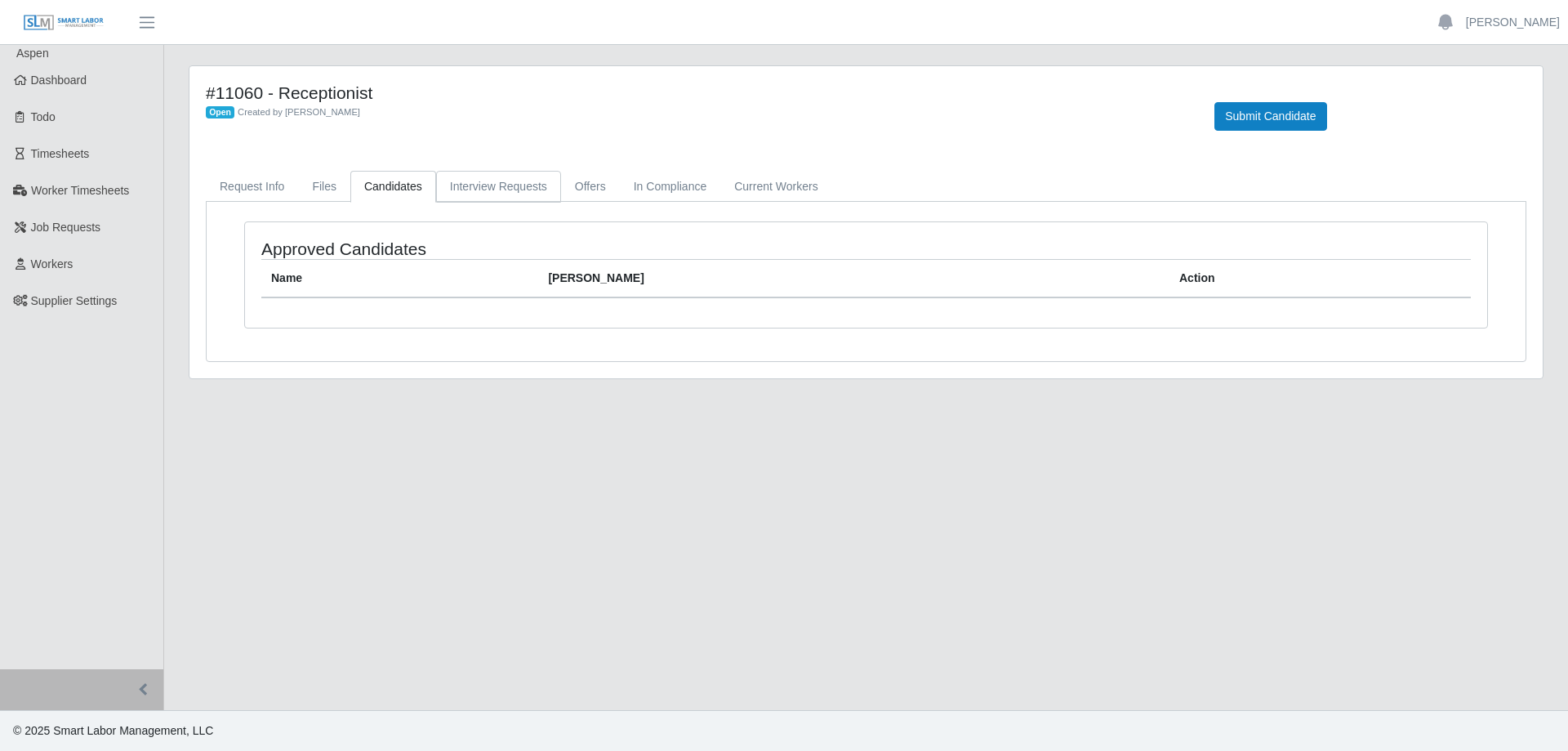
click at [488, 176] on link "Interview Requests" at bounding box center [499, 186] width 125 height 32
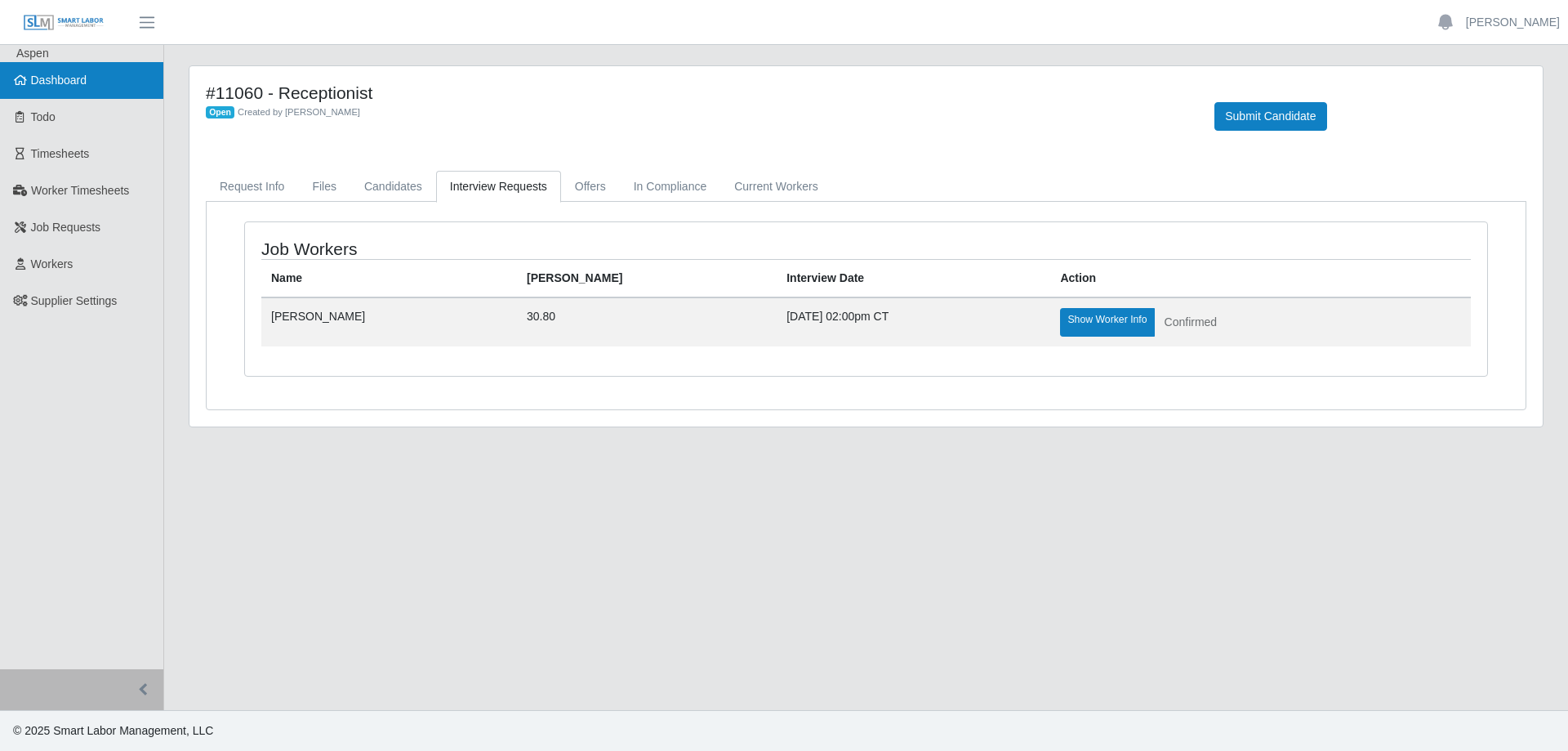
click at [97, 79] on link "Dashboard" at bounding box center [82, 80] width 163 height 36
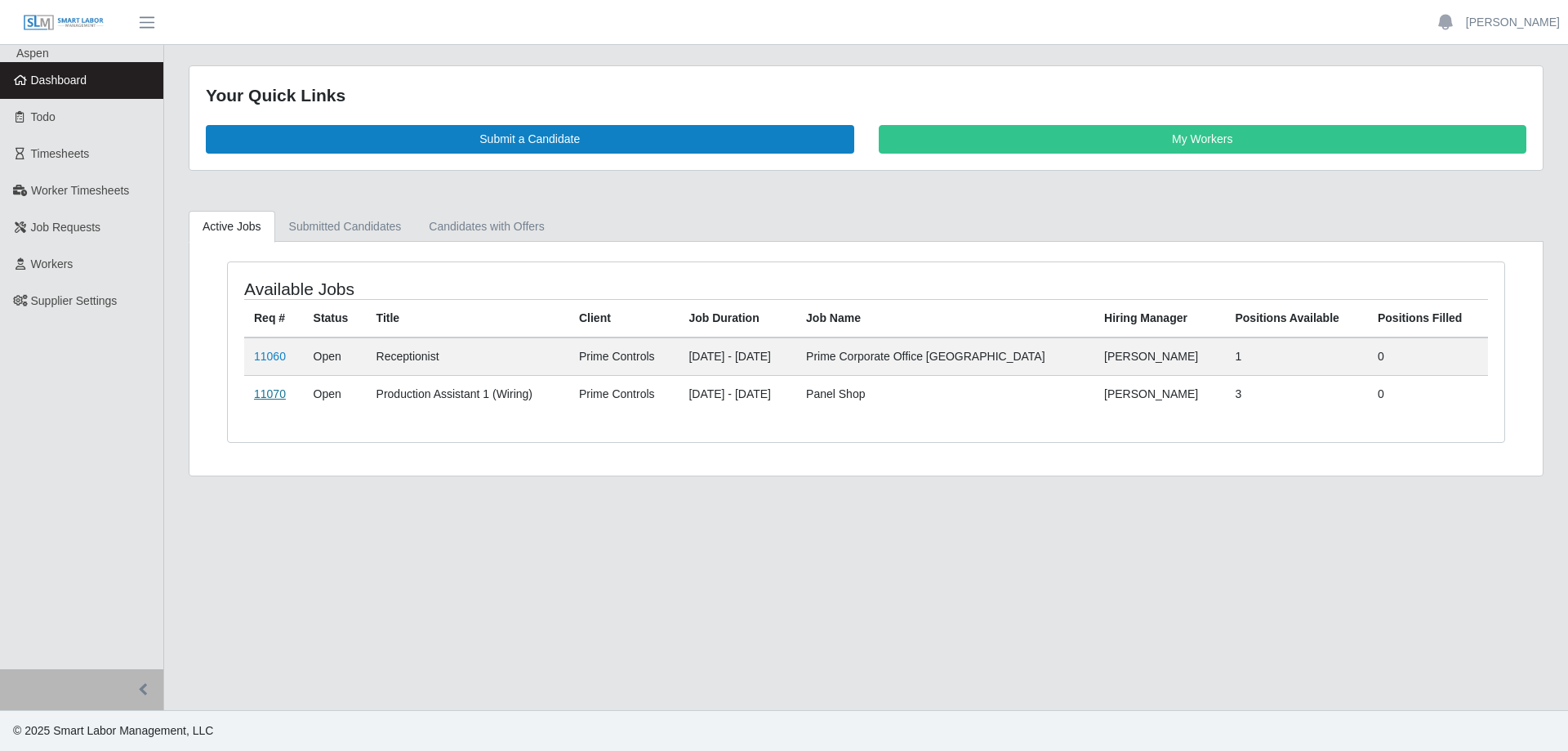
click at [268, 396] on link "11070" at bounding box center [270, 393] width 32 height 13
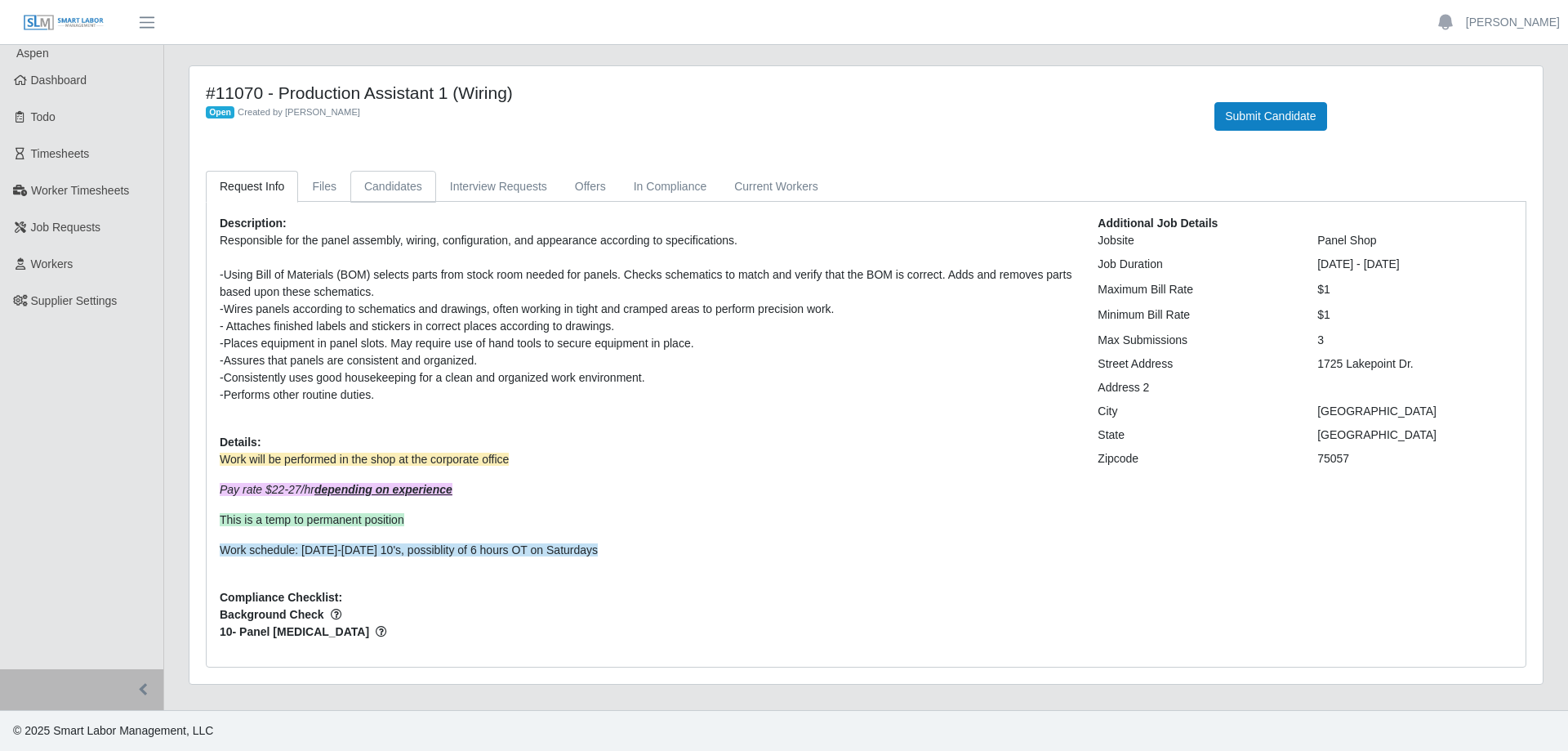
click at [405, 190] on link "Candidates" at bounding box center [393, 186] width 86 height 32
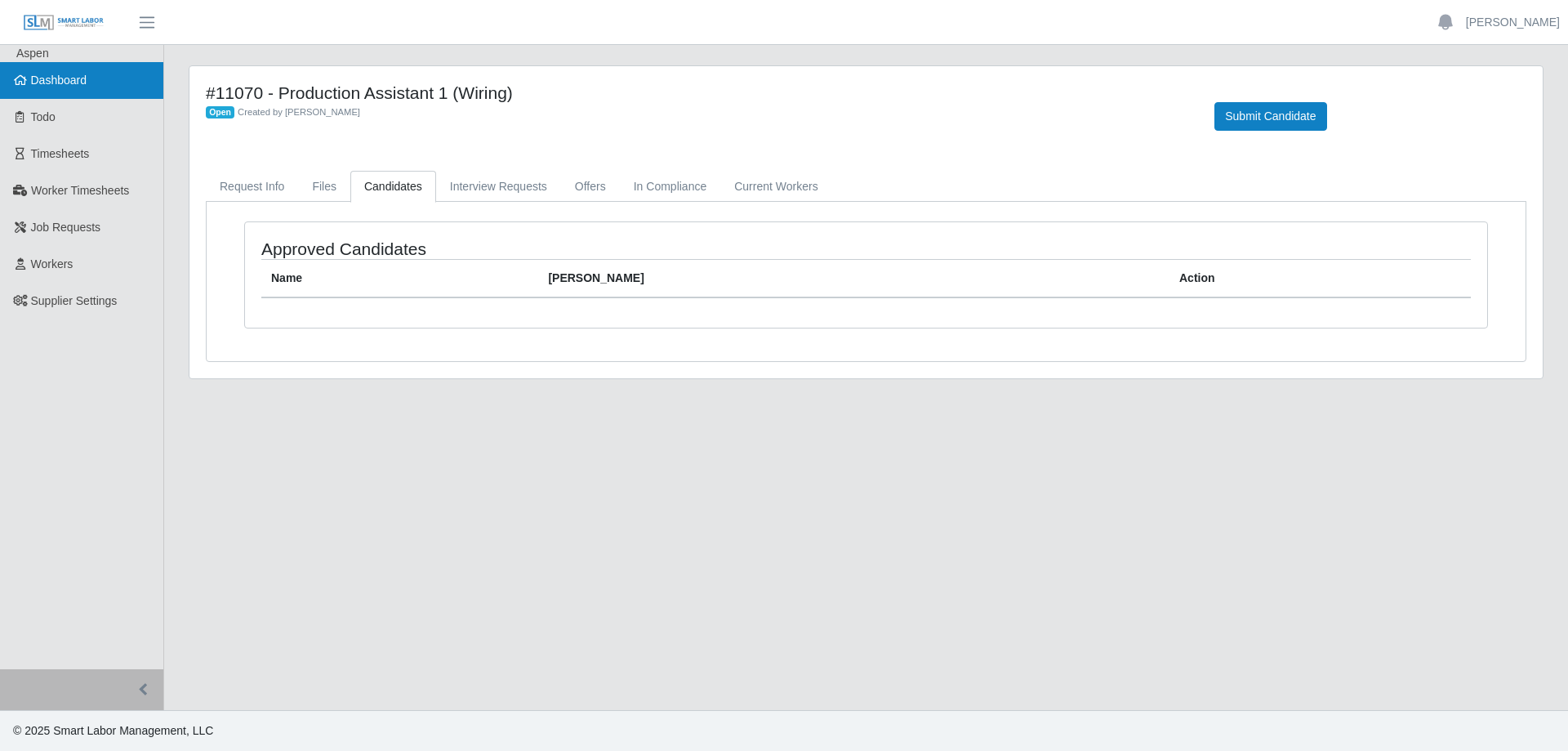
click at [76, 74] on span "Dashboard" at bounding box center [59, 80] width 57 height 13
